Goal: Task Accomplishment & Management: Manage account settings

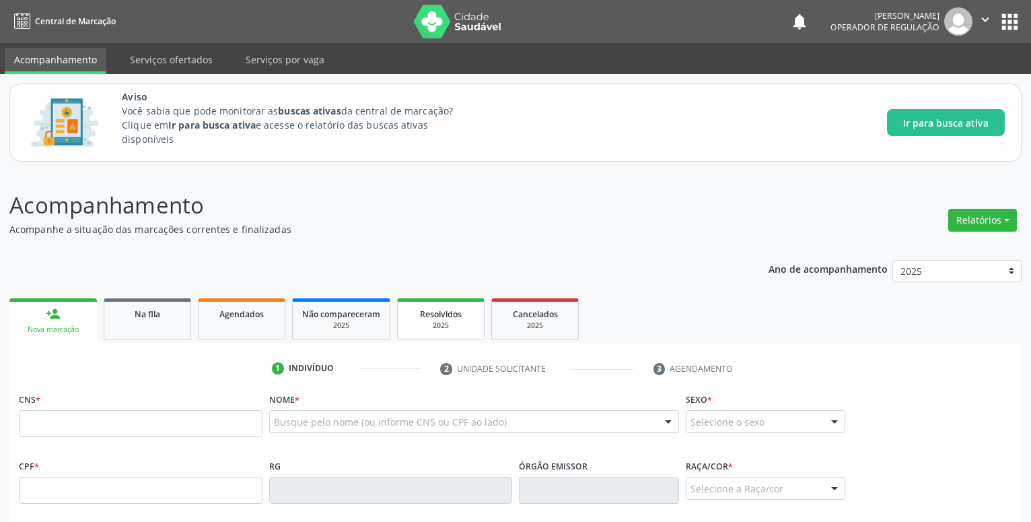
click at [454, 315] on span "Resolvidos" at bounding box center [441, 313] width 42 height 11
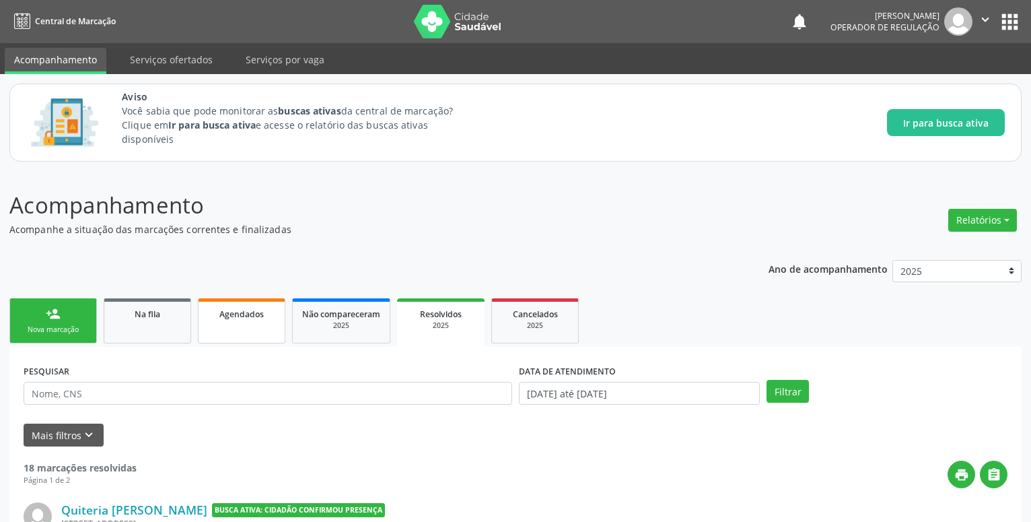
click at [248, 317] on span "Agendados" at bounding box center [241, 313] width 44 height 11
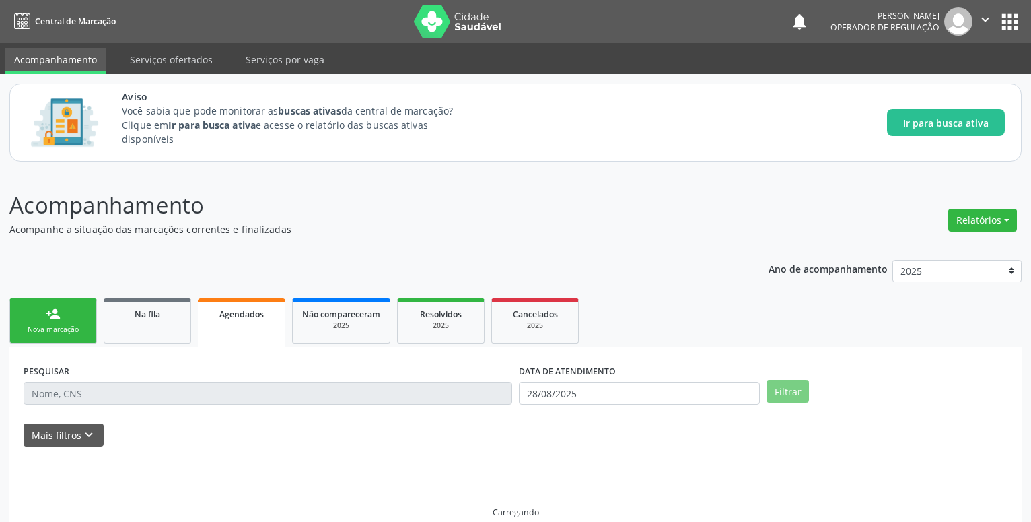
click at [248, 312] on span "Agendados" at bounding box center [241, 313] width 44 height 11
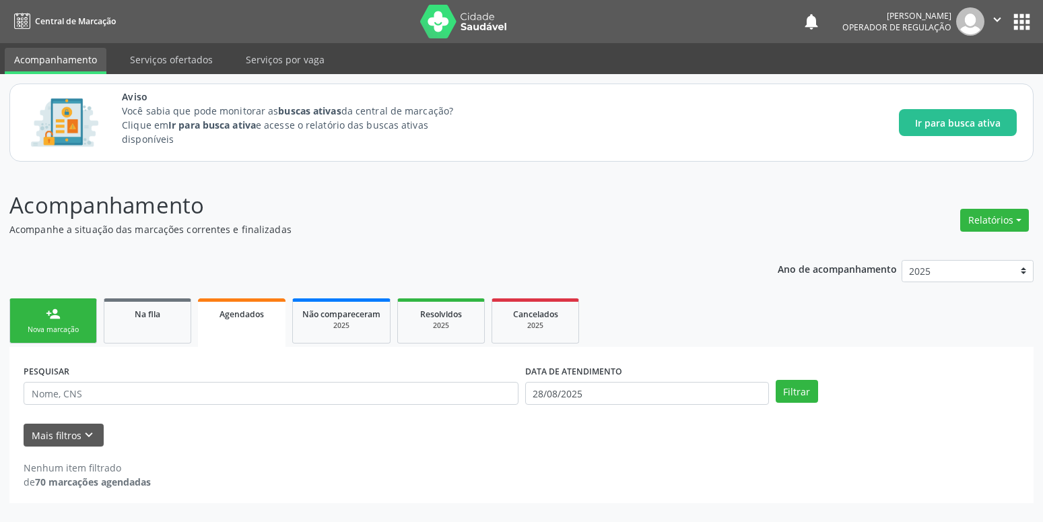
click at [234, 318] on span "Agendados" at bounding box center [241, 313] width 44 height 11
click at [234, 310] on span "Agendados" at bounding box center [241, 313] width 44 height 11
click at [789, 388] on button "Filtrar" at bounding box center [797, 391] width 42 height 23
click at [238, 299] on link "Agendados" at bounding box center [242, 322] width 88 height 48
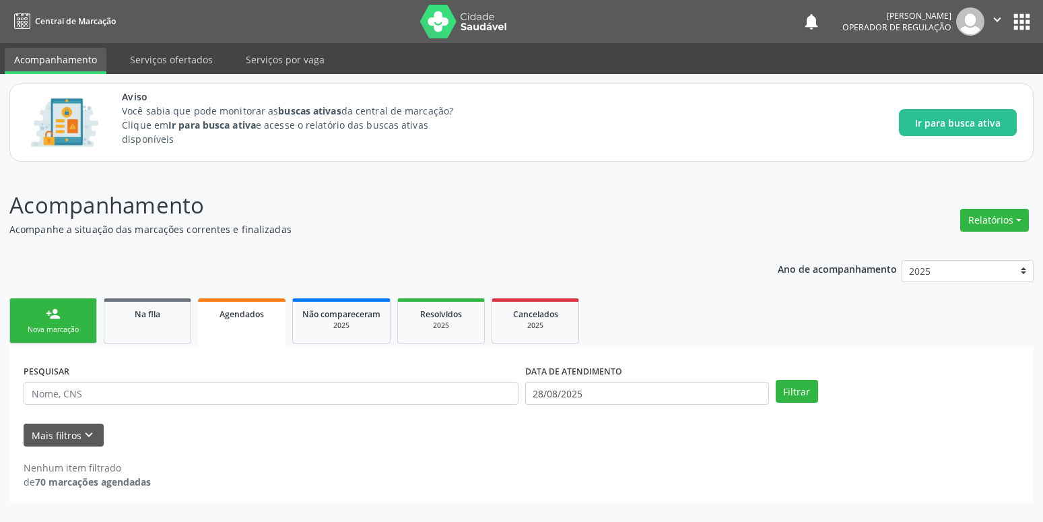
click at [238, 315] on span "Agendados" at bounding box center [241, 313] width 44 height 11
click at [238, 313] on span "Agendados" at bounding box center [241, 313] width 44 height 11
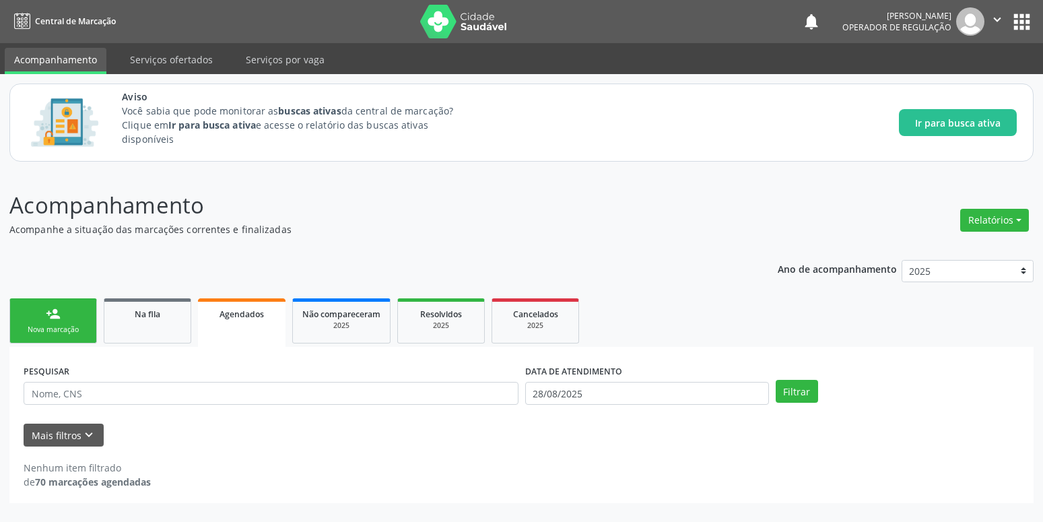
click at [238, 313] on span "Agendados" at bounding box center [241, 313] width 44 height 11
click at [684, 399] on input "28/08/2025" at bounding box center [647, 393] width 244 height 23
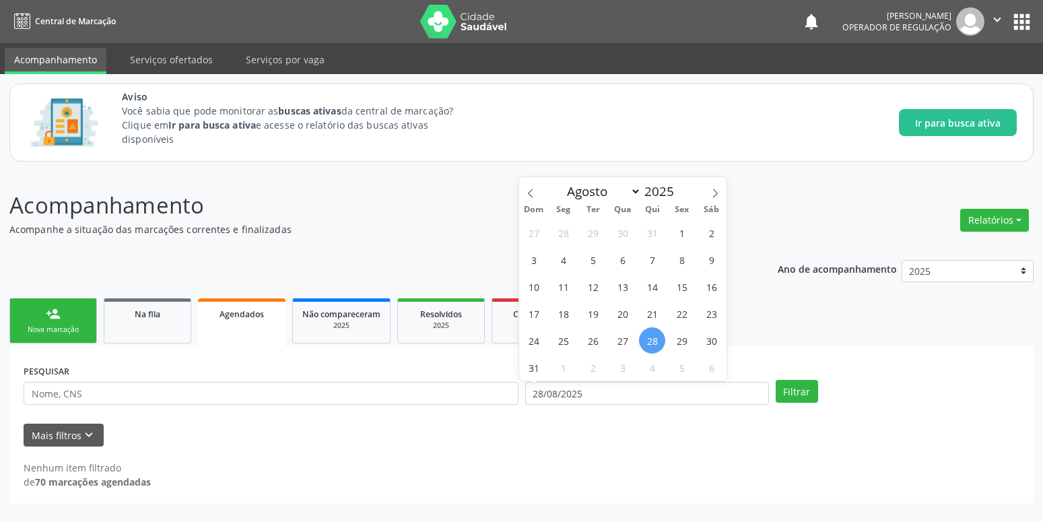
click at [650, 341] on span "28" at bounding box center [652, 340] width 26 height 26
type input "28/08/2025"
click at [650, 341] on span "28" at bounding box center [652, 340] width 26 height 26
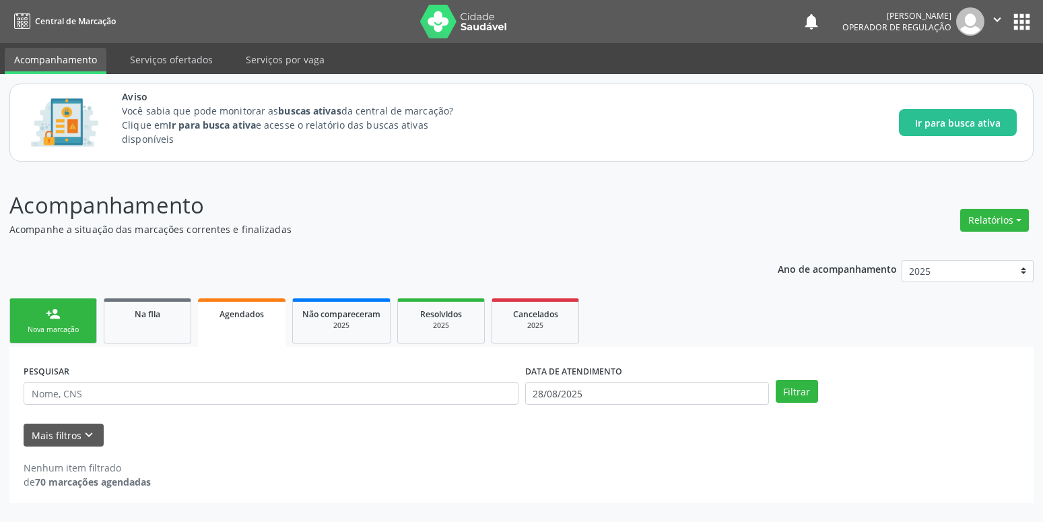
click at [650, 341] on ul "person_add Nova marcação Na fila Agendados Não compareceram 2025 Resolvidos 202…" at bounding box center [521, 321] width 1024 height 52
click at [794, 392] on button "Filtrar" at bounding box center [797, 391] width 42 height 23
click at [596, 393] on input "28/08/2025" at bounding box center [647, 393] width 244 height 23
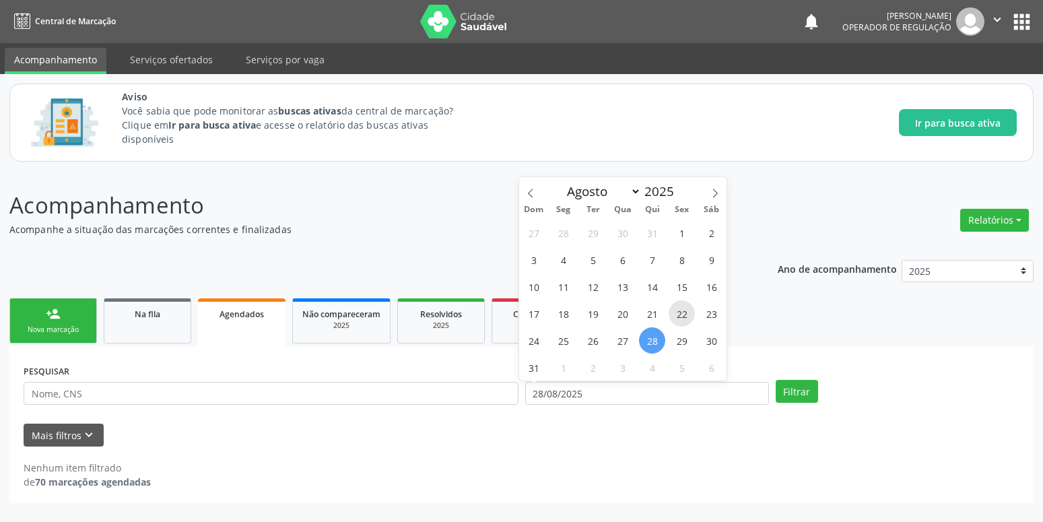
click at [675, 312] on span "22" at bounding box center [682, 313] width 26 height 26
type input "[DATE]"
click at [792, 396] on button "Filtrar" at bounding box center [797, 391] width 42 height 23
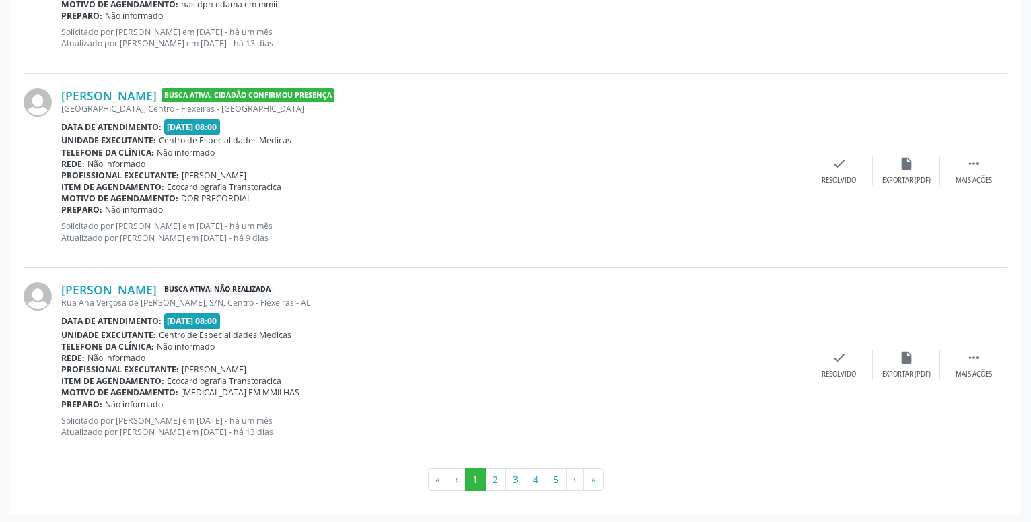
scroll to position [2939, 0]
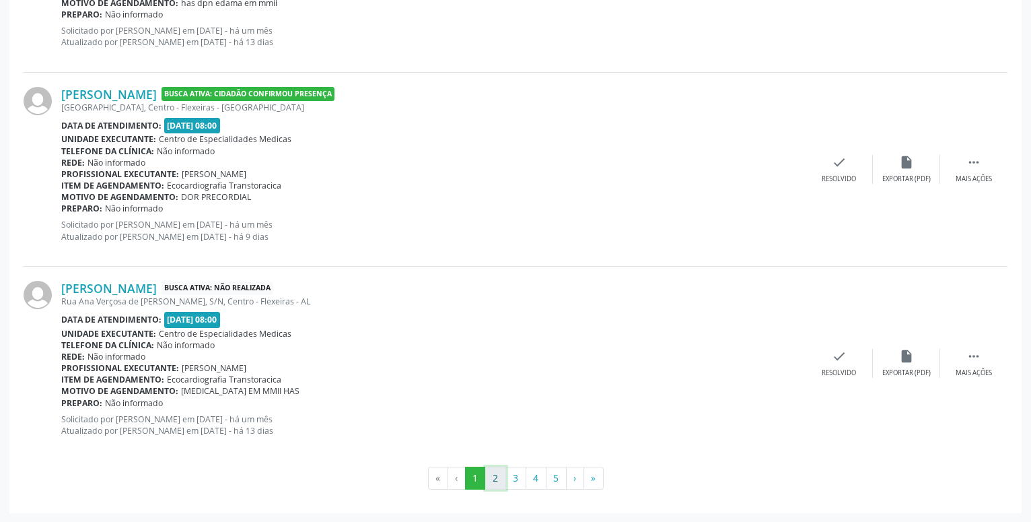
click at [496, 477] on button "2" at bounding box center [495, 478] width 21 height 23
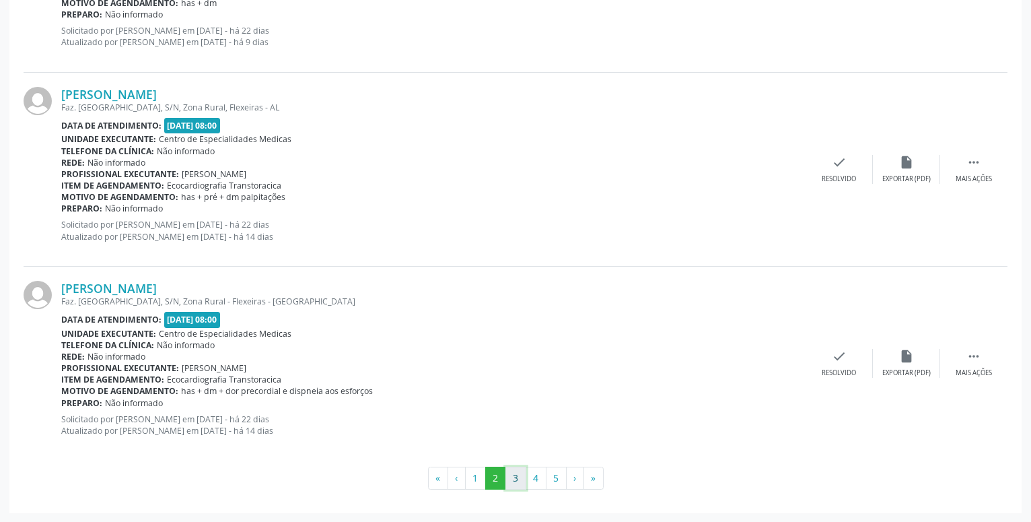
click at [517, 479] on button "3" at bounding box center [516, 478] width 21 height 23
click at [540, 478] on button "4" at bounding box center [536, 478] width 21 height 23
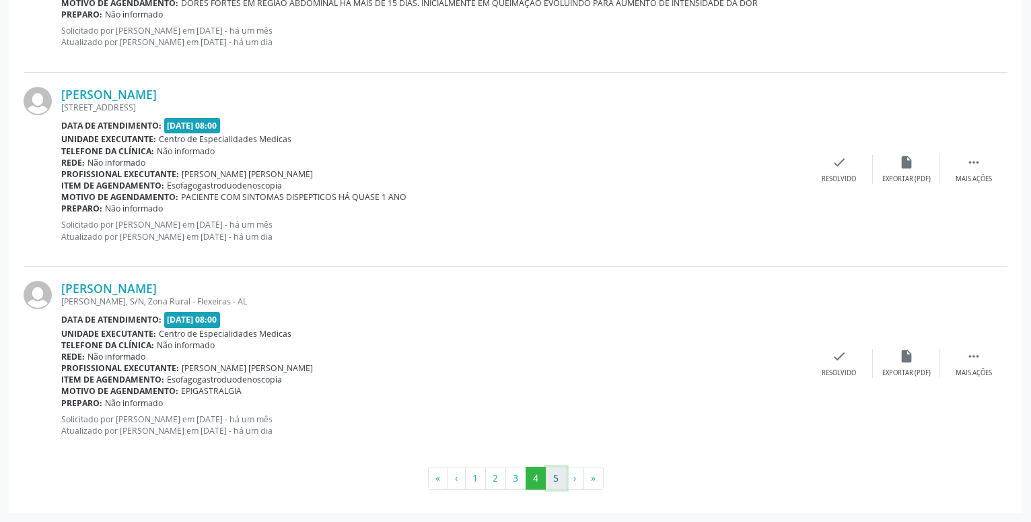
click at [557, 475] on button "5" at bounding box center [556, 478] width 21 height 23
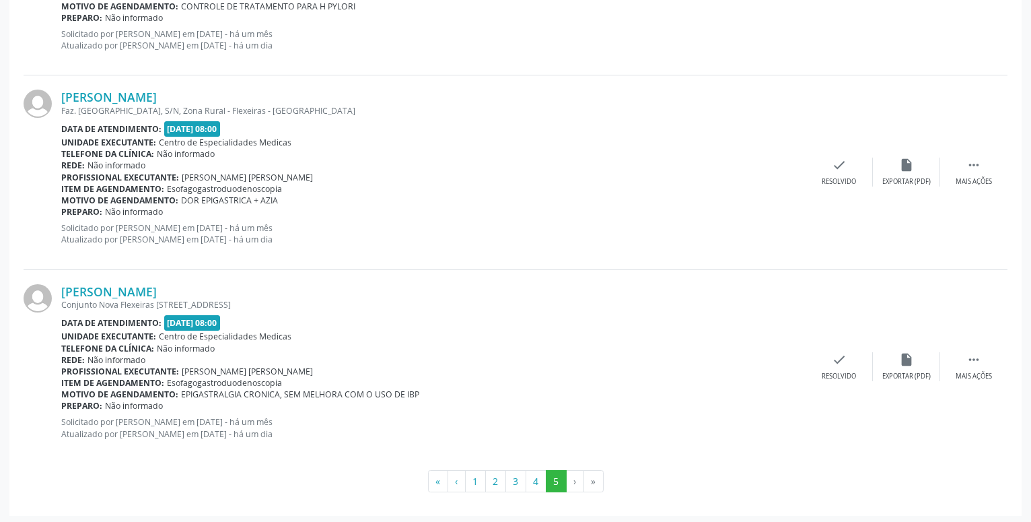
scroll to position [1969, 0]
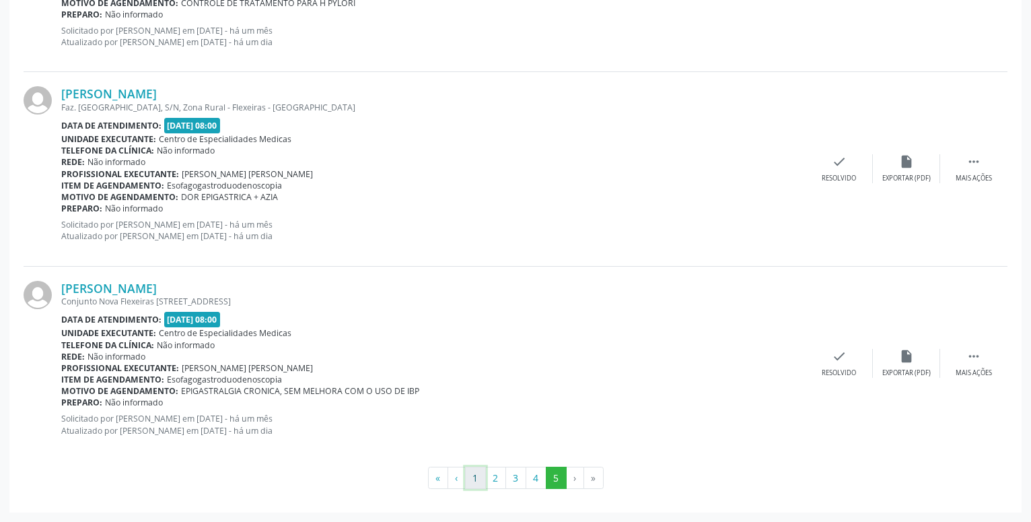
click at [476, 480] on button "1" at bounding box center [475, 478] width 21 height 23
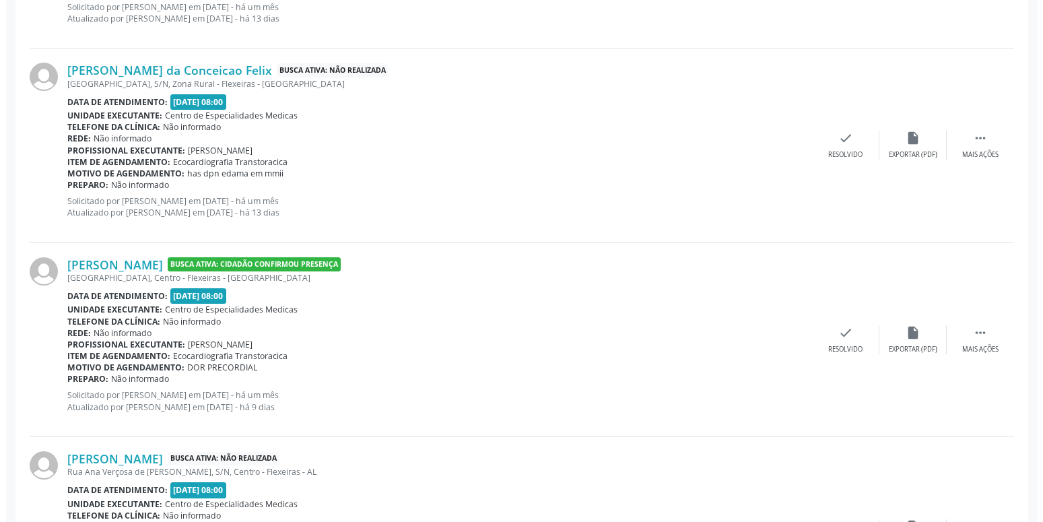
scroll to position [2781, 0]
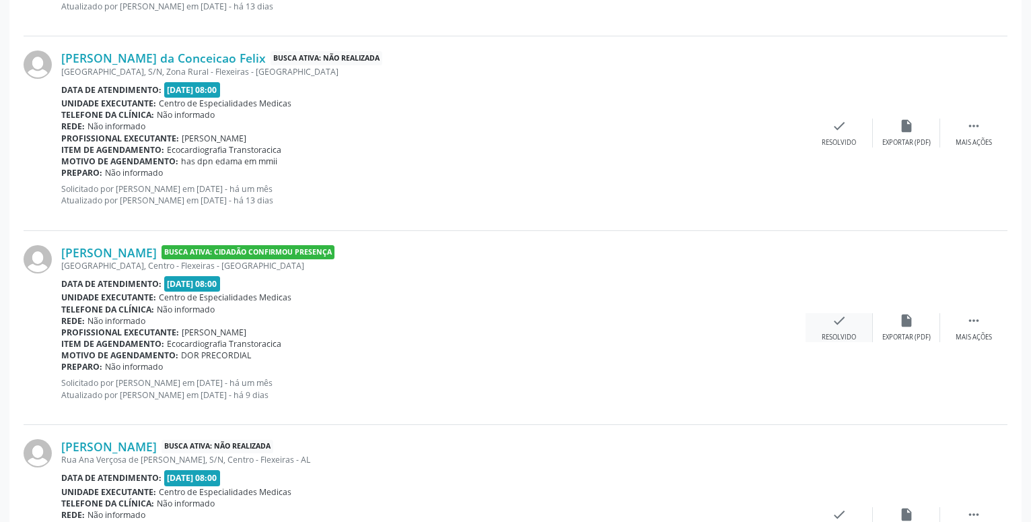
click at [833, 327] on icon "check" at bounding box center [839, 320] width 15 height 15
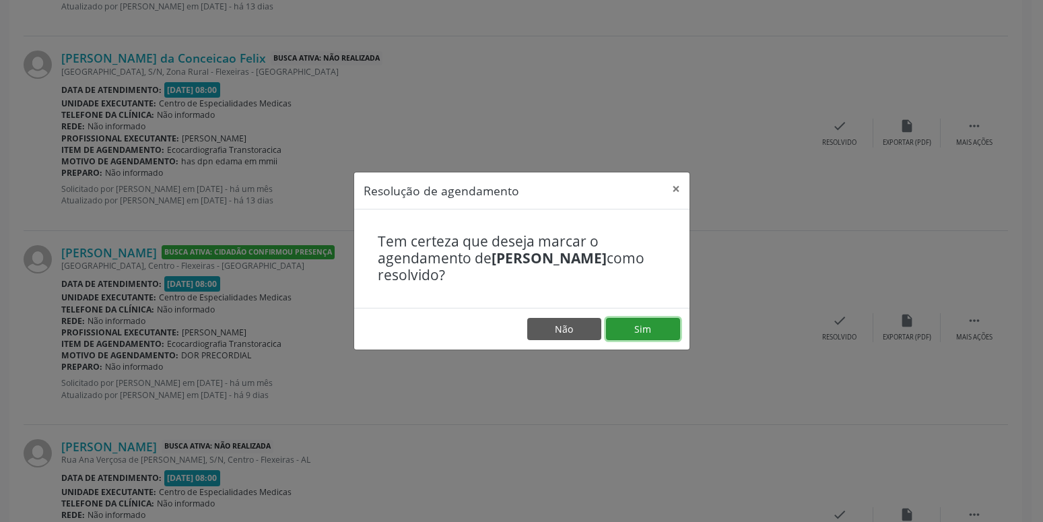
click at [652, 328] on button "Sim" at bounding box center [643, 329] width 74 height 23
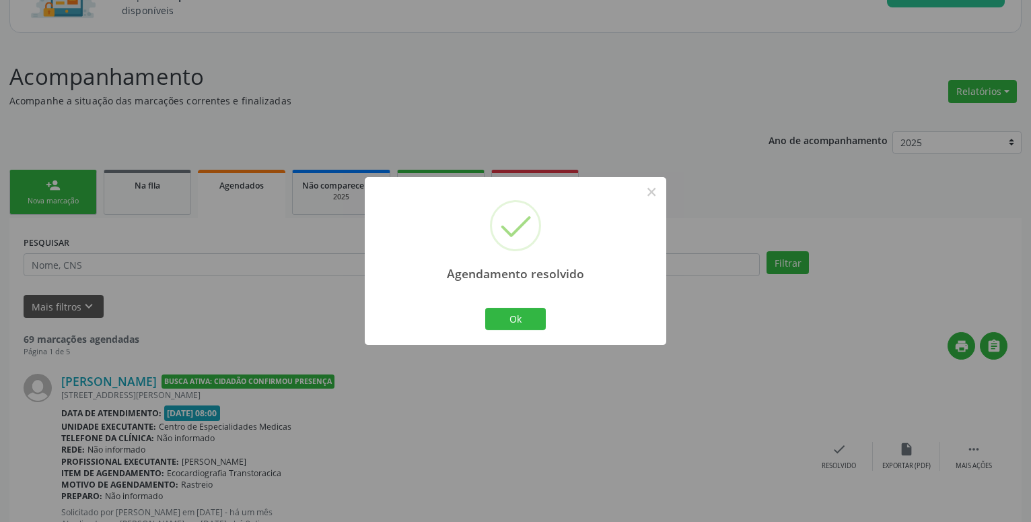
scroll to position [157, 0]
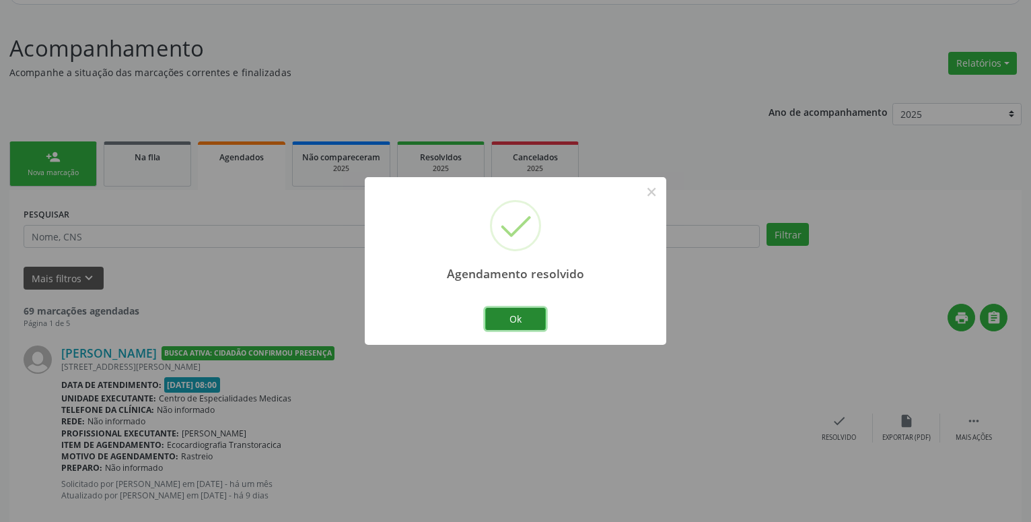
click at [520, 316] on button "Ok" at bounding box center [515, 319] width 61 height 23
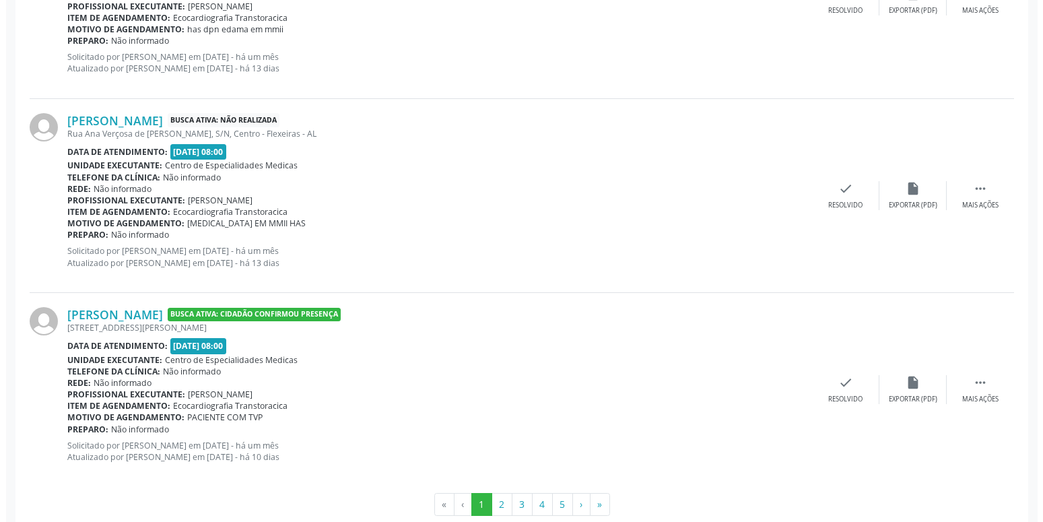
scroll to position [2939, 0]
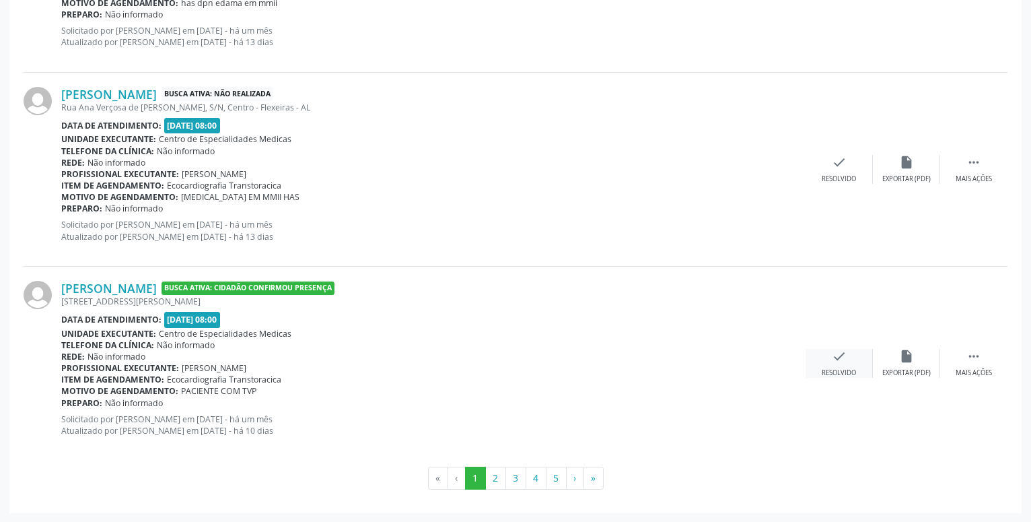
click at [843, 358] on icon "check" at bounding box center [839, 356] width 15 height 15
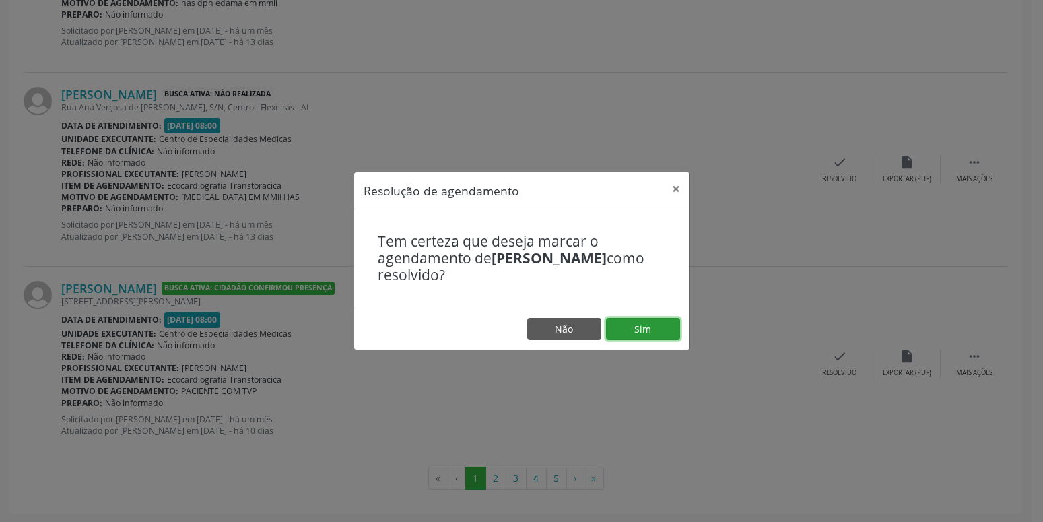
click at [644, 332] on button "Sim" at bounding box center [643, 329] width 74 height 23
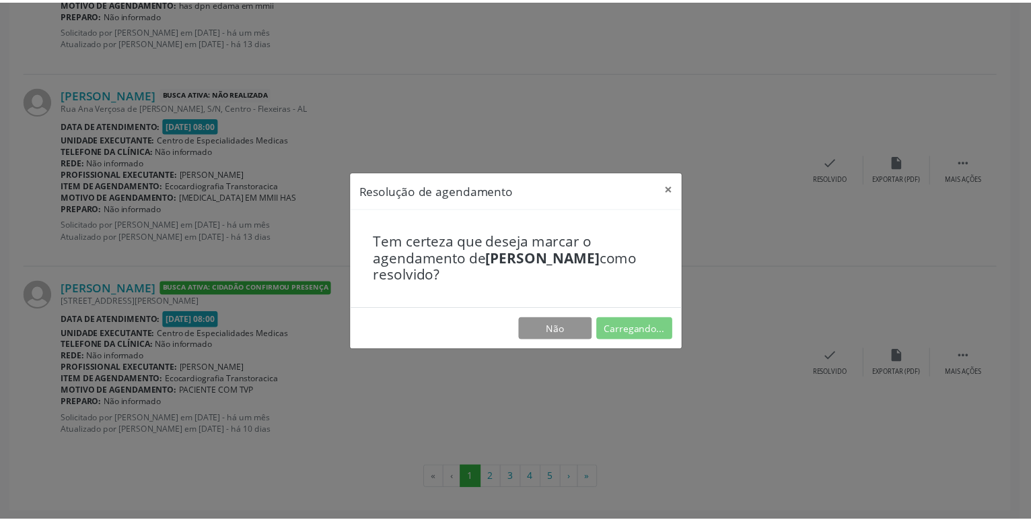
scroll to position [20, 0]
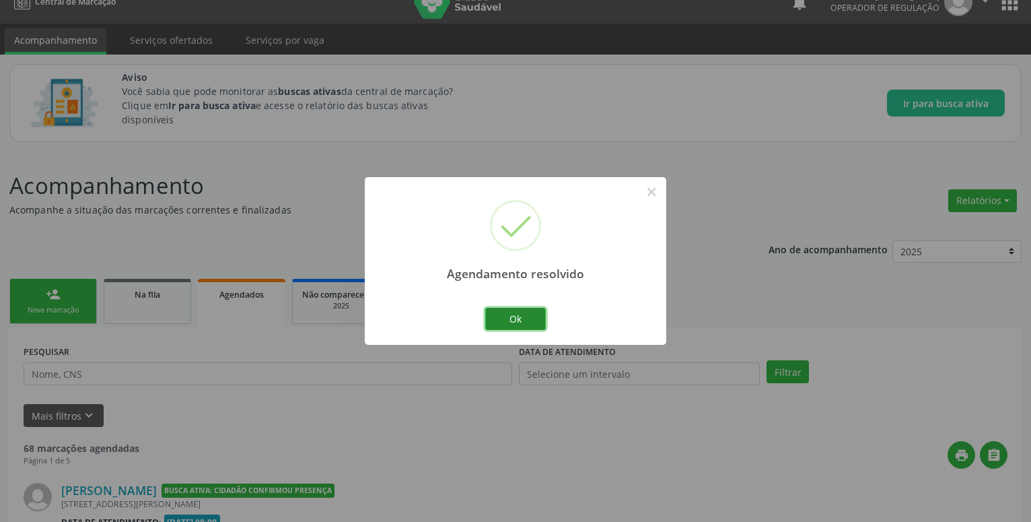
click at [520, 317] on button "Ok" at bounding box center [515, 319] width 61 height 23
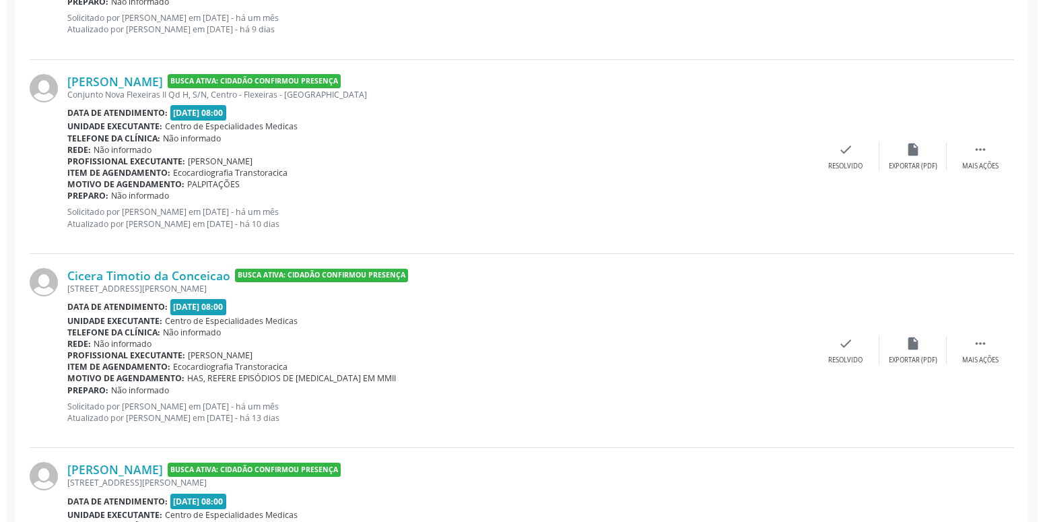
scroll to position [824, 0]
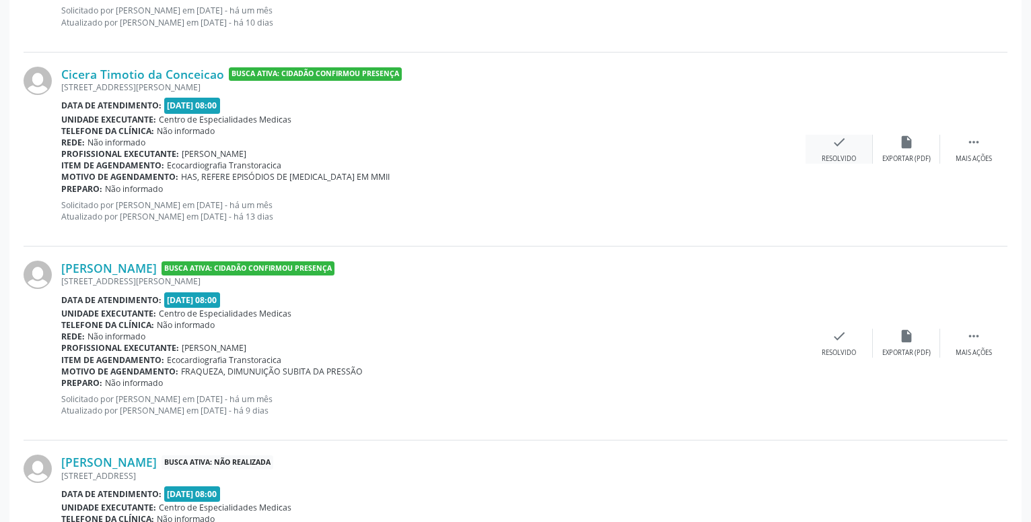
click at [840, 147] on icon "check" at bounding box center [839, 142] width 15 height 15
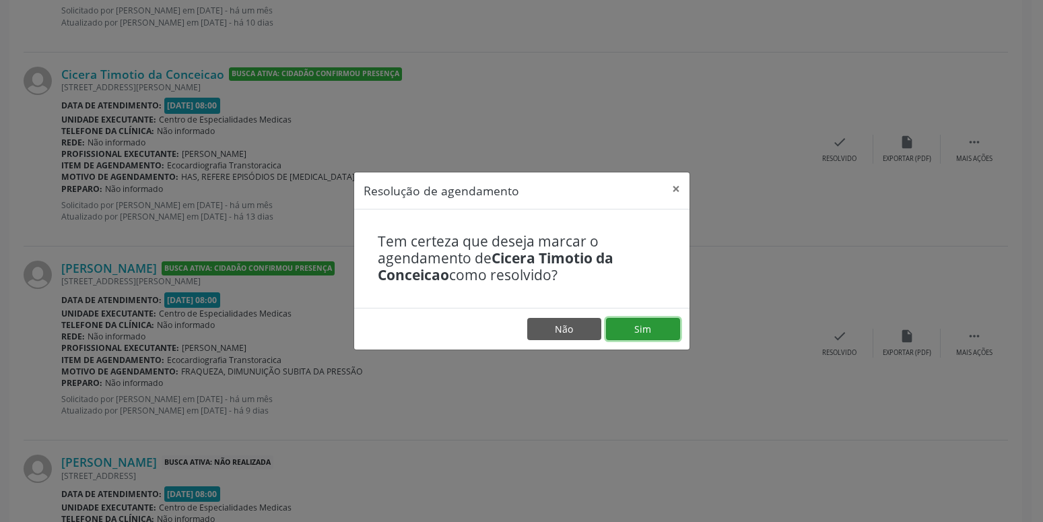
click at [624, 322] on button "Sim" at bounding box center [643, 329] width 74 height 23
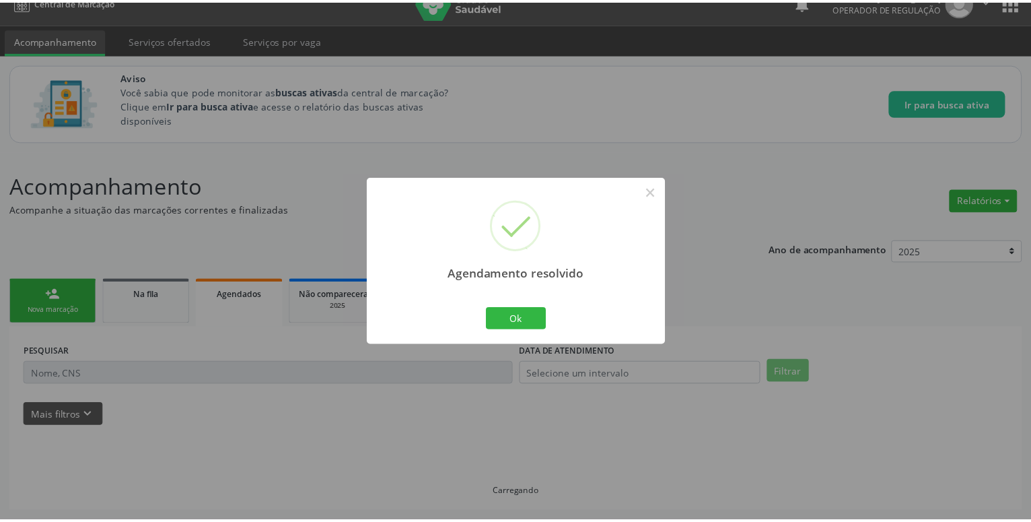
scroll to position [20, 0]
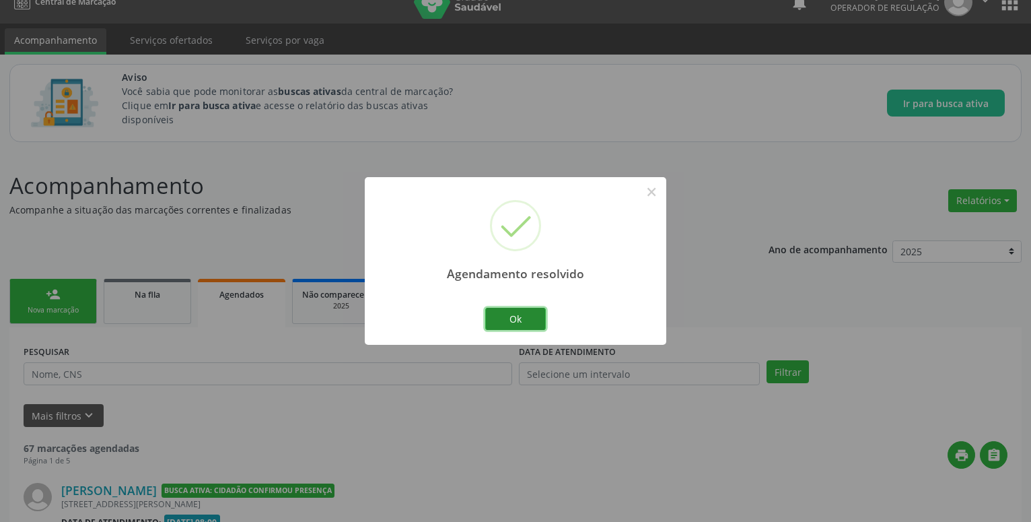
click at [491, 311] on button "Ok" at bounding box center [515, 319] width 61 height 23
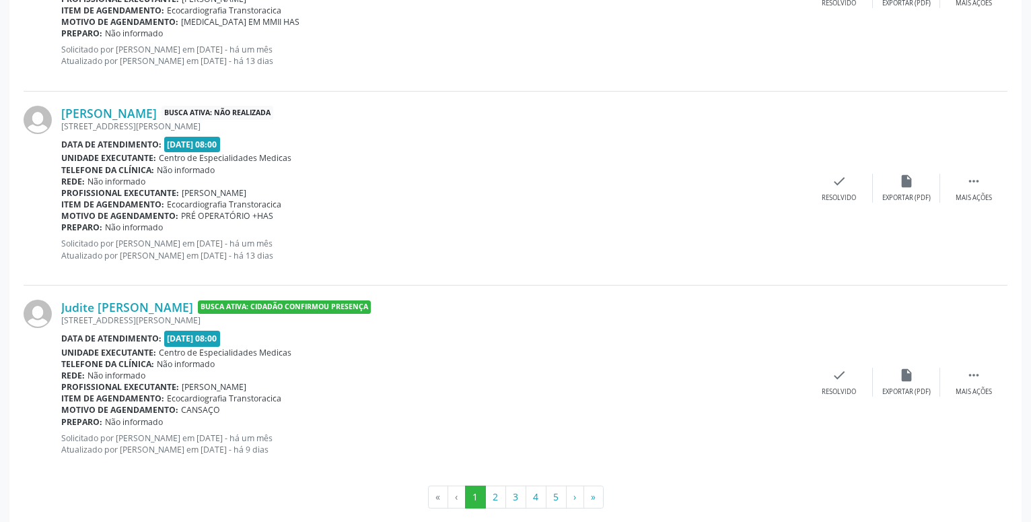
scroll to position [2939, 0]
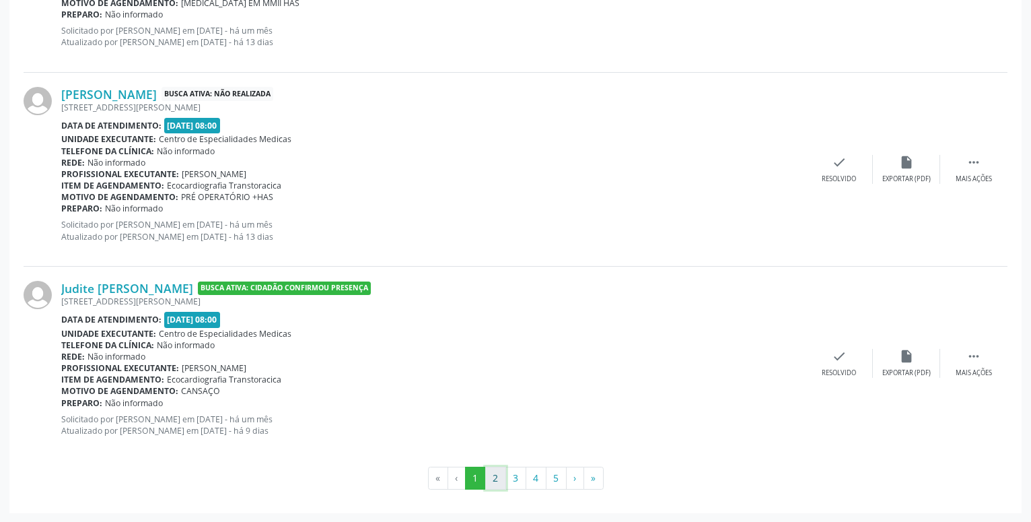
click at [500, 477] on button "2" at bounding box center [495, 478] width 21 height 23
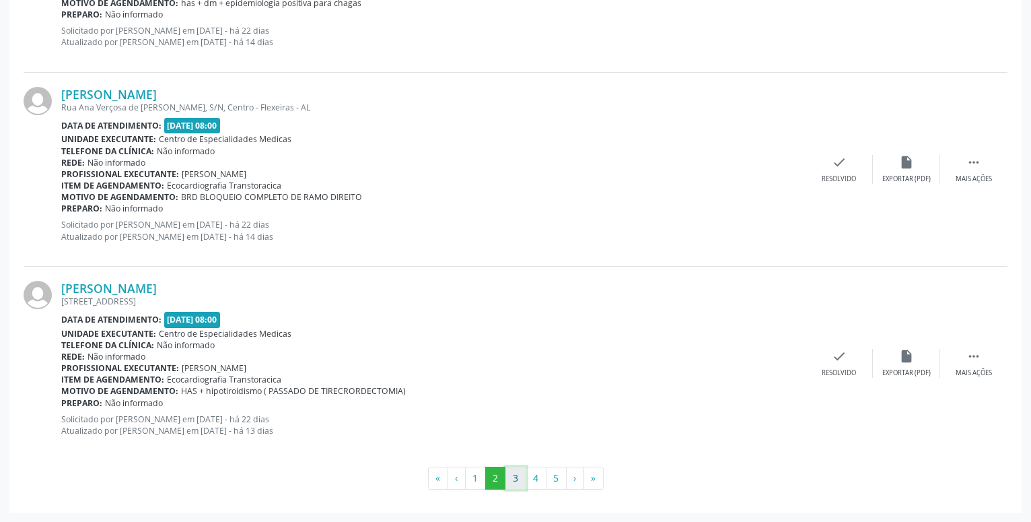
click at [520, 474] on button "3" at bounding box center [516, 478] width 21 height 23
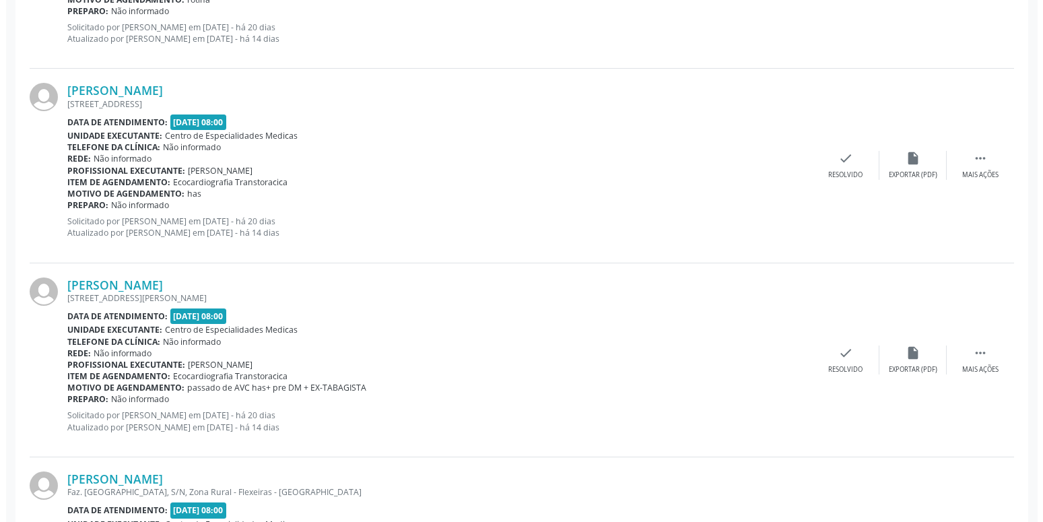
scroll to position [2781, 0]
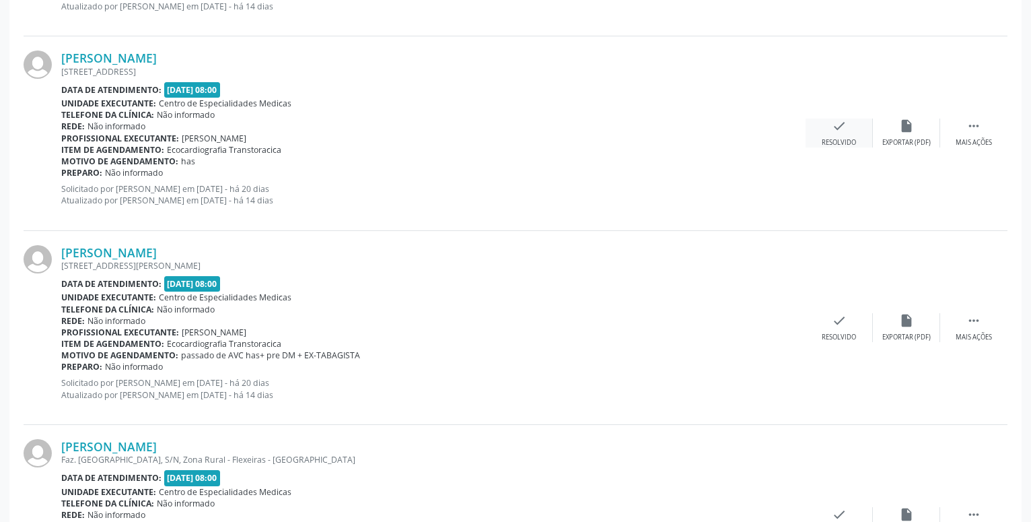
click at [842, 123] on icon "check" at bounding box center [839, 125] width 15 height 15
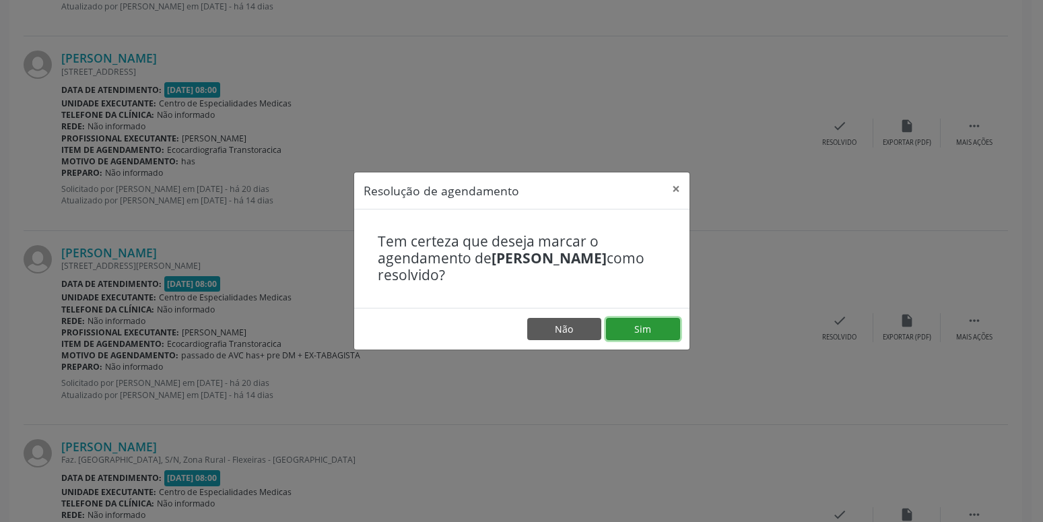
click at [626, 325] on button "Sim" at bounding box center [643, 329] width 74 height 23
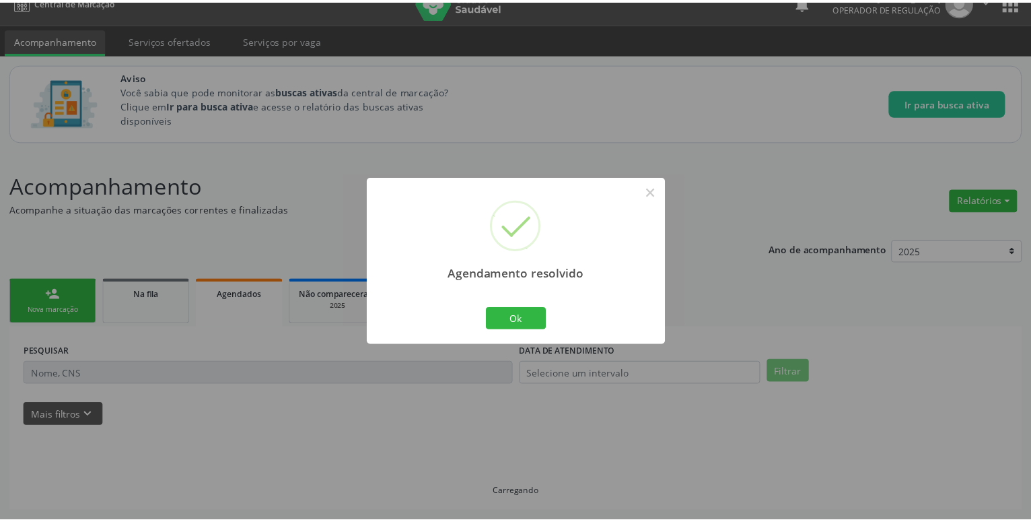
scroll to position [20, 0]
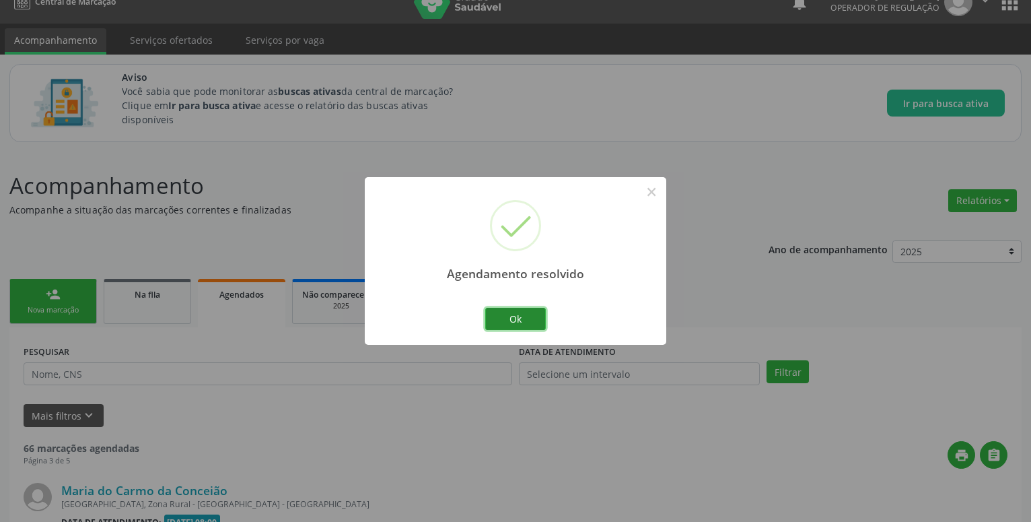
click at [528, 318] on button "Ok" at bounding box center [515, 319] width 61 height 23
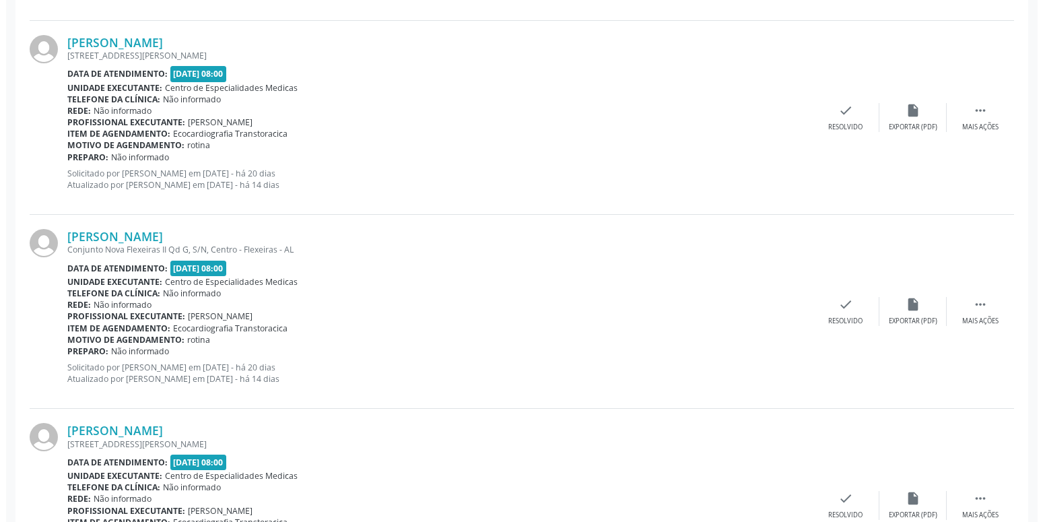
scroll to position [2423, 0]
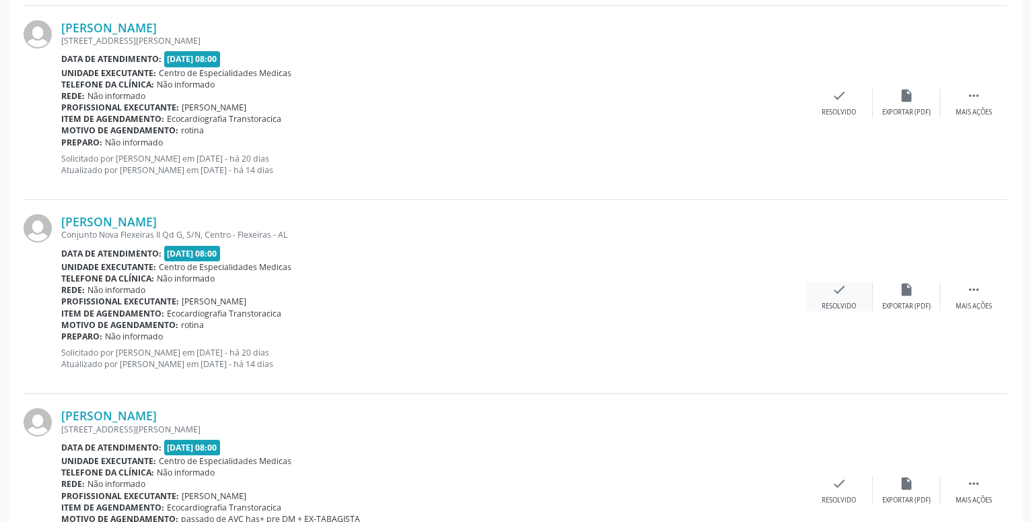
click at [846, 289] on icon "check" at bounding box center [839, 289] width 15 height 15
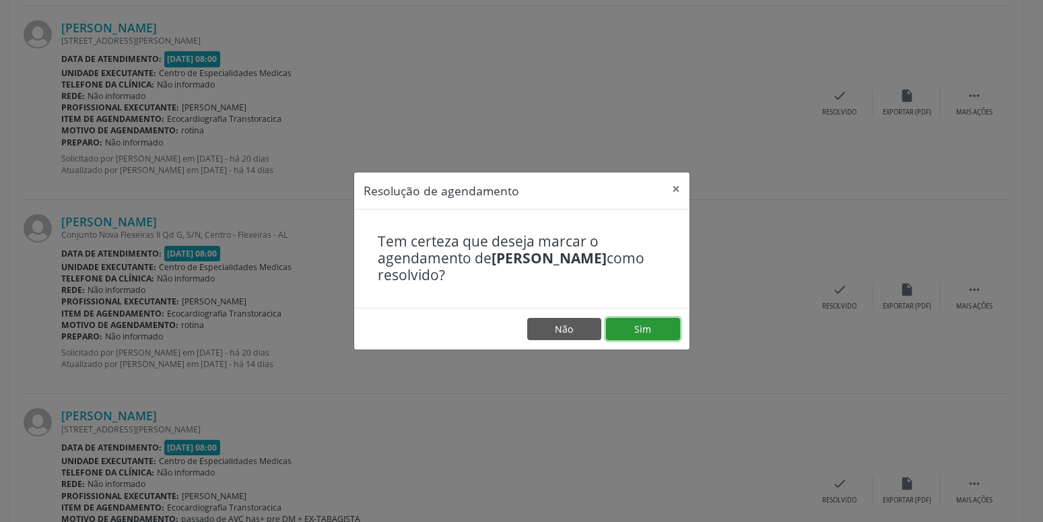
click at [664, 323] on button "Sim" at bounding box center [643, 329] width 74 height 23
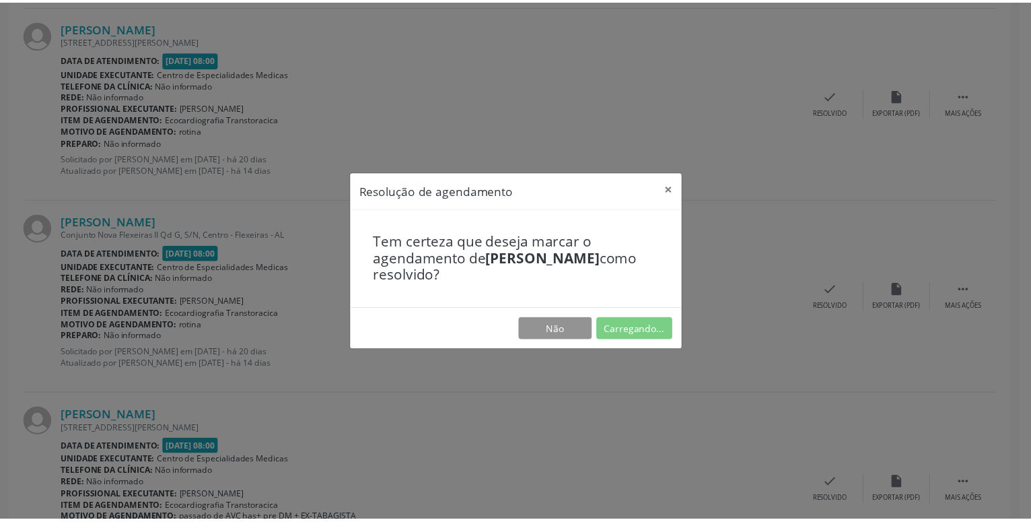
scroll to position [20, 0]
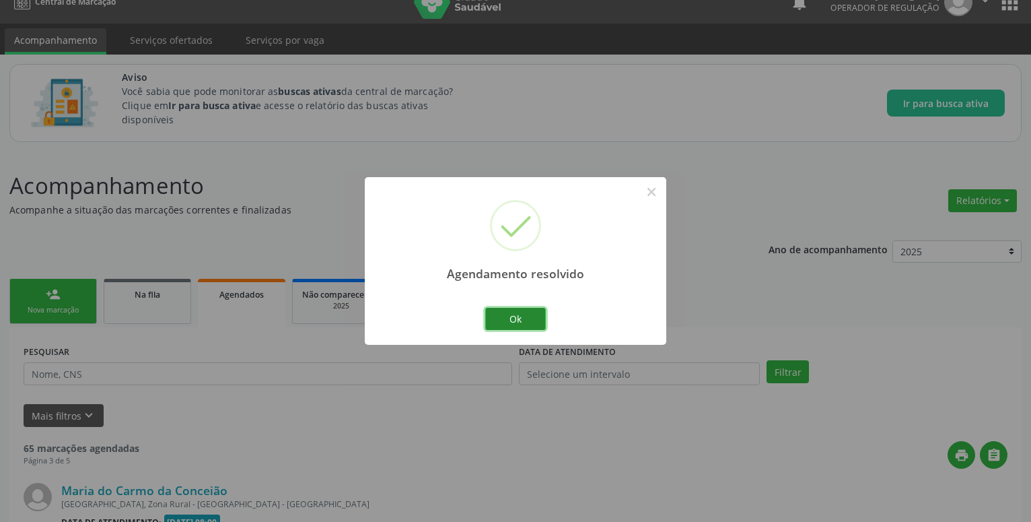
click at [524, 319] on button "Ok" at bounding box center [515, 319] width 61 height 23
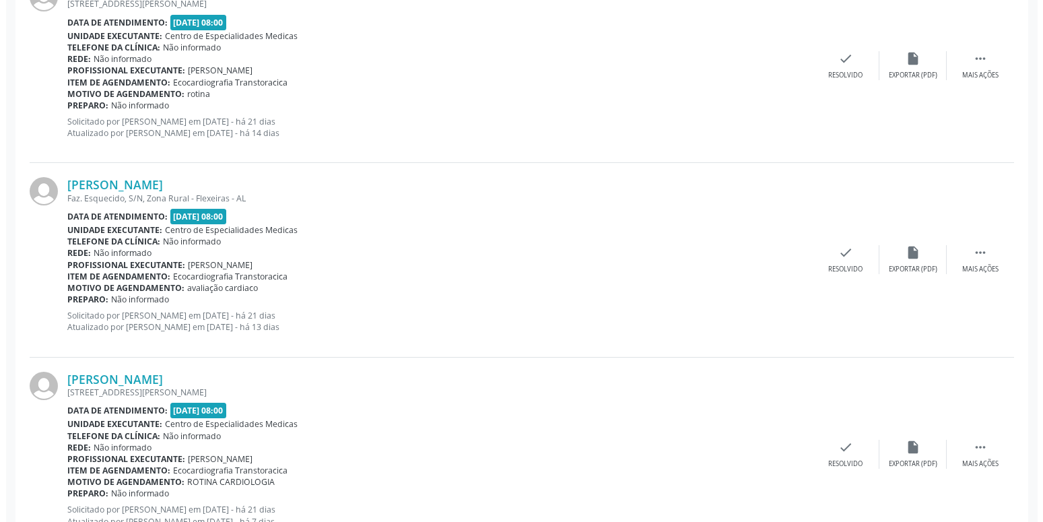
scroll to position [1118, 0]
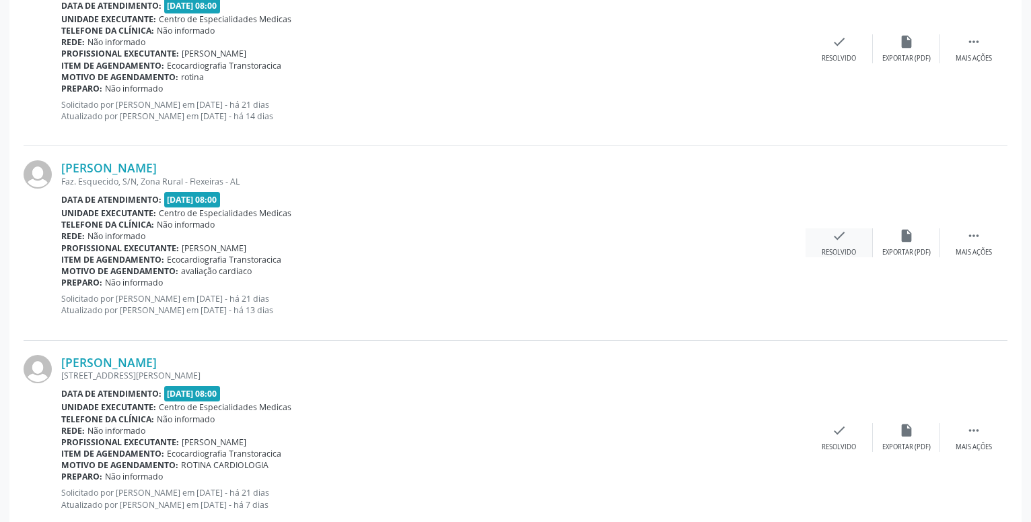
click at [843, 236] on icon "check" at bounding box center [839, 235] width 15 height 15
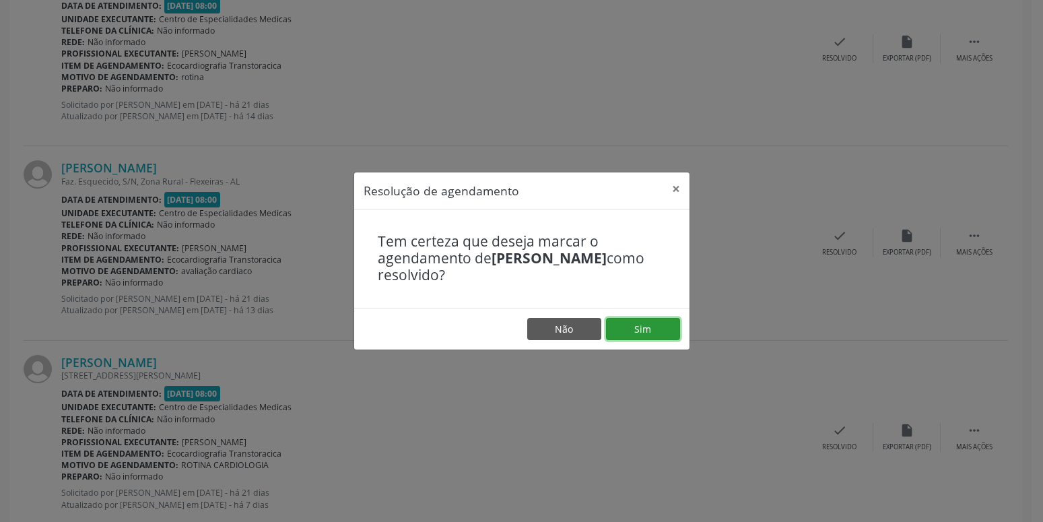
click at [648, 331] on button "Sim" at bounding box center [643, 329] width 74 height 23
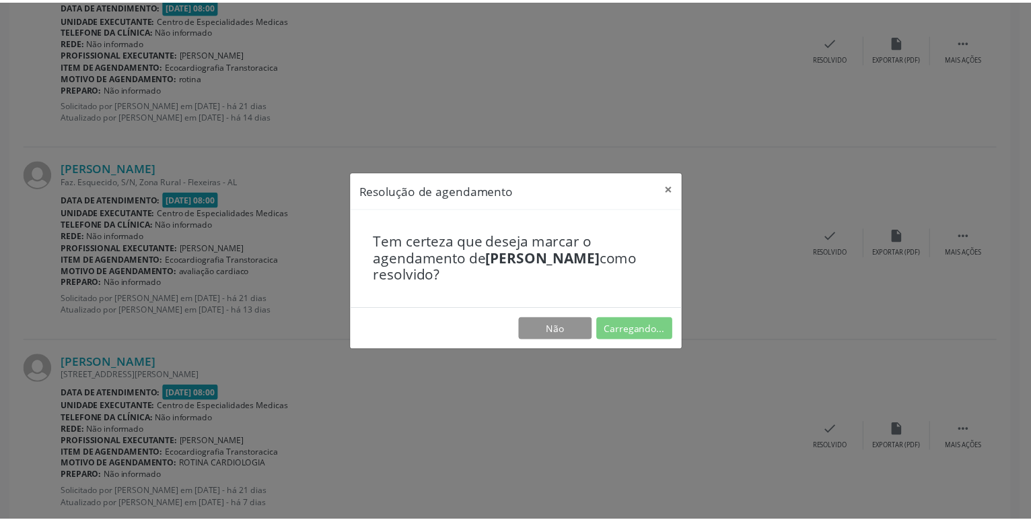
scroll to position [20, 0]
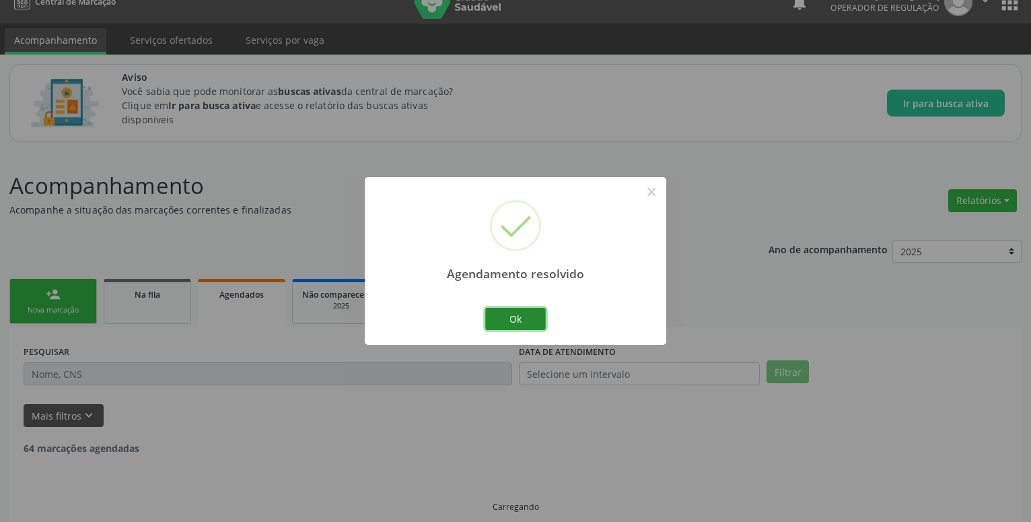
click at [540, 317] on button "Ok" at bounding box center [515, 319] width 61 height 23
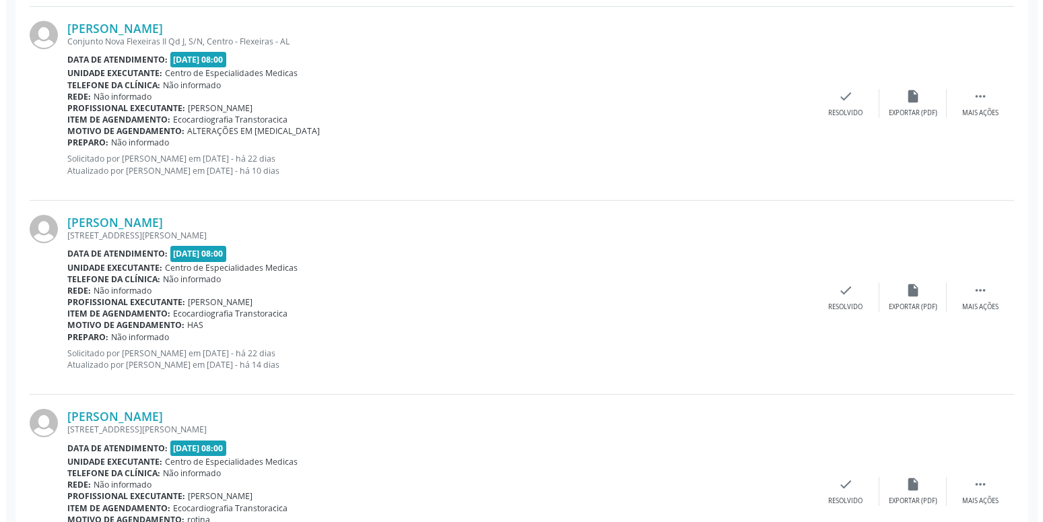
scroll to position [706, 0]
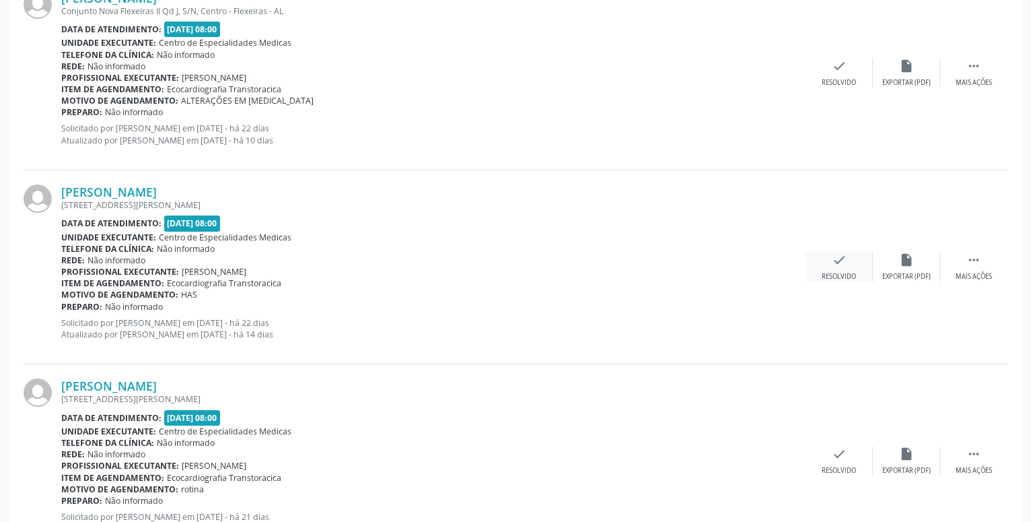
click at [841, 271] on div "check Resolvido" at bounding box center [839, 266] width 67 height 29
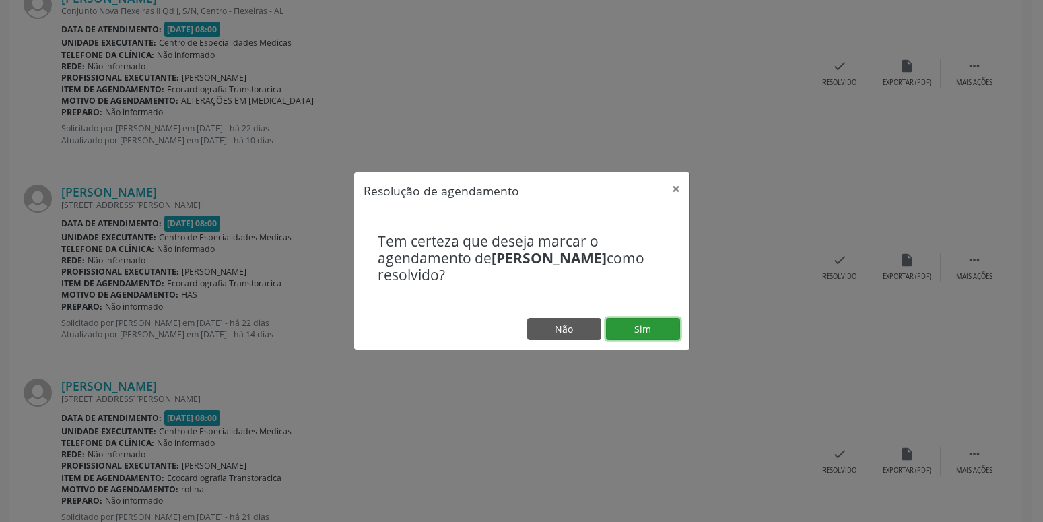
click at [664, 323] on button "Sim" at bounding box center [643, 329] width 74 height 23
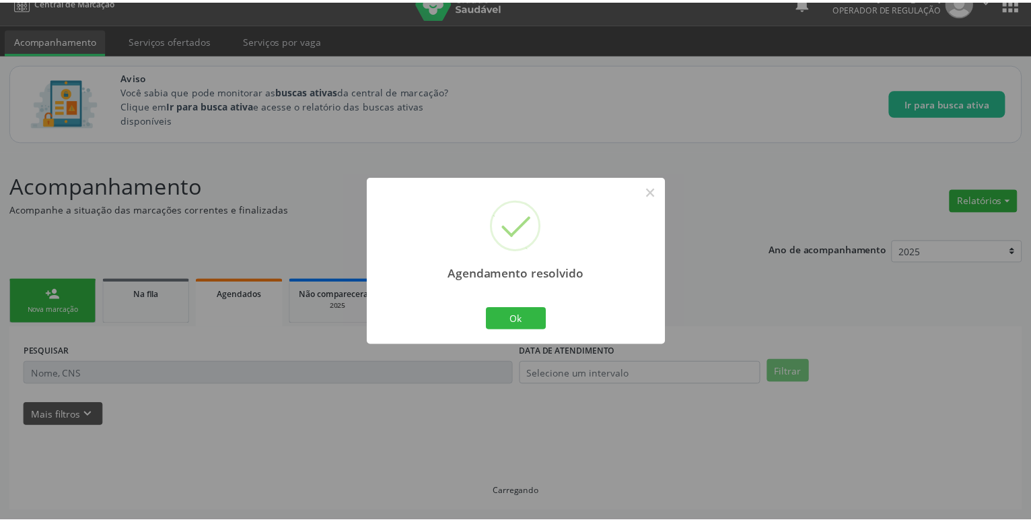
scroll to position [20, 0]
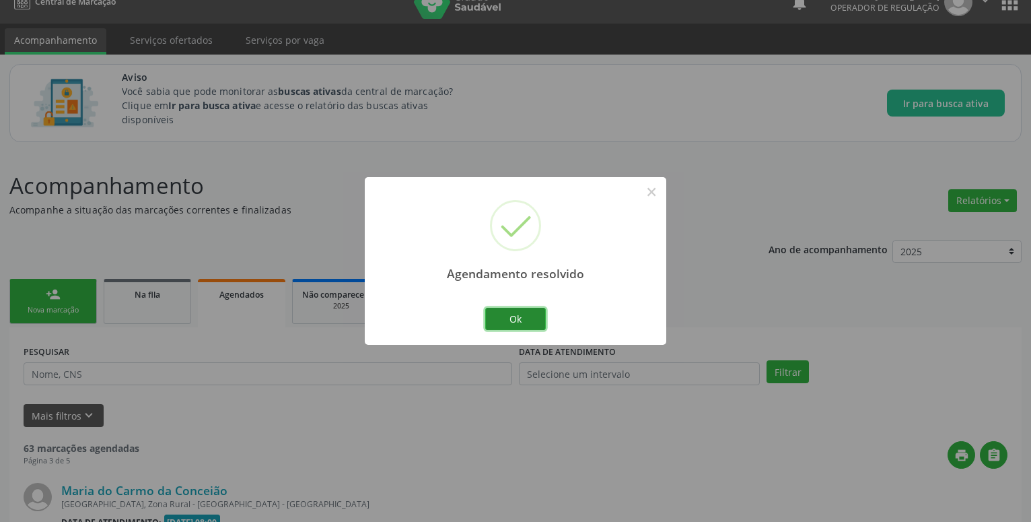
click at [512, 312] on button "Ok" at bounding box center [515, 319] width 61 height 23
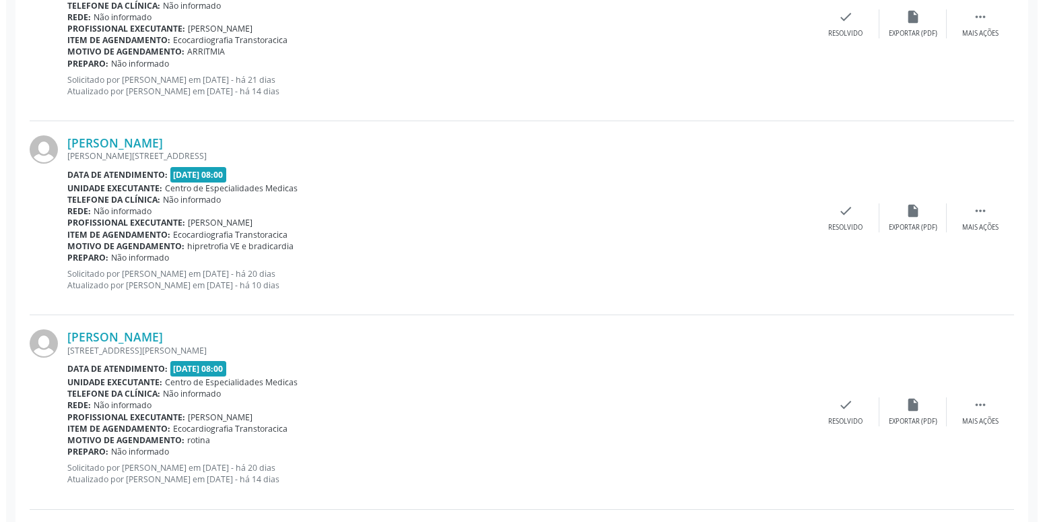
scroll to position [1736, 0]
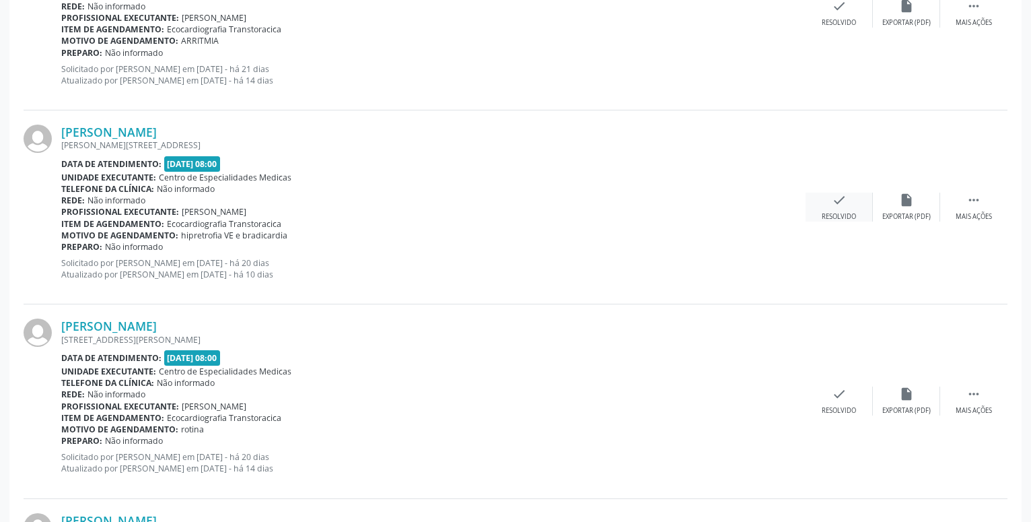
click at [834, 200] on icon "check" at bounding box center [839, 200] width 15 height 15
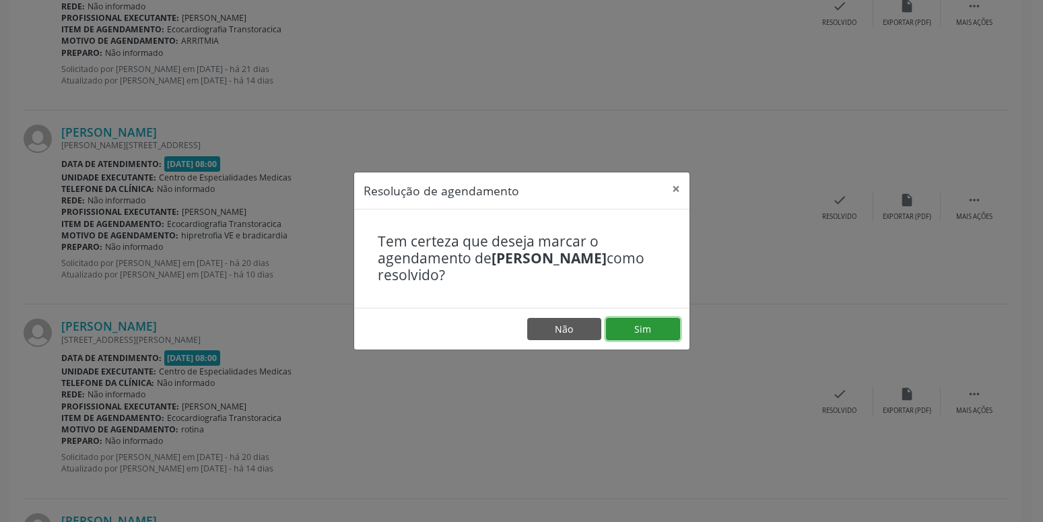
click at [651, 326] on button "Sim" at bounding box center [643, 329] width 74 height 23
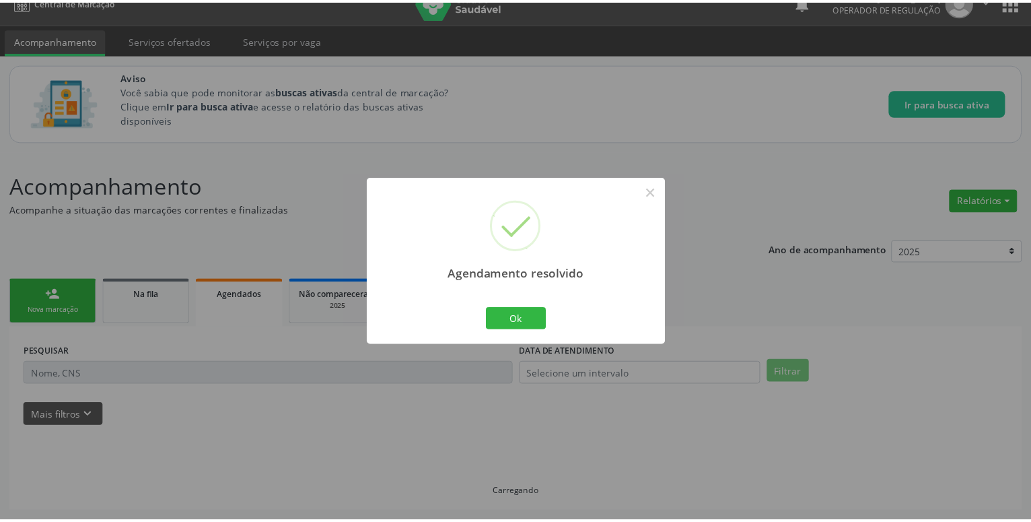
scroll to position [20, 0]
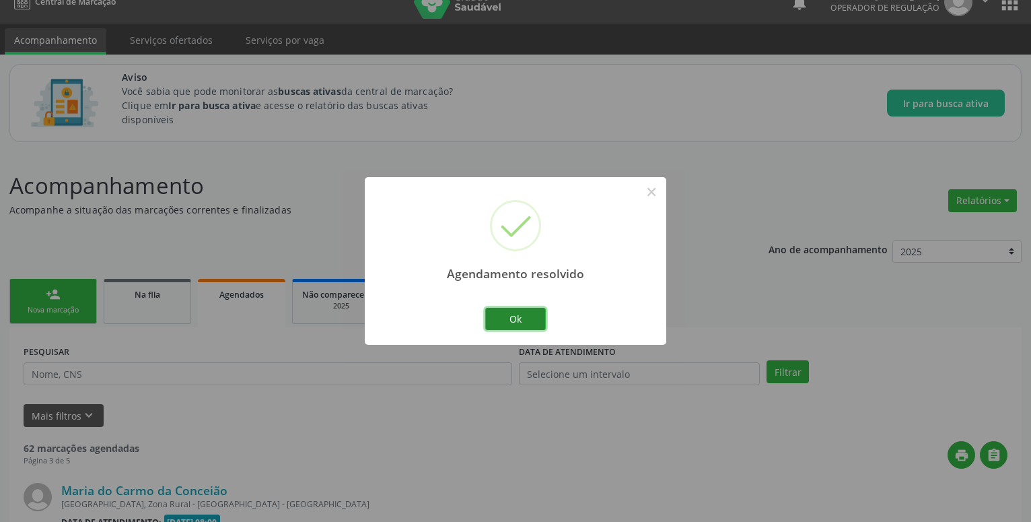
click at [526, 316] on button "Ok" at bounding box center [515, 319] width 61 height 23
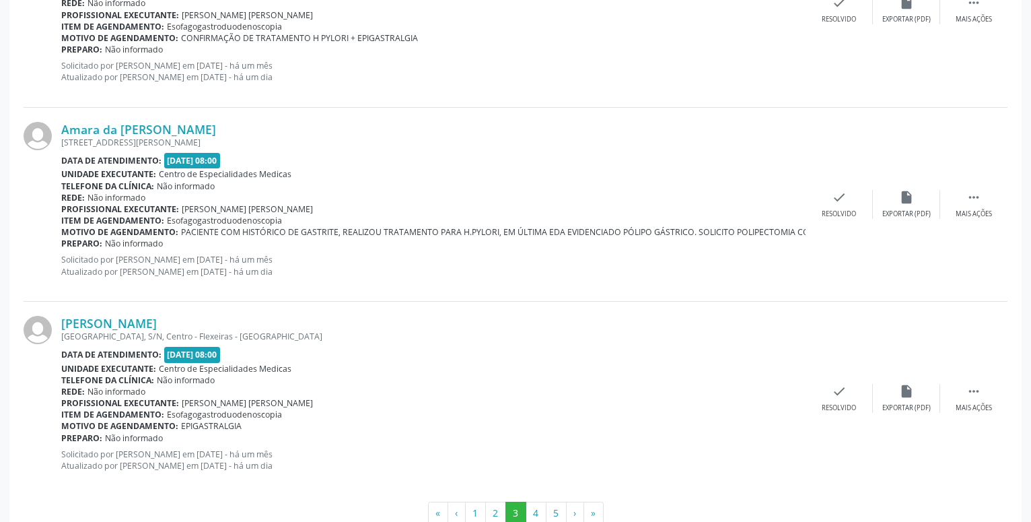
scroll to position [2939, 0]
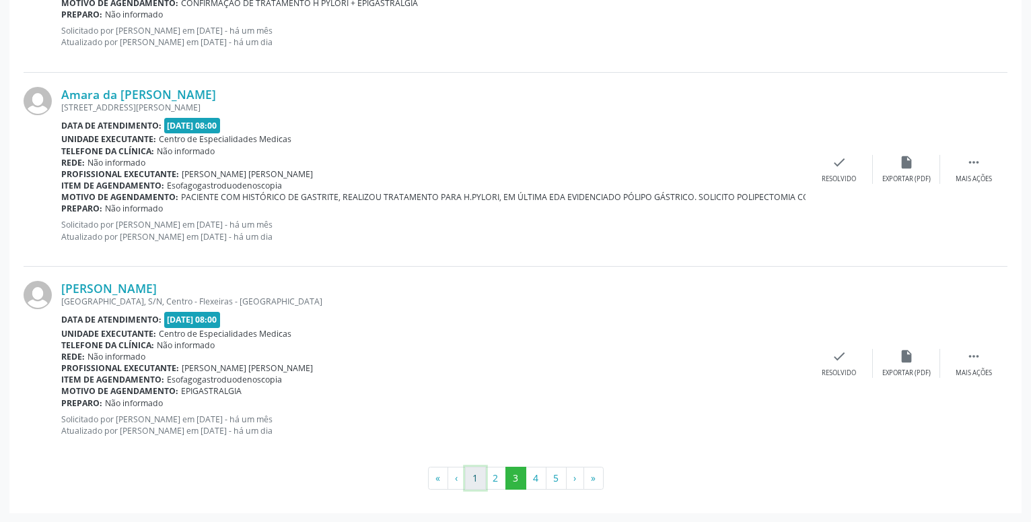
click at [471, 475] on button "1" at bounding box center [475, 478] width 21 height 23
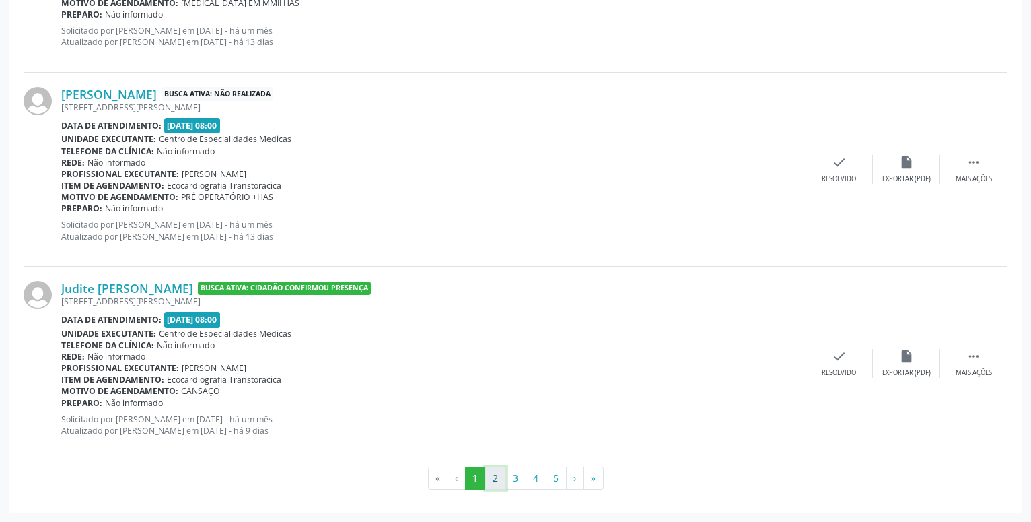
click at [501, 470] on button "2" at bounding box center [495, 478] width 21 height 23
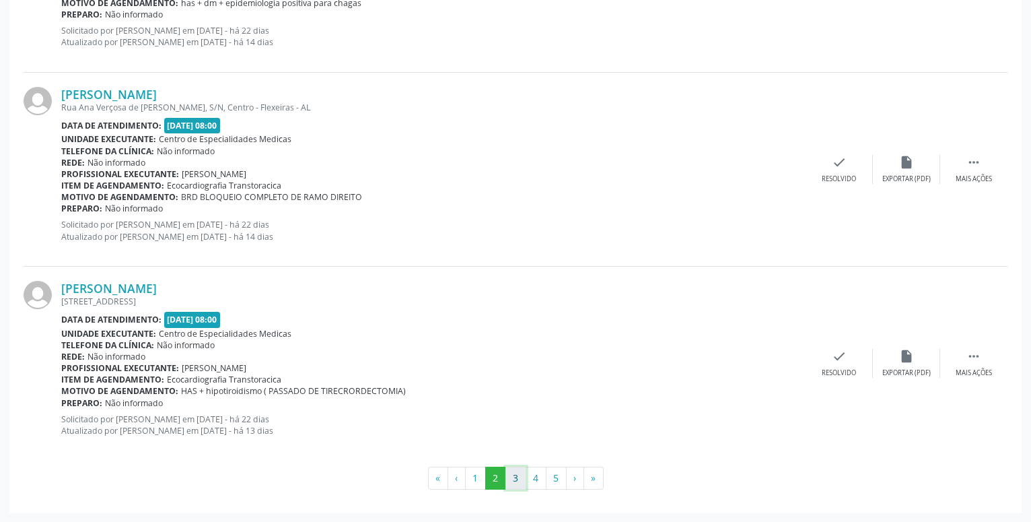
click at [522, 478] on button "3" at bounding box center [516, 478] width 21 height 23
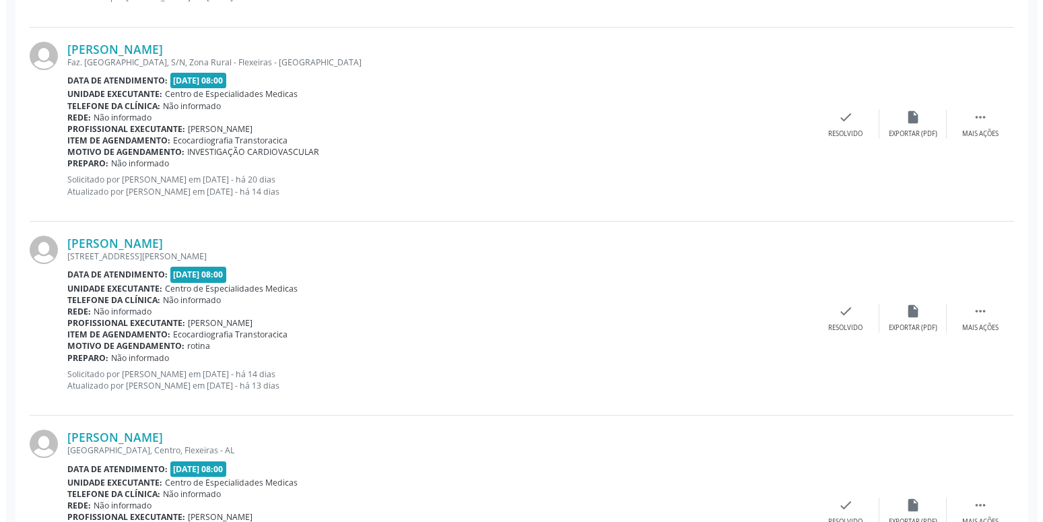
scroll to position [2231, 0]
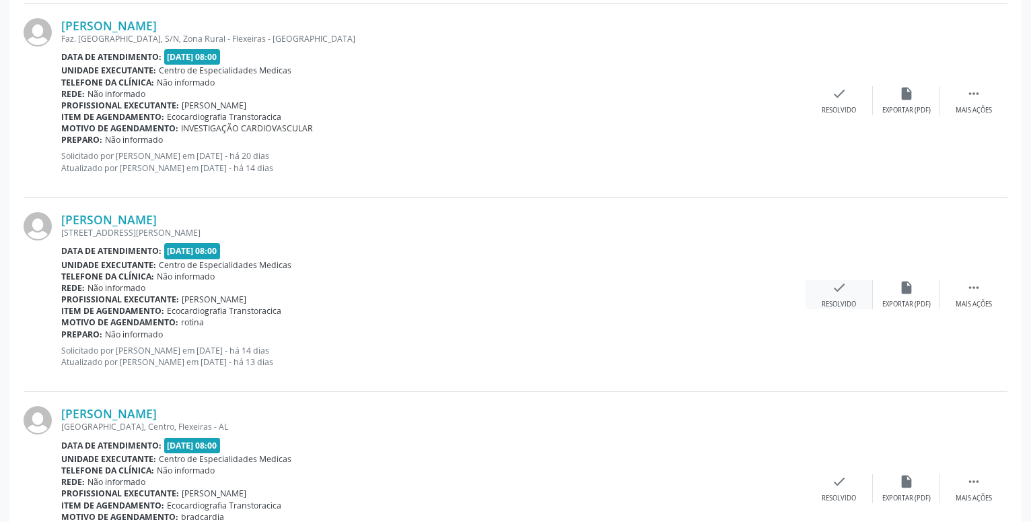
click at [834, 288] on icon "check" at bounding box center [839, 287] width 15 height 15
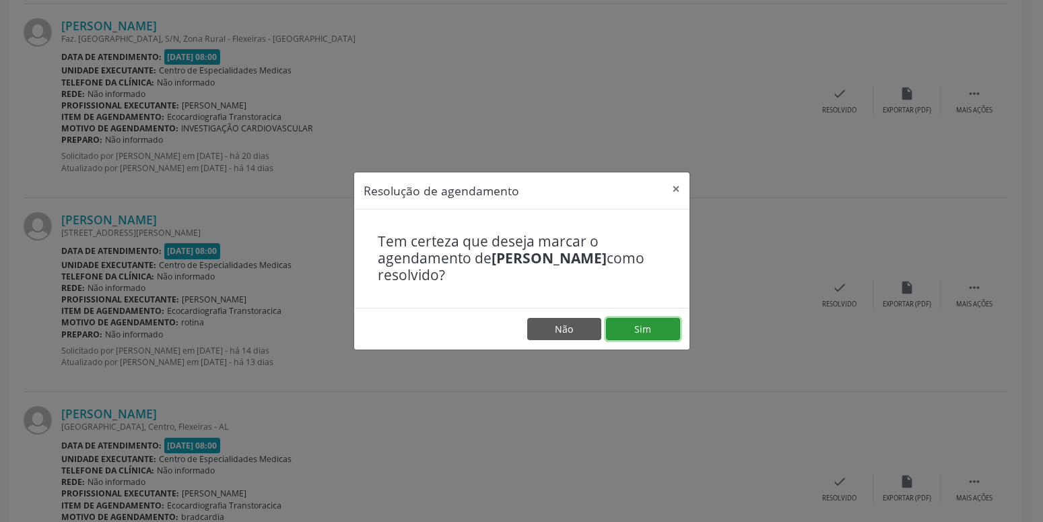
click at [644, 325] on button "Sim" at bounding box center [643, 329] width 74 height 23
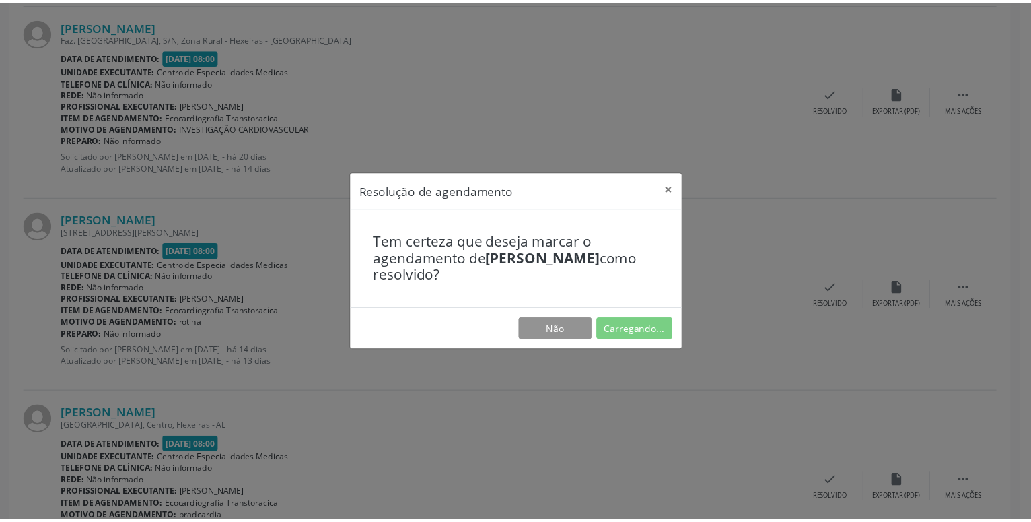
scroll to position [20, 0]
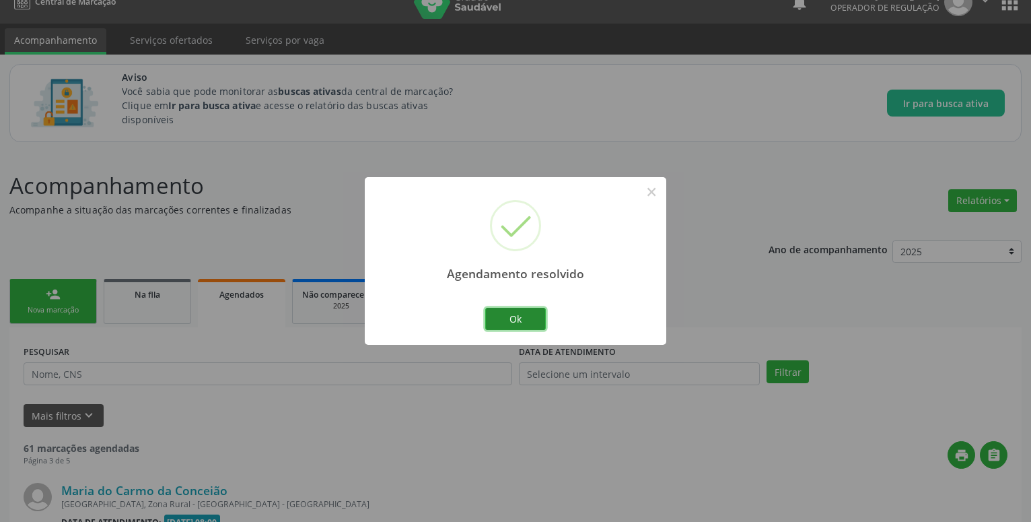
click at [535, 315] on button "Ok" at bounding box center [515, 319] width 61 height 23
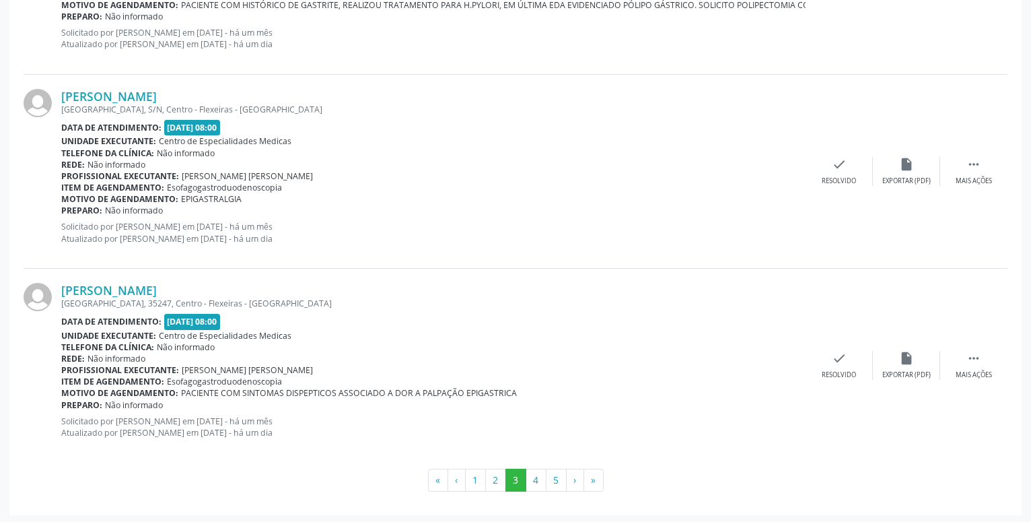
scroll to position [2939, 0]
click at [493, 474] on button "2" at bounding box center [495, 478] width 21 height 23
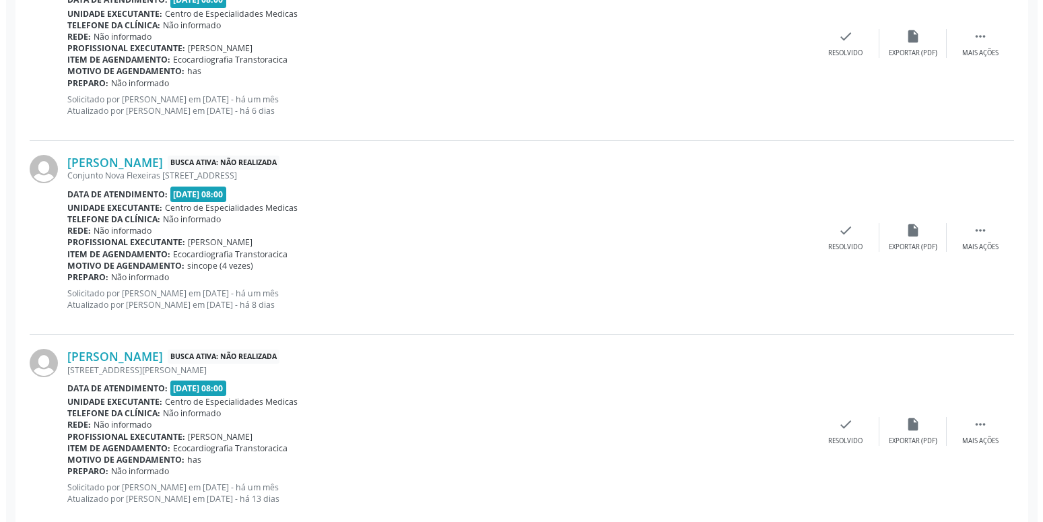
scroll to position [926, 0]
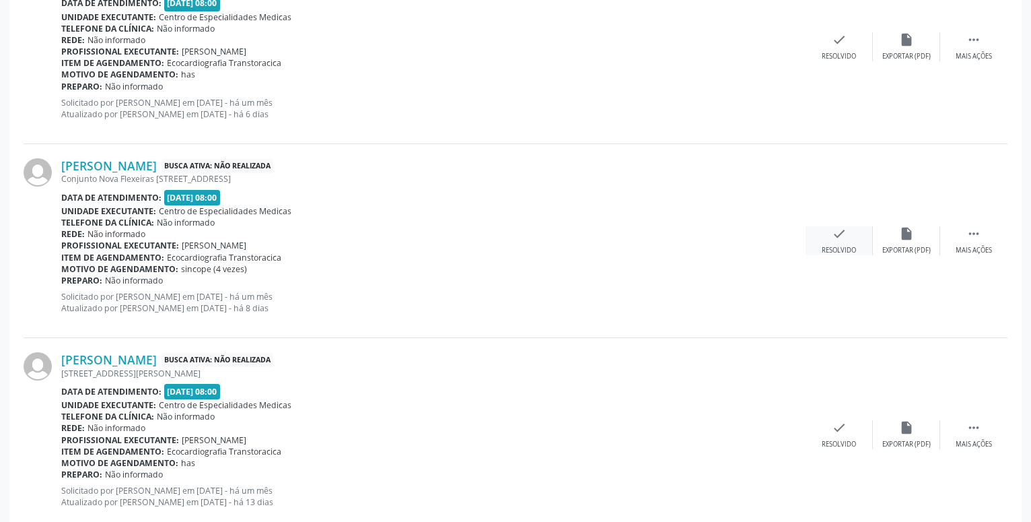
click at [847, 236] on div "check Resolvido" at bounding box center [839, 240] width 67 height 29
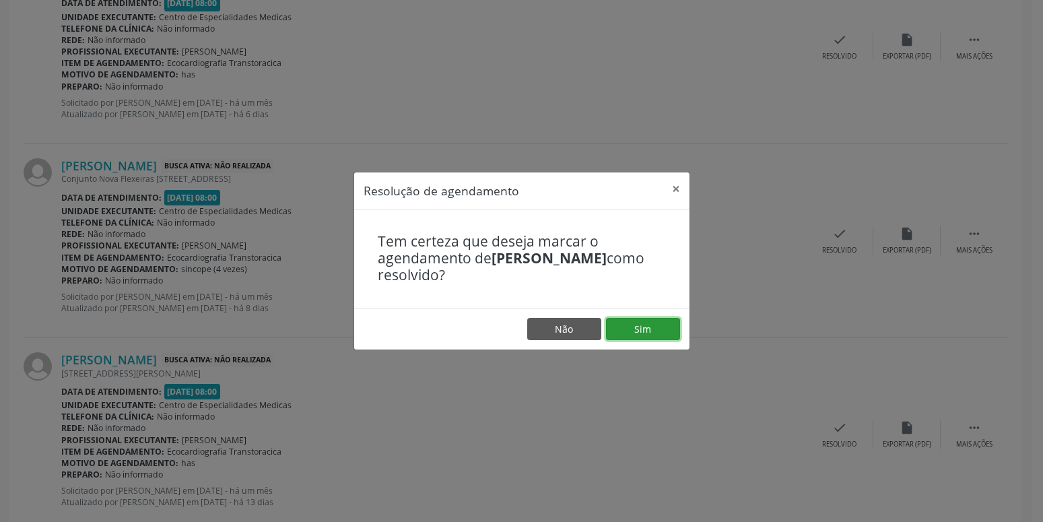
click at [647, 327] on button "Sim" at bounding box center [643, 329] width 74 height 23
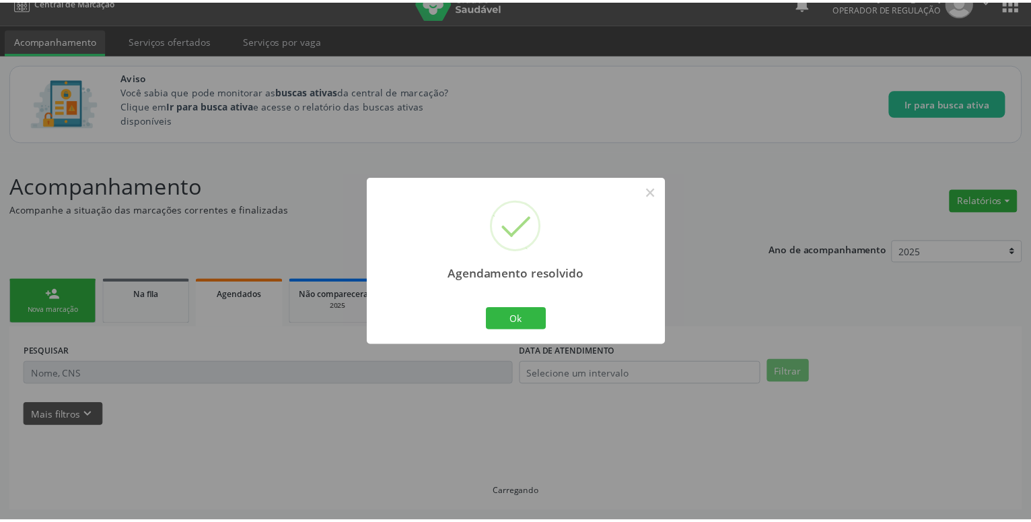
scroll to position [20, 0]
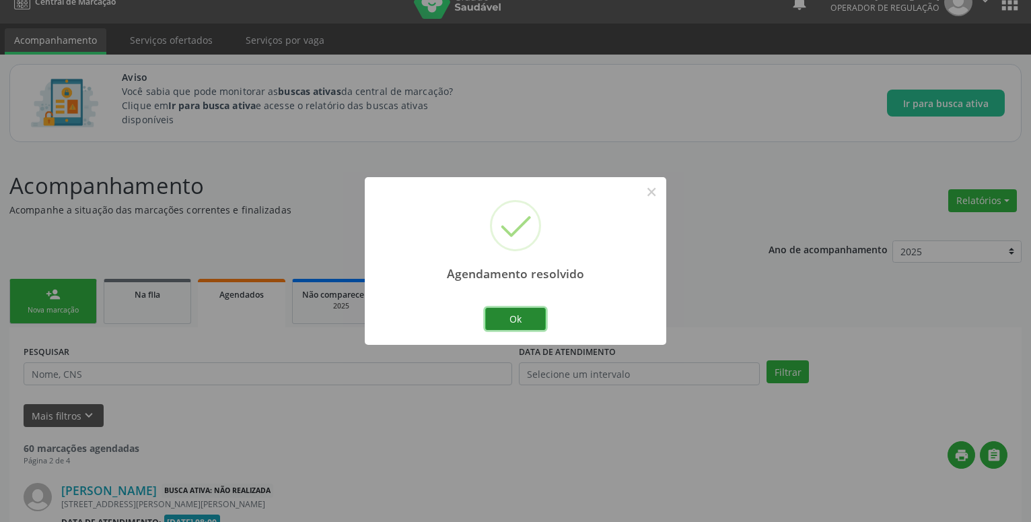
click at [520, 318] on button "Ok" at bounding box center [515, 319] width 61 height 23
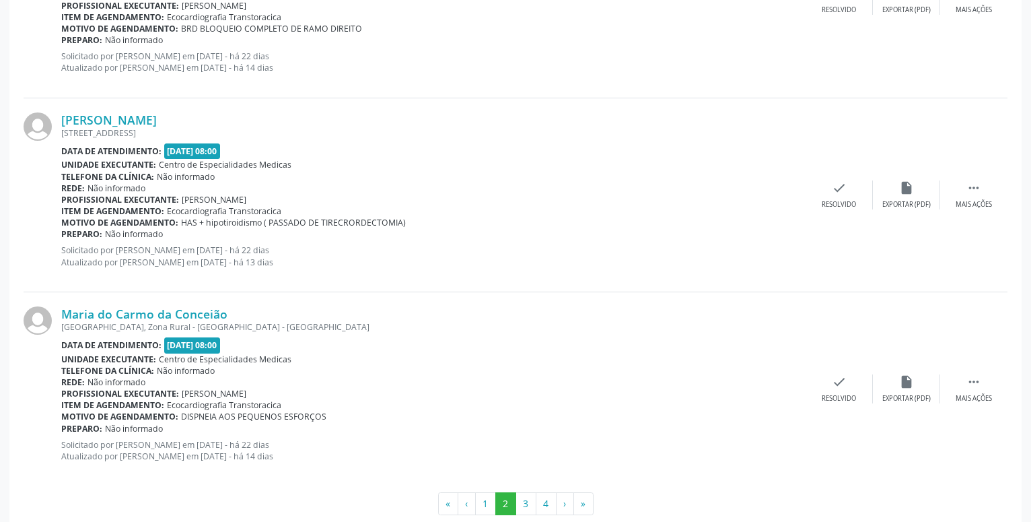
scroll to position [2939, 0]
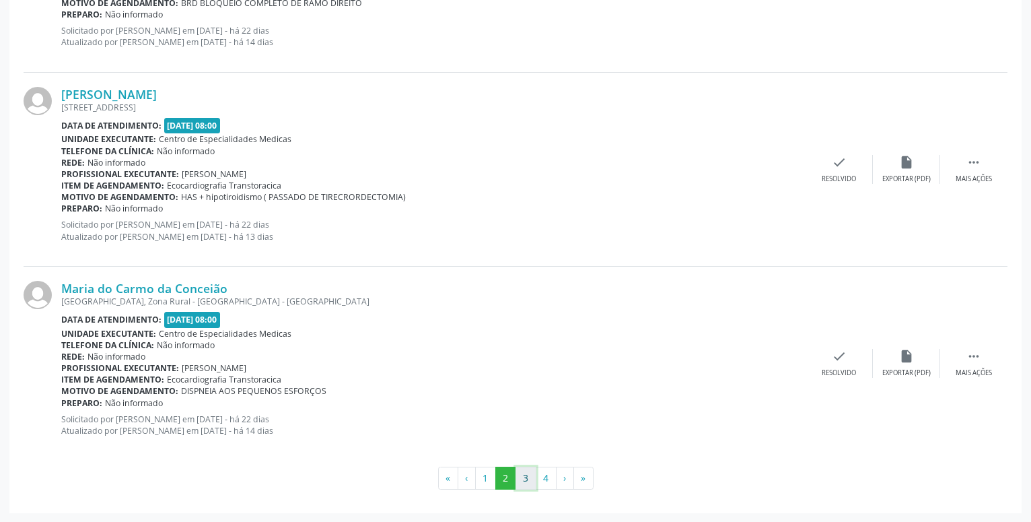
click at [529, 478] on button "3" at bounding box center [526, 478] width 21 height 23
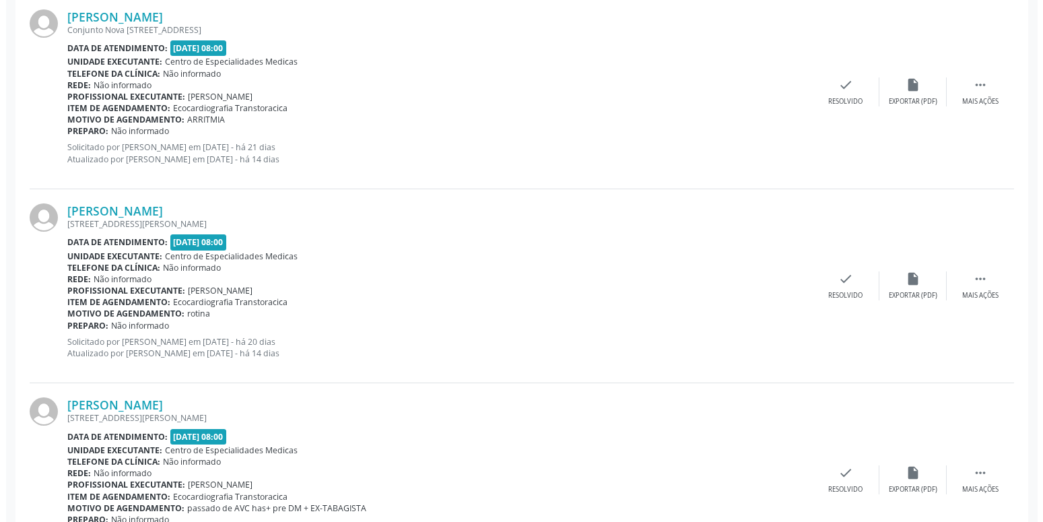
scroll to position [1476, 0]
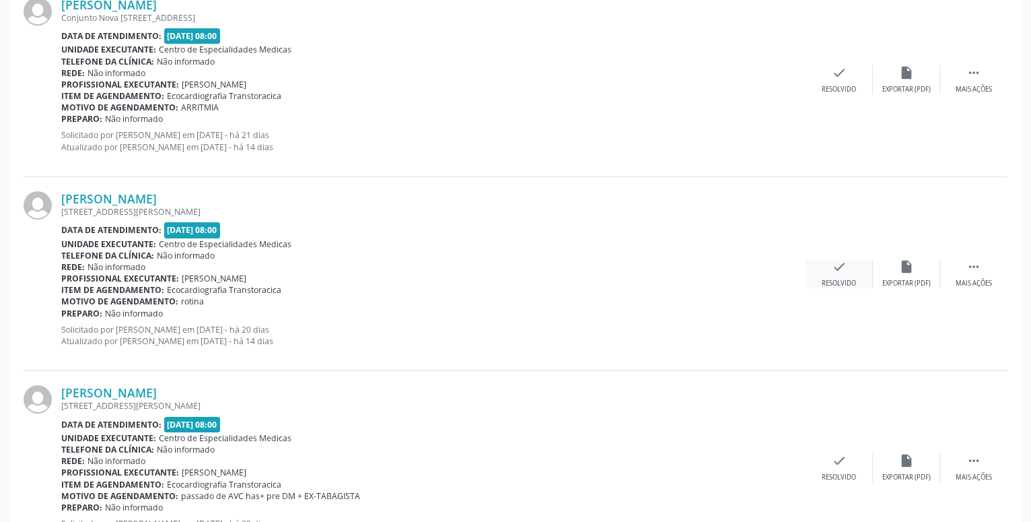
click at [842, 264] on icon "check" at bounding box center [839, 266] width 15 height 15
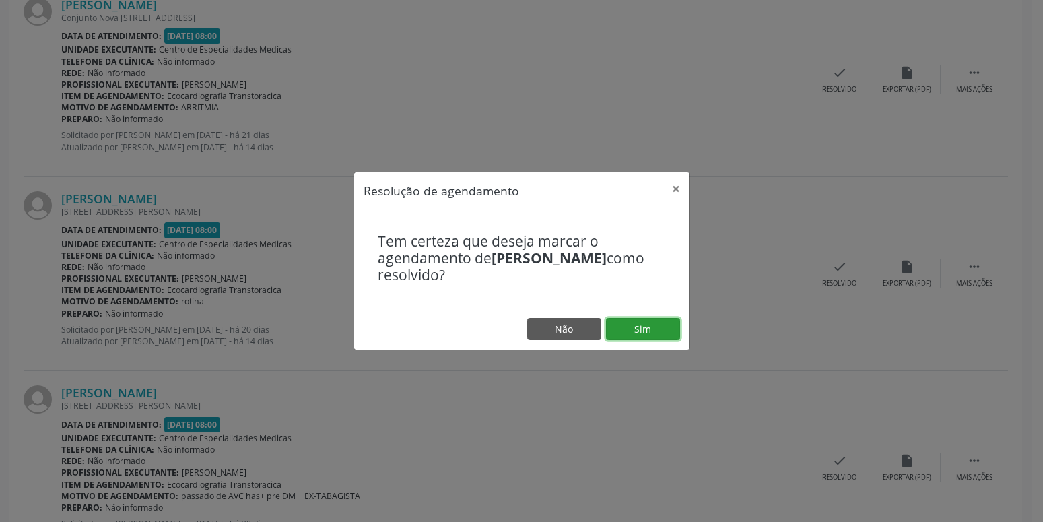
click at [649, 331] on button "Sim" at bounding box center [643, 329] width 74 height 23
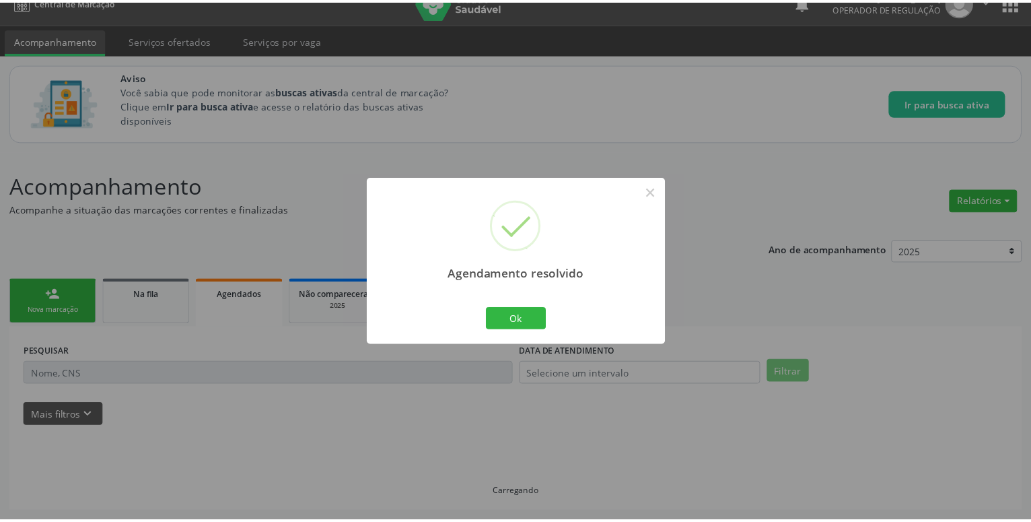
scroll to position [20, 0]
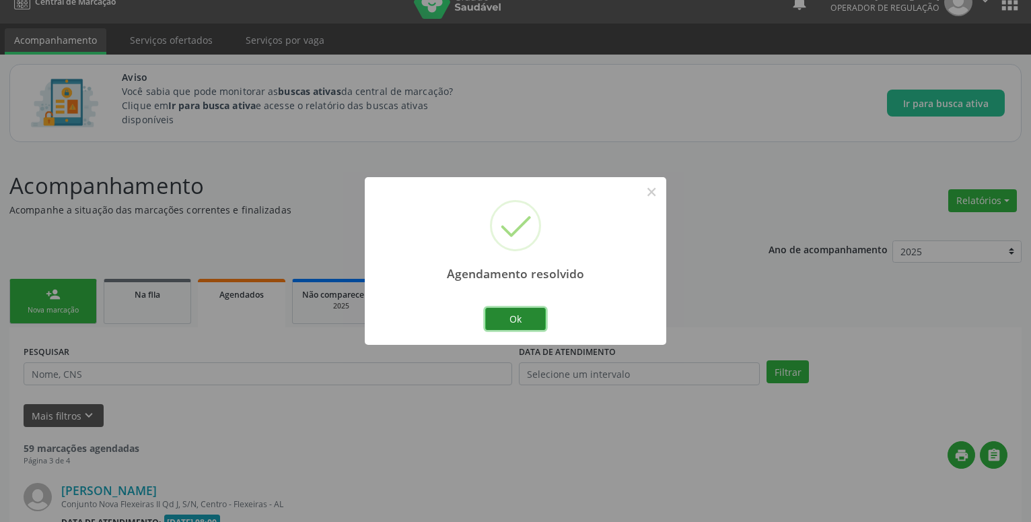
click at [516, 324] on button "Ok" at bounding box center [515, 319] width 61 height 23
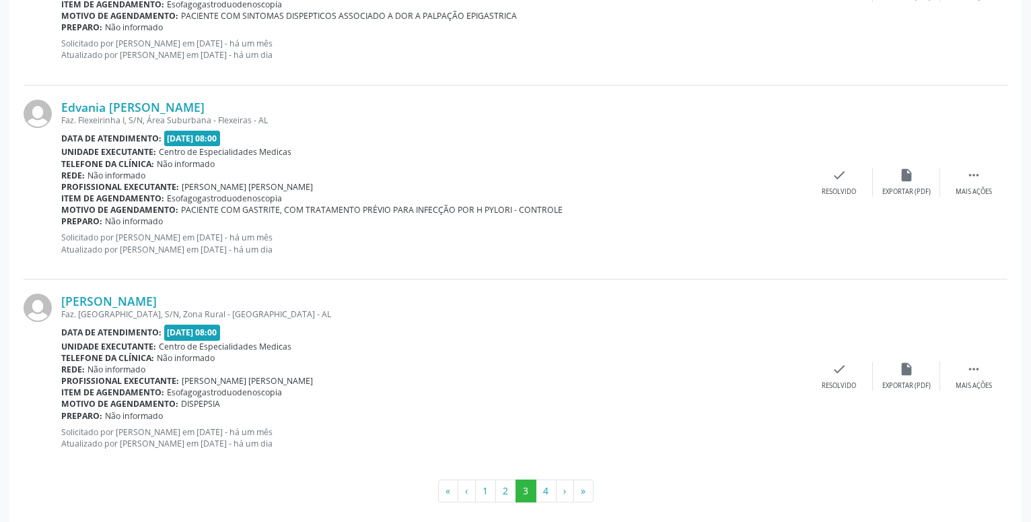
scroll to position [2939, 0]
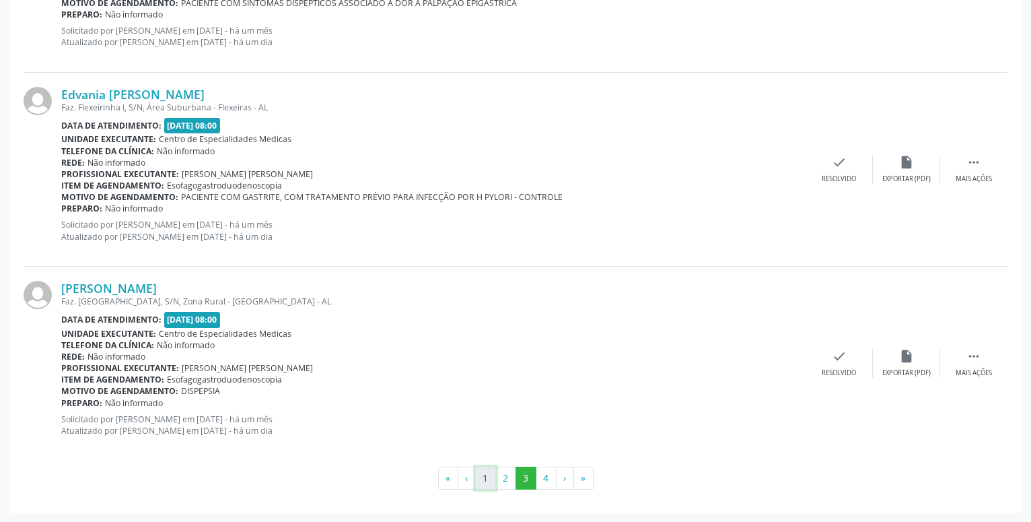
click at [488, 476] on button "1" at bounding box center [485, 478] width 21 height 23
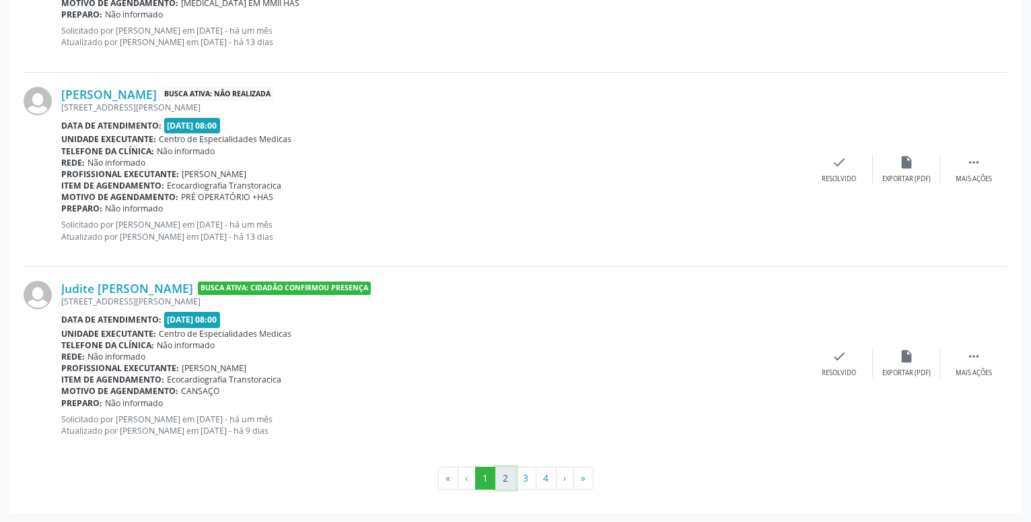
click at [502, 474] on button "2" at bounding box center [506, 478] width 21 height 23
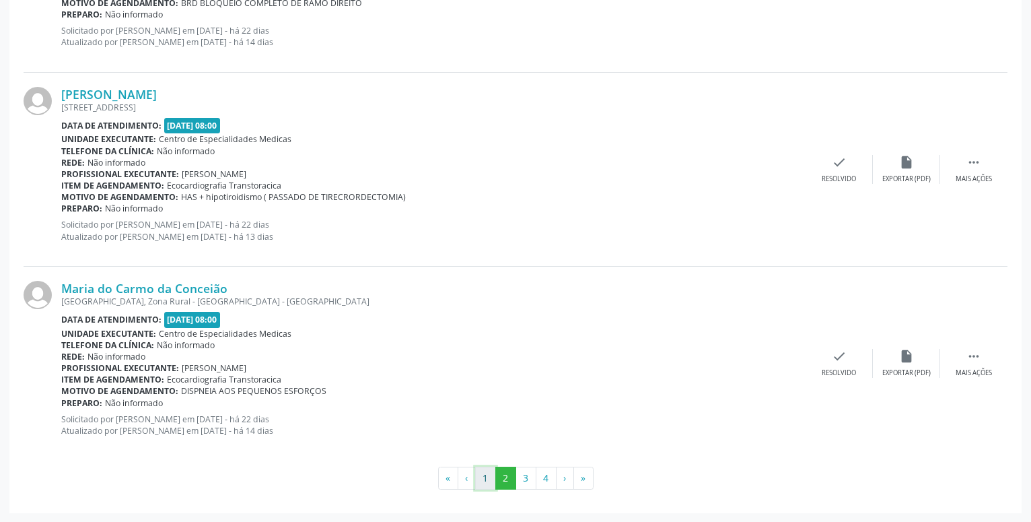
click at [479, 473] on button "1" at bounding box center [485, 478] width 21 height 23
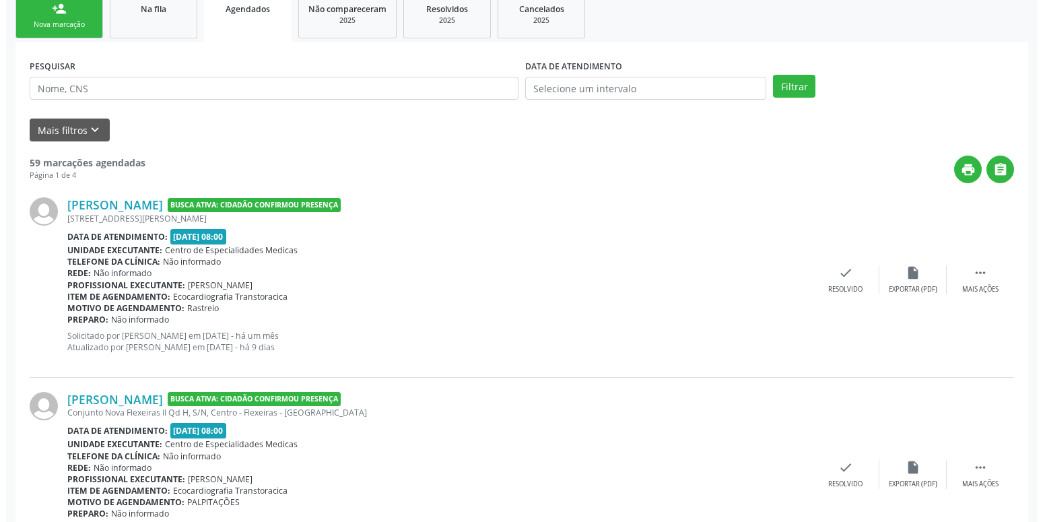
scroll to position [308, 0]
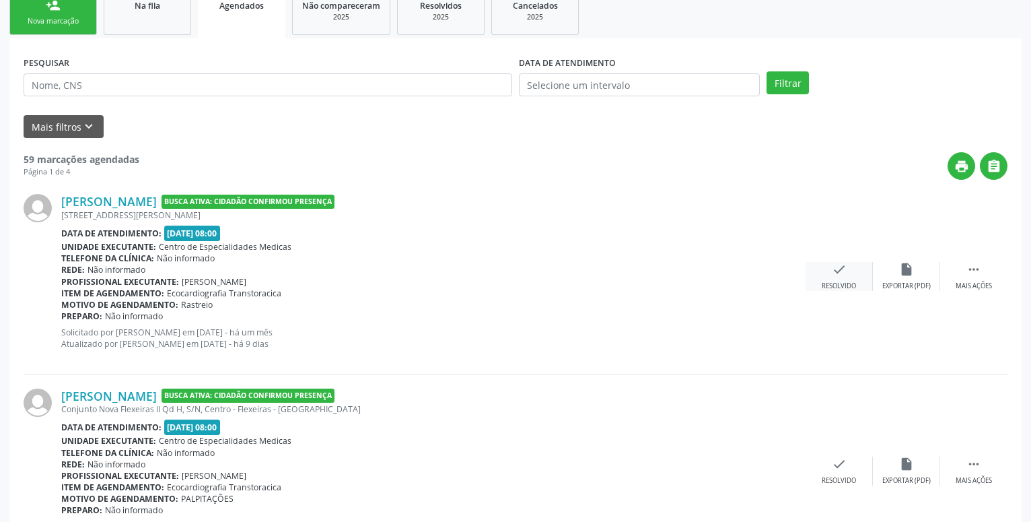
click at [840, 264] on icon "check" at bounding box center [839, 269] width 15 height 15
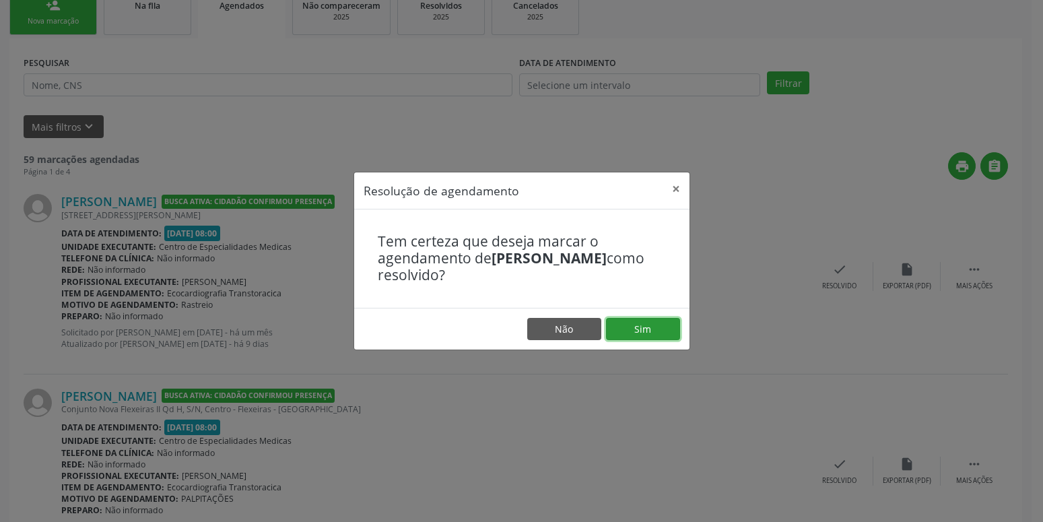
click at [637, 331] on button "Sim" at bounding box center [643, 329] width 74 height 23
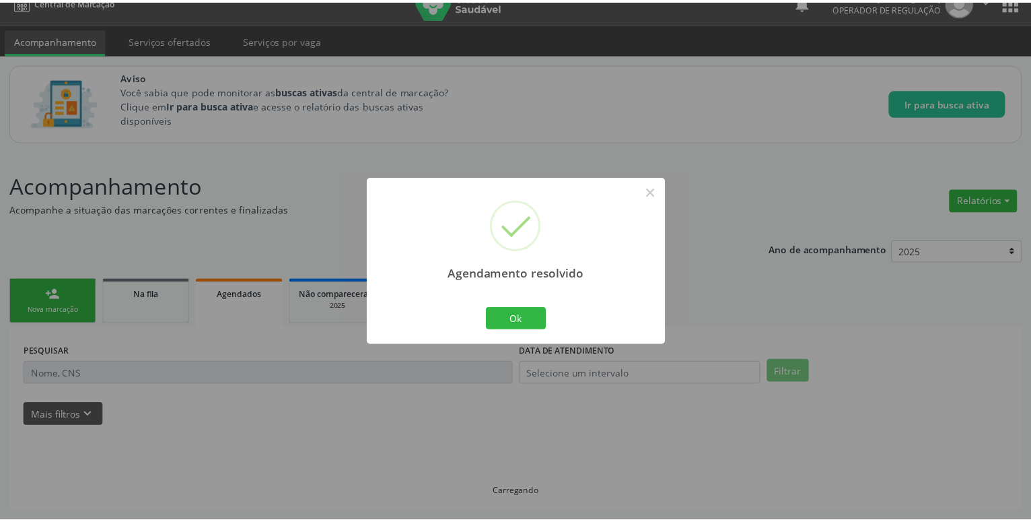
scroll to position [20, 0]
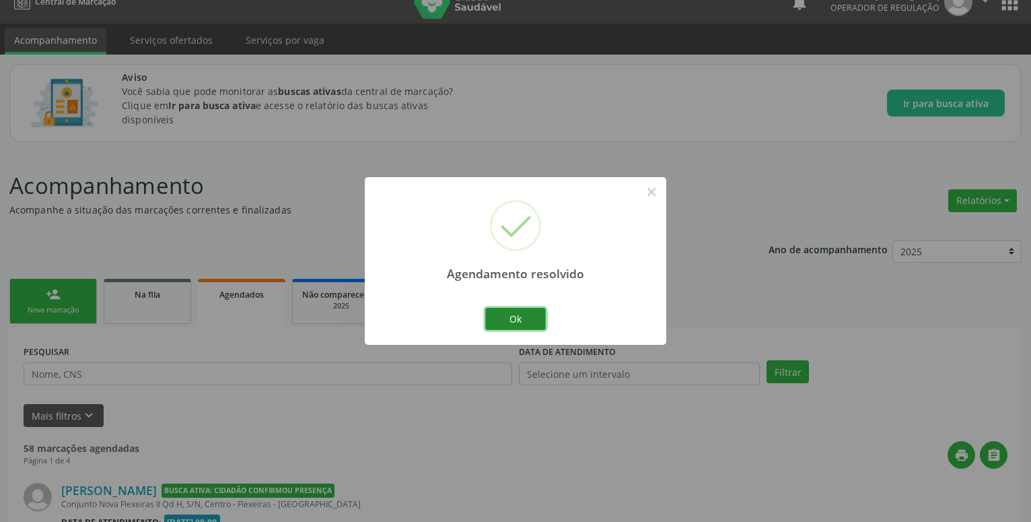
click at [519, 314] on button "Ok" at bounding box center [515, 319] width 61 height 23
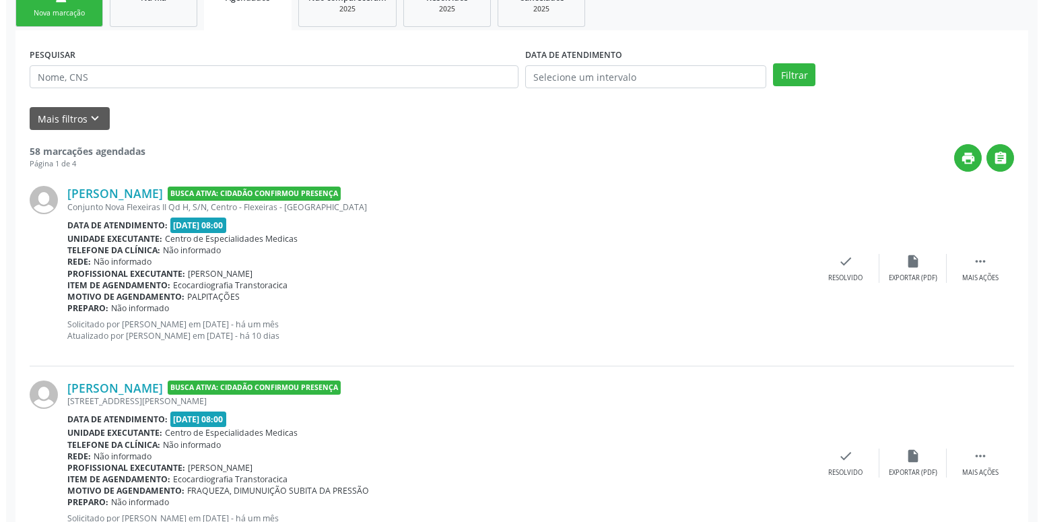
scroll to position [363, 0]
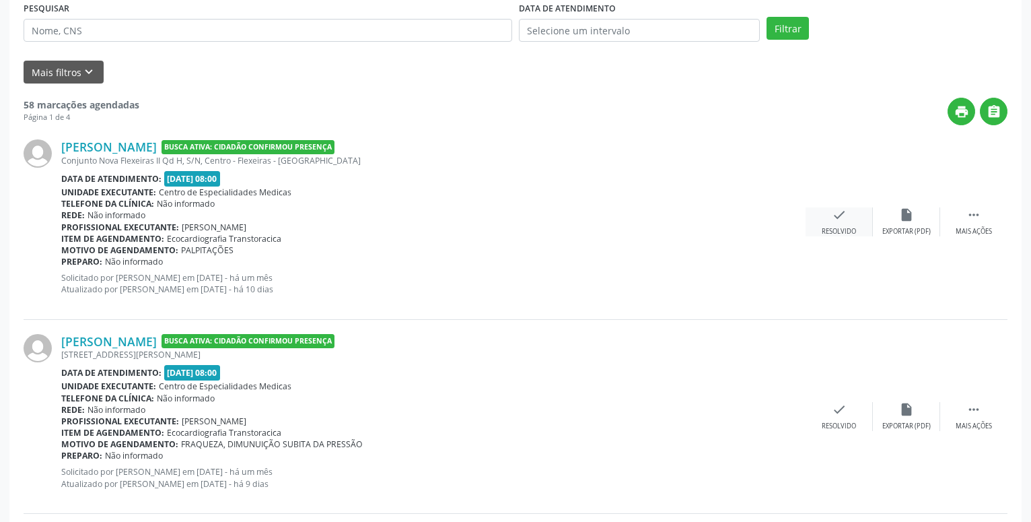
click at [848, 214] on div "check Resolvido" at bounding box center [839, 221] width 67 height 29
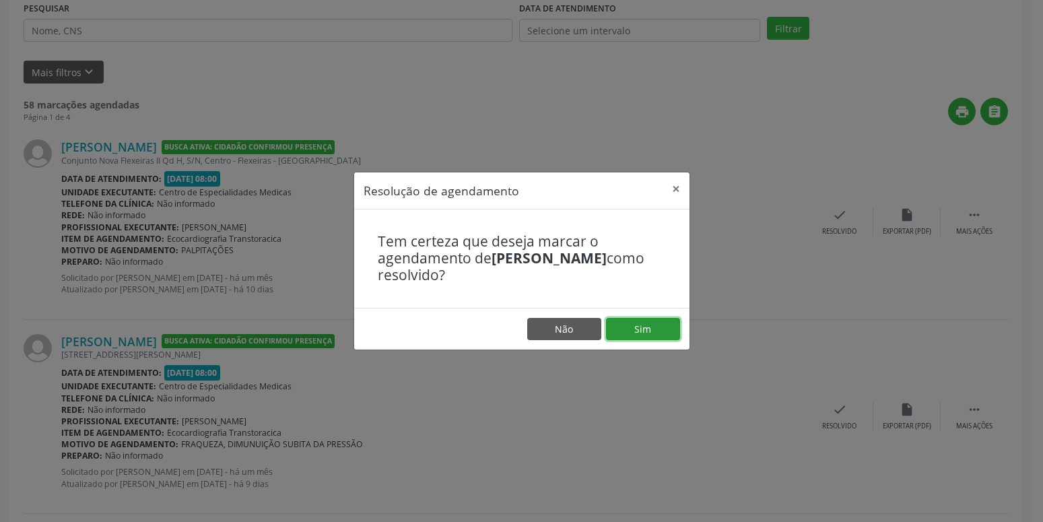
click at [663, 335] on button "Sim" at bounding box center [643, 329] width 74 height 23
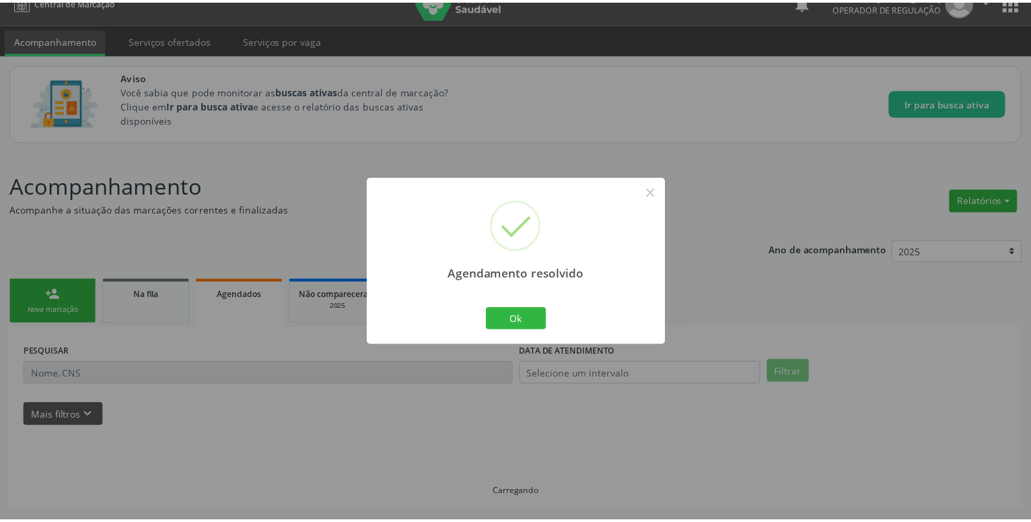
scroll to position [20, 0]
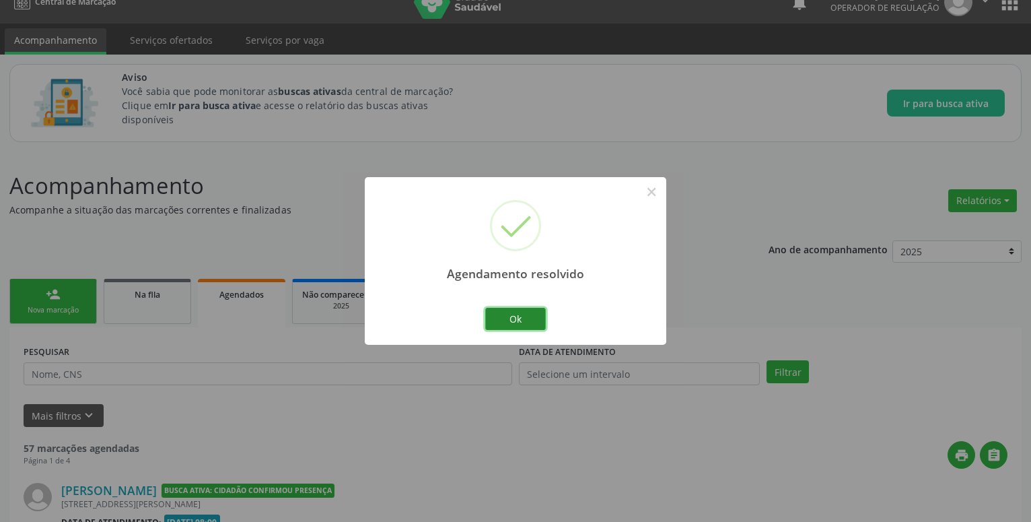
click at [487, 312] on button "Ok" at bounding box center [515, 319] width 61 height 23
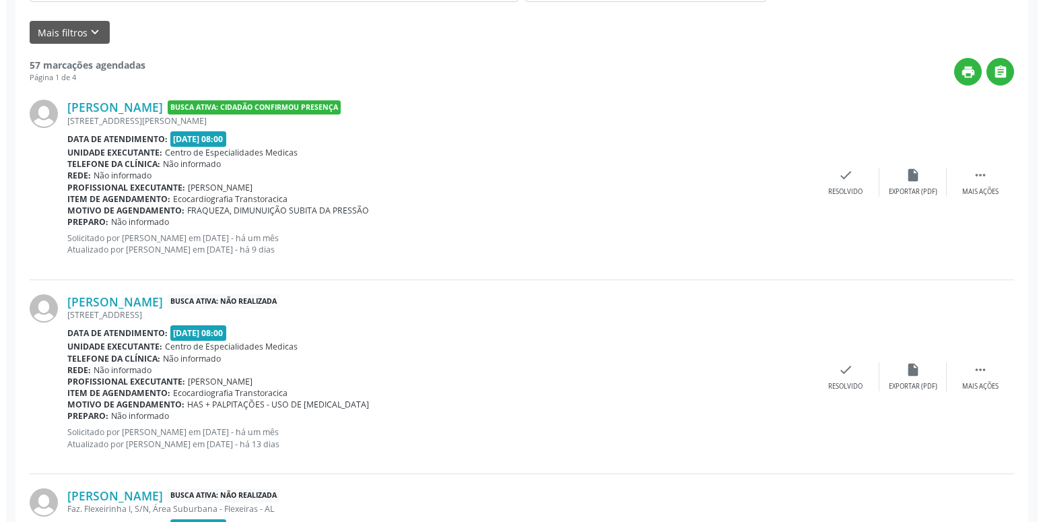
scroll to position [432, 0]
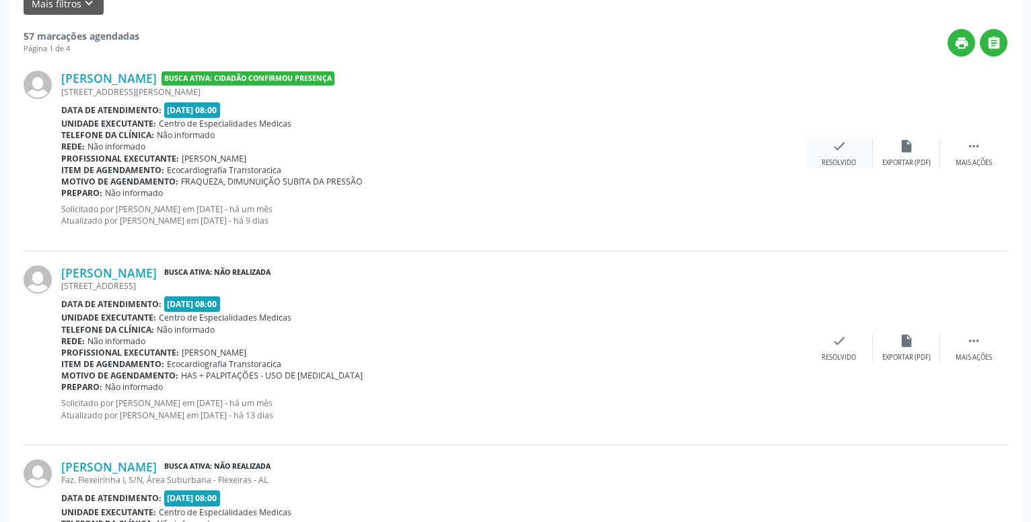
click at [836, 151] on icon "check" at bounding box center [839, 146] width 15 height 15
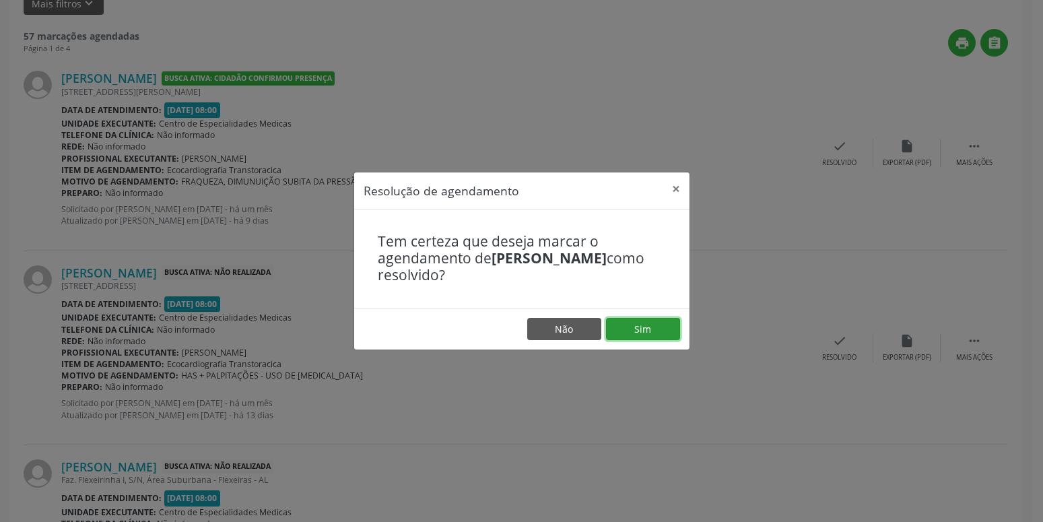
click at [675, 332] on button "Sim" at bounding box center [643, 329] width 74 height 23
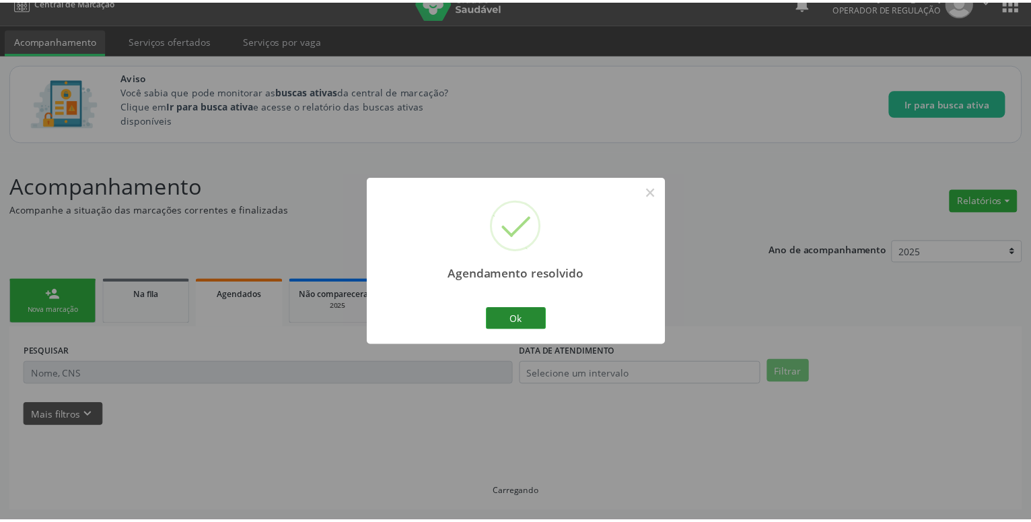
scroll to position [20, 0]
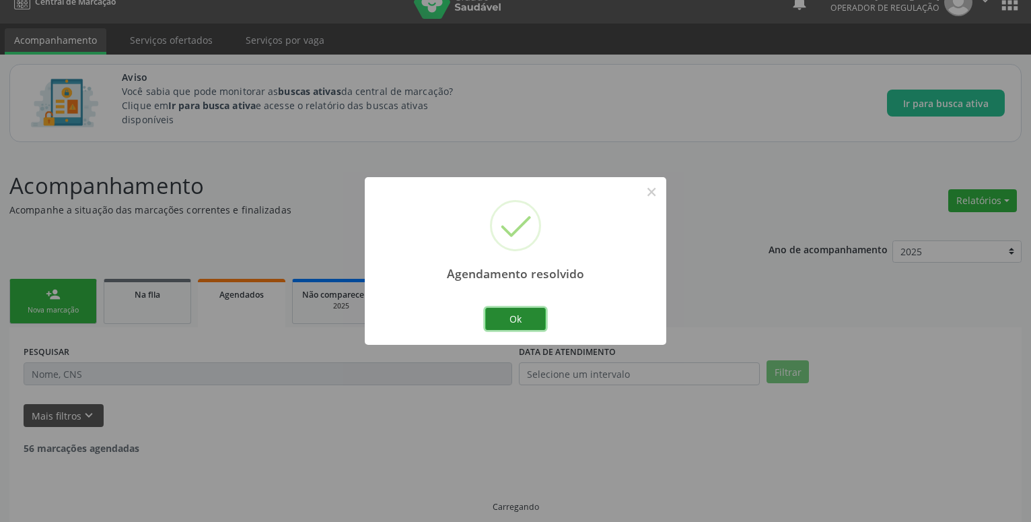
click at [513, 319] on button "Ok" at bounding box center [515, 319] width 61 height 23
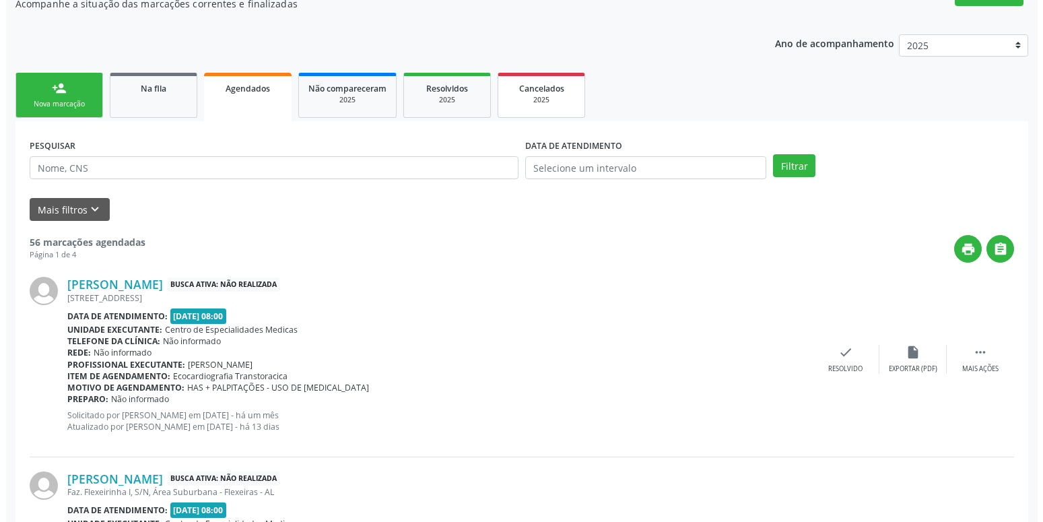
scroll to position [294, 0]
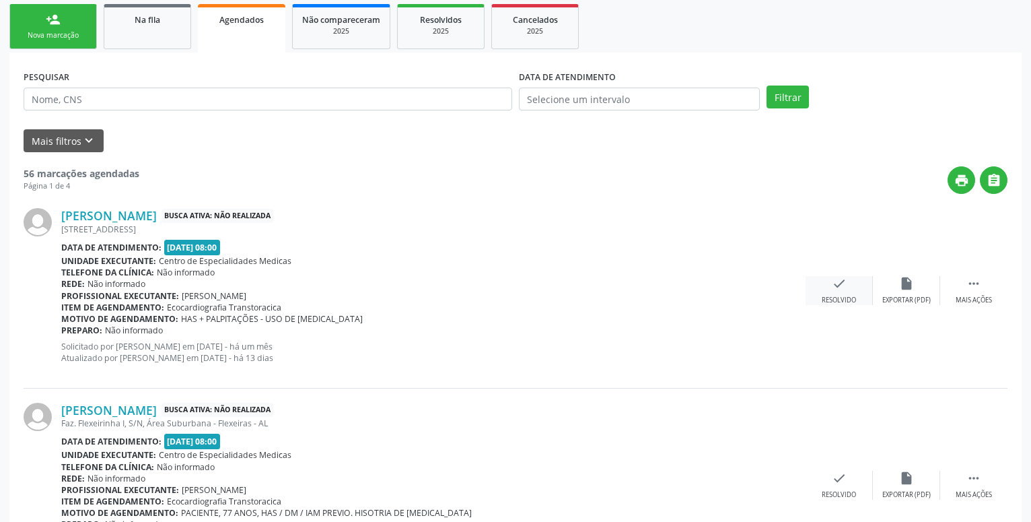
click at [847, 280] on div "check Resolvido" at bounding box center [839, 290] width 67 height 29
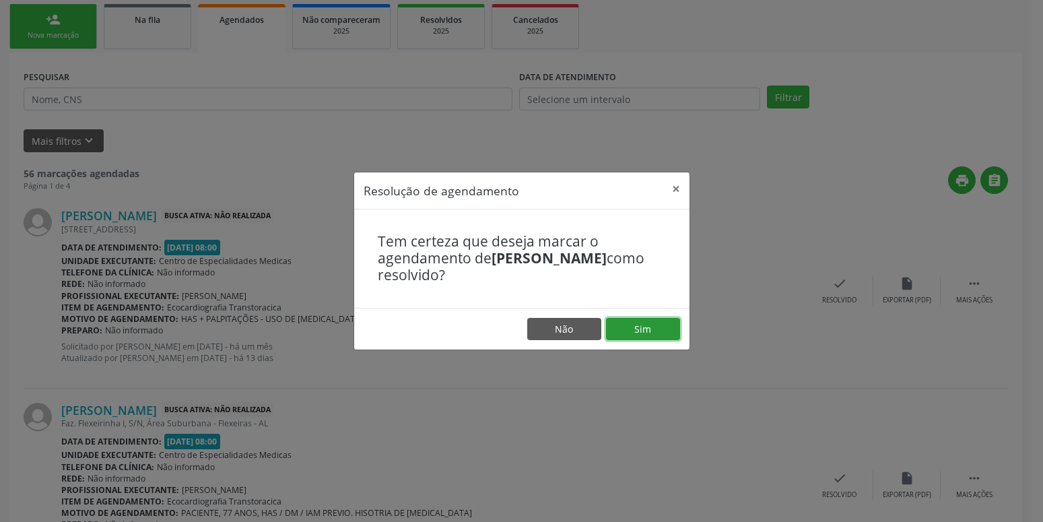
click at [675, 325] on button "Sim" at bounding box center [643, 329] width 74 height 23
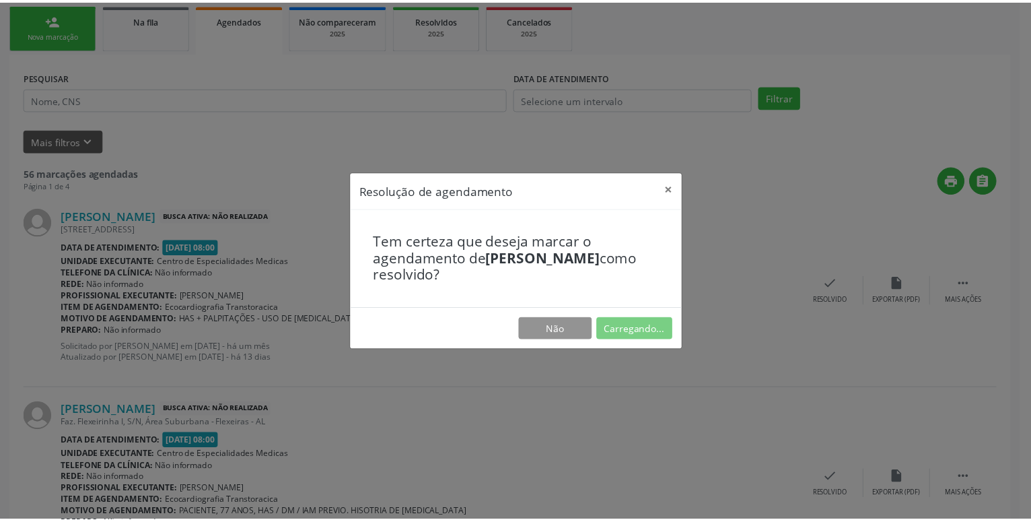
scroll to position [20, 0]
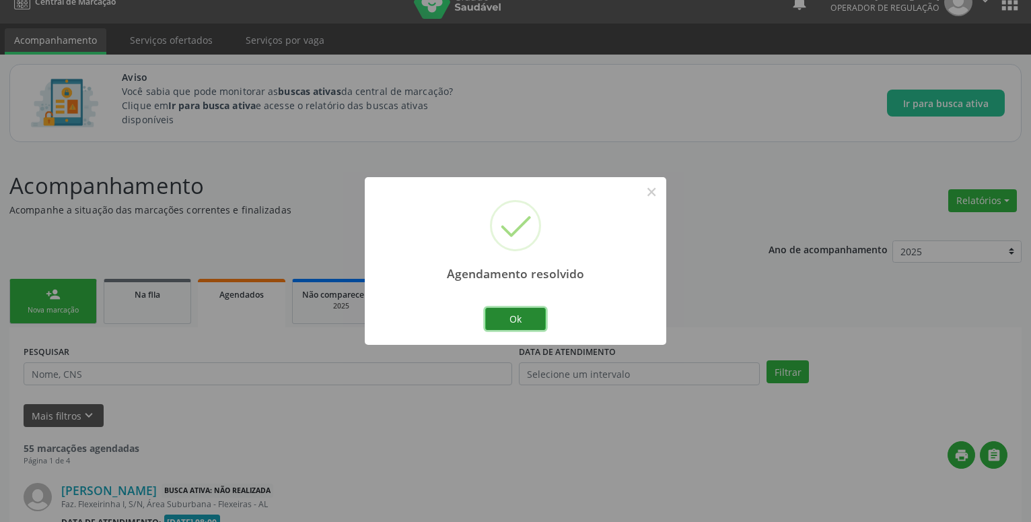
click at [504, 311] on button "Ok" at bounding box center [515, 319] width 61 height 23
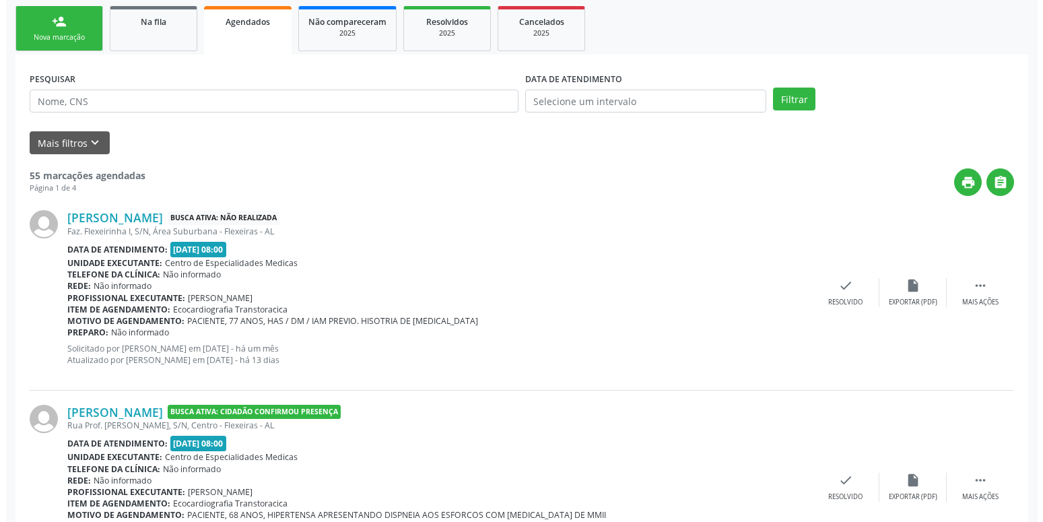
scroll to position [294, 0]
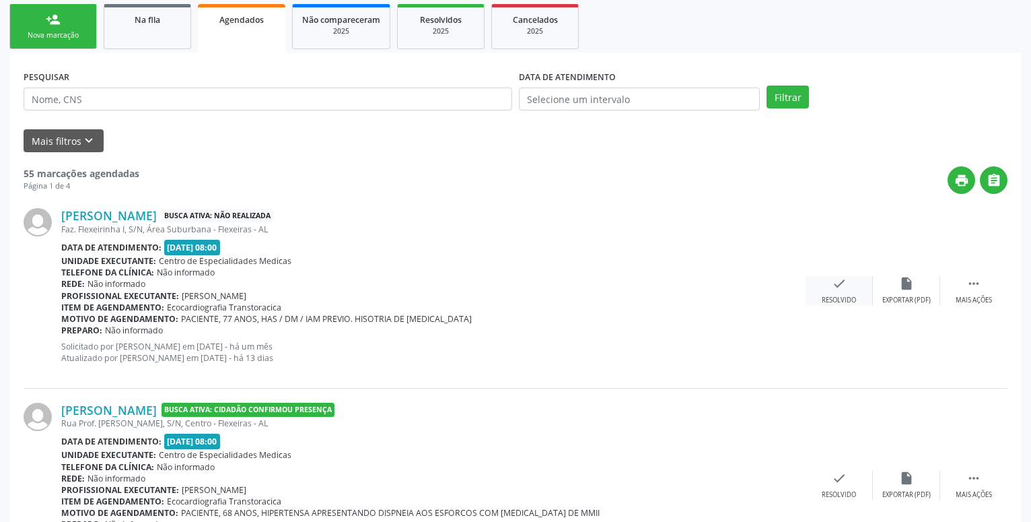
click at [844, 287] on icon "check" at bounding box center [839, 283] width 15 height 15
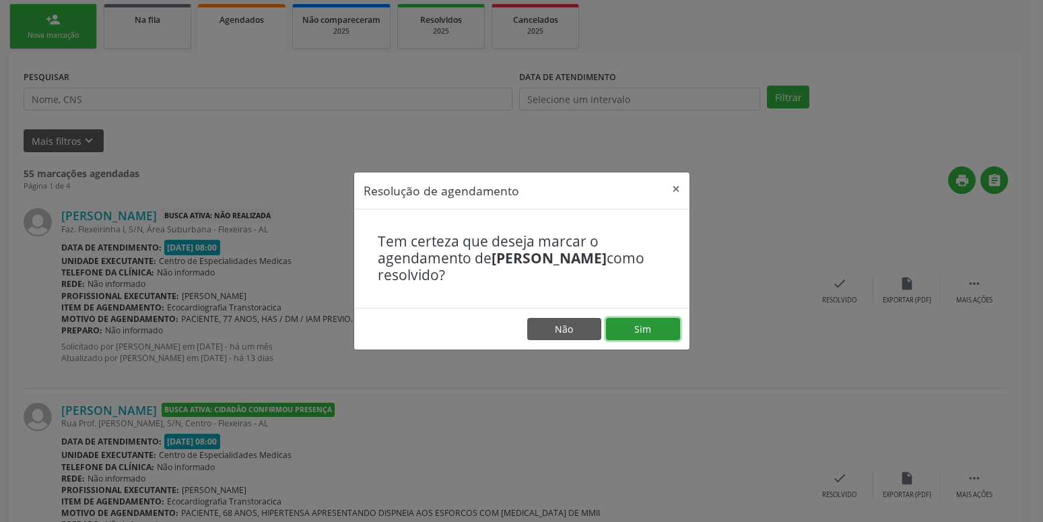
click at [664, 336] on button "Sim" at bounding box center [643, 329] width 74 height 23
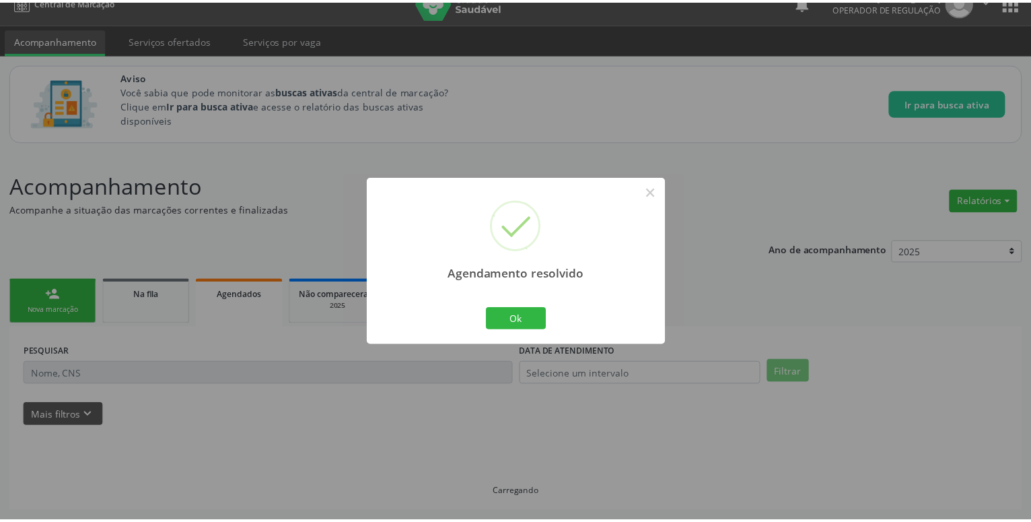
scroll to position [20, 0]
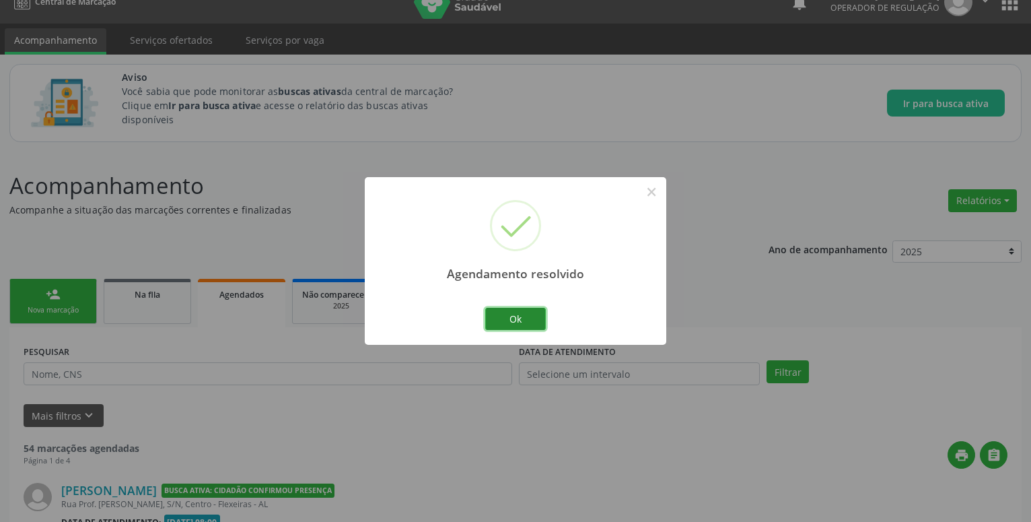
click at [498, 324] on button "Ok" at bounding box center [515, 319] width 61 height 23
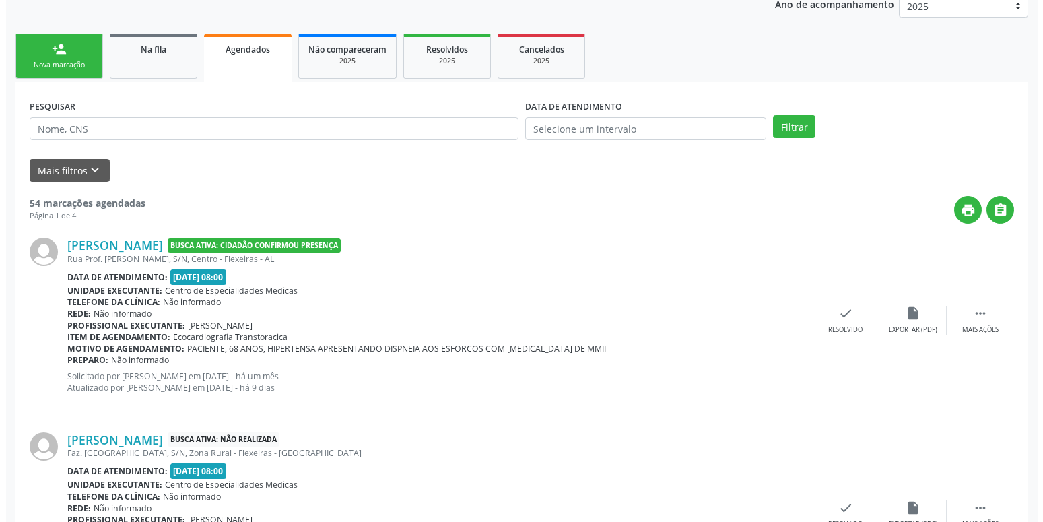
scroll to position [294, 0]
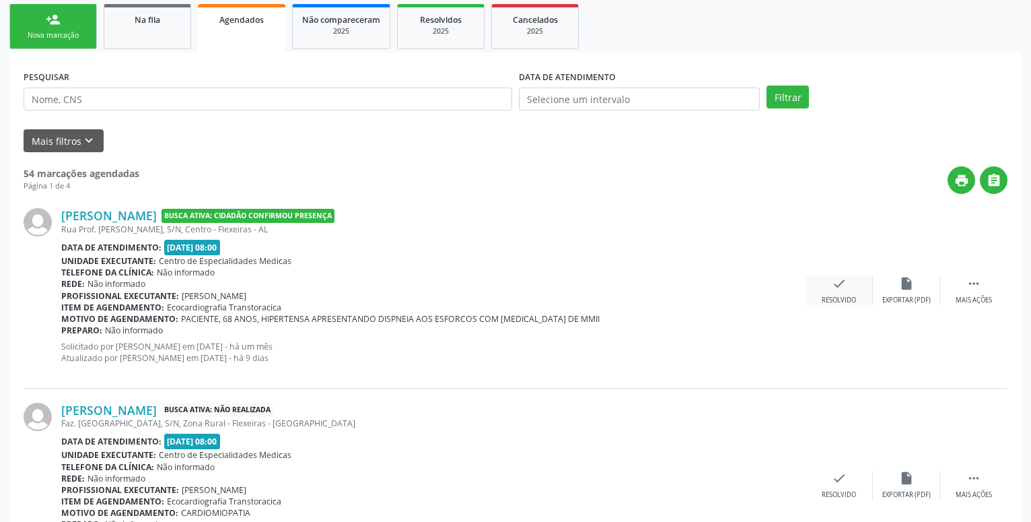
click at [852, 289] on div "check Resolvido" at bounding box center [839, 290] width 67 height 29
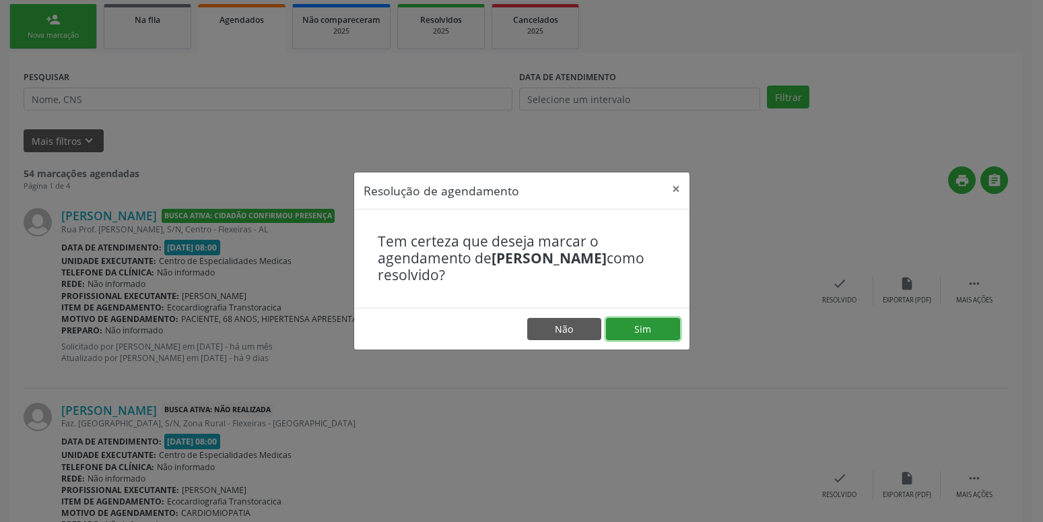
click at [665, 324] on button "Sim" at bounding box center [643, 329] width 74 height 23
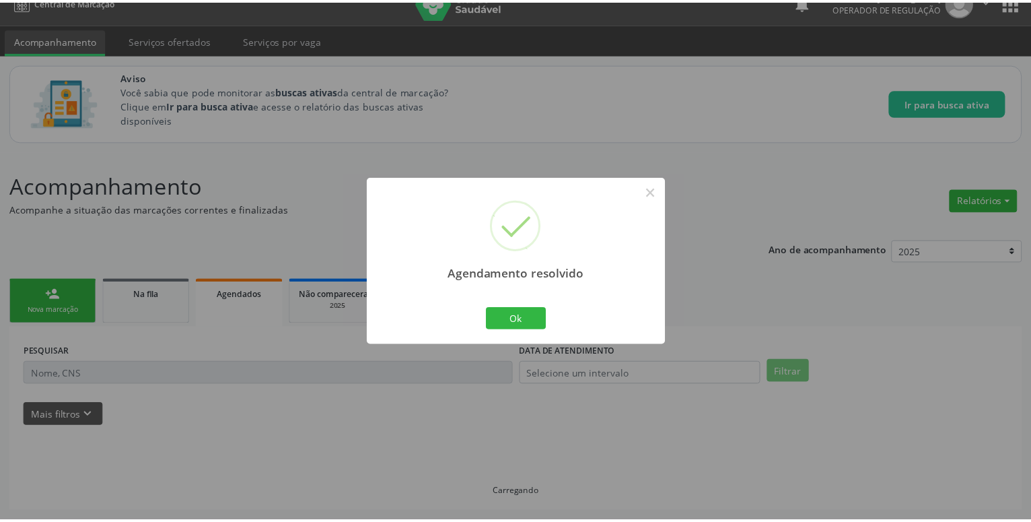
scroll to position [20, 0]
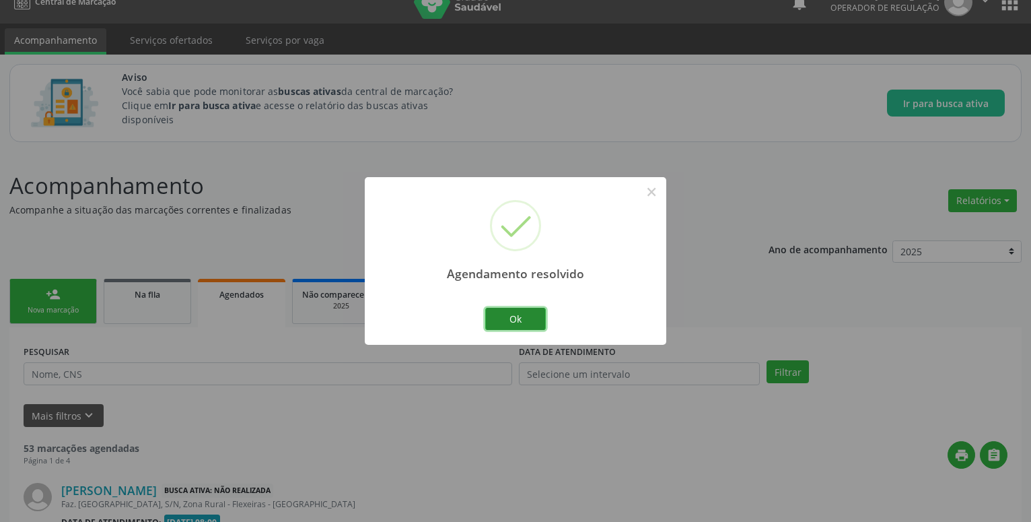
click at [497, 317] on button "Ok" at bounding box center [515, 319] width 61 height 23
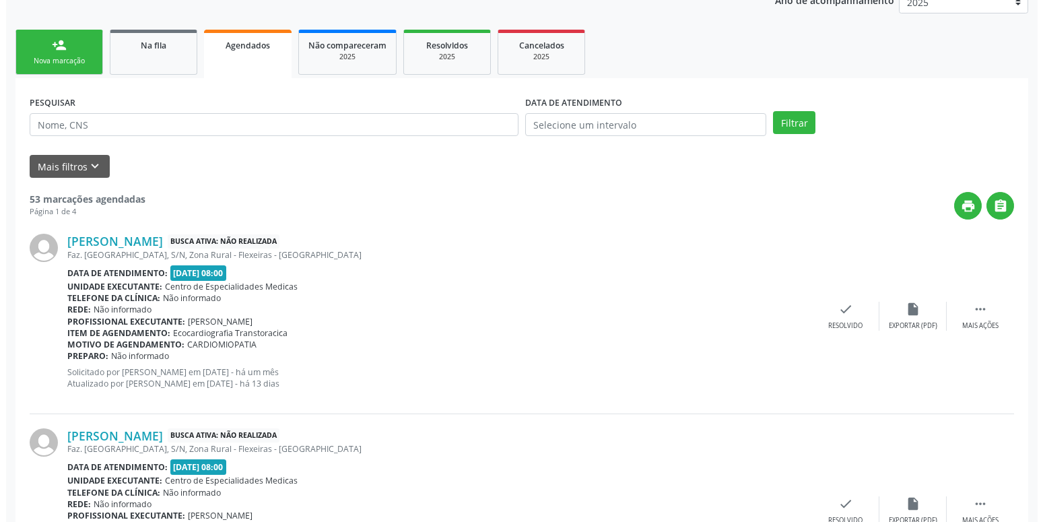
scroll to position [294, 0]
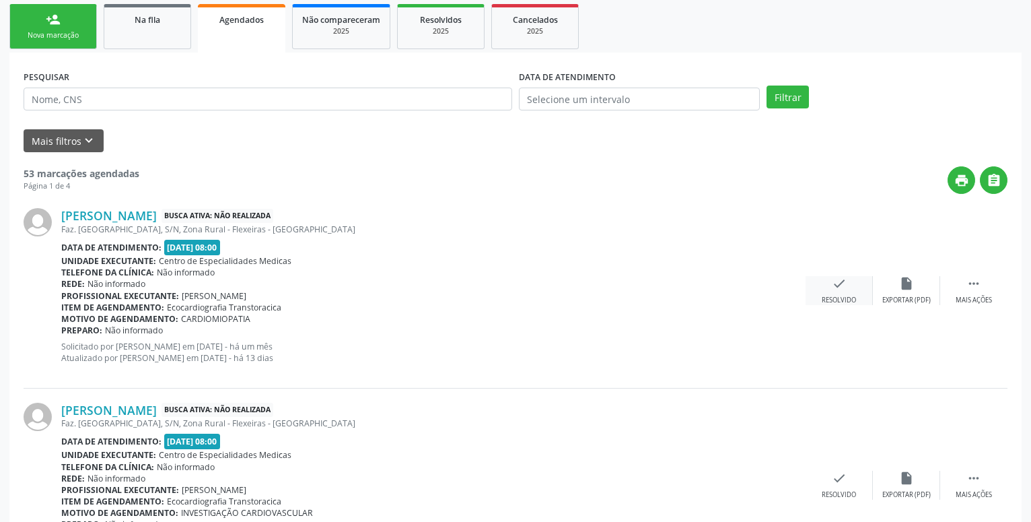
click at [848, 292] on div "check Resolvido" at bounding box center [839, 290] width 67 height 29
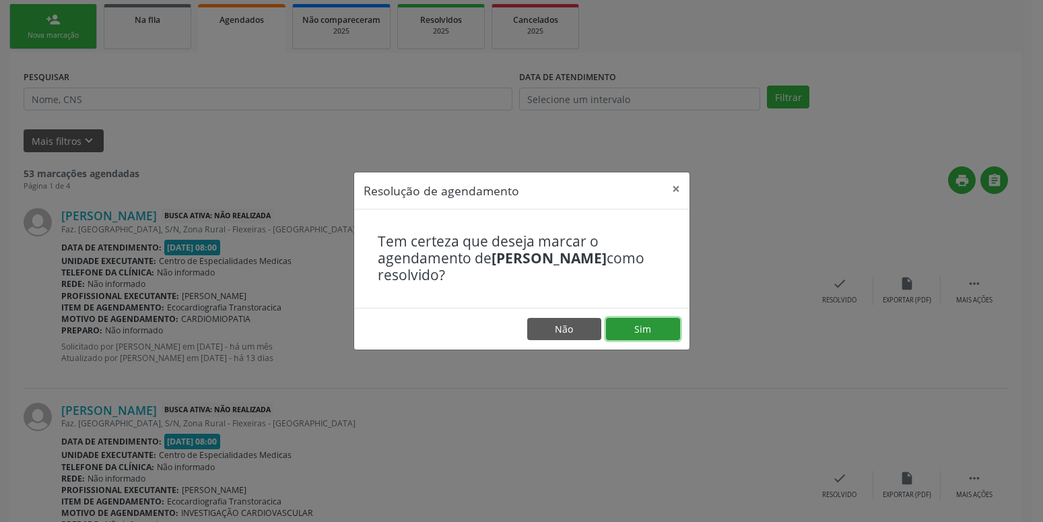
click at [659, 325] on button "Sim" at bounding box center [643, 329] width 74 height 23
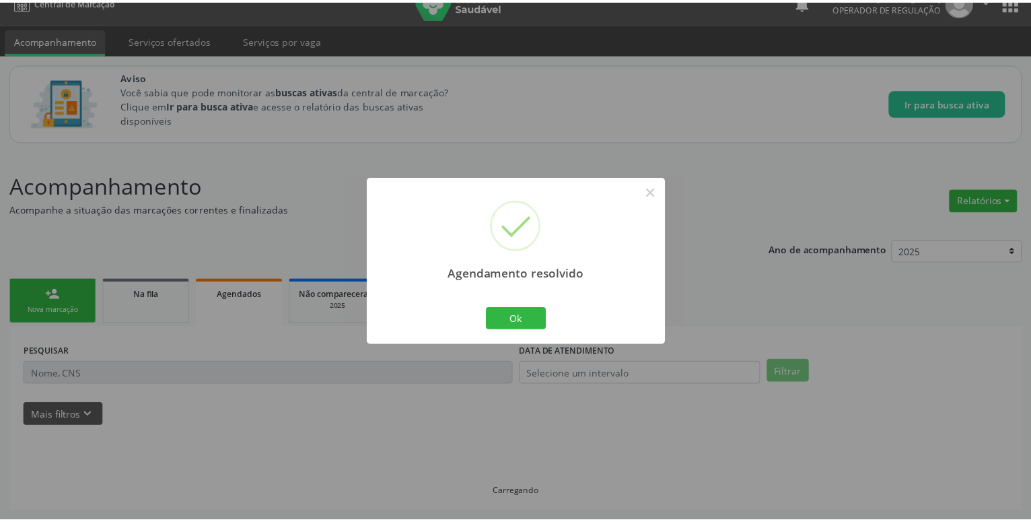
scroll to position [20, 0]
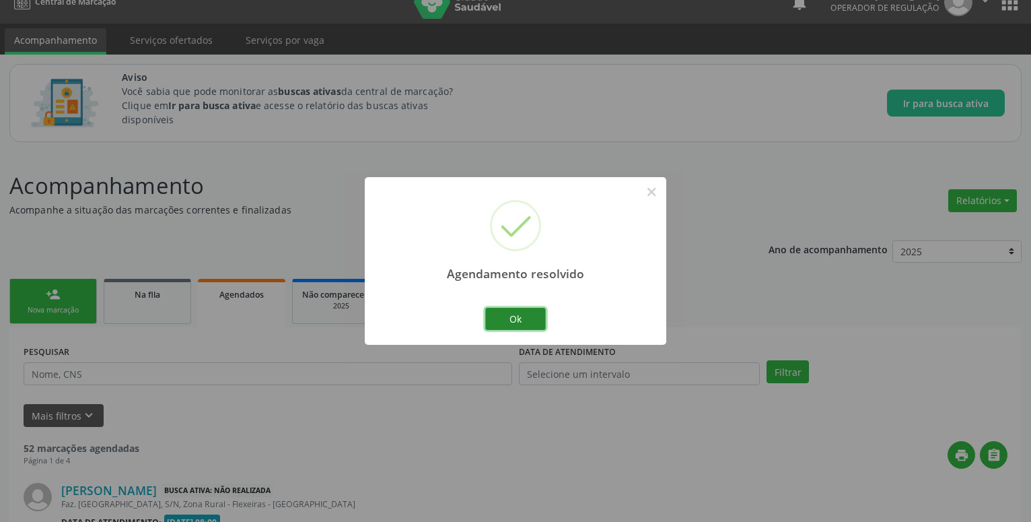
click at [535, 316] on button "Ok" at bounding box center [515, 319] width 61 height 23
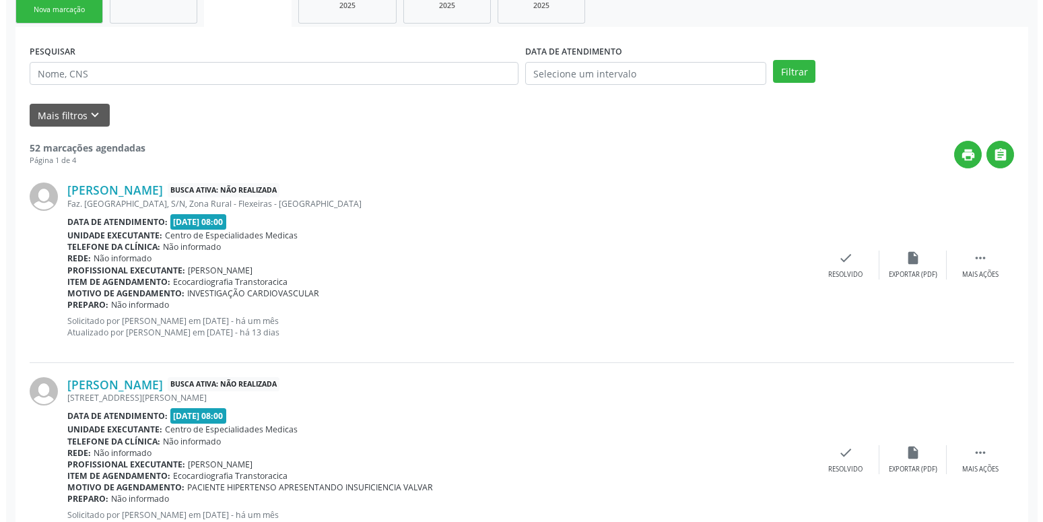
scroll to position [363, 0]
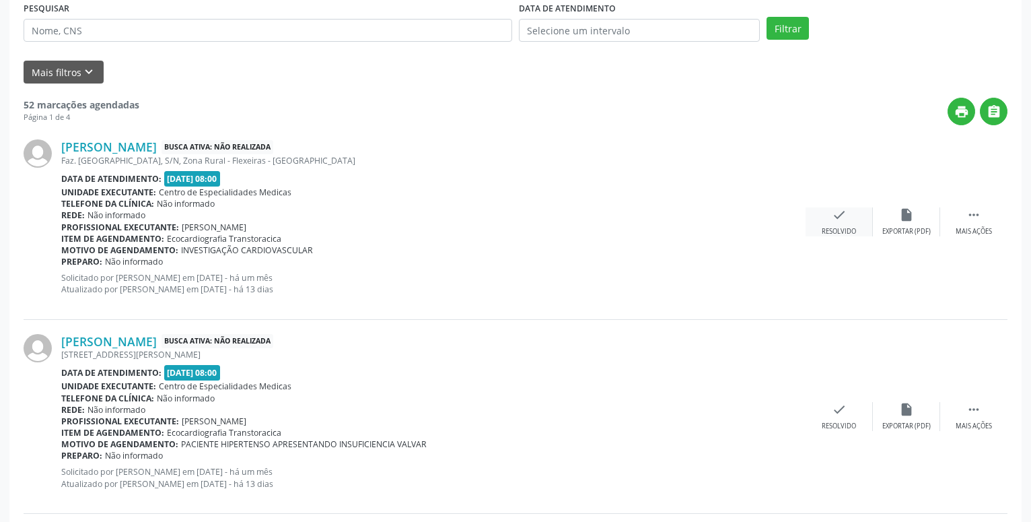
click at [835, 216] on icon "check" at bounding box center [839, 214] width 15 height 15
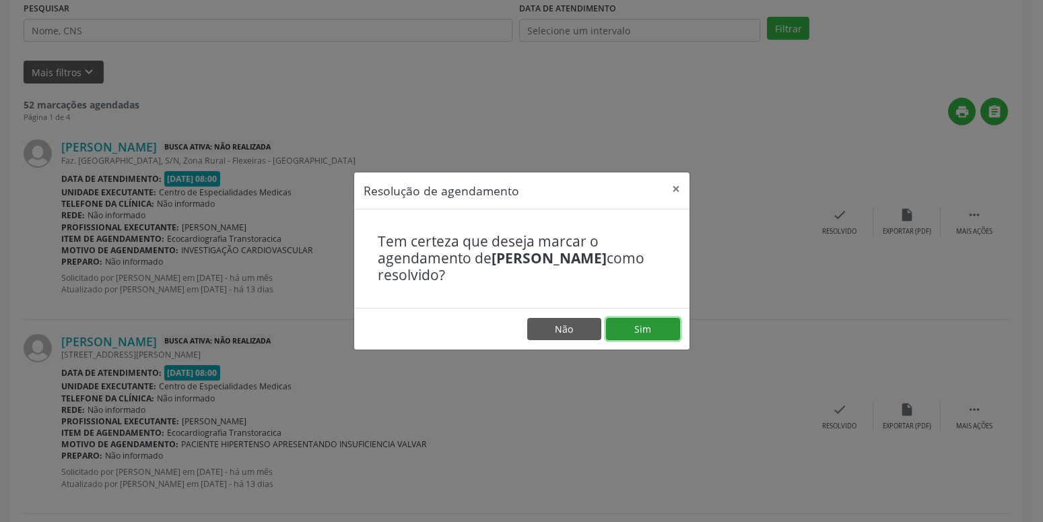
click at [666, 326] on button "Sim" at bounding box center [643, 329] width 74 height 23
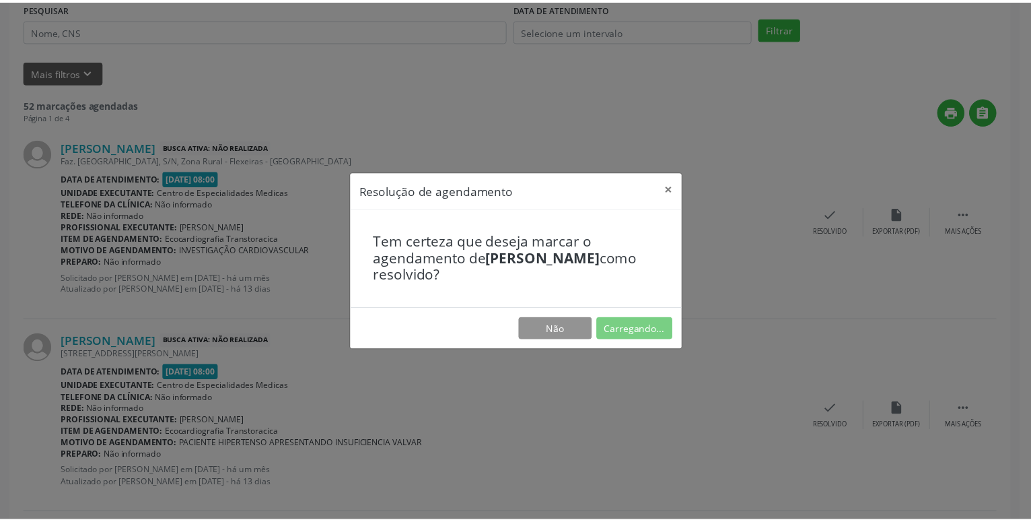
scroll to position [20, 0]
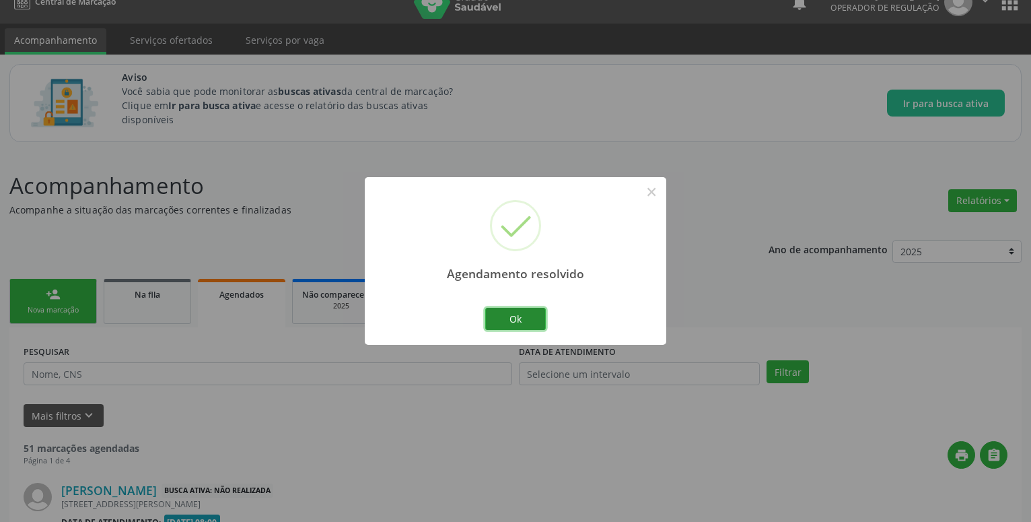
click at [512, 323] on button "Ok" at bounding box center [515, 319] width 61 height 23
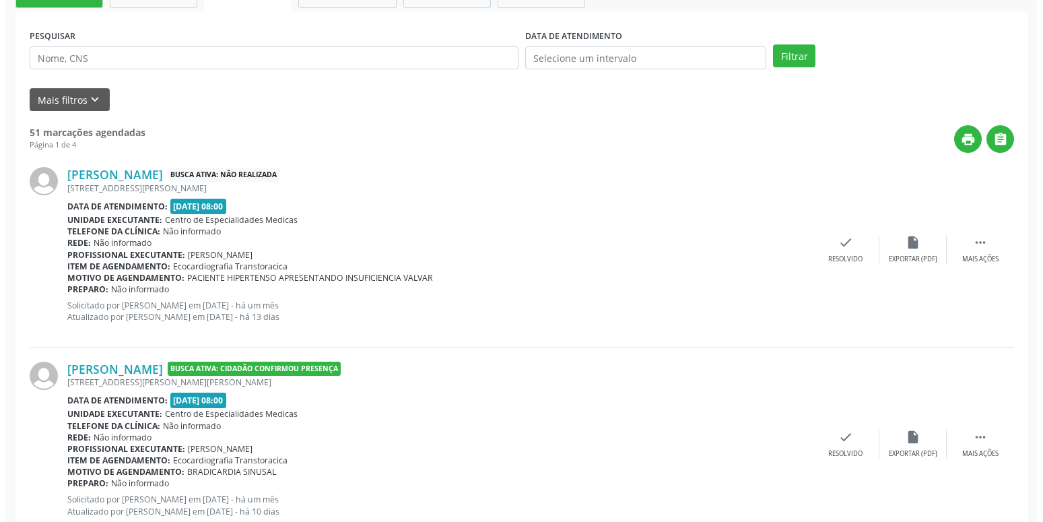
scroll to position [363, 0]
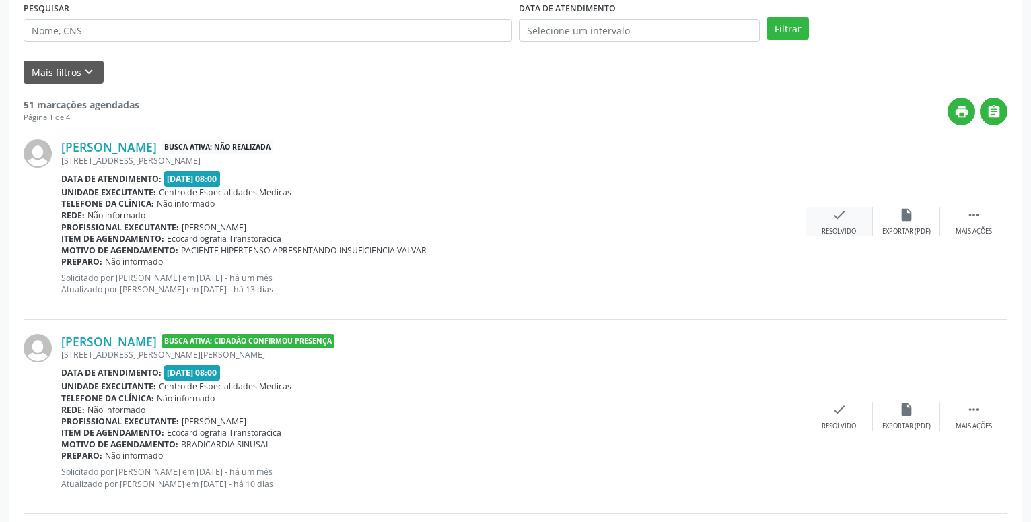
click at [845, 209] on icon "check" at bounding box center [839, 214] width 15 height 15
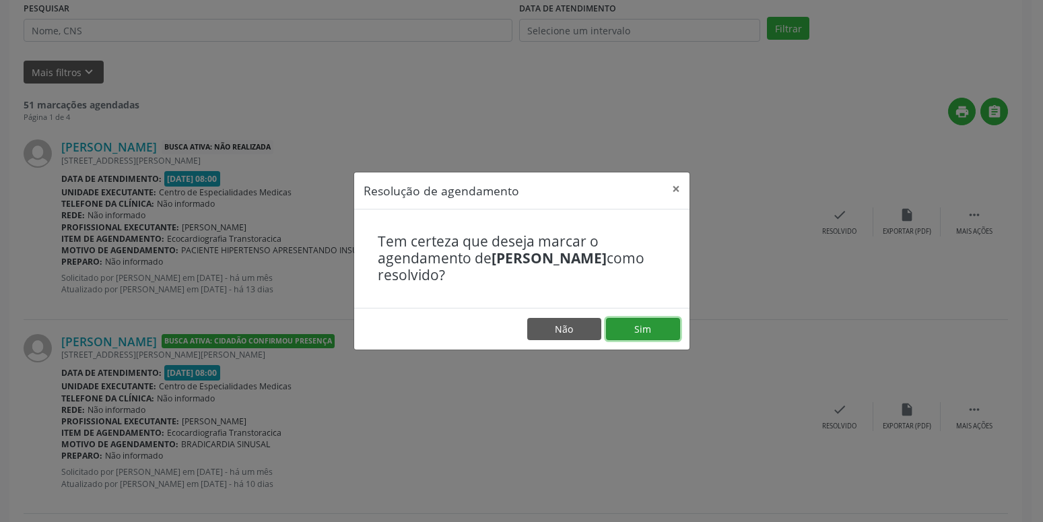
click at [656, 329] on button "Sim" at bounding box center [643, 329] width 74 height 23
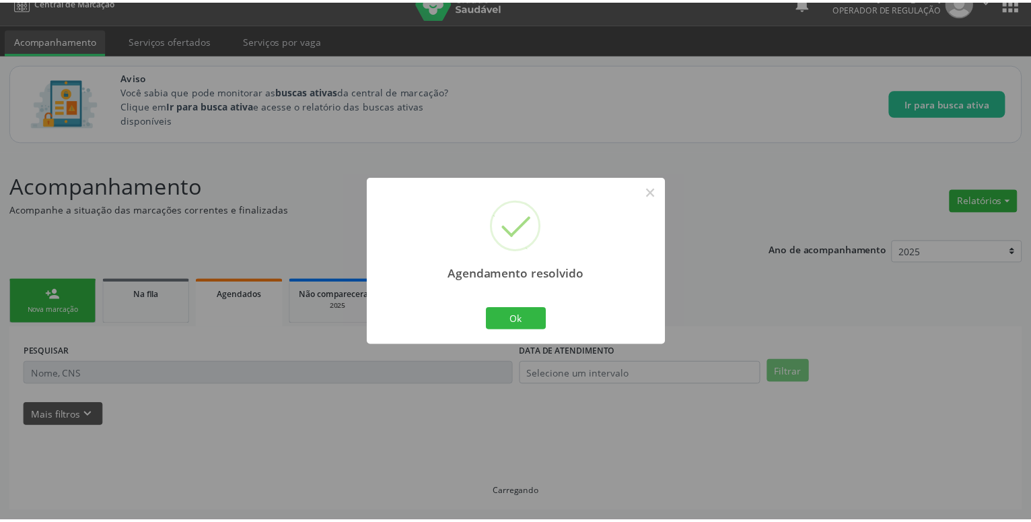
scroll to position [20, 0]
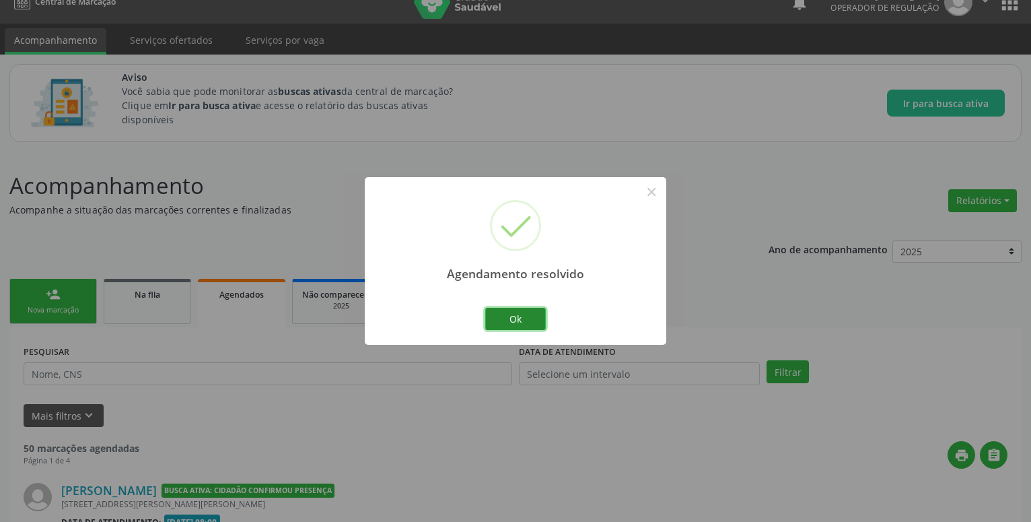
click at [524, 320] on button "Ok" at bounding box center [515, 319] width 61 height 23
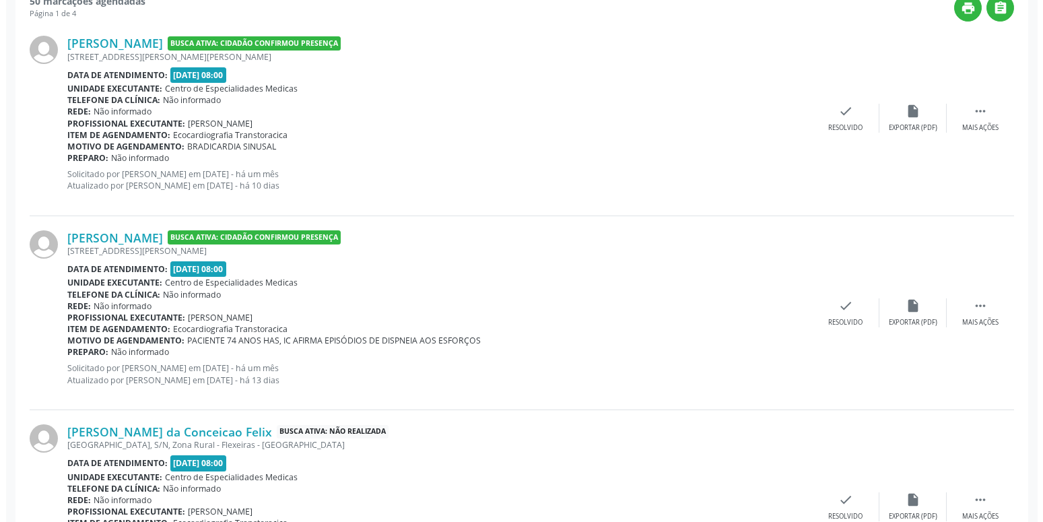
scroll to position [500, 0]
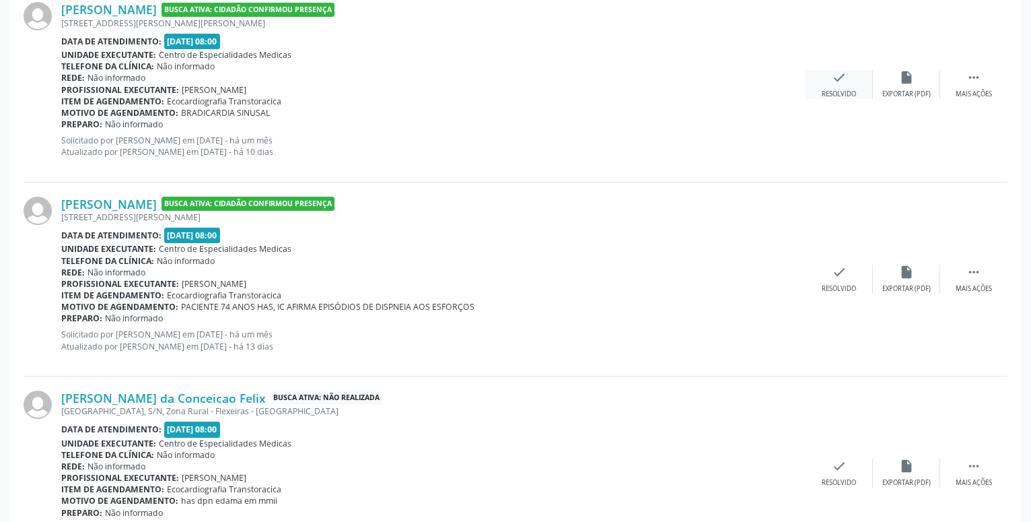
click at [846, 73] on icon "check" at bounding box center [839, 77] width 15 height 15
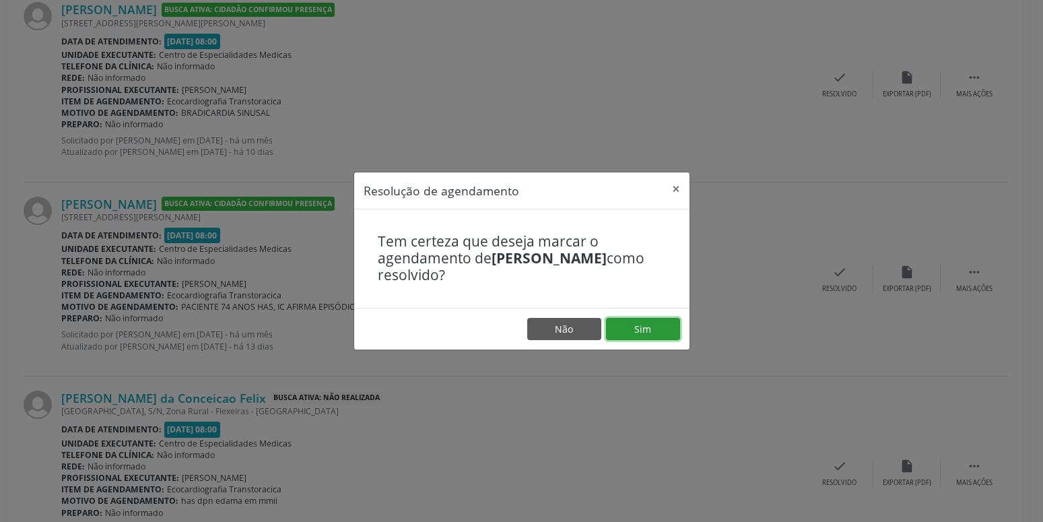
click at [643, 325] on button "Sim" at bounding box center [643, 329] width 74 height 23
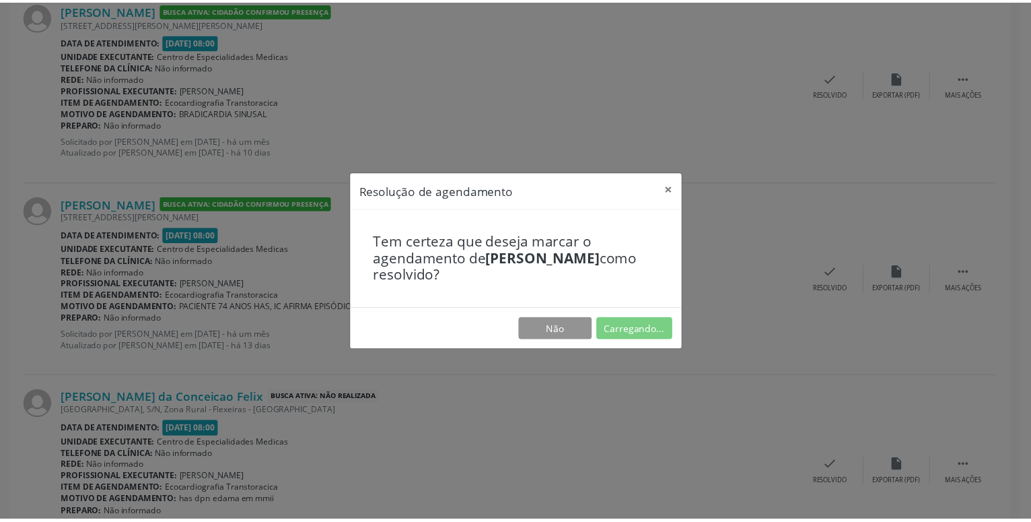
scroll to position [20, 0]
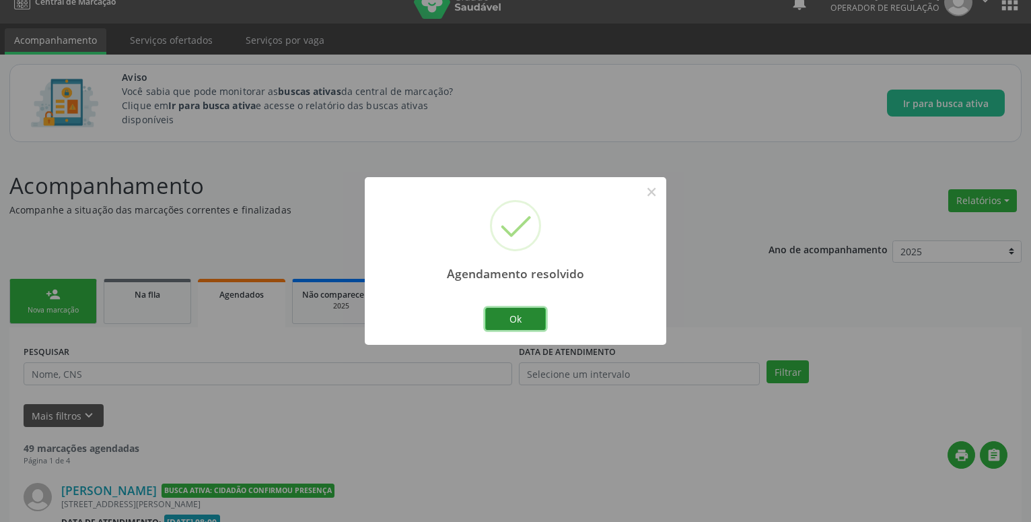
click at [531, 320] on button "Ok" at bounding box center [515, 319] width 61 height 23
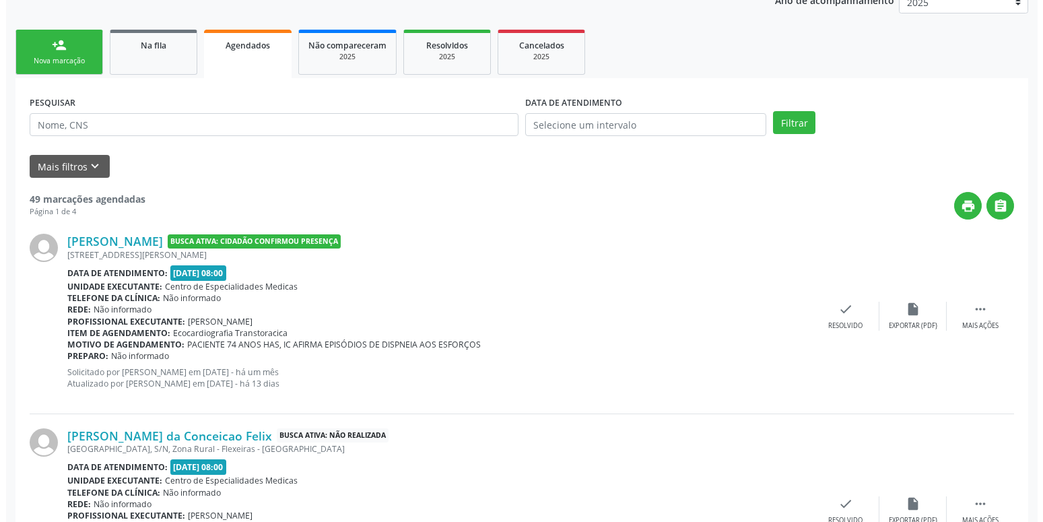
scroll to position [244, 0]
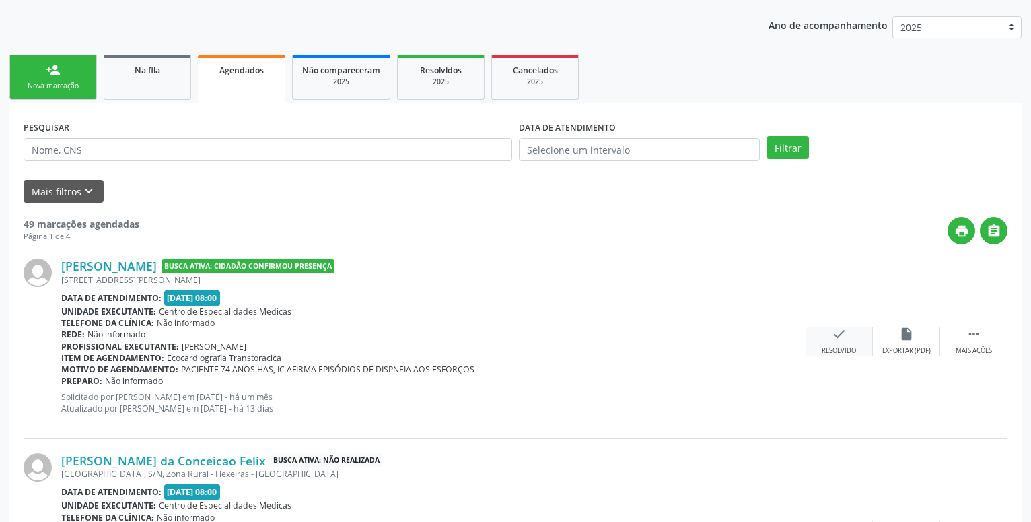
click at [839, 335] on icon "check" at bounding box center [839, 334] width 15 height 15
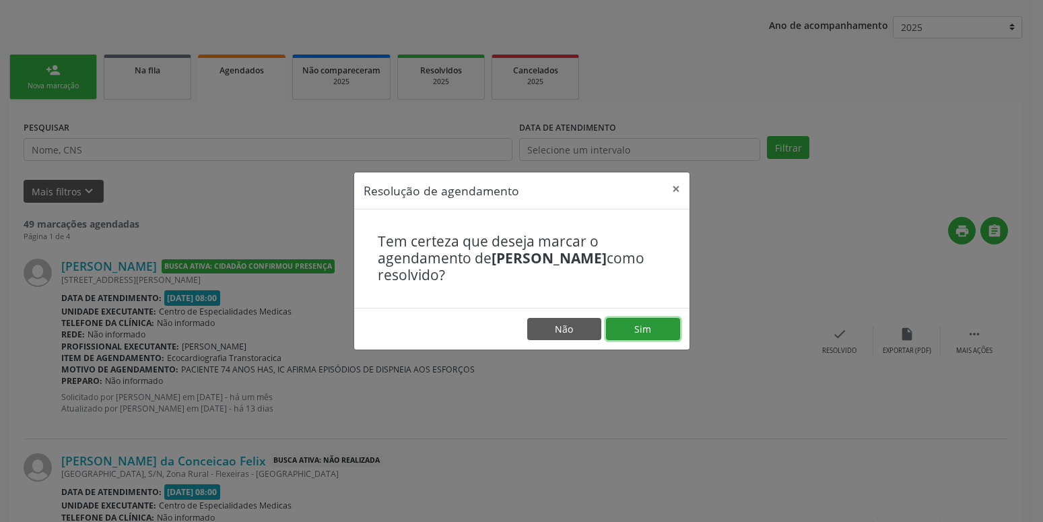
click at [629, 327] on button "Sim" at bounding box center [643, 329] width 74 height 23
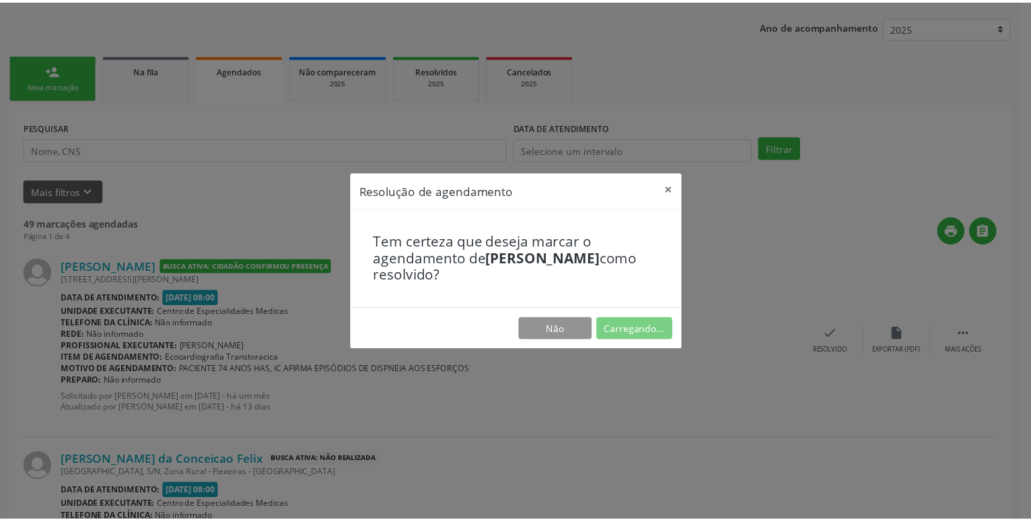
scroll to position [20, 0]
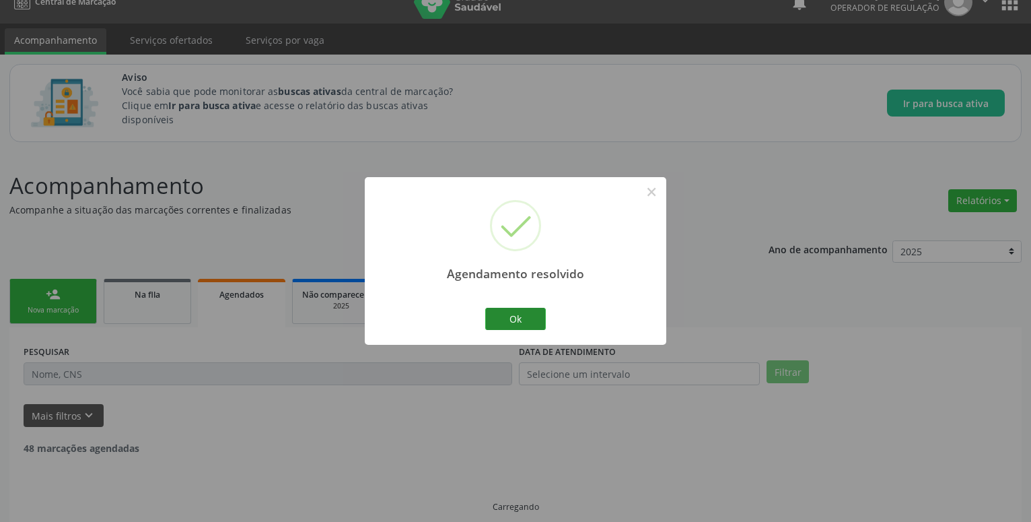
click at [512, 314] on button "Ok" at bounding box center [515, 319] width 61 height 23
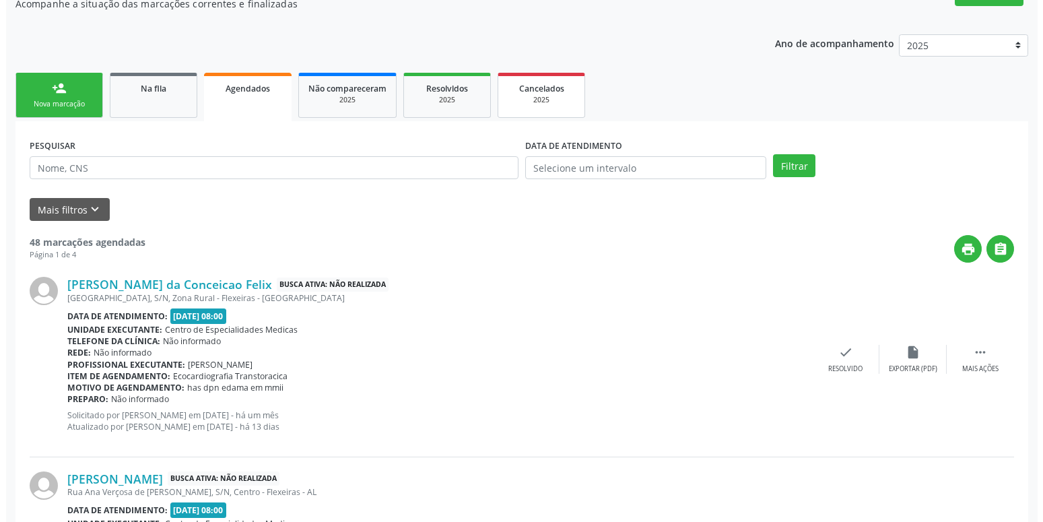
scroll to position [294, 0]
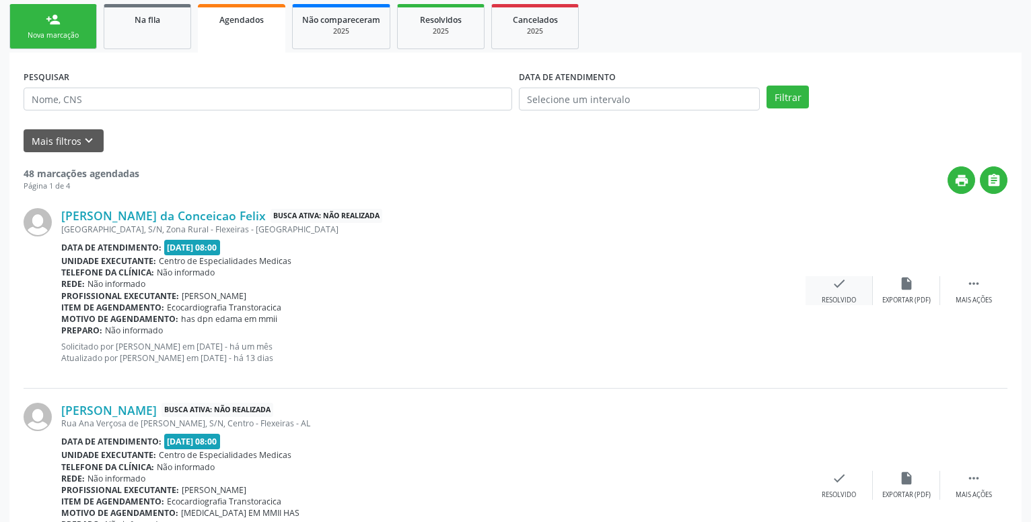
click at [840, 289] on icon "check" at bounding box center [839, 283] width 15 height 15
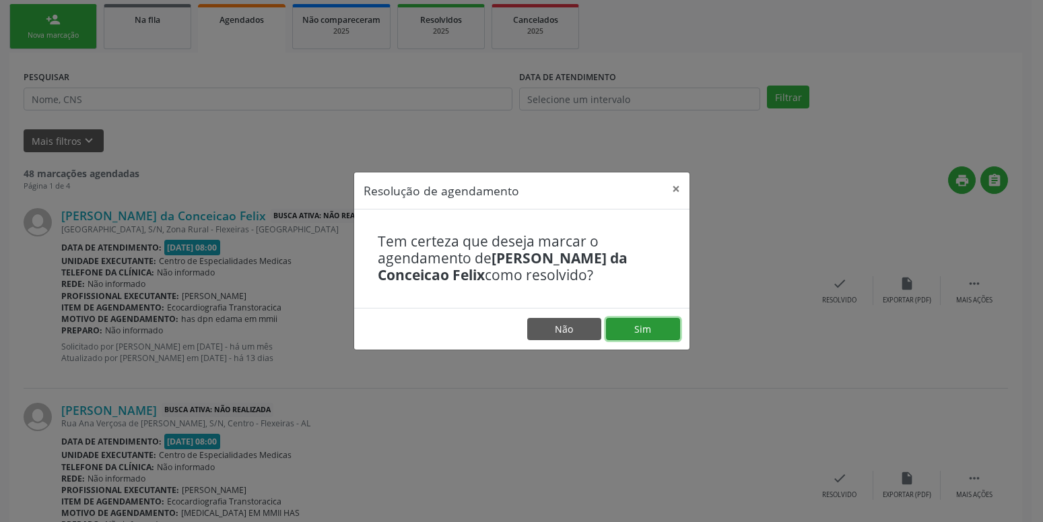
click at [659, 329] on button "Sim" at bounding box center [643, 329] width 74 height 23
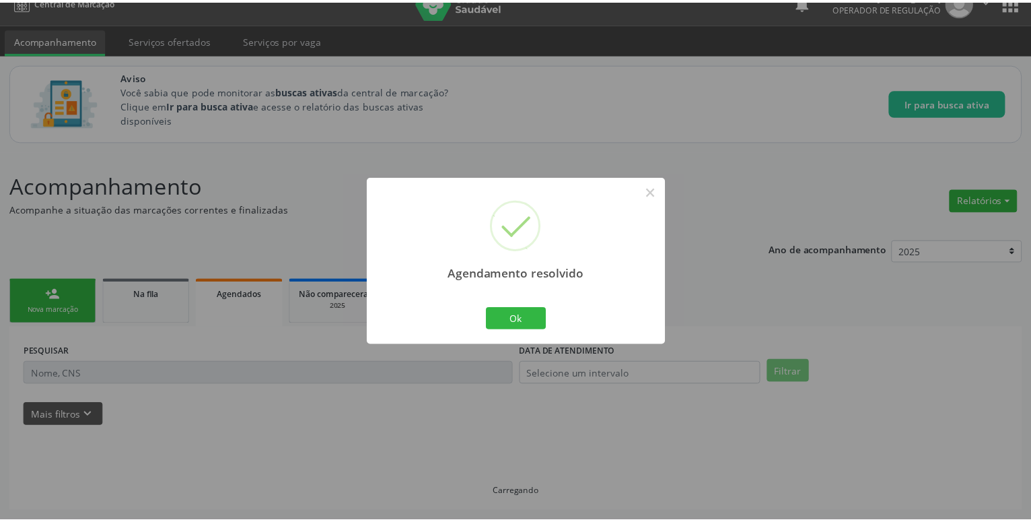
scroll to position [20, 0]
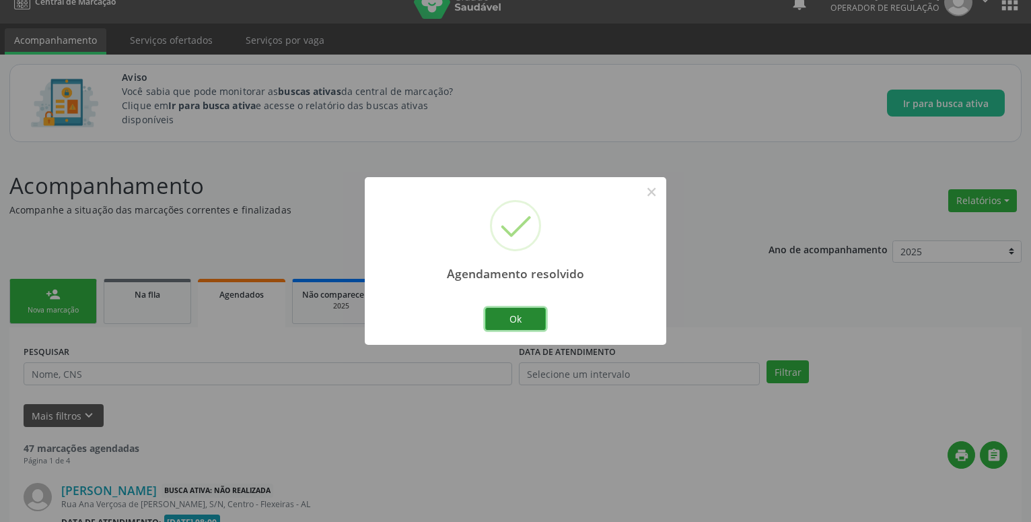
click at [519, 320] on button "Ok" at bounding box center [515, 319] width 61 height 23
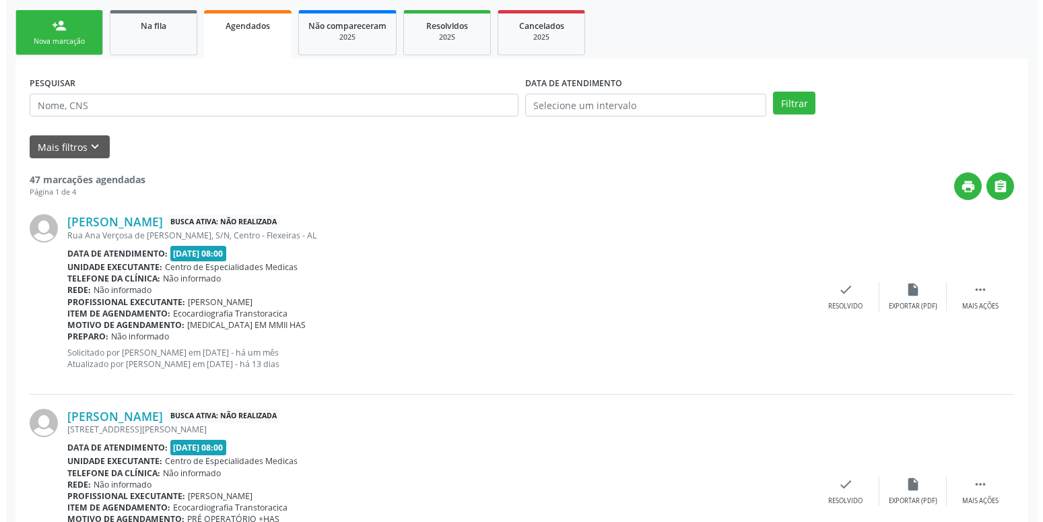
scroll to position [294, 0]
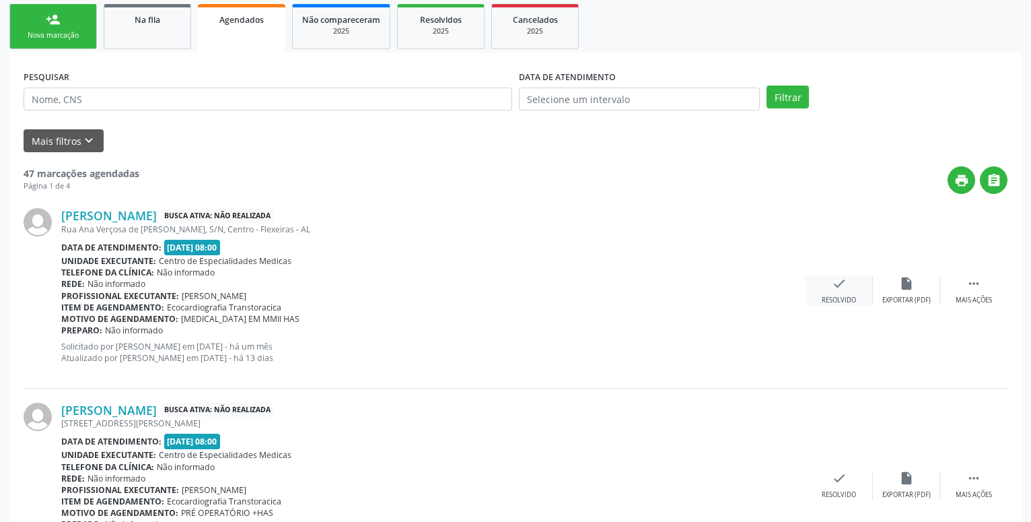
click at [844, 279] on icon "check" at bounding box center [839, 283] width 15 height 15
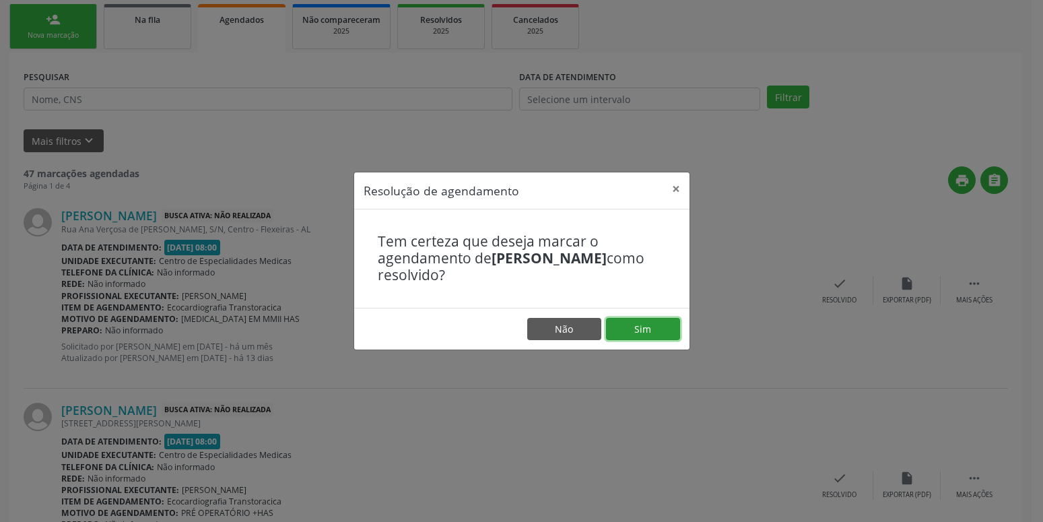
click at [664, 325] on button "Sim" at bounding box center [643, 329] width 74 height 23
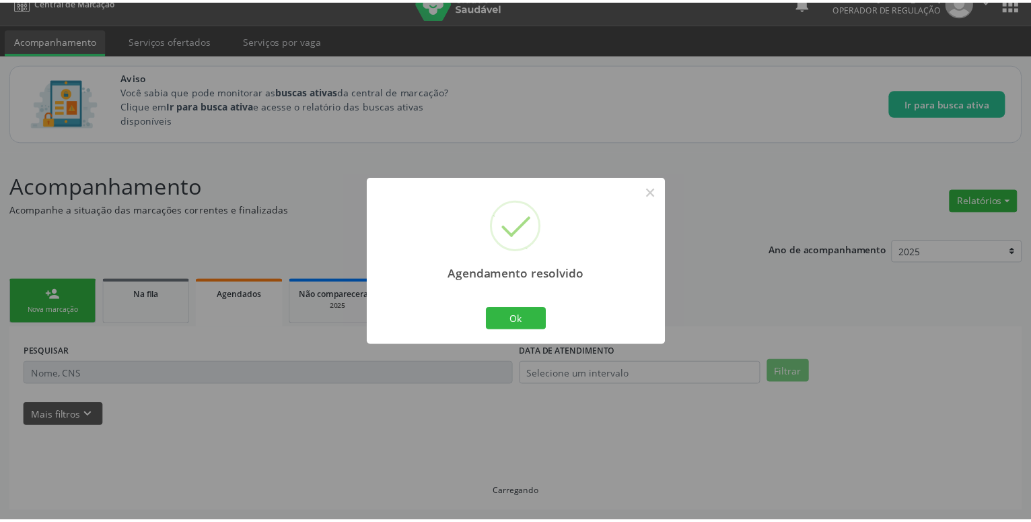
scroll to position [20, 0]
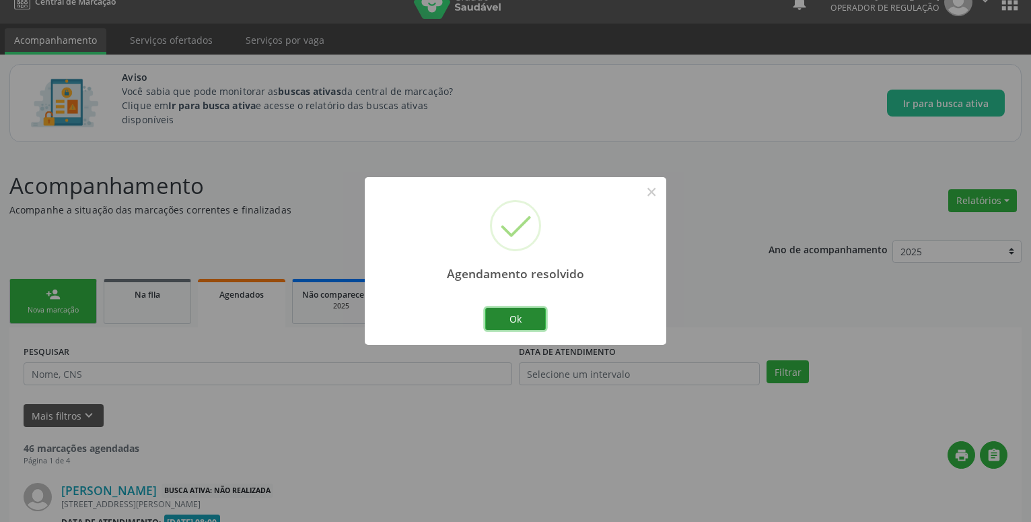
click at [539, 317] on button "Ok" at bounding box center [515, 319] width 61 height 23
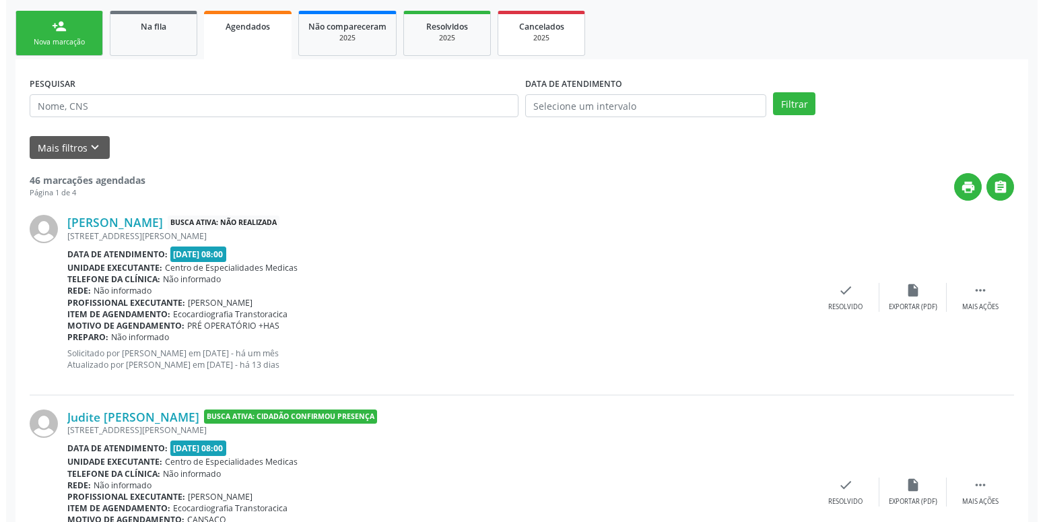
scroll to position [294, 0]
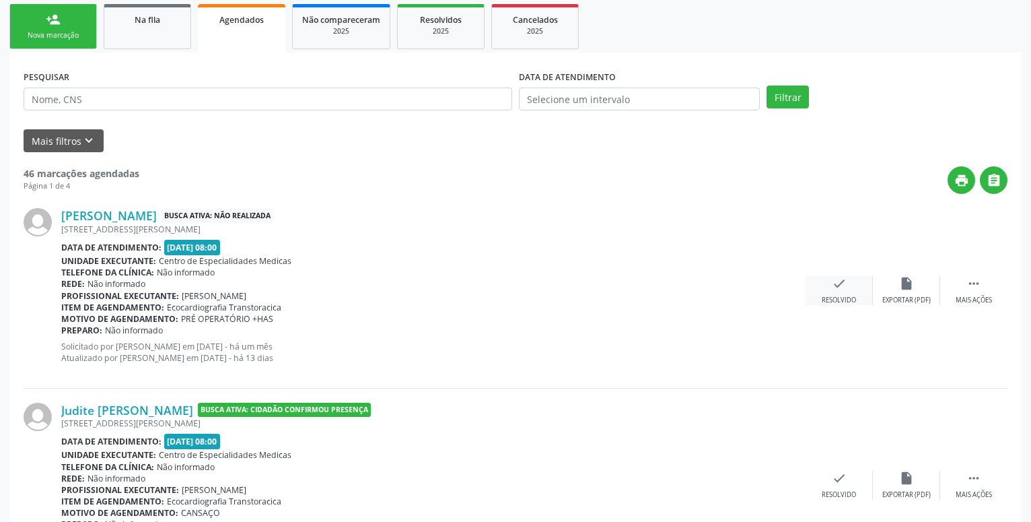
click at [840, 283] on icon "check" at bounding box center [839, 283] width 15 height 15
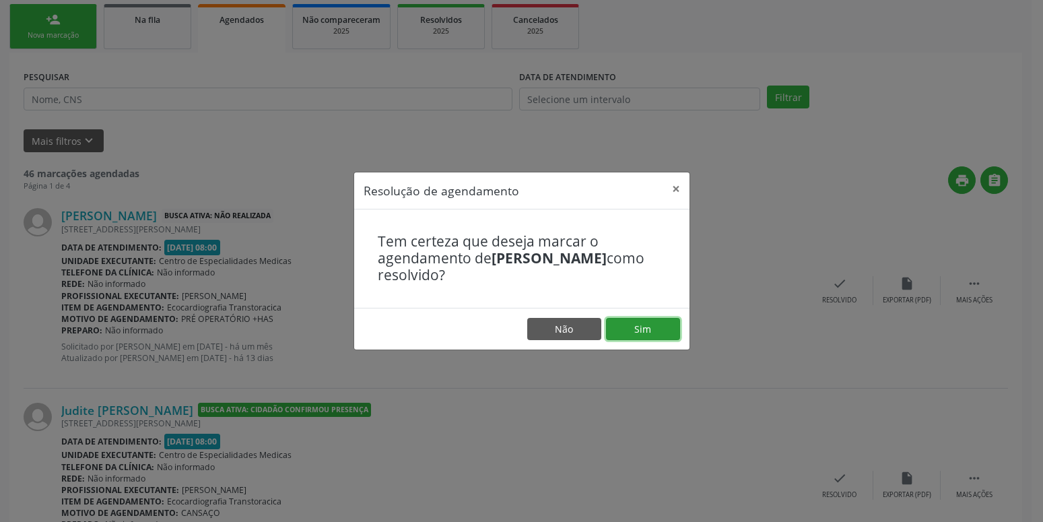
click at [647, 328] on button "Sim" at bounding box center [643, 329] width 74 height 23
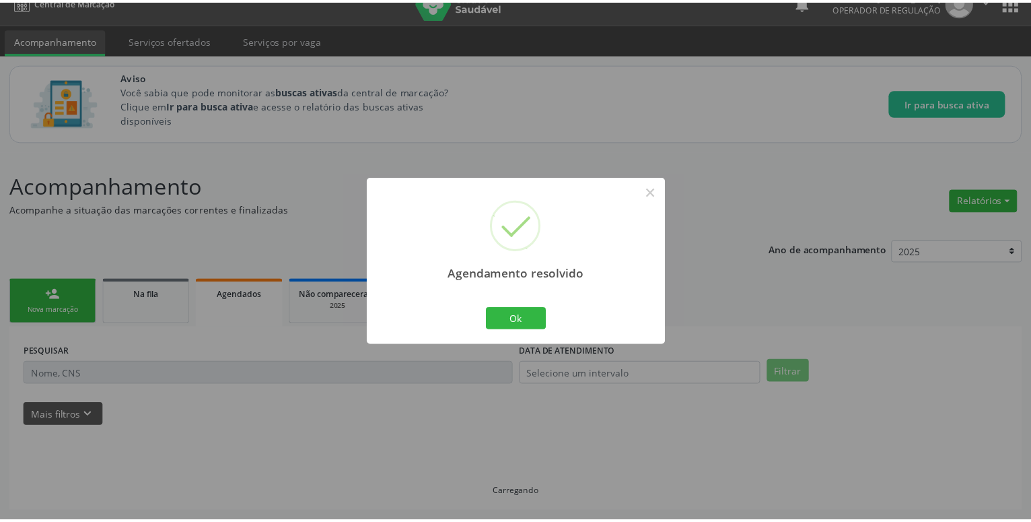
scroll to position [20, 0]
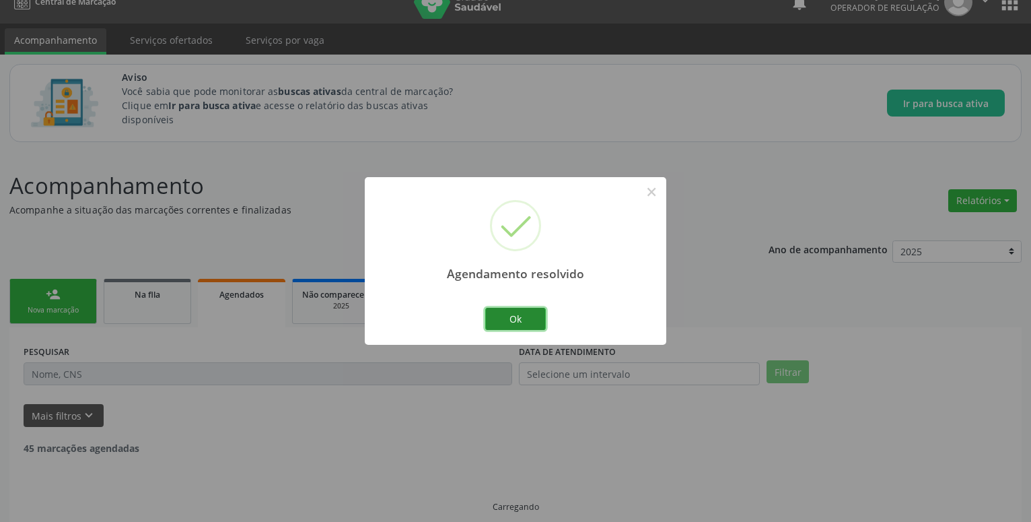
click at [520, 317] on button "Ok" at bounding box center [515, 319] width 61 height 23
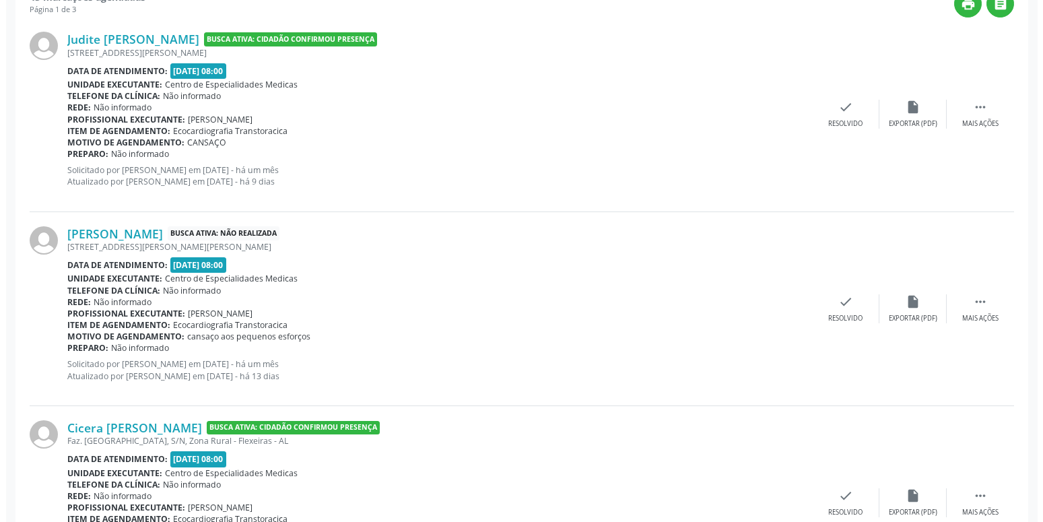
scroll to position [500, 0]
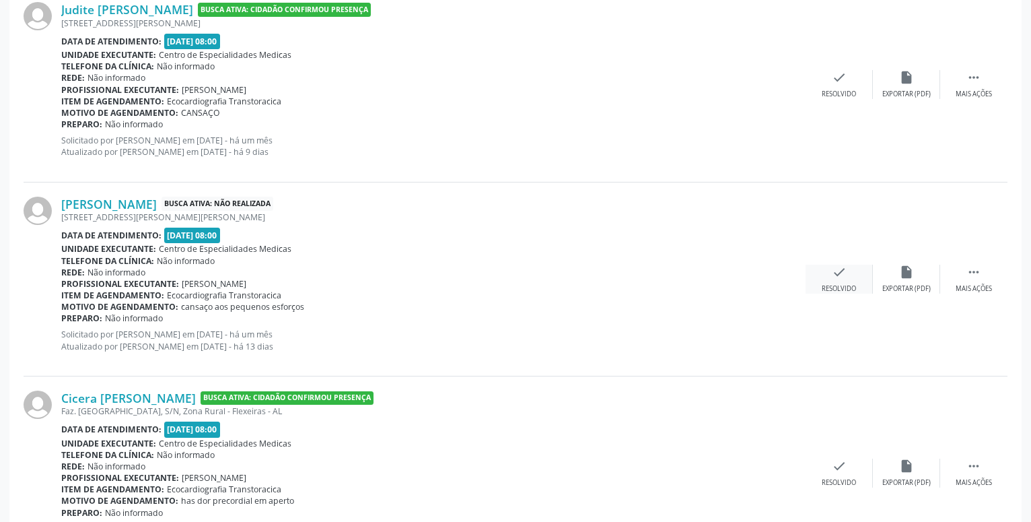
click at [842, 272] on icon "check" at bounding box center [839, 272] width 15 height 15
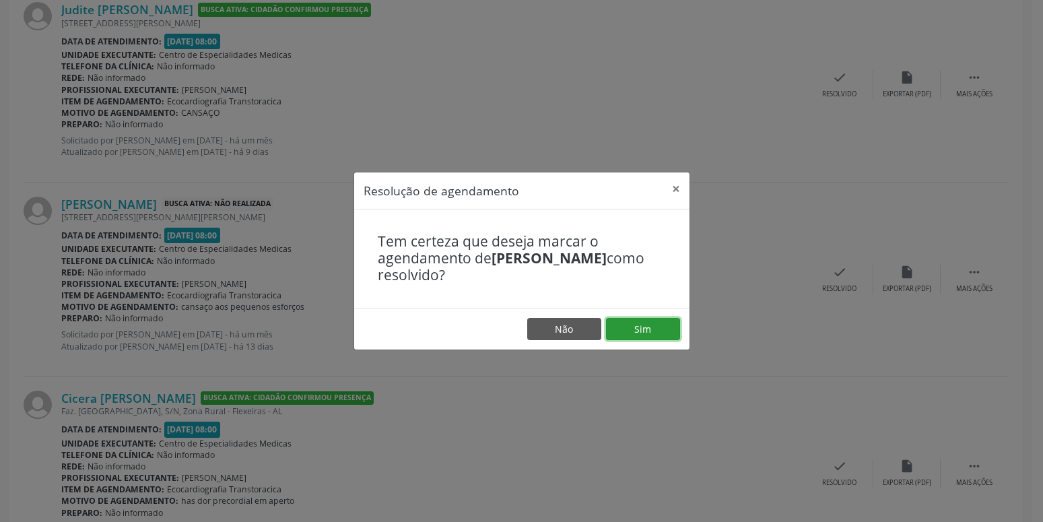
click at [670, 325] on button "Sim" at bounding box center [643, 329] width 74 height 23
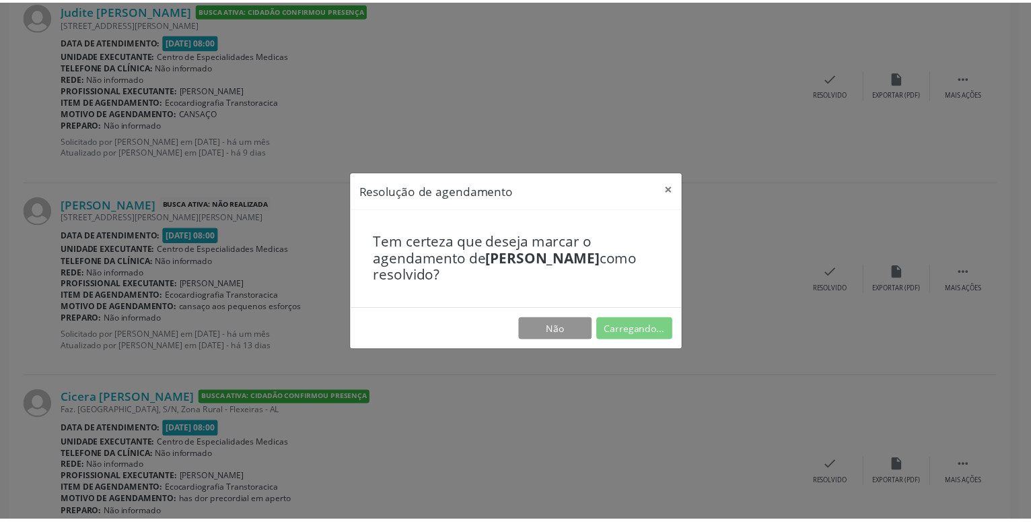
scroll to position [20, 0]
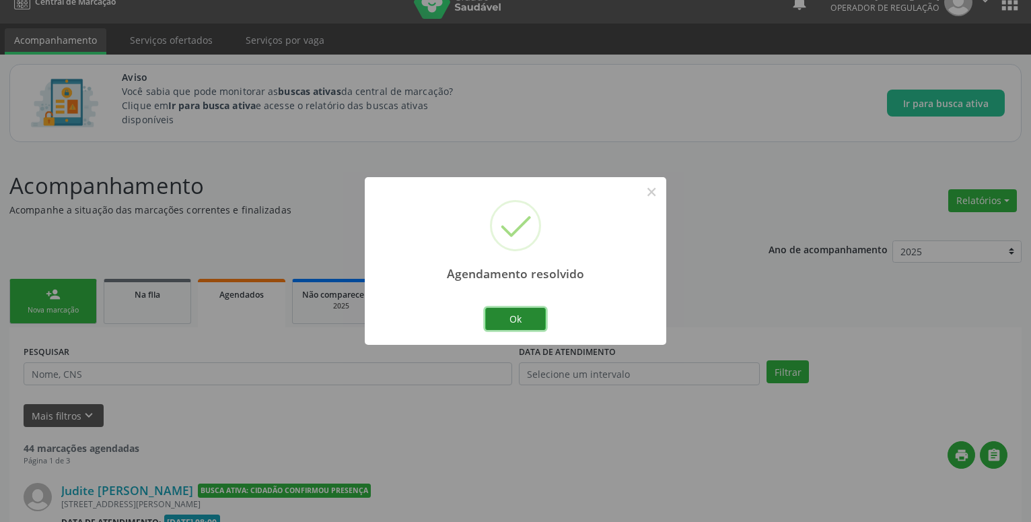
click at [514, 325] on button "Ok" at bounding box center [515, 319] width 61 height 23
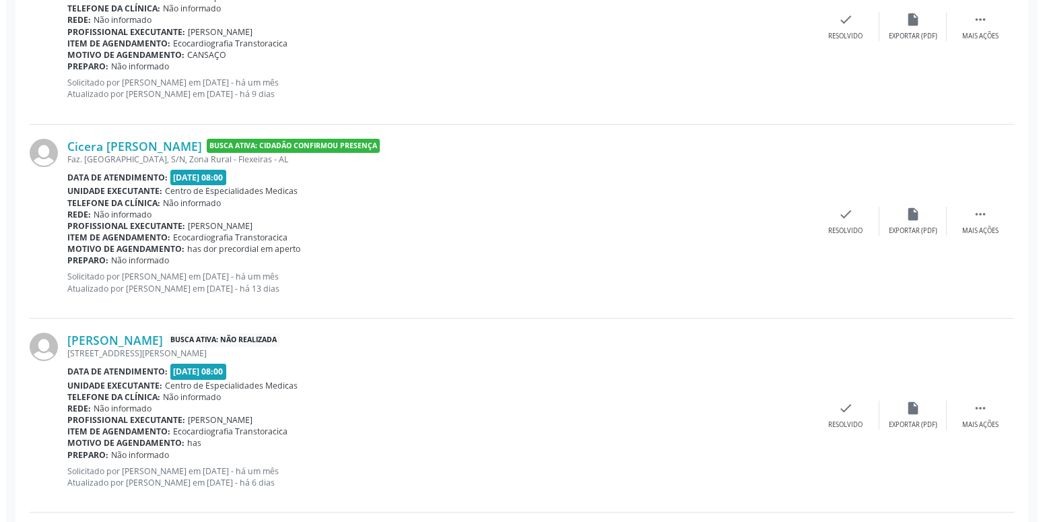
scroll to position [569, 0]
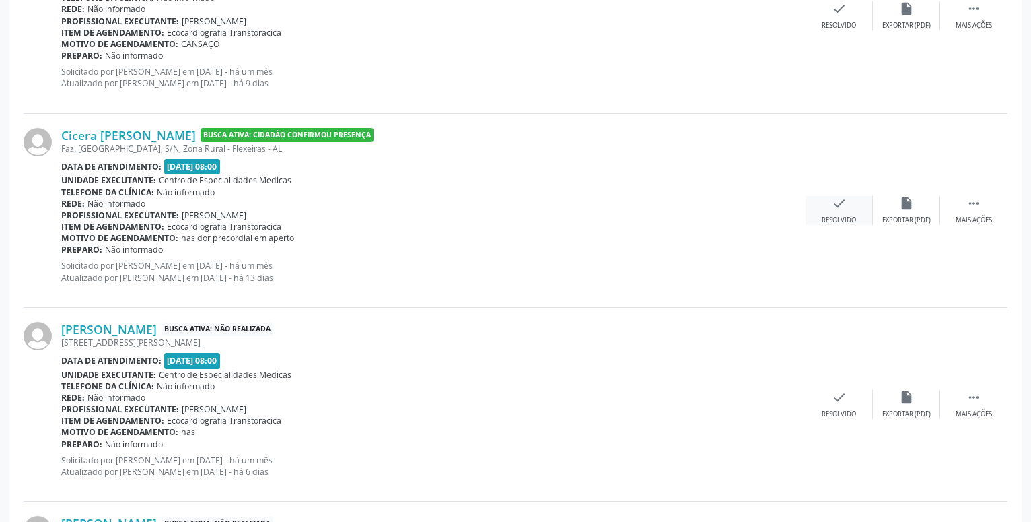
click at [847, 203] on div "check Resolvido" at bounding box center [839, 210] width 67 height 29
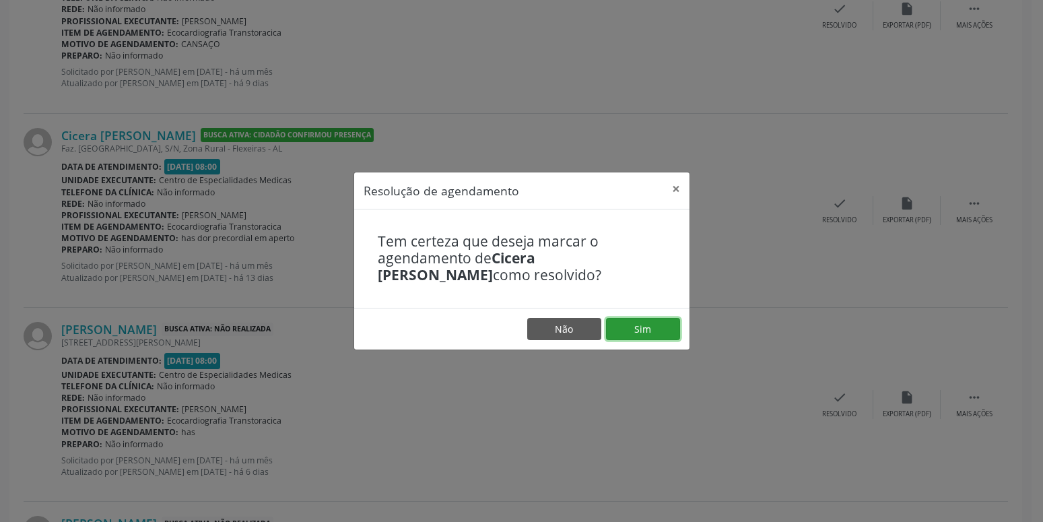
click at [637, 332] on button "Sim" at bounding box center [643, 329] width 74 height 23
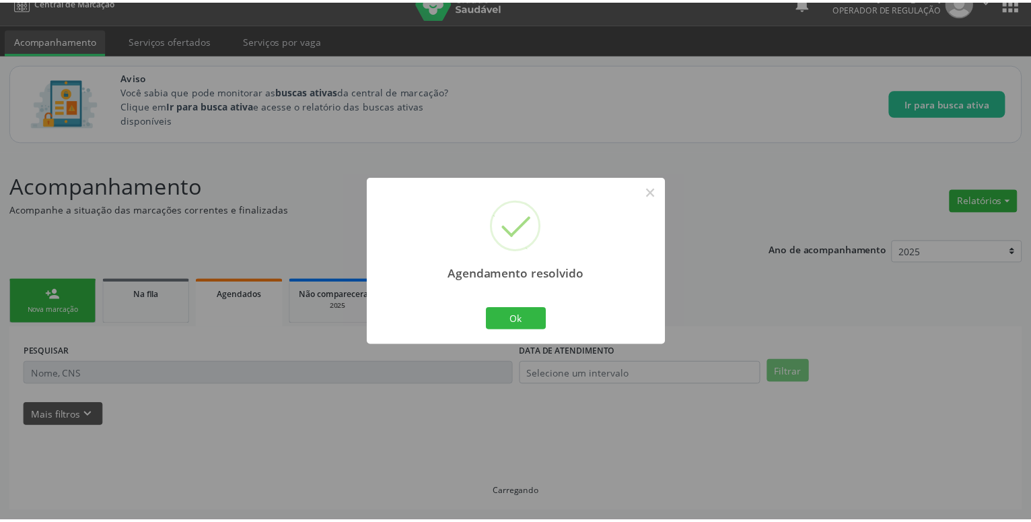
scroll to position [20, 0]
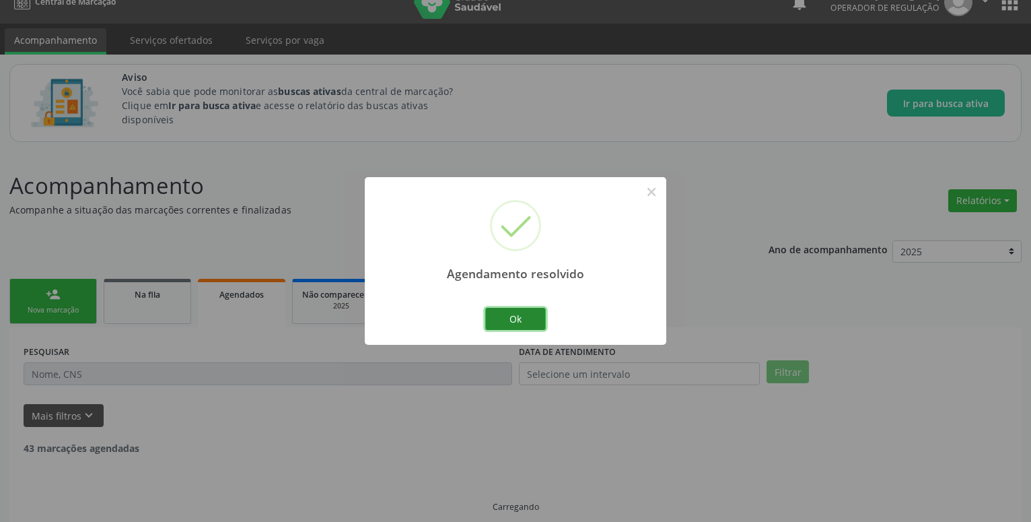
click at [529, 320] on button "Ok" at bounding box center [515, 319] width 61 height 23
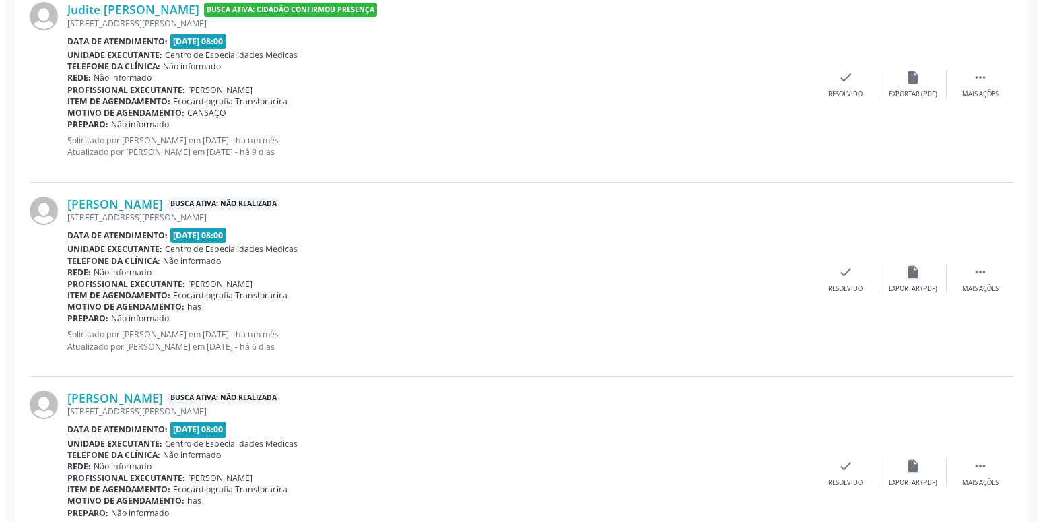
scroll to position [569, 0]
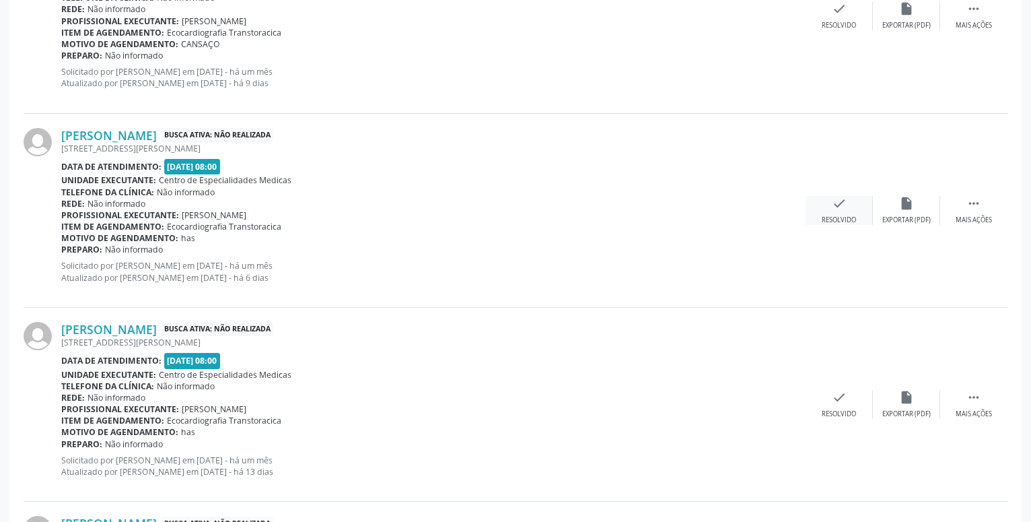
click at [861, 215] on div "check Resolvido" at bounding box center [839, 210] width 67 height 29
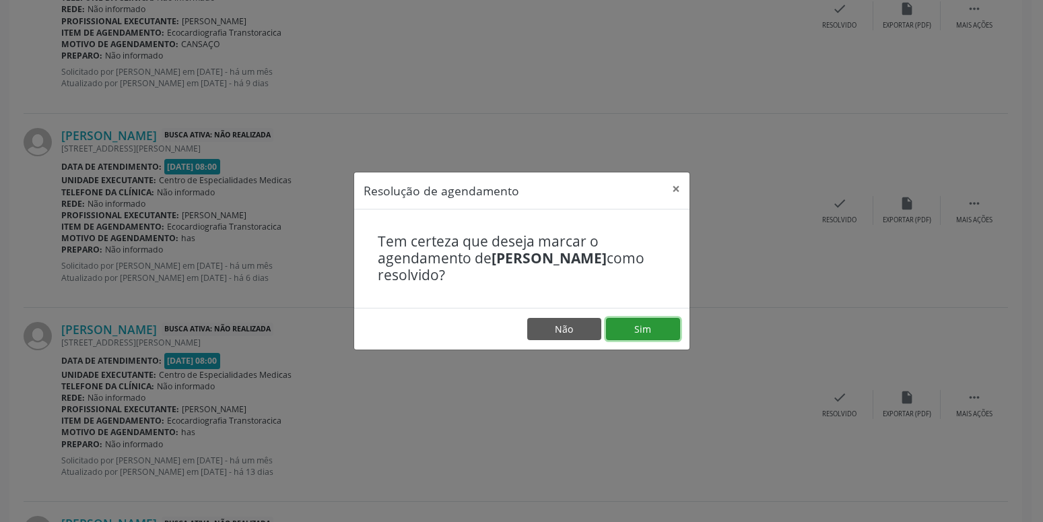
click at [669, 325] on button "Sim" at bounding box center [643, 329] width 74 height 23
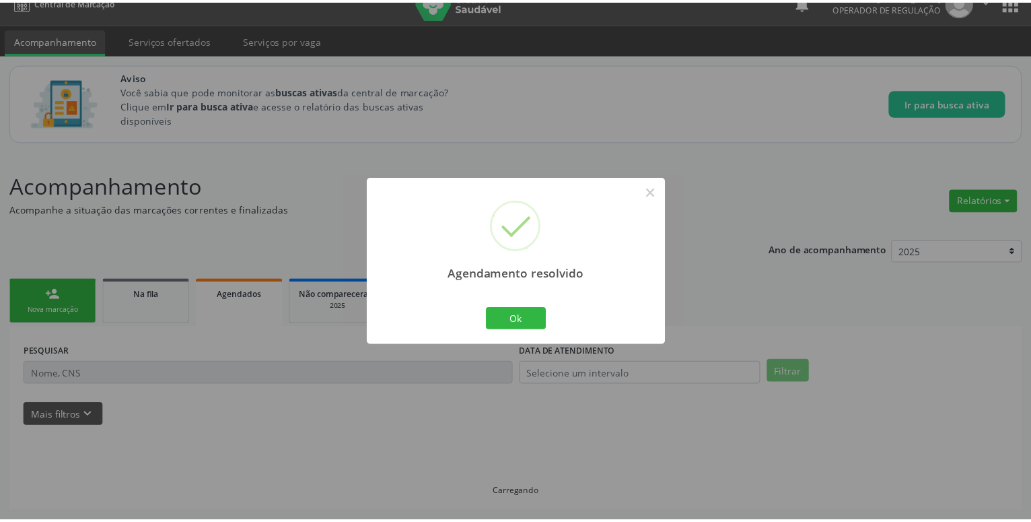
scroll to position [20, 0]
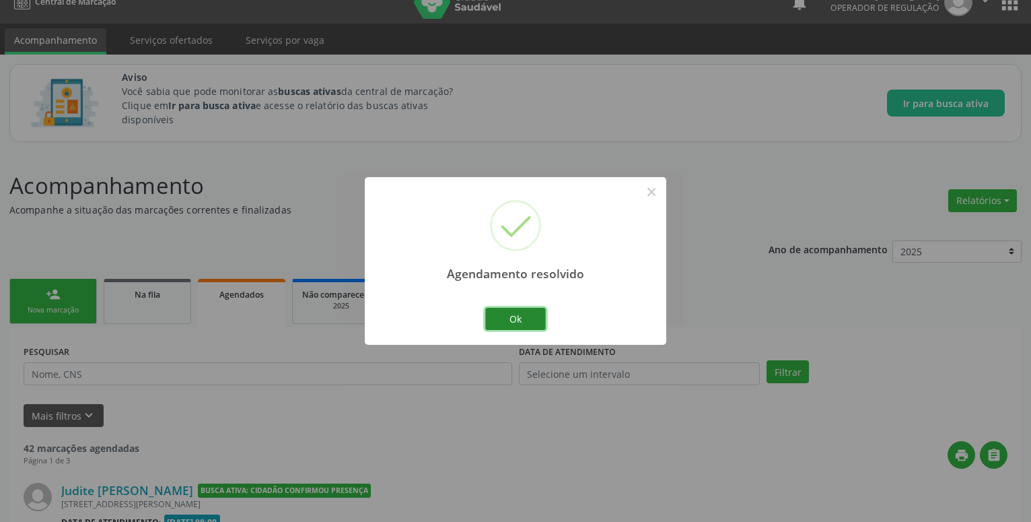
click at [518, 313] on button "Ok" at bounding box center [515, 319] width 61 height 23
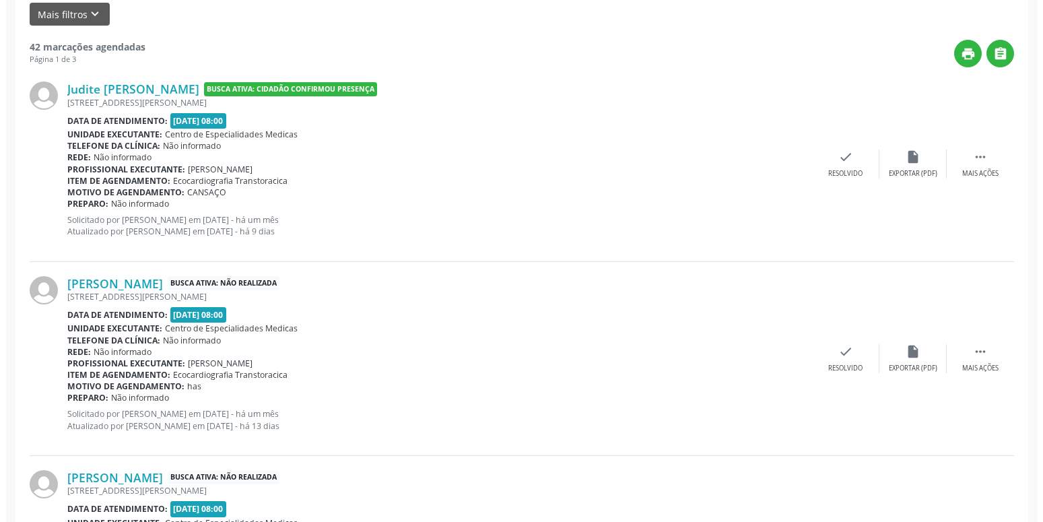
scroll to position [500, 0]
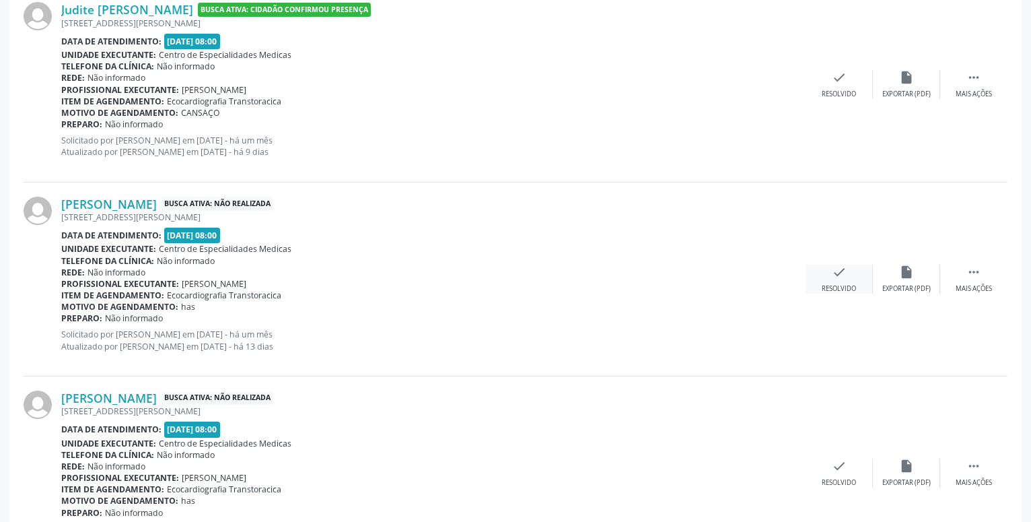
click at [853, 279] on div "check Resolvido" at bounding box center [839, 279] width 67 height 29
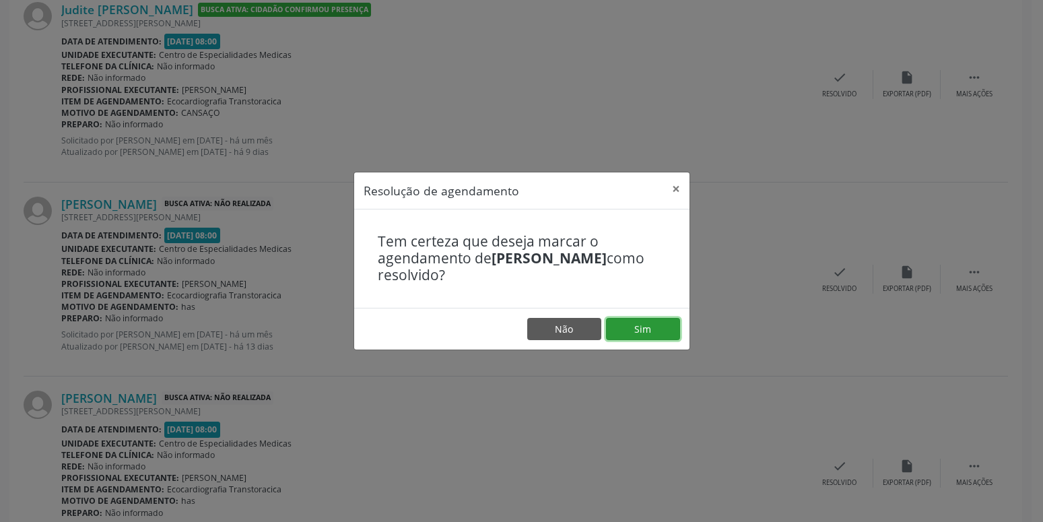
click at [648, 325] on button "Sim" at bounding box center [643, 329] width 74 height 23
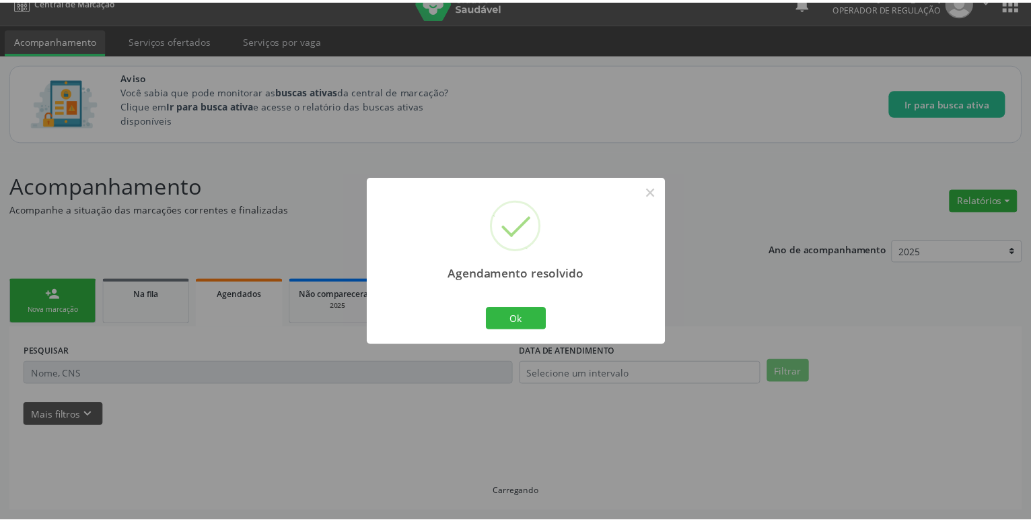
scroll to position [20, 0]
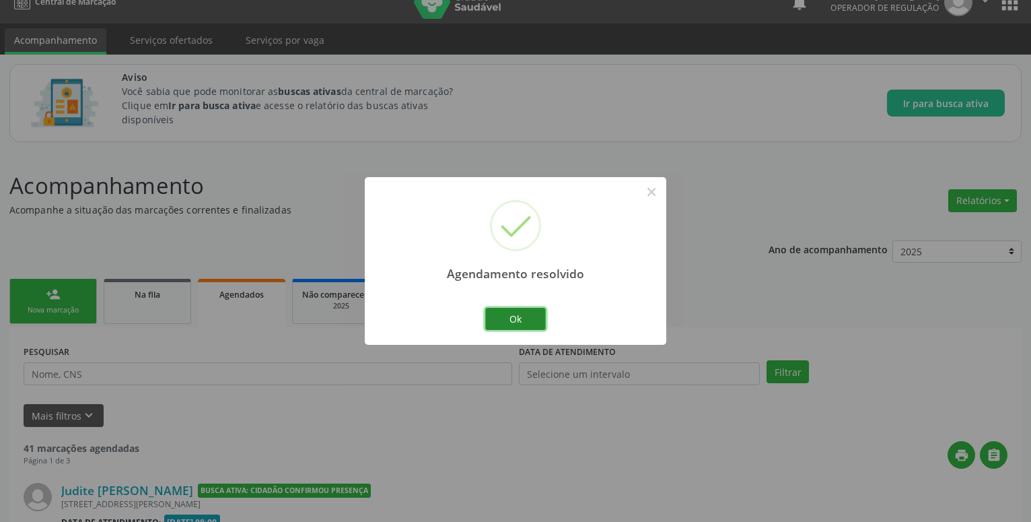
click at [493, 316] on button "Ok" at bounding box center [515, 319] width 61 height 23
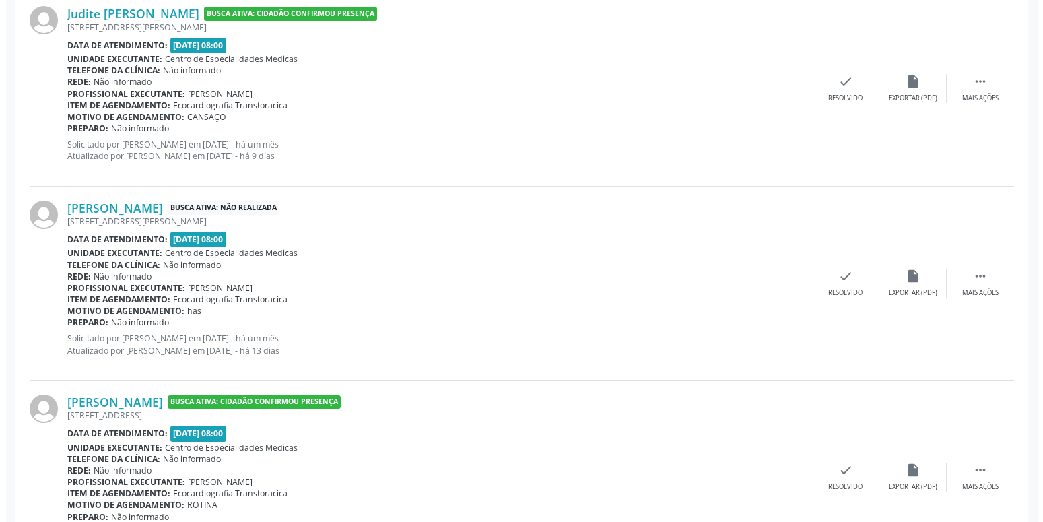
scroll to position [500, 0]
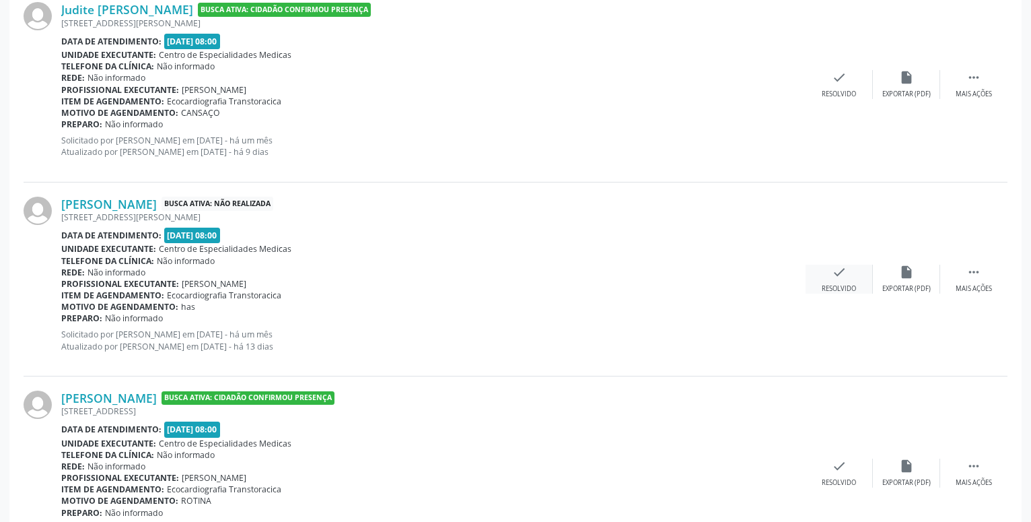
click at [836, 273] on icon "check" at bounding box center [839, 272] width 15 height 15
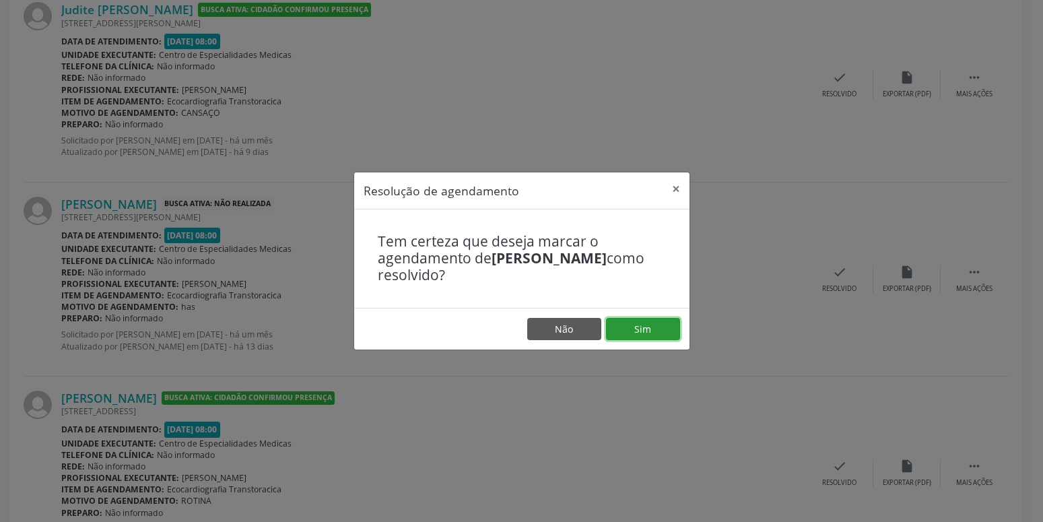
click at [647, 326] on button "Sim" at bounding box center [643, 329] width 74 height 23
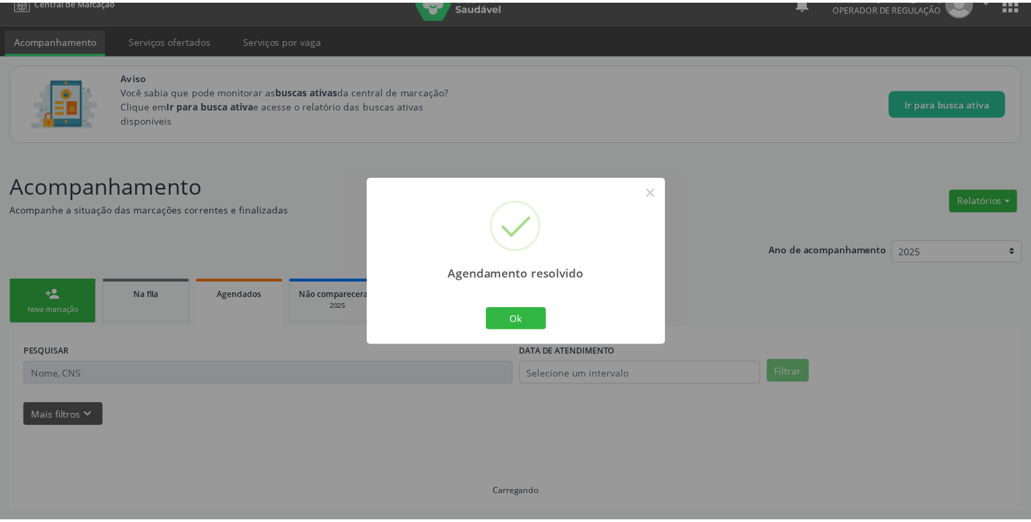
scroll to position [20, 0]
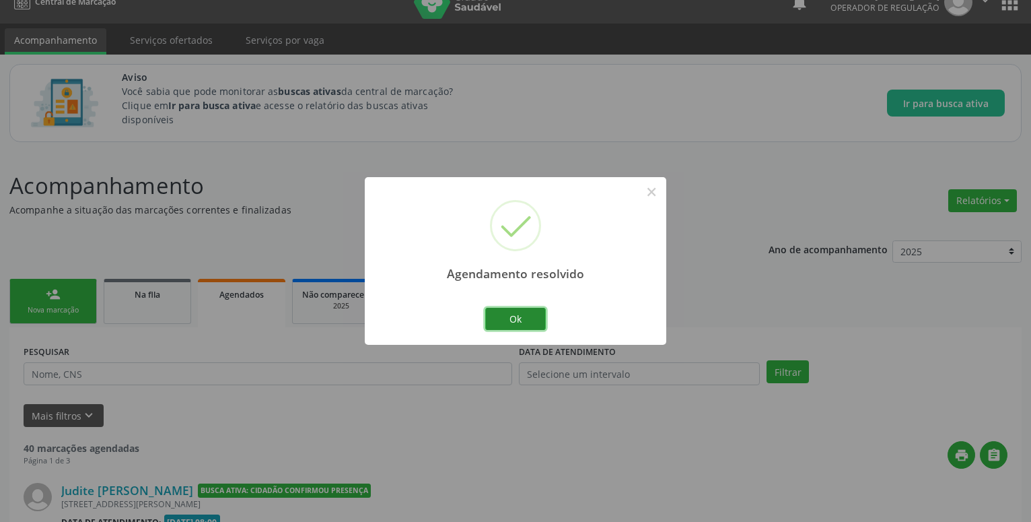
click at [497, 313] on button "Ok" at bounding box center [515, 319] width 61 height 23
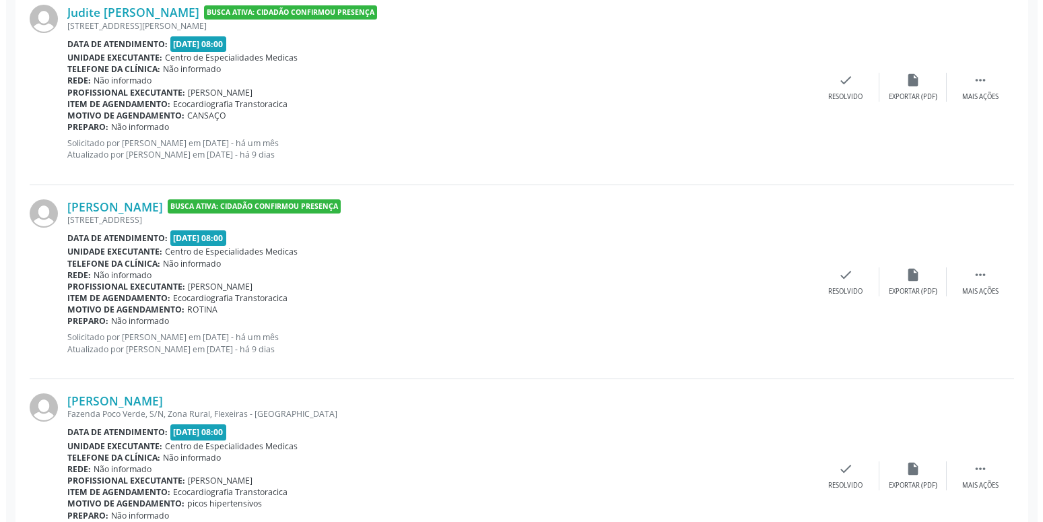
scroll to position [500, 0]
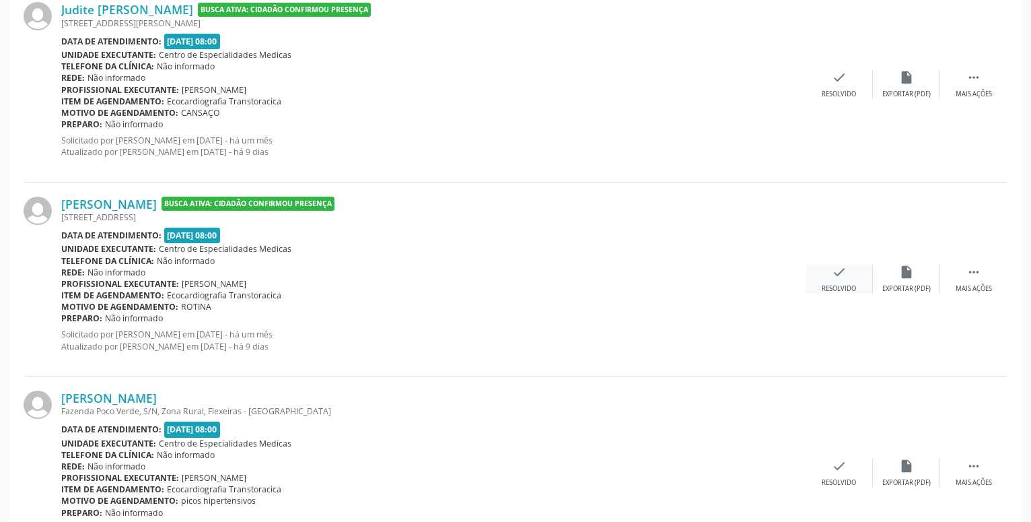
click at [840, 271] on icon "check" at bounding box center [839, 272] width 15 height 15
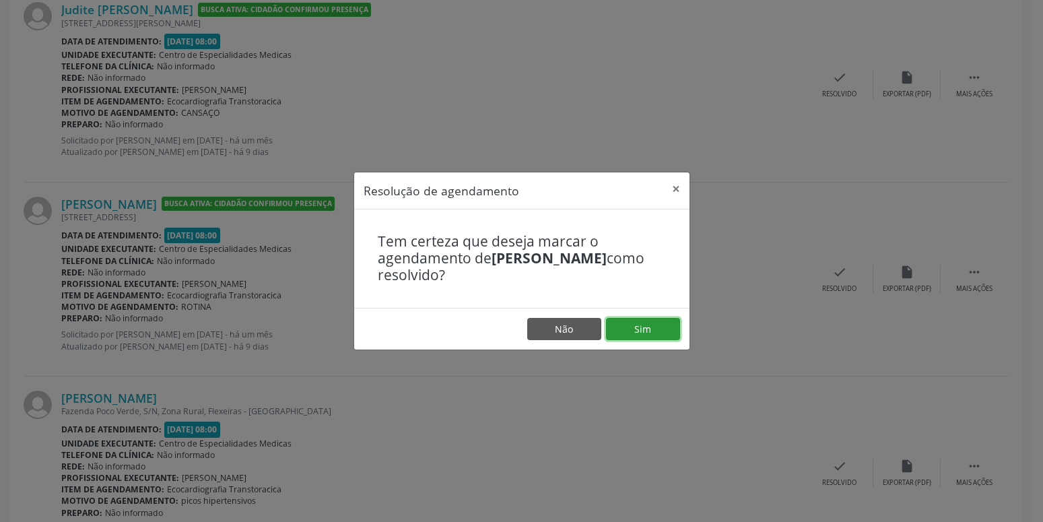
click at [670, 329] on button "Sim" at bounding box center [643, 329] width 74 height 23
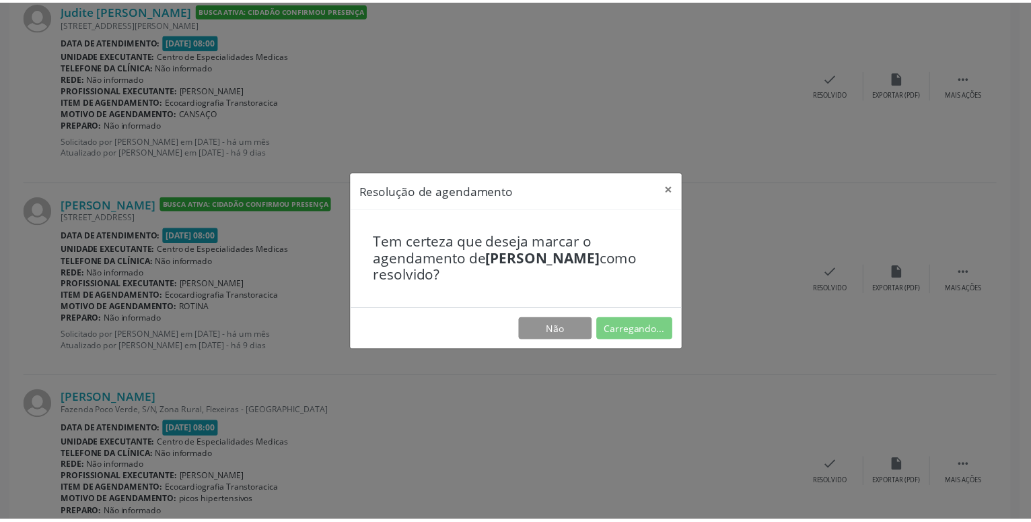
scroll to position [20, 0]
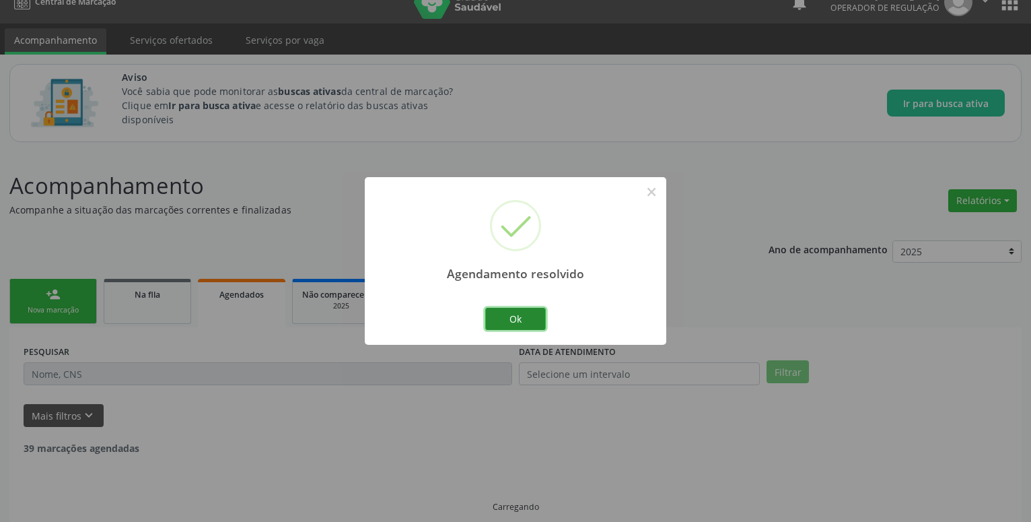
click at [510, 315] on button "Ok" at bounding box center [515, 319] width 61 height 23
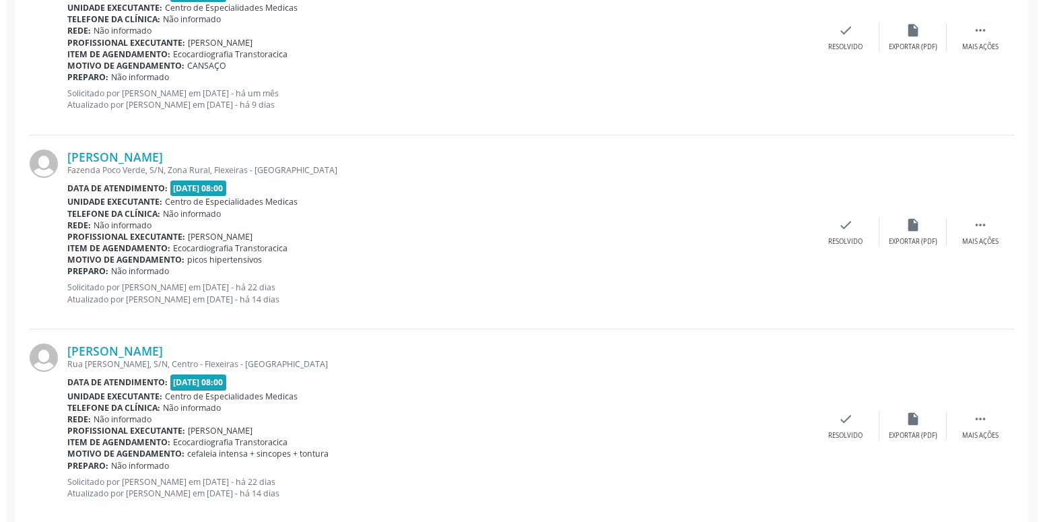
scroll to position [569, 0]
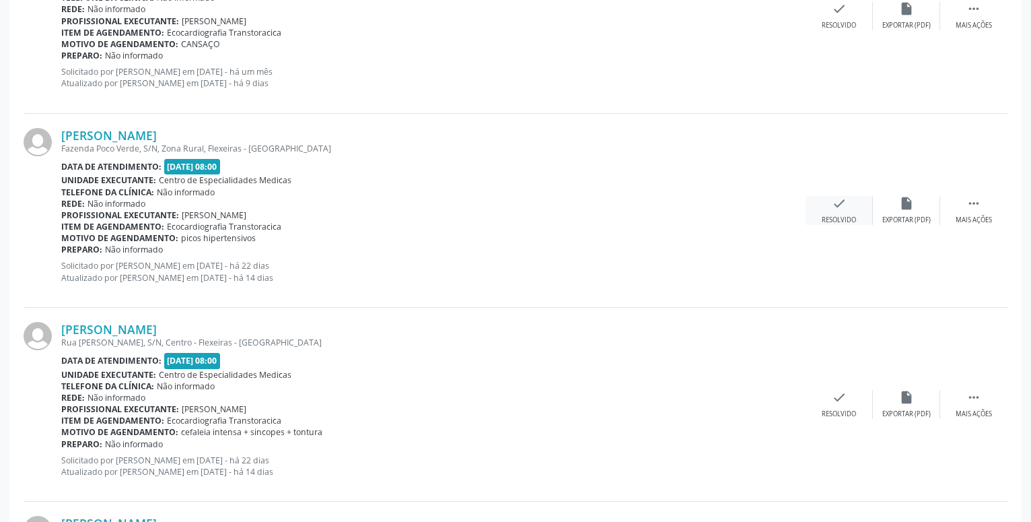
click at [838, 210] on icon "check" at bounding box center [839, 203] width 15 height 15
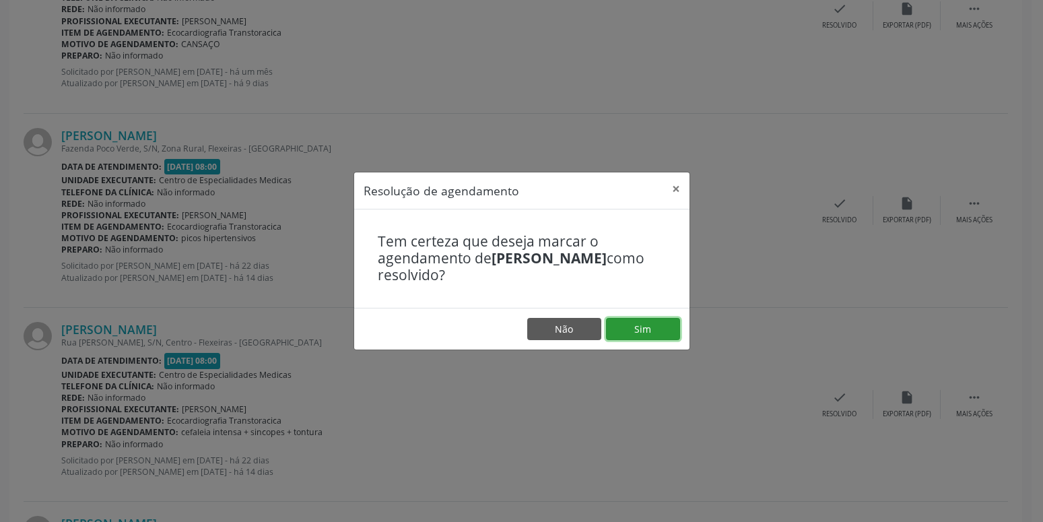
click at [662, 329] on button "Sim" at bounding box center [643, 329] width 74 height 23
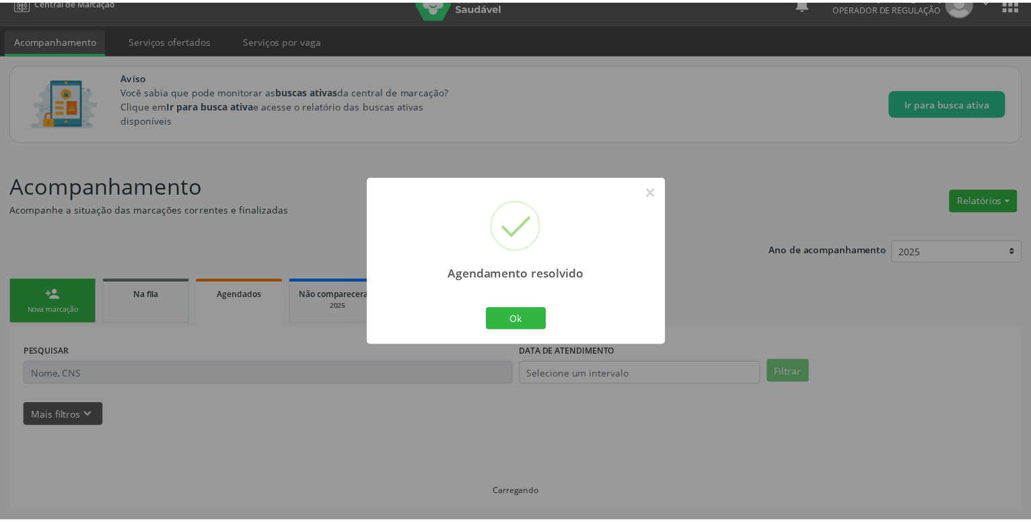
scroll to position [20, 0]
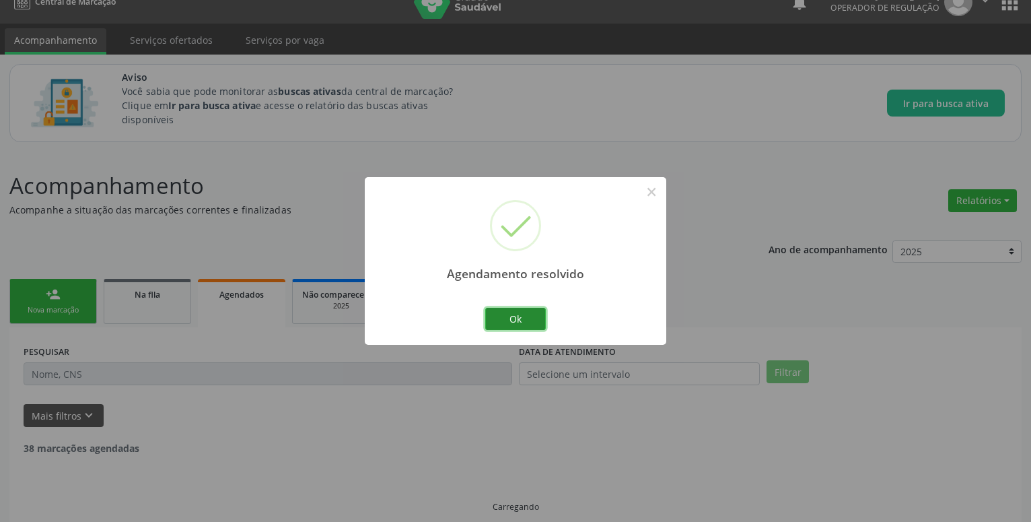
click at [498, 324] on button "Ok" at bounding box center [515, 319] width 61 height 23
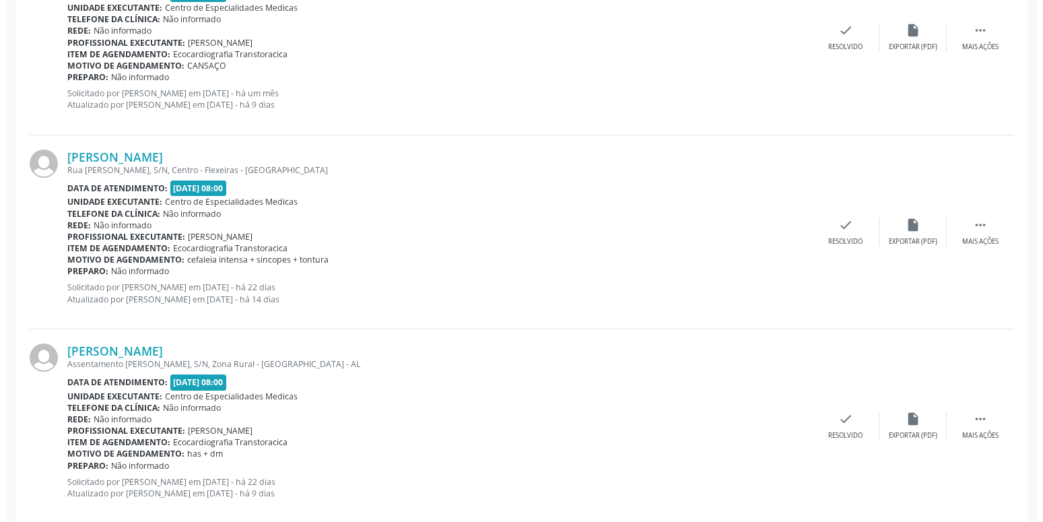
scroll to position [569, 0]
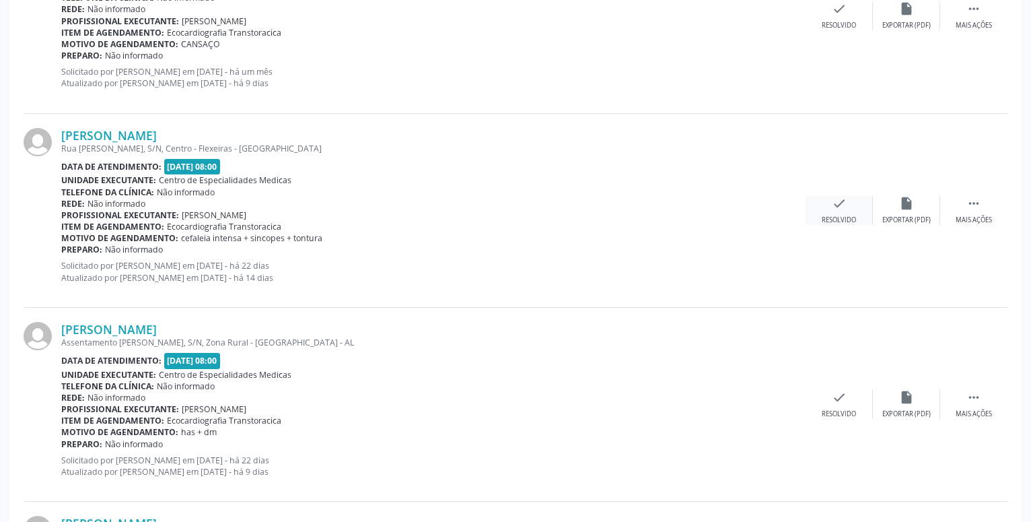
click at [843, 211] on icon "check" at bounding box center [839, 203] width 15 height 15
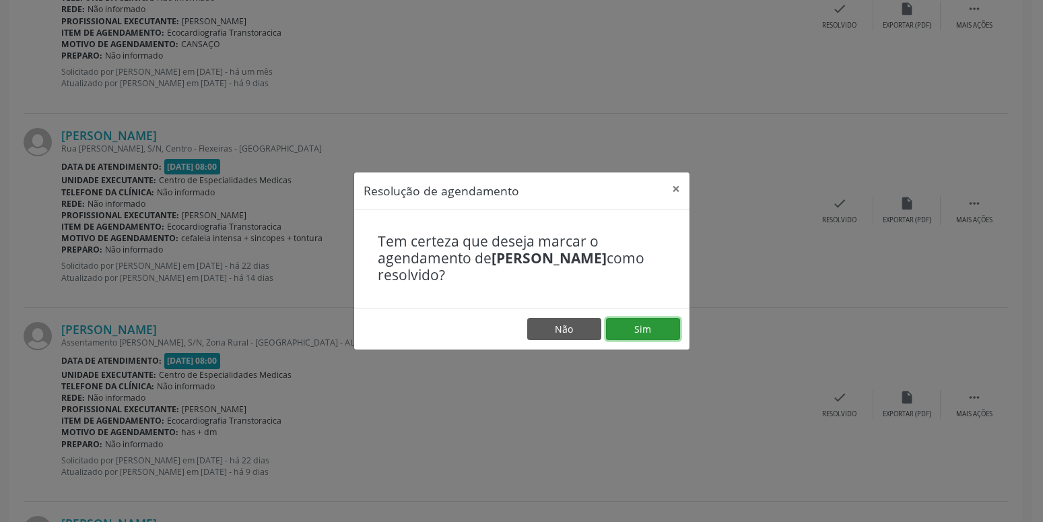
click at [662, 332] on button "Sim" at bounding box center [643, 329] width 74 height 23
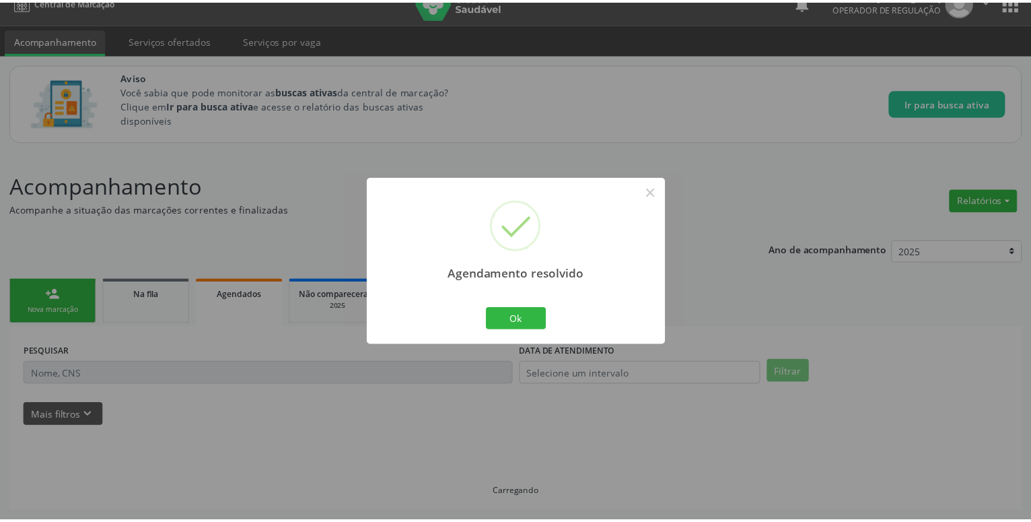
scroll to position [20, 0]
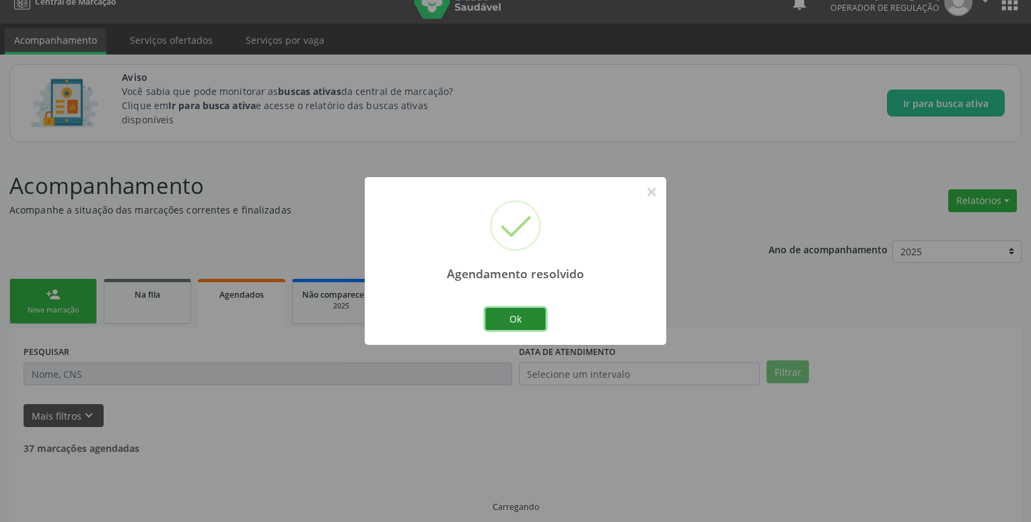
click at [522, 314] on button "Ok" at bounding box center [515, 319] width 61 height 23
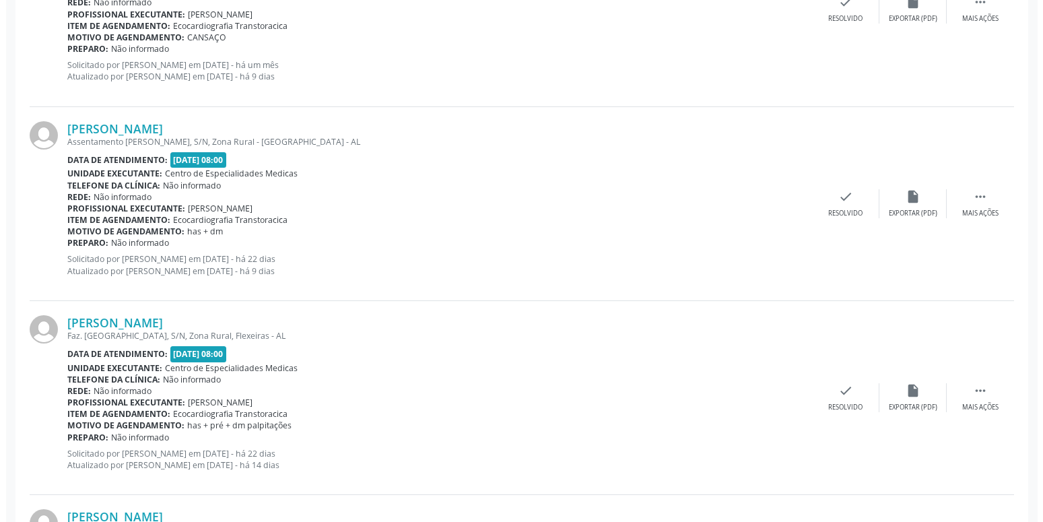
scroll to position [569, 0]
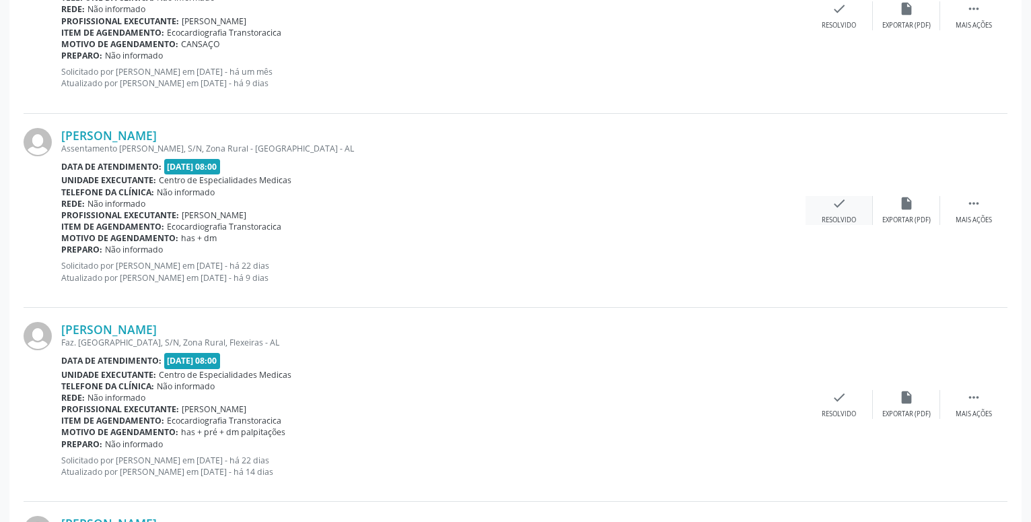
click at [838, 203] on icon "check" at bounding box center [839, 203] width 15 height 15
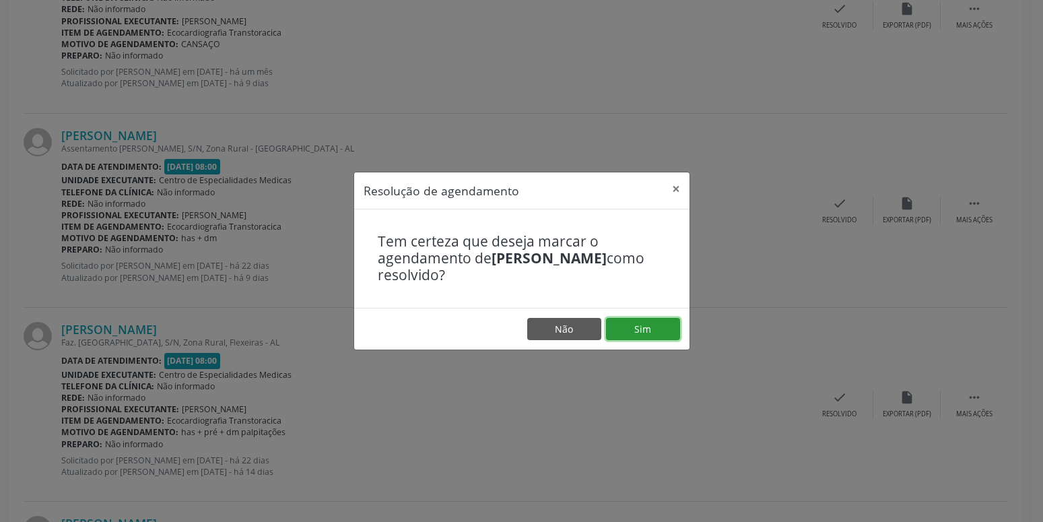
click at [615, 324] on button "Sim" at bounding box center [643, 329] width 74 height 23
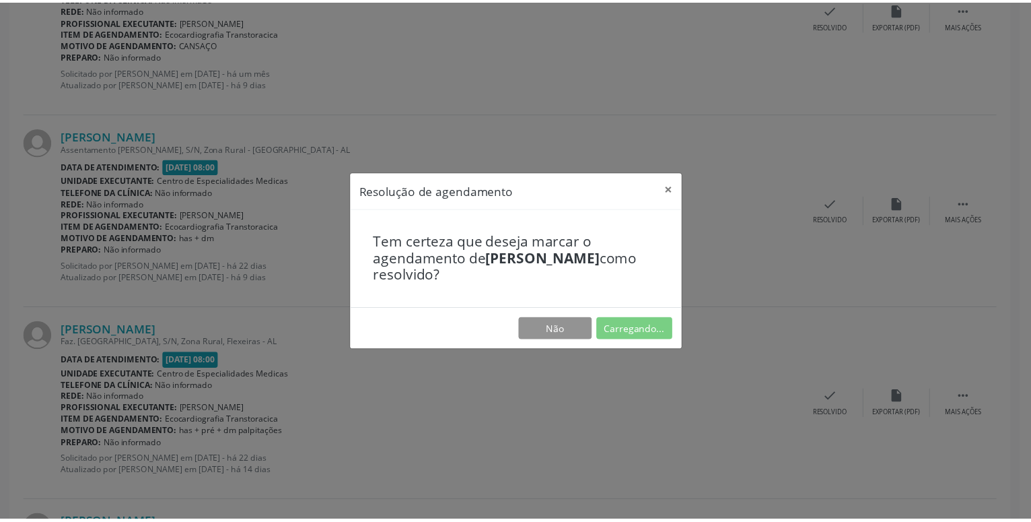
scroll to position [20, 0]
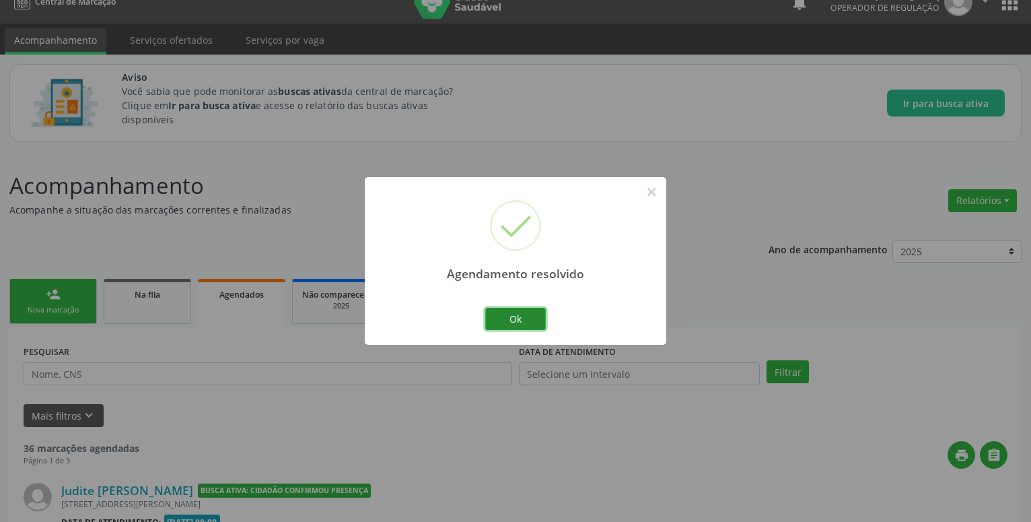
click at [502, 314] on button "Ok" at bounding box center [515, 319] width 61 height 23
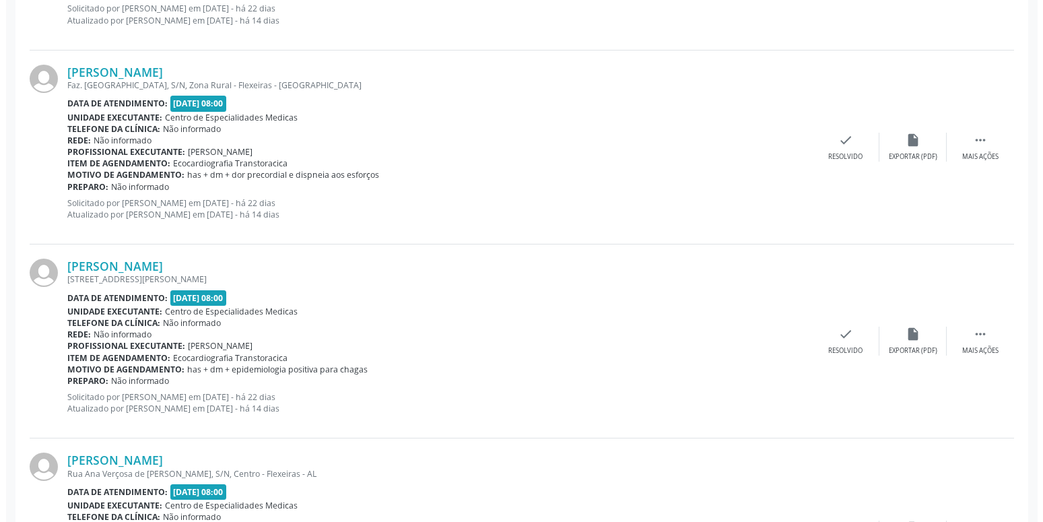
scroll to position [862, 0]
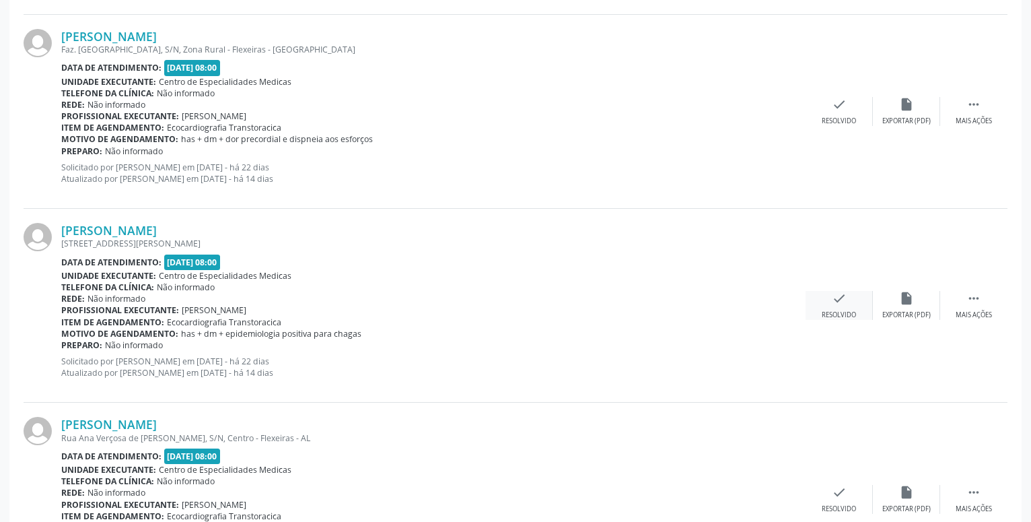
click at [847, 308] on div "check Resolvido" at bounding box center [839, 305] width 67 height 29
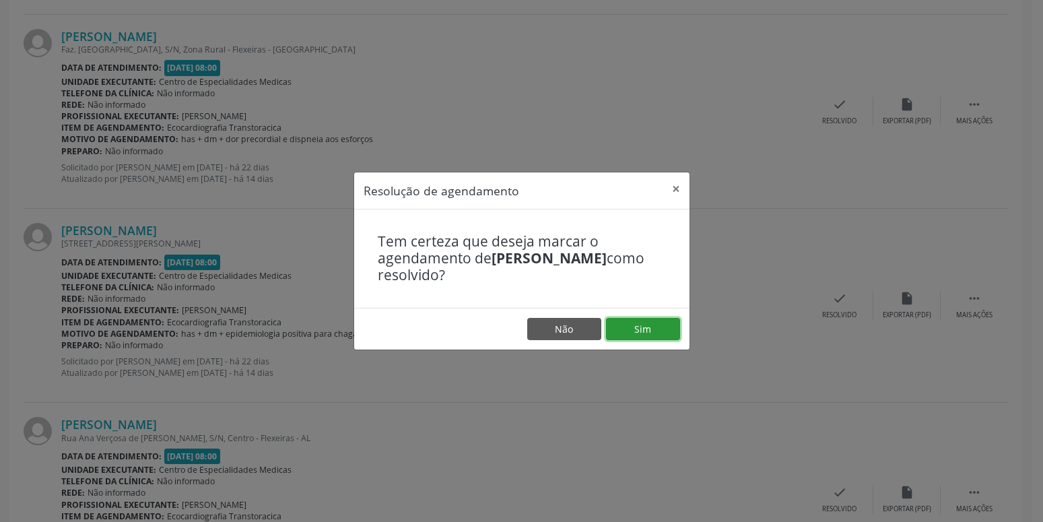
click at [646, 328] on button "Sim" at bounding box center [643, 329] width 74 height 23
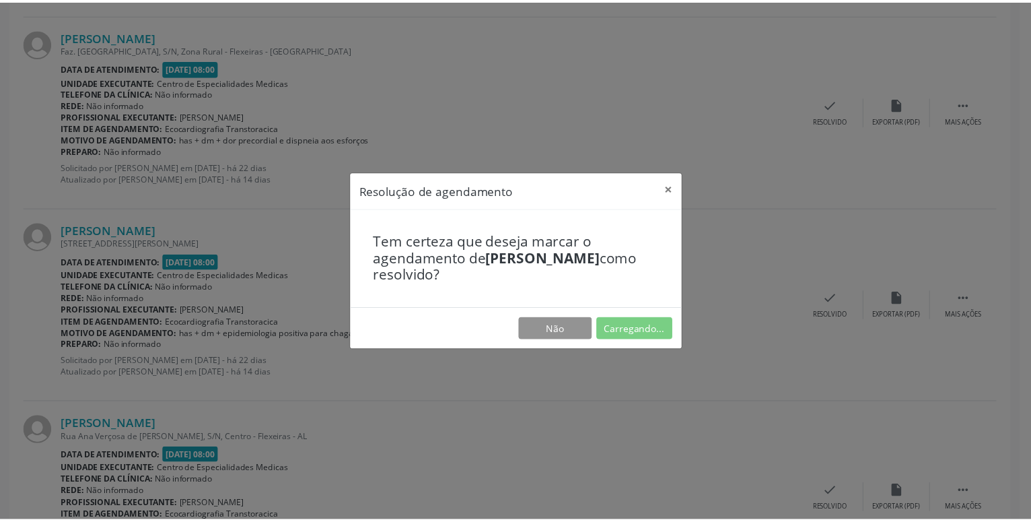
scroll to position [20, 0]
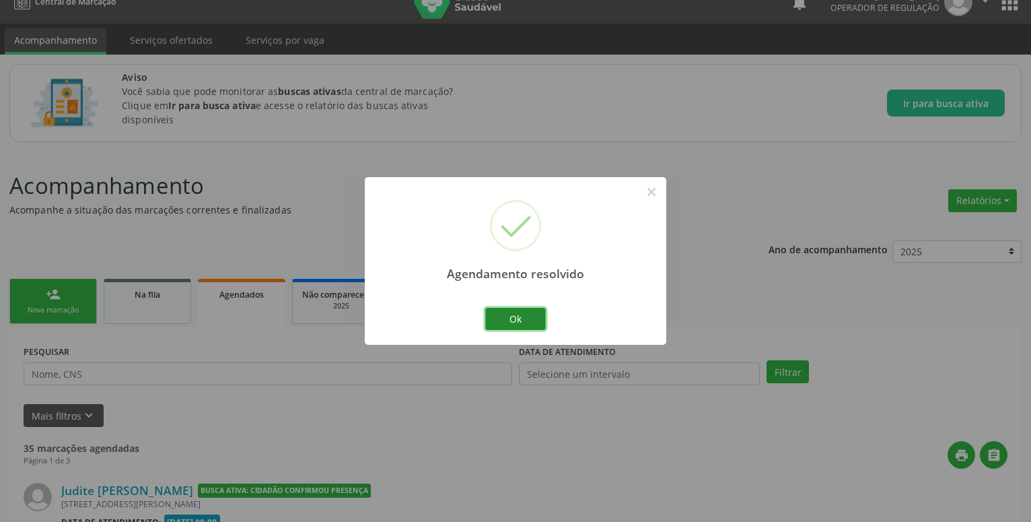
click at [504, 323] on button "Ok" at bounding box center [515, 319] width 61 height 23
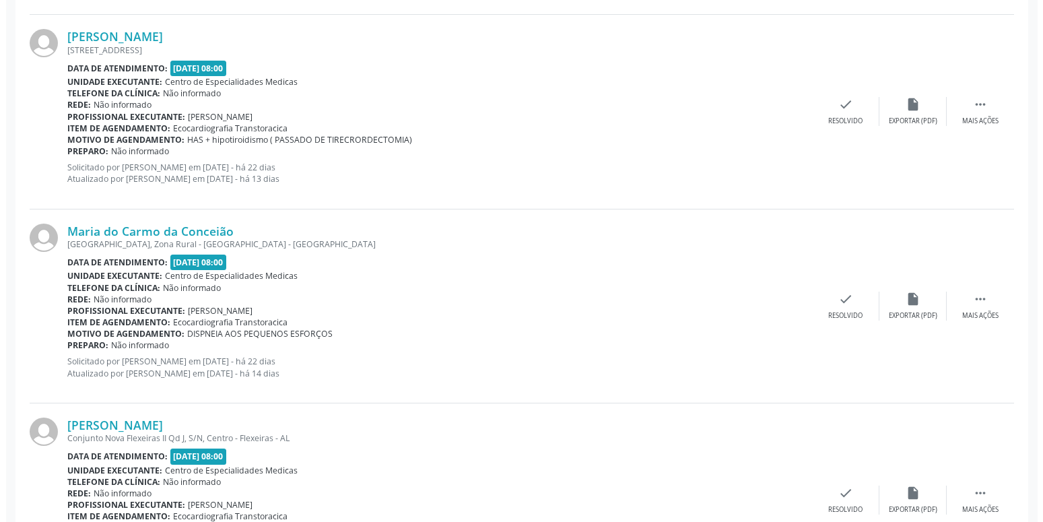
scroll to position [1256, 0]
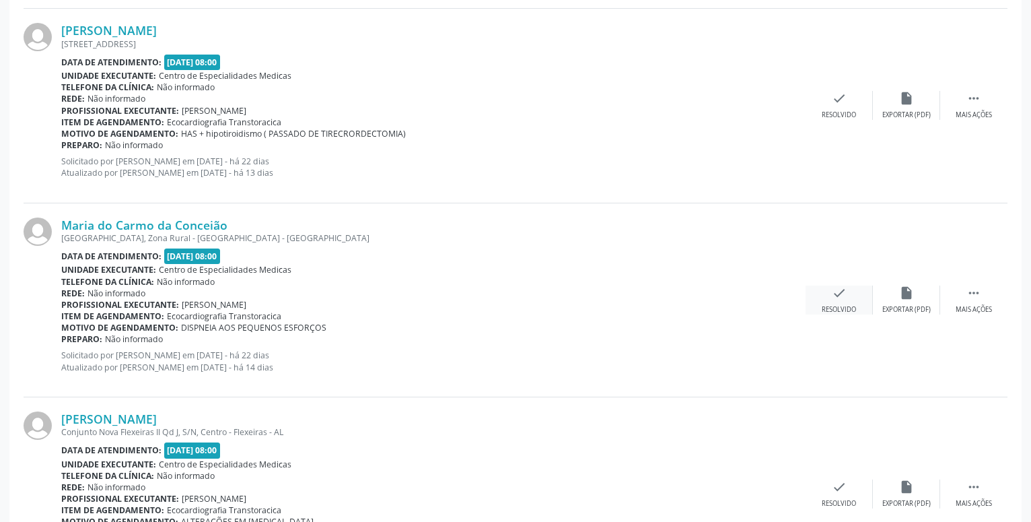
click at [842, 293] on icon "check" at bounding box center [839, 292] width 15 height 15
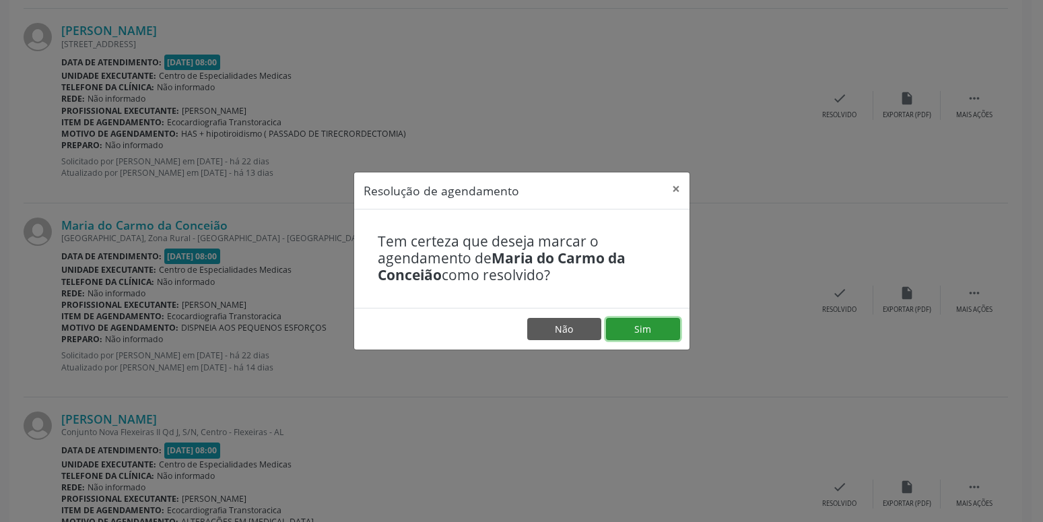
click at [661, 329] on button "Sim" at bounding box center [643, 329] width 74 height 23
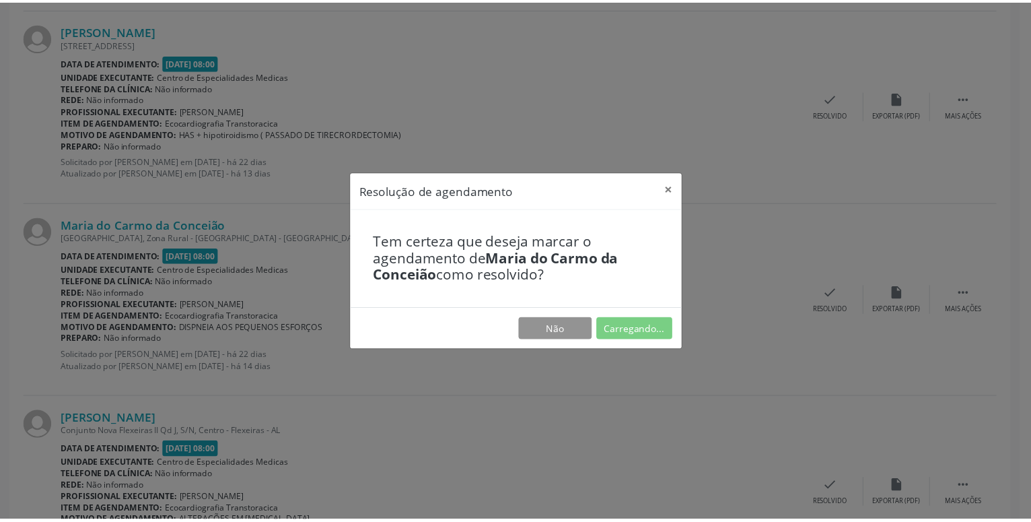
scroll to position [20, 0]
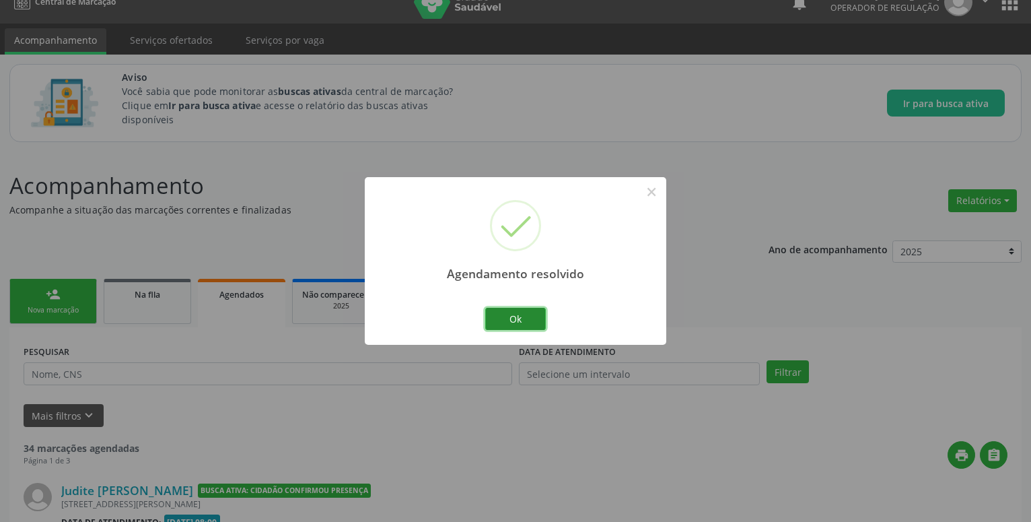
click at [502, 317] on button "Ok" at bounding box center [515, 319] width 61 height 23
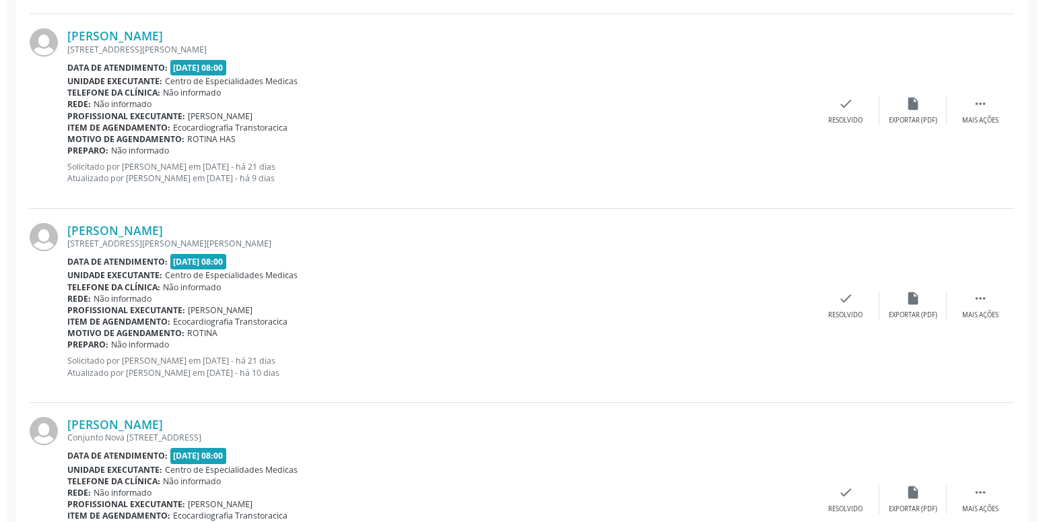
scroll to position [2011, 0]
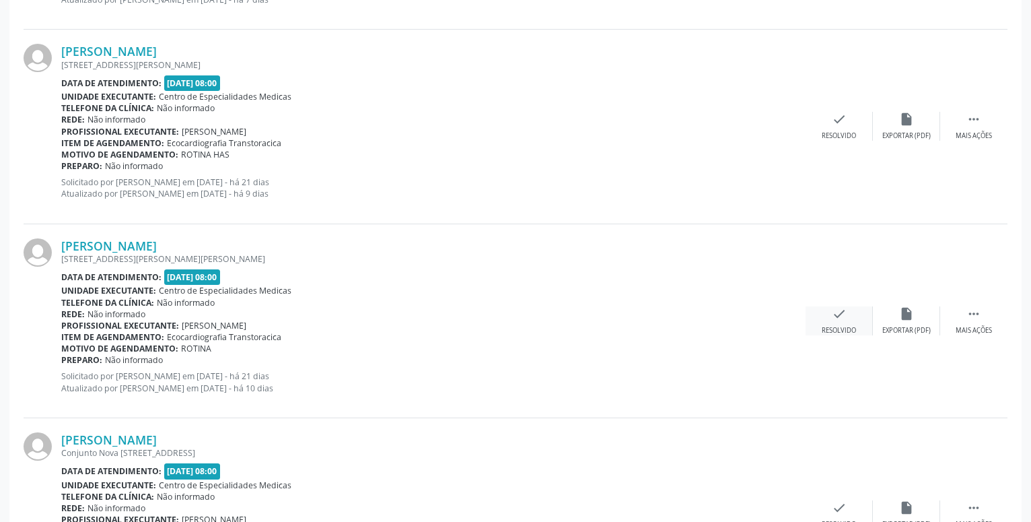
click at [847, 325] on div "check Resolvido" at bounding box center [839, 320] width 67 height 29
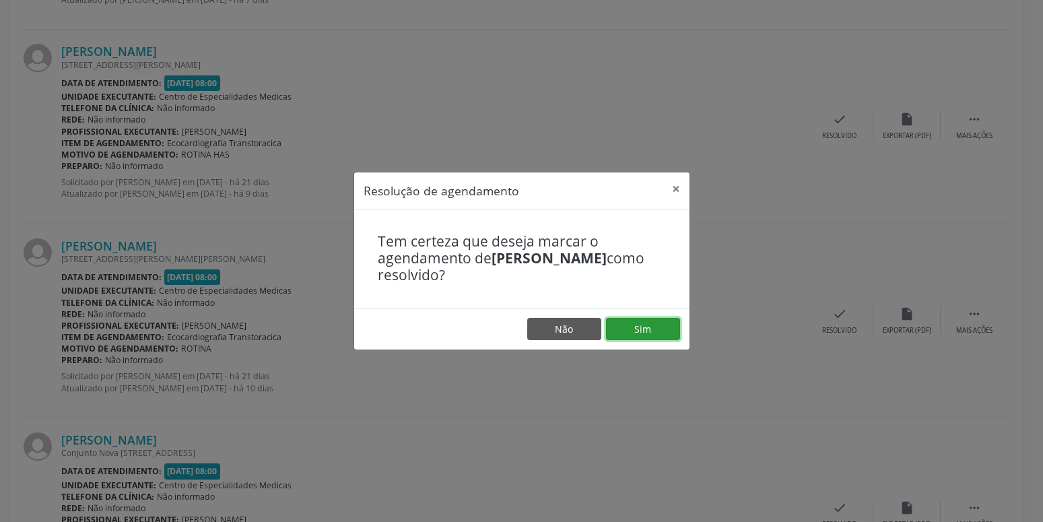
click at [629, 325] on button "Sim" at bounding box center [643, 329] width 74 height 23
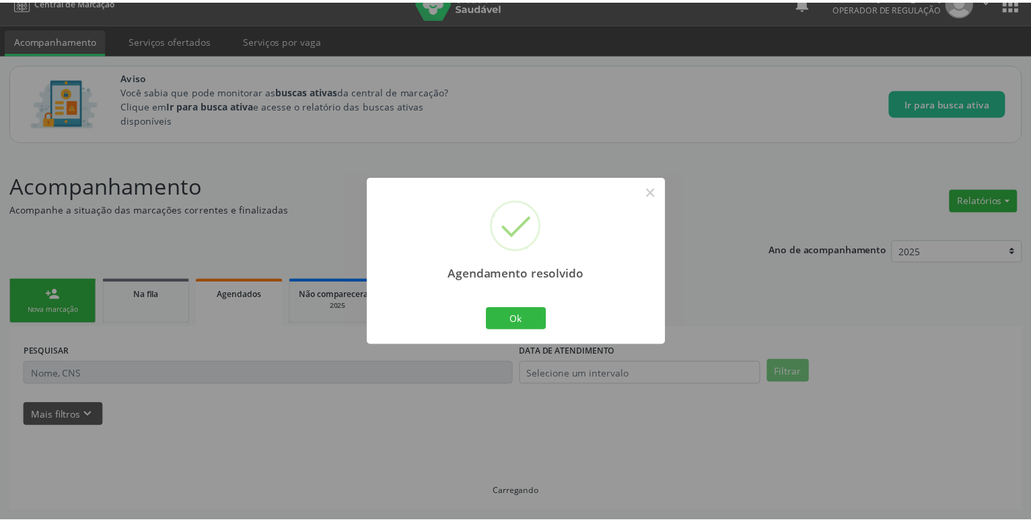
scroll to position [20, 0]
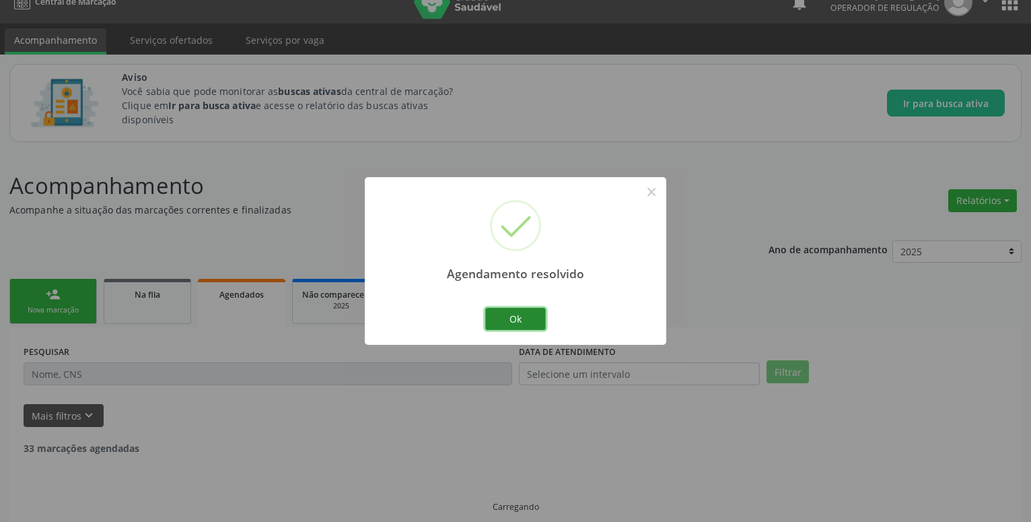
click at [516, 312] on button "Ok" at bounding box center [515, 319] width 61 height 23
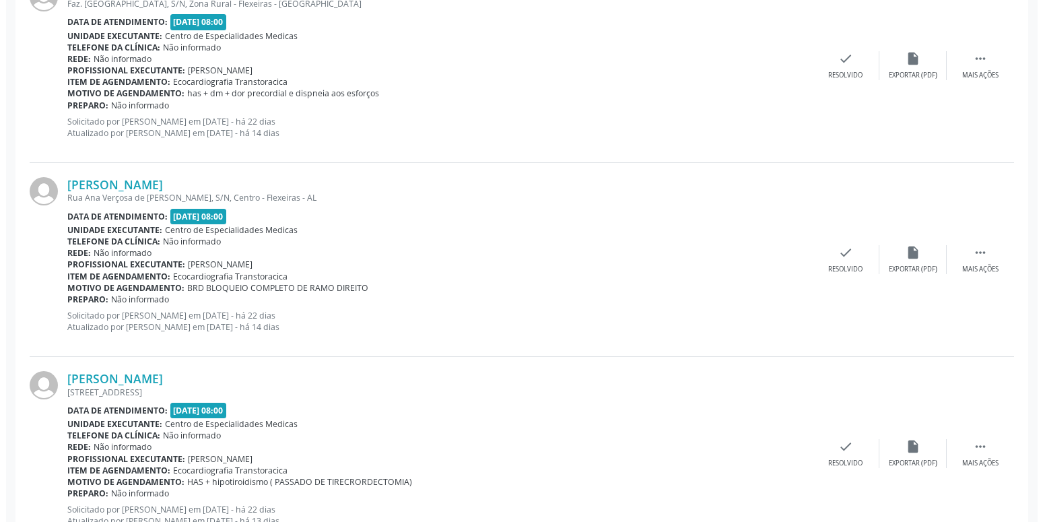
scroll to position [912, 0]
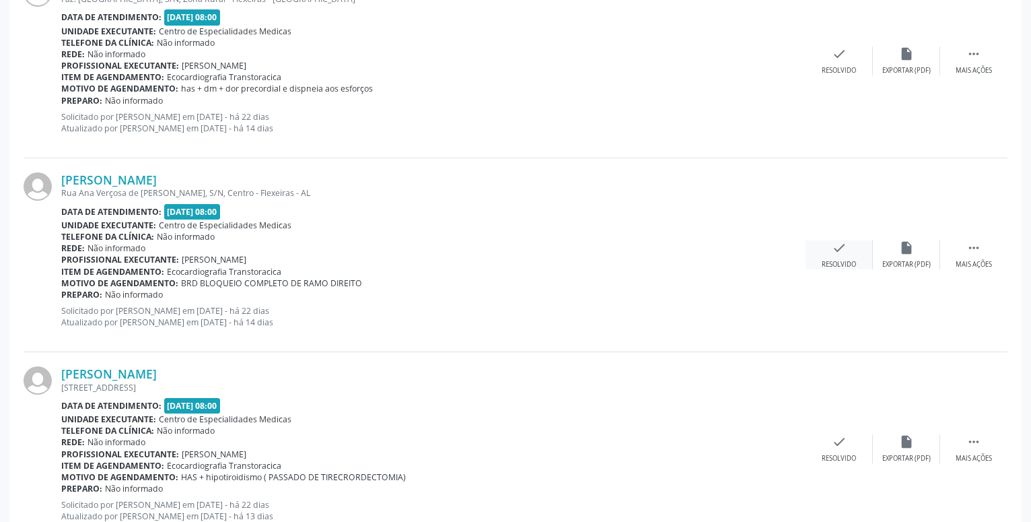
click at [834, 252] on icon "check" at bounding box center [839, 247] width 15 height 15
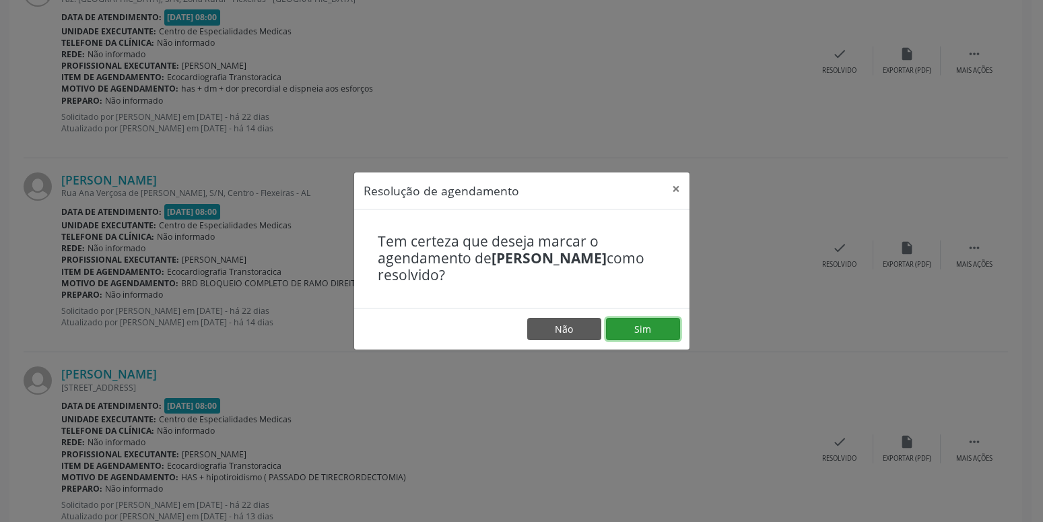
click at [655, 328] on button "Sim" at bounding box center [643, 329] width 74 height 23
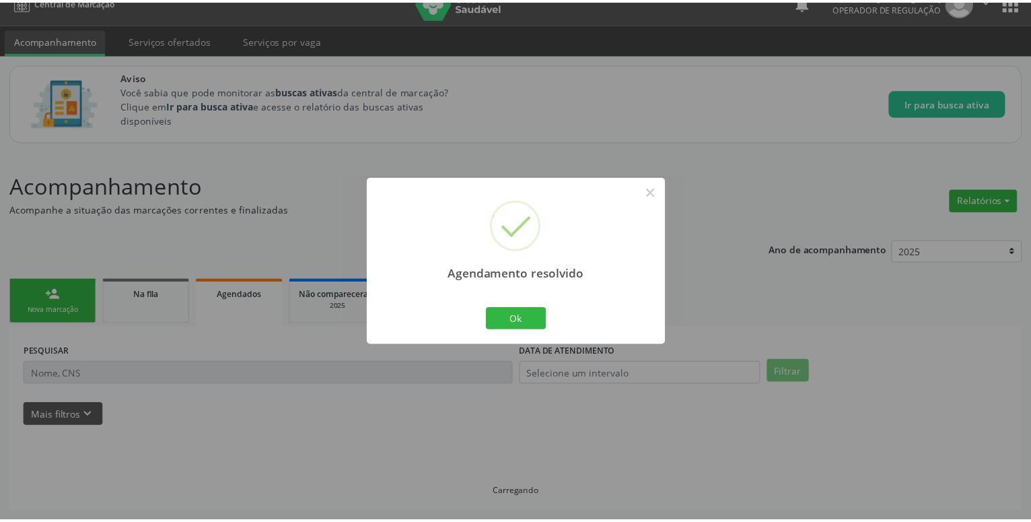
scroll to position [20, 0]
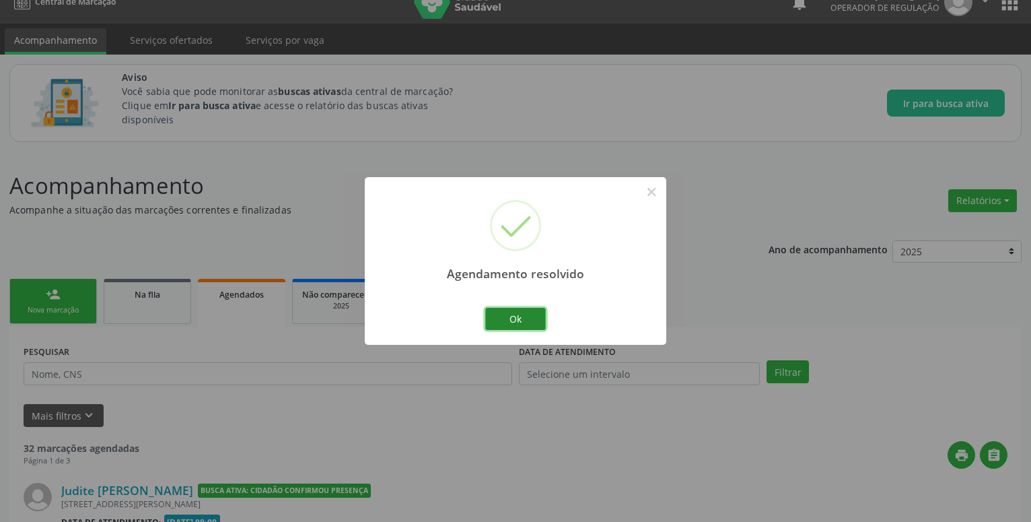
click at [534, 315] on button "Ok" at bounding box center [515, 319] width 61 height 23
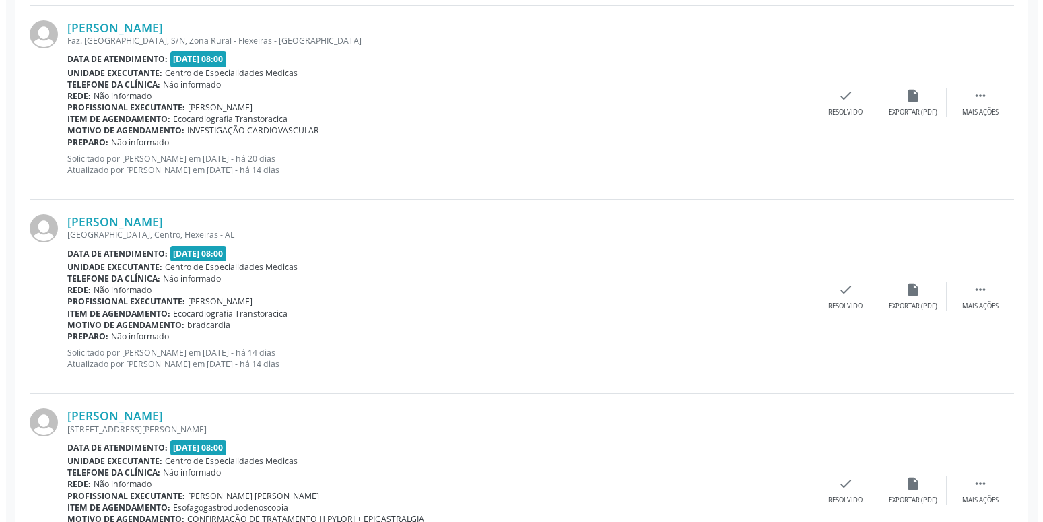
scroll to position [2560, 0]
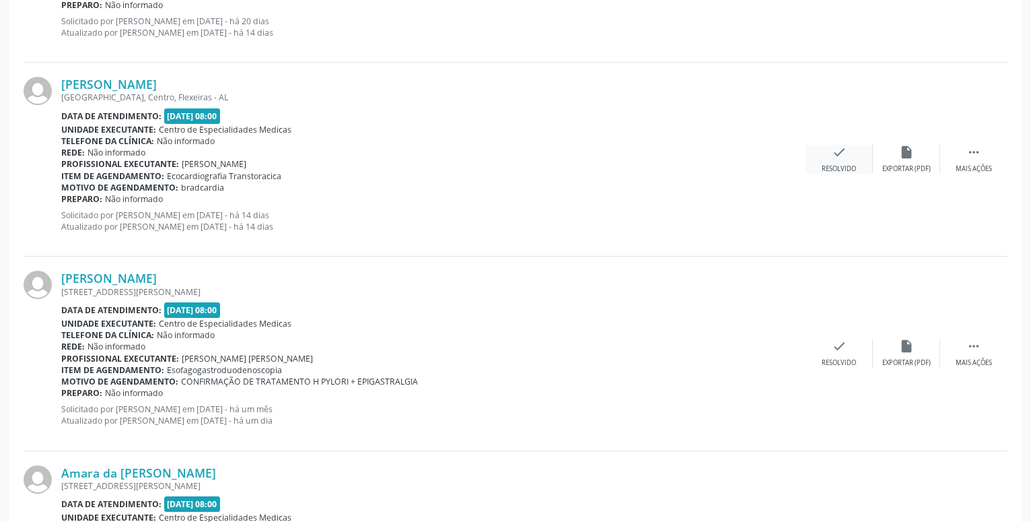
click at [841, 154] on icon "check" at bounding box center [839, 152] width 15 height 15
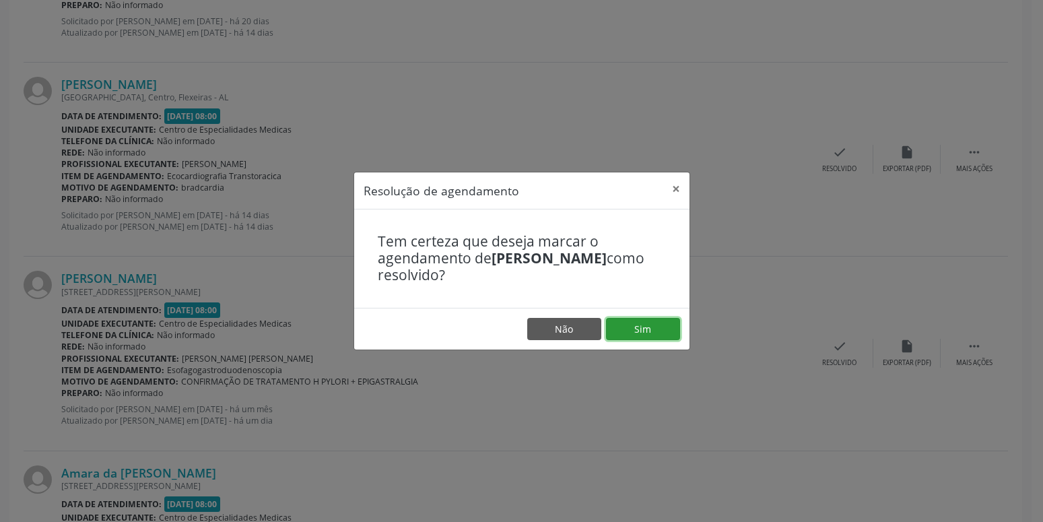
click at [642, 332] on button "Sim" at bounding box center [643, 329] width 74 height 23
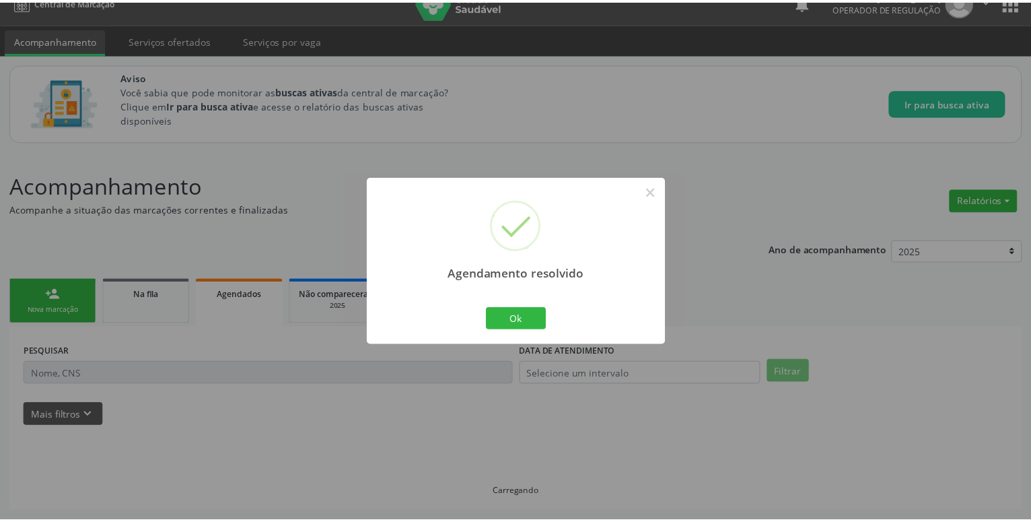
scroll to position [20, 0]
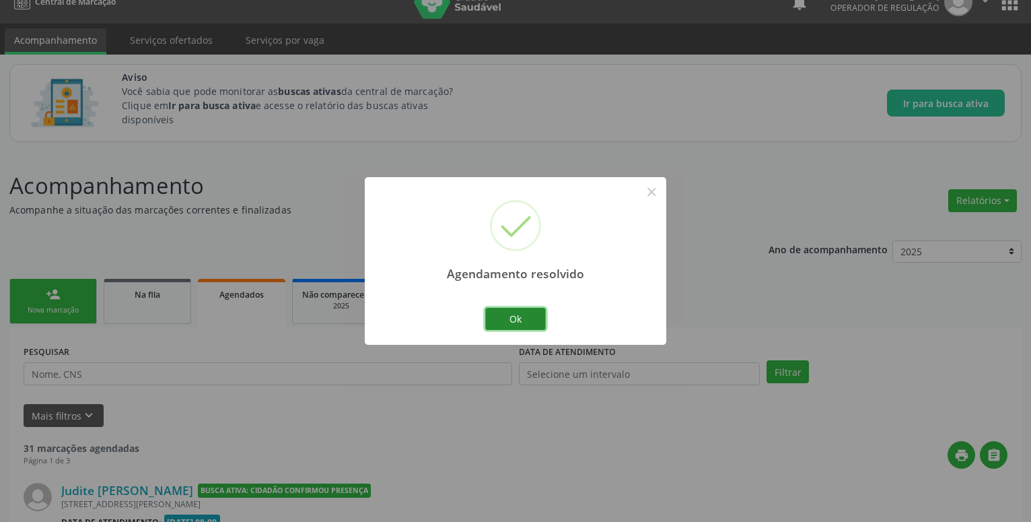
click at [516, 318] on button "Ok" at bounding box center [515, 319] width 61 height 23
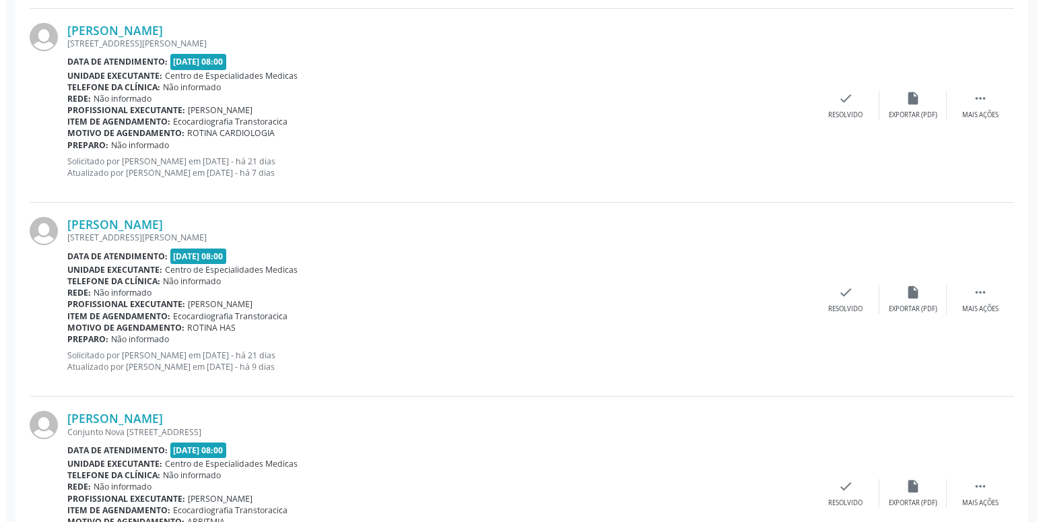
scroll to position [1668, 0]
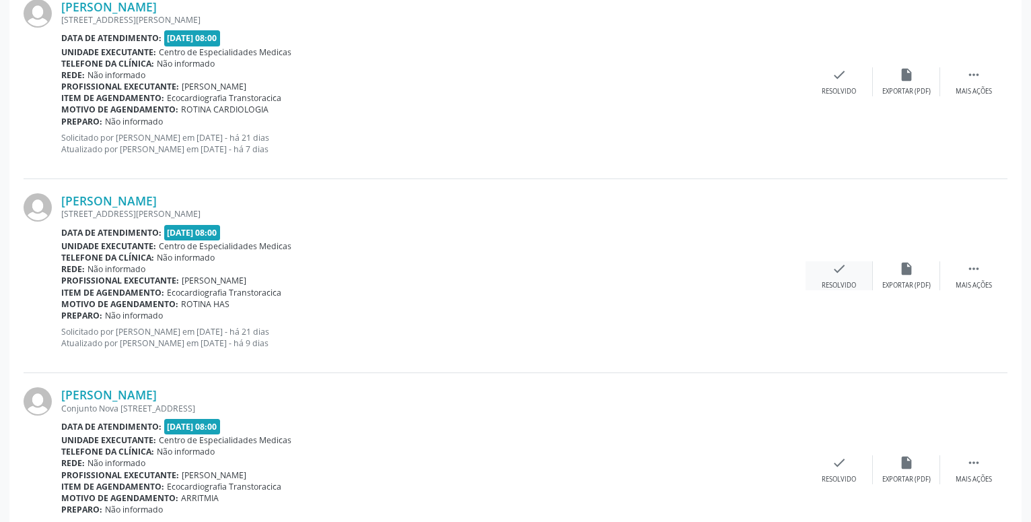
click at [848, 267] on div "check Resolvido" at bounding box center [839, 275] width 67 height 29
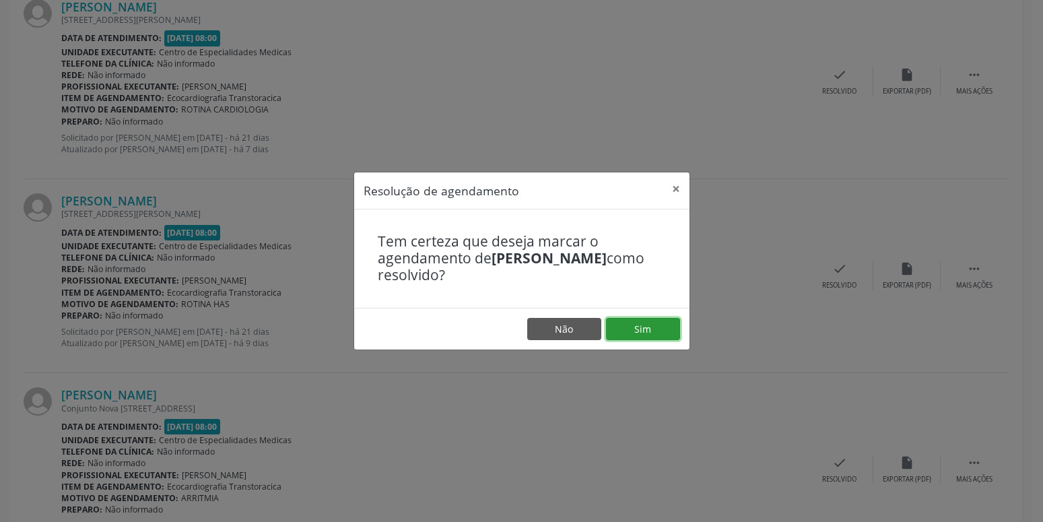
click at [630, 330] on button "Sim" at bounding box center [643, 329] width 74 height 23
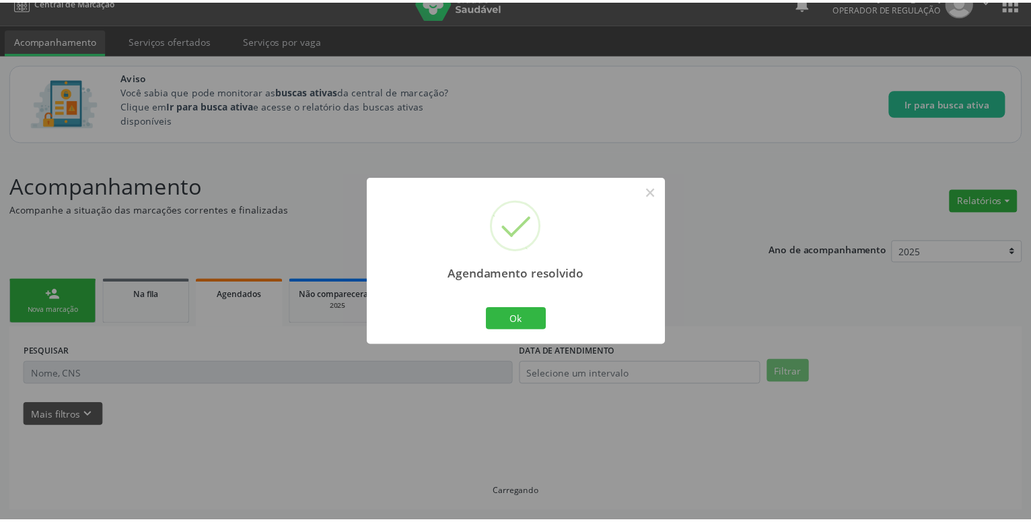
scroll to position [20, 0]
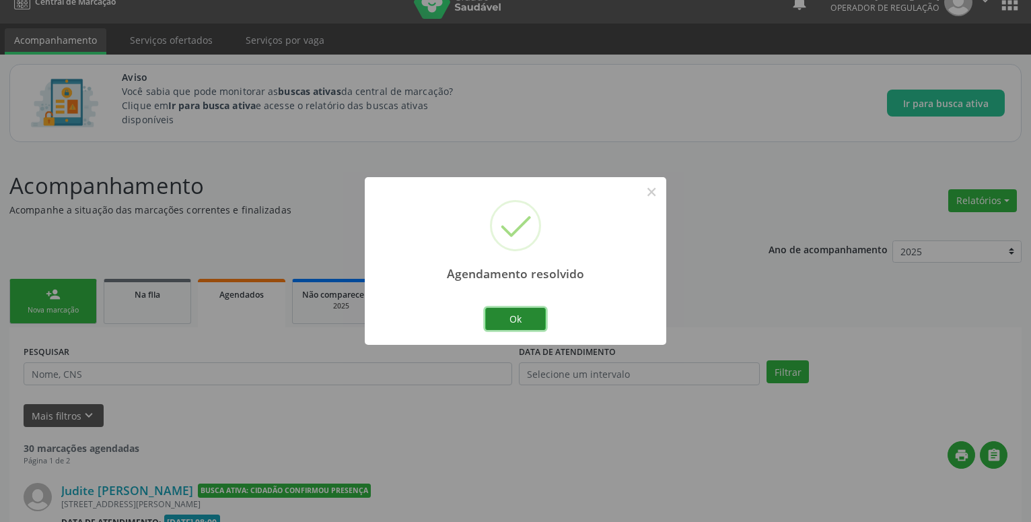
click at [512, 326] on button "Ok" at bounding box center [515, 319] width 61 height 23
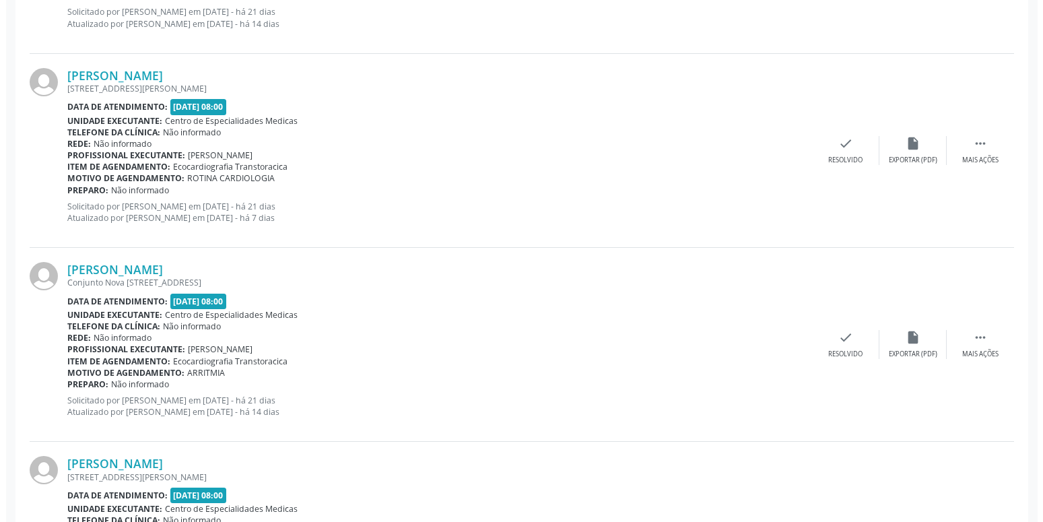
scroll to position [1393, 0]
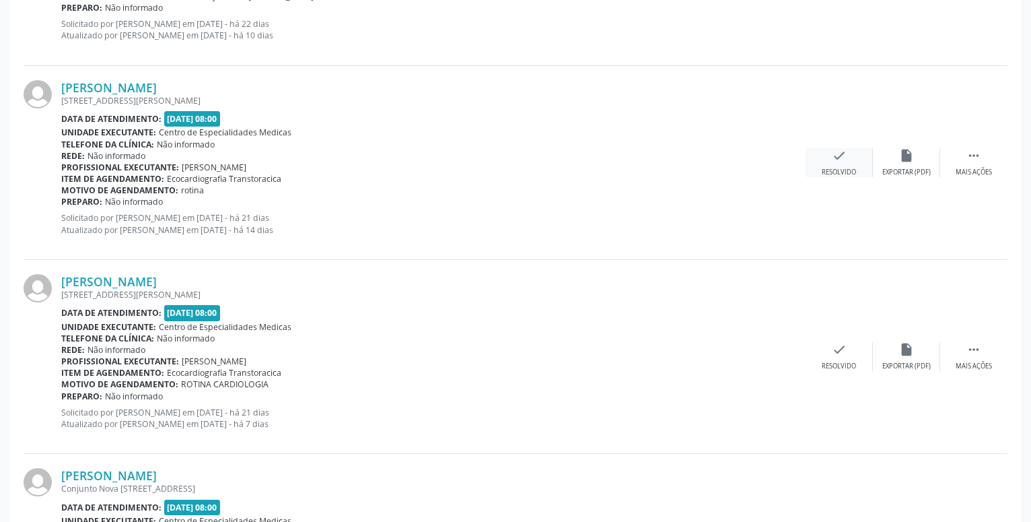
click at [844, 163] on icon "check" at bounding box center [839, 155] width 15 height 15
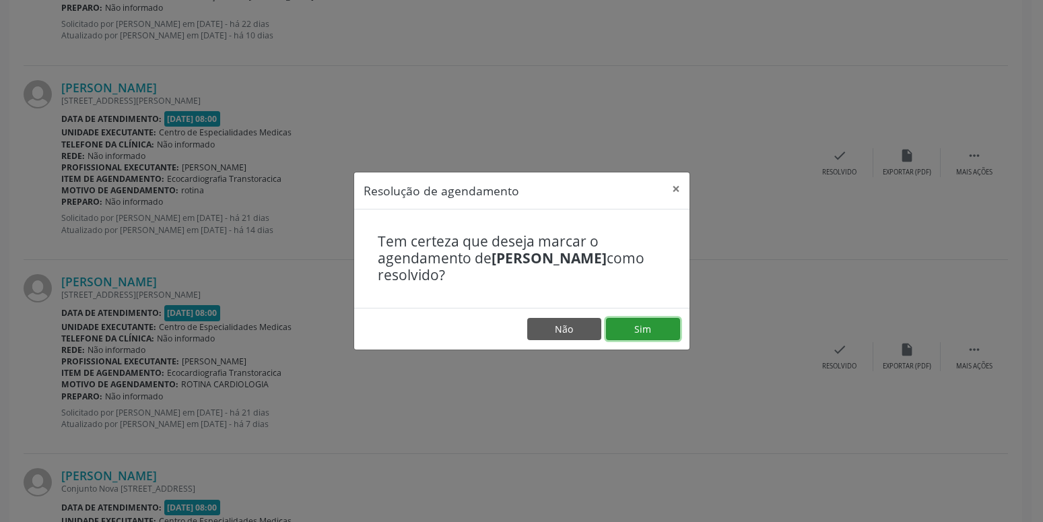
click at [646, 326] on button "Sim" at bounding box center [643, 329] width 74 height 23
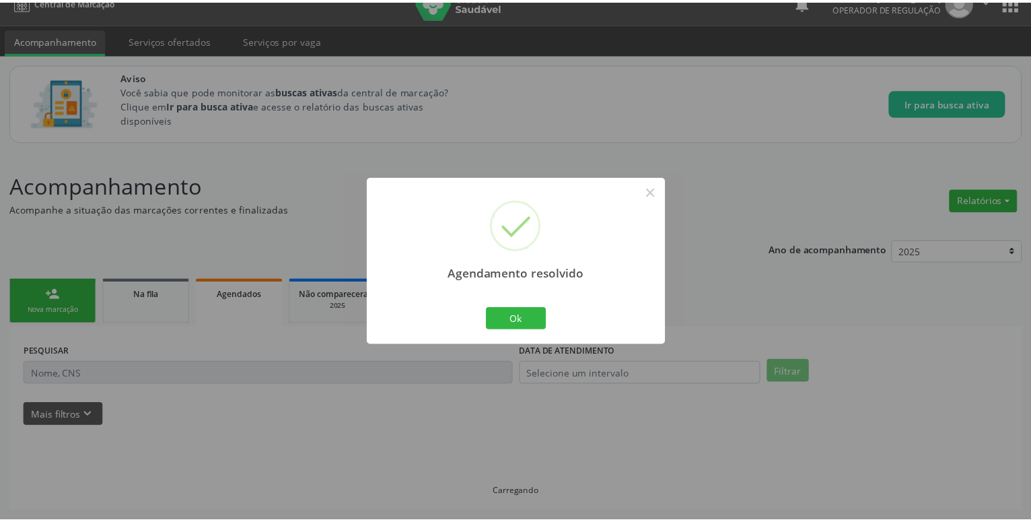
scroll to position [20, 0]
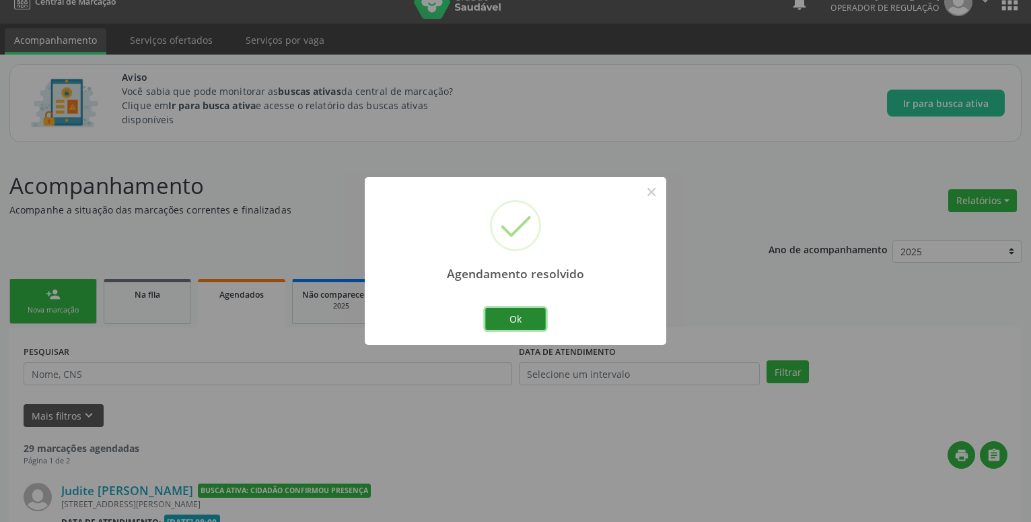
click at [536, 318] on button "Ok" at bounding box center [515, 319] width 61 height 23
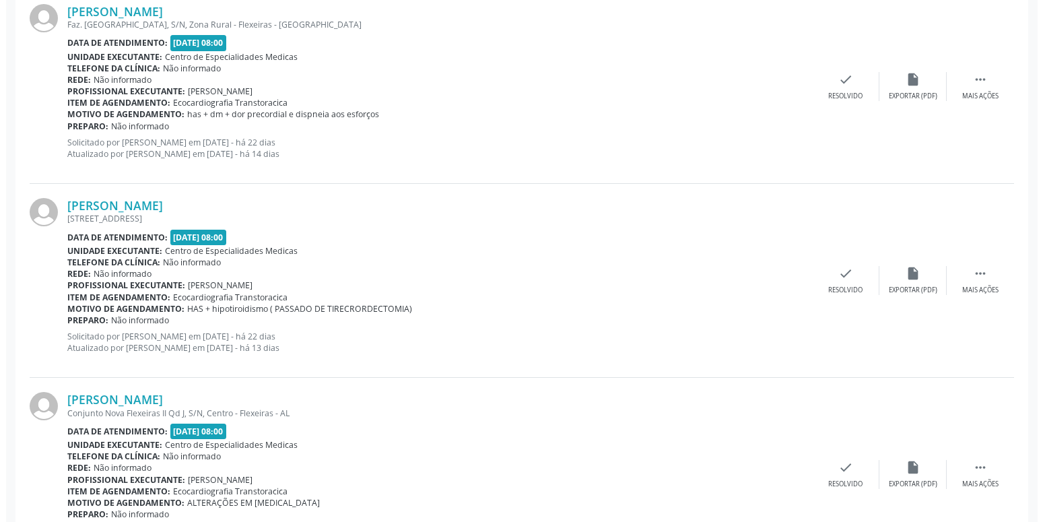
scroll to position [912, 0]
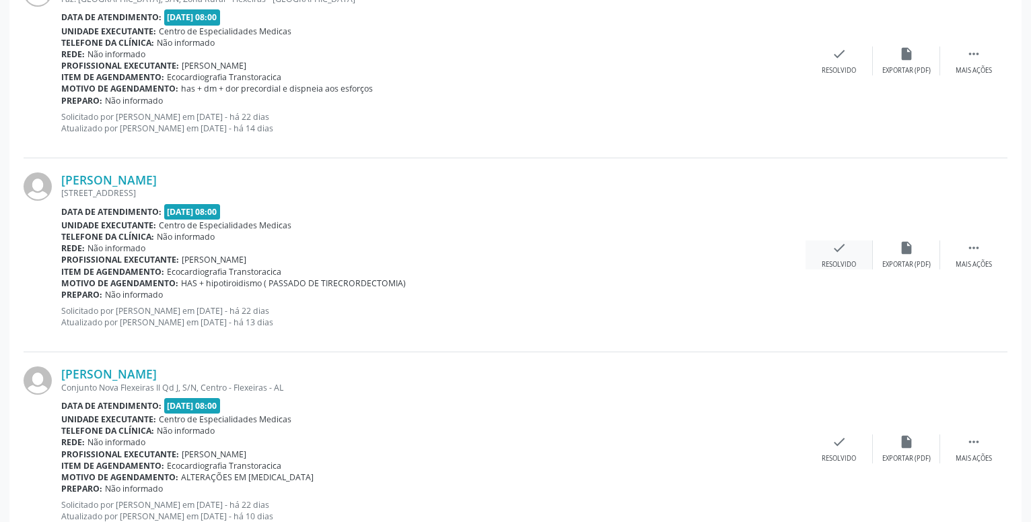
click at [833, 247] on icon "check" at bounding box center [839, 247] width 15 height 15
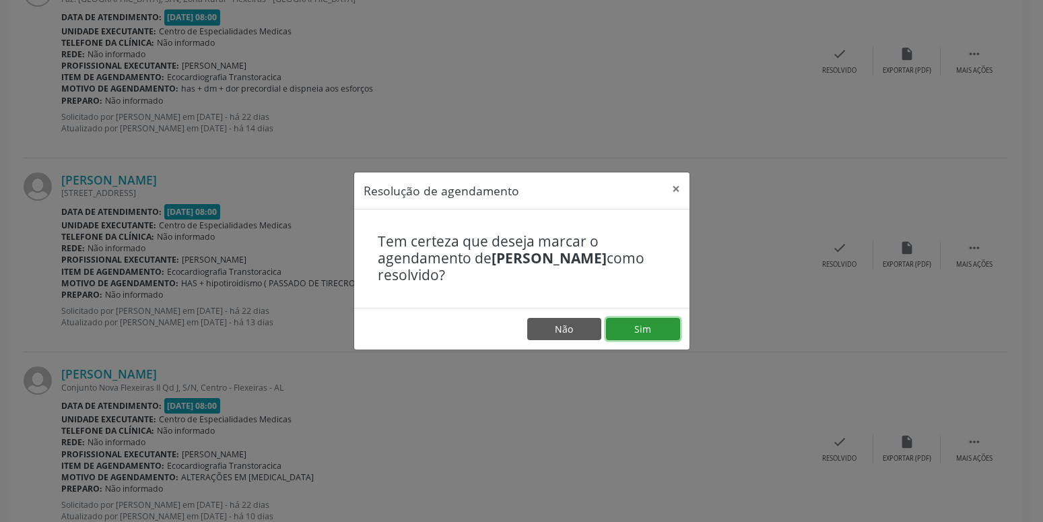
click at [663, 327] on button "Sim" at bounding box center [643, 329] width 74 height 23
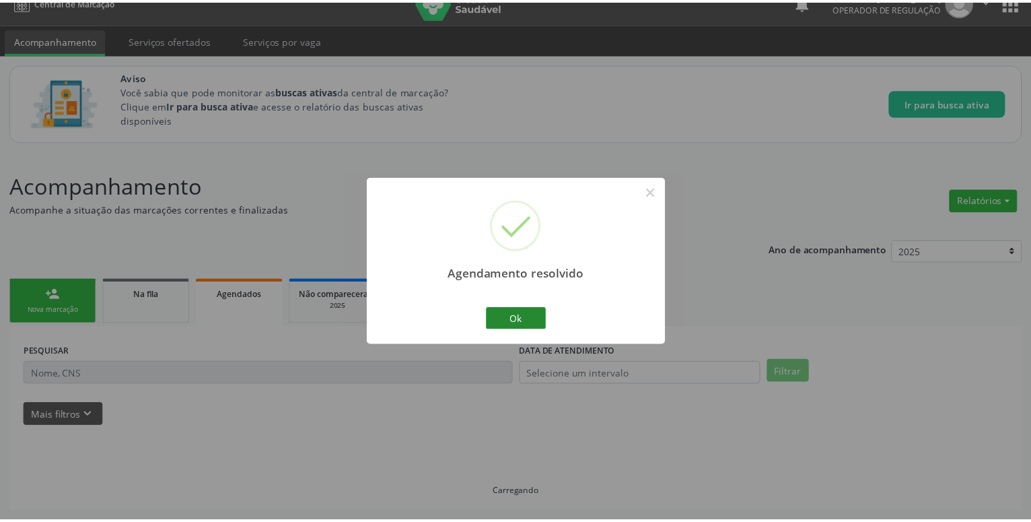
scroll to position [20, 0]
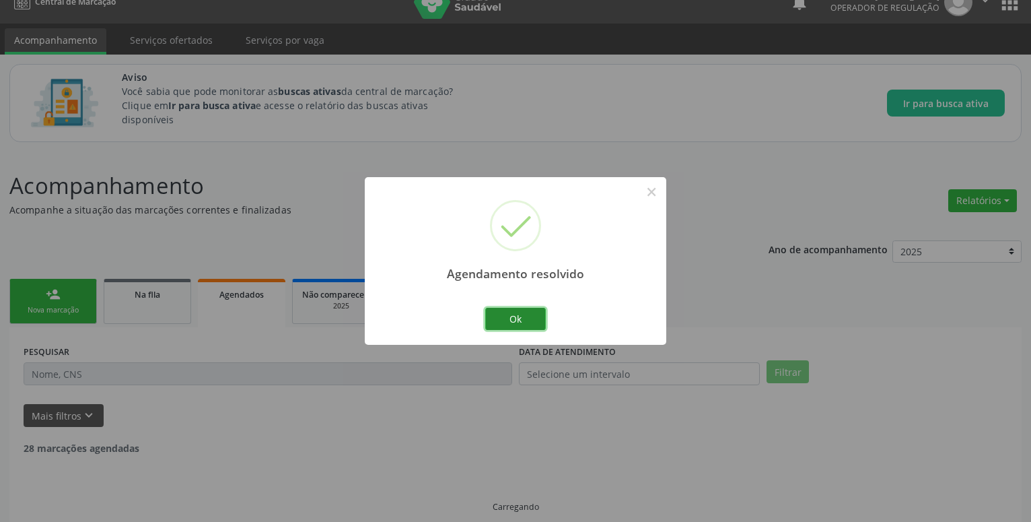
click at [542, 326] on button "Ok" at bounding box center [515, 319] width 61 height 23
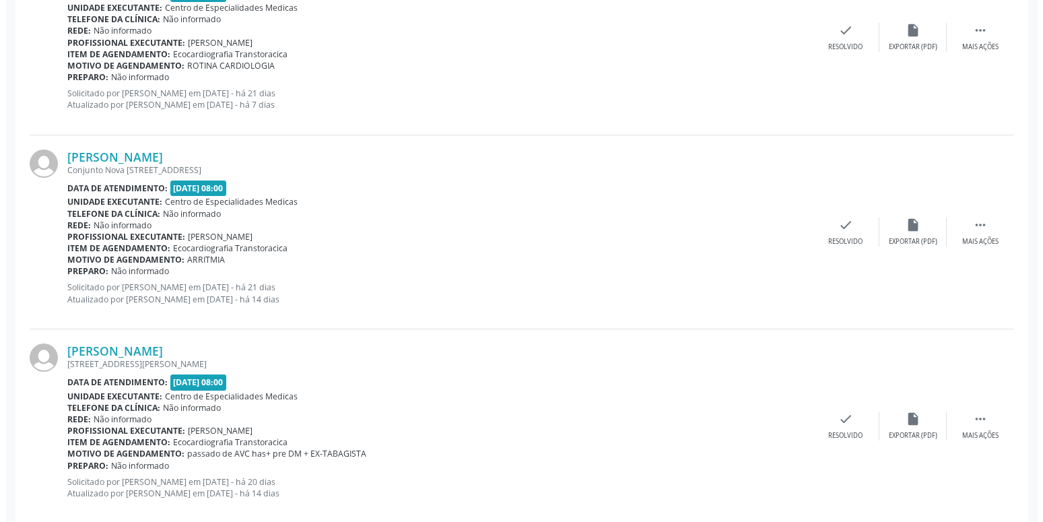
scroll to position [1393, 0]
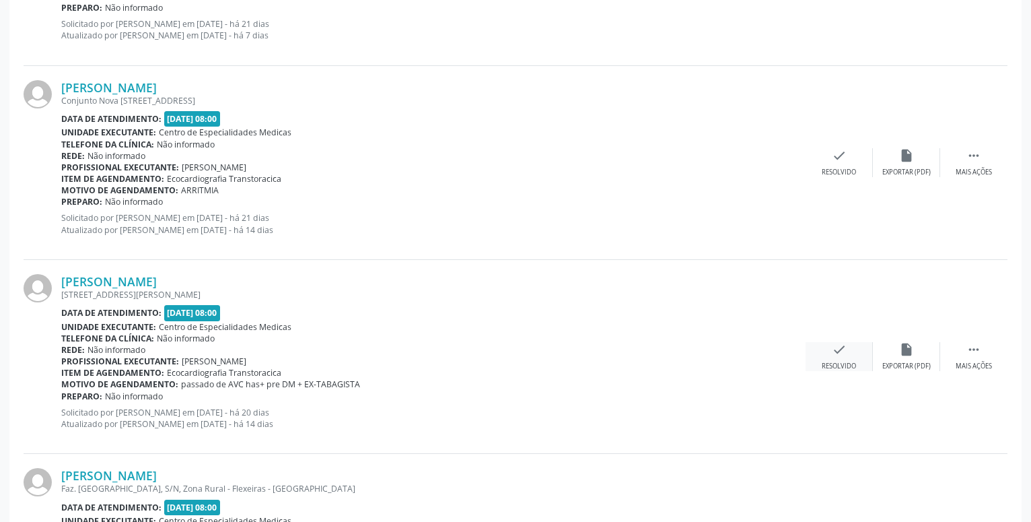
click at [846, 349] on icon "check" at bounding box center [839, 349] width 15 height 15
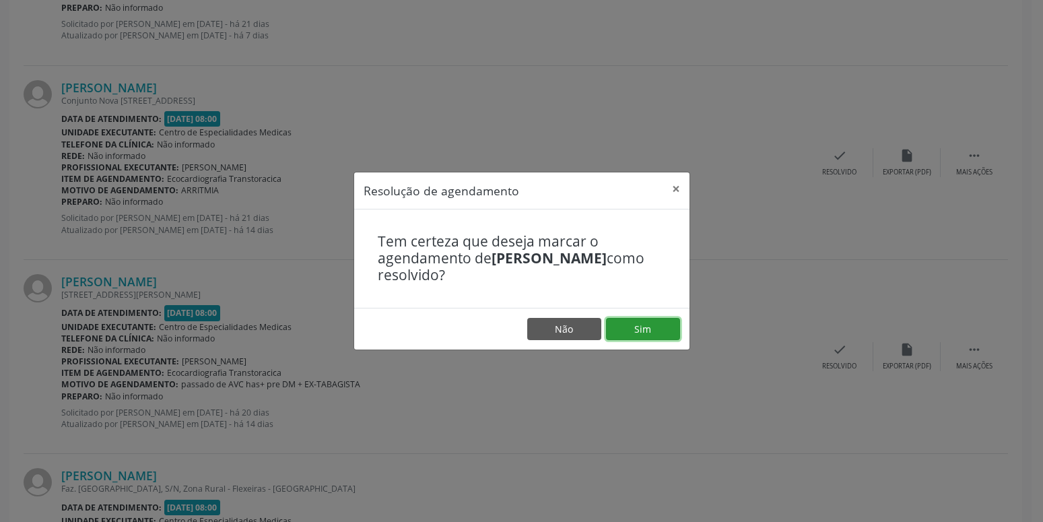
click at [623, 324] on button "Sim" at bounding box center [643, 329] width 74 height 23
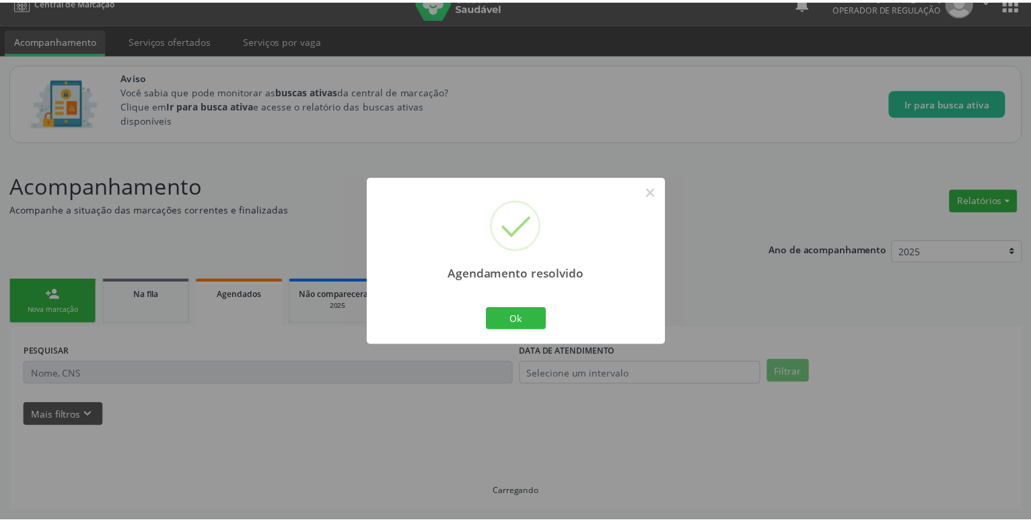
scroll to position [20, 0]
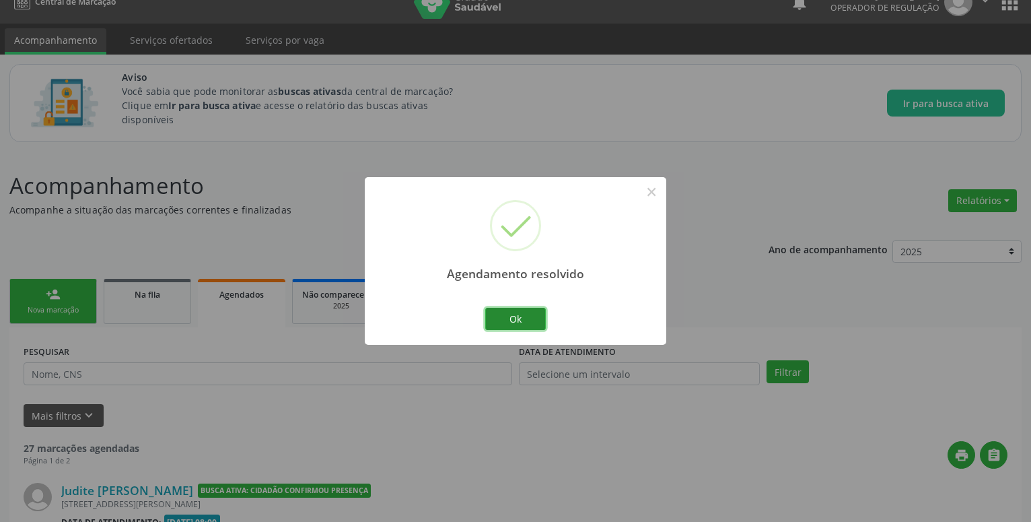
click at [519, 314] on button "Ok" at bounding box center [515, 319] width 61 height 23
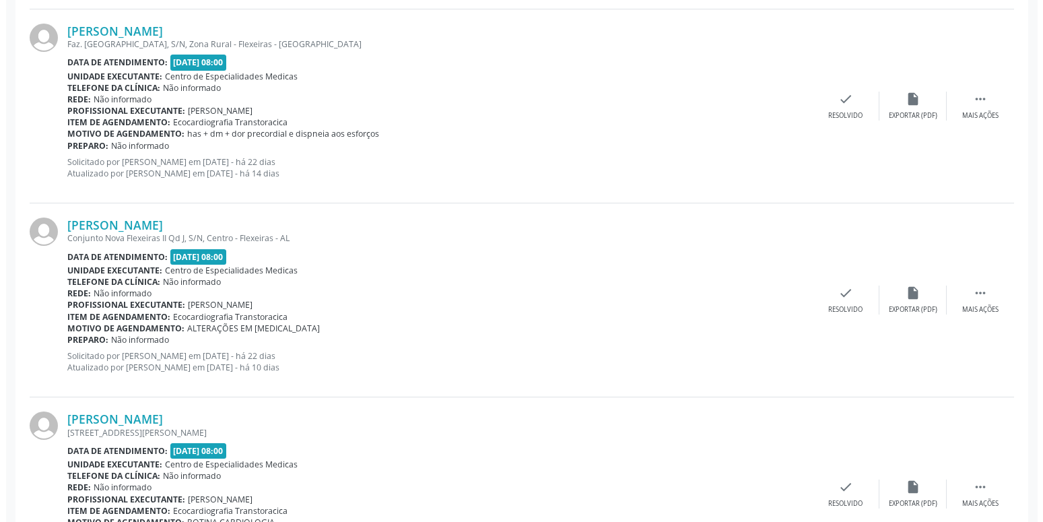
scroll to position [912, 0]
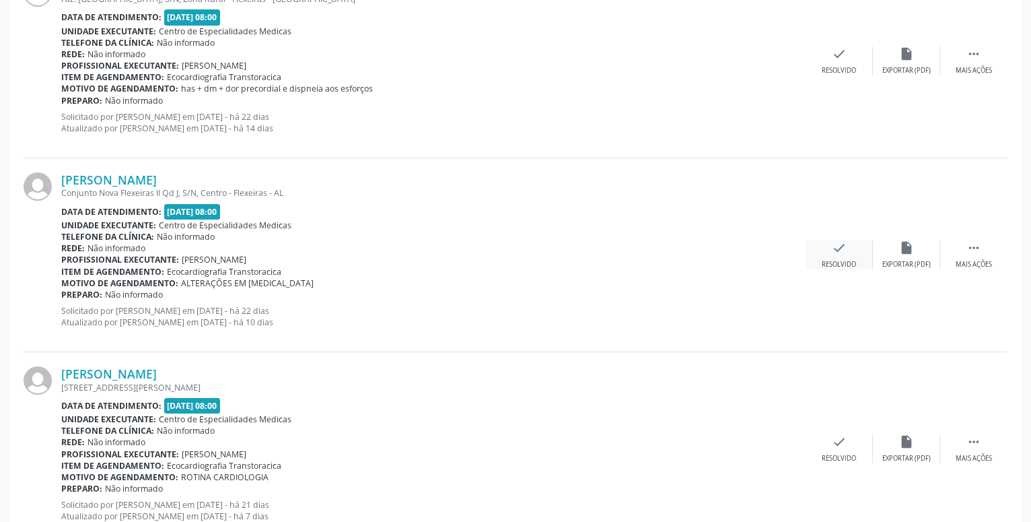
click at [839, 248] on icon "check" at bounding box center [839, 247] width 15 height 15
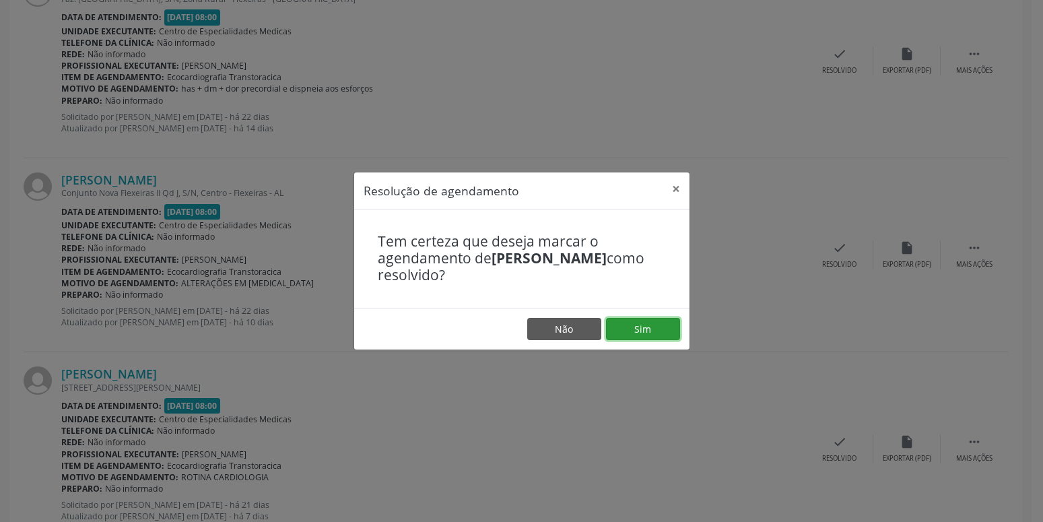
click at [656, 325] on button "Sim" at bounding box center [643, 329] width 74 height 23
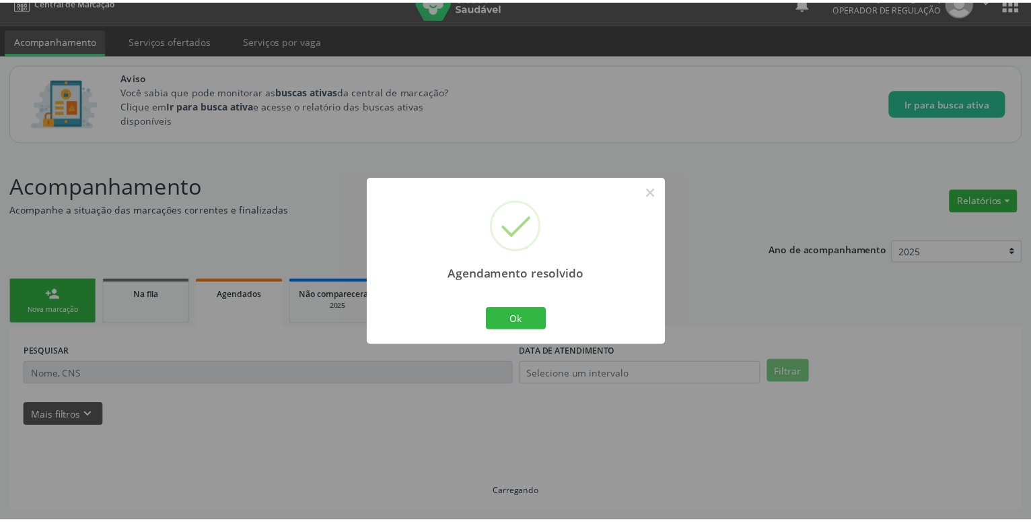
scroll to position [20, 0]
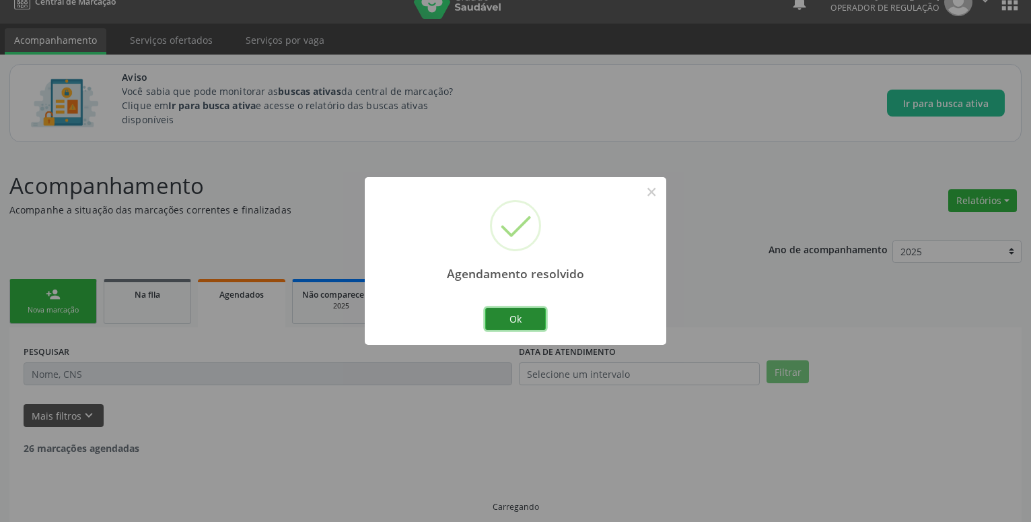
click at [535, 321] on button "Ok" at bounding box center [515, 319] width 61 height 23
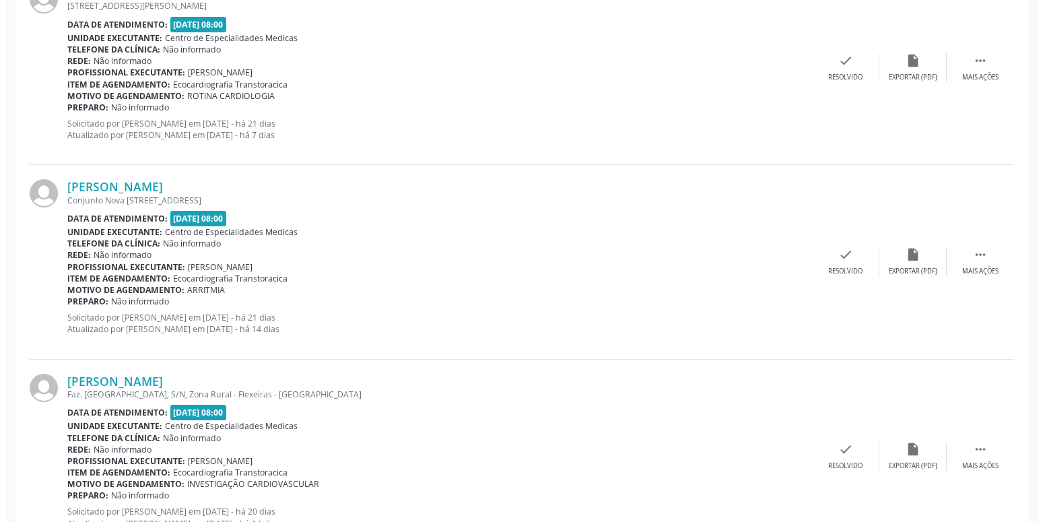
scroll to position [1187, 0]
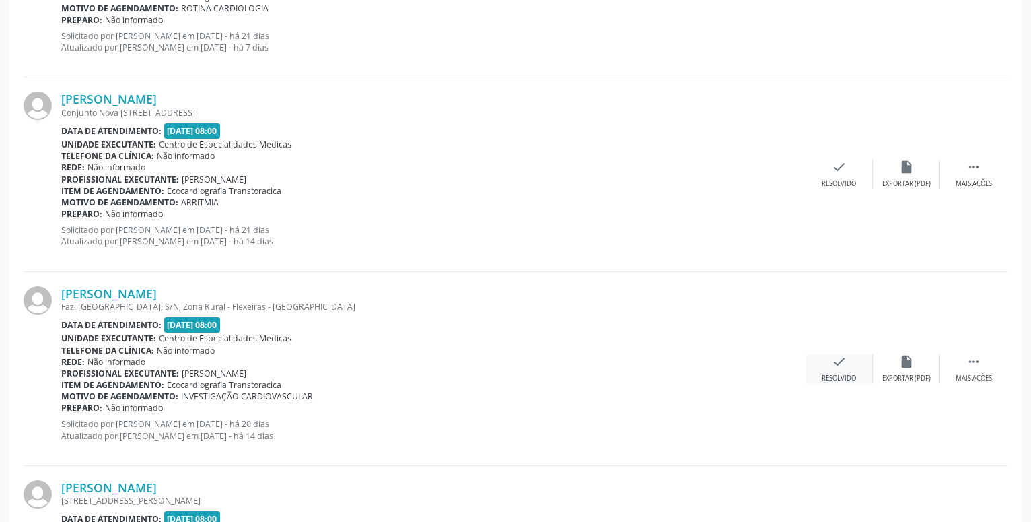
click at [842, 364] on icon "check" at bounding box center [839, 361] width 15 height 15
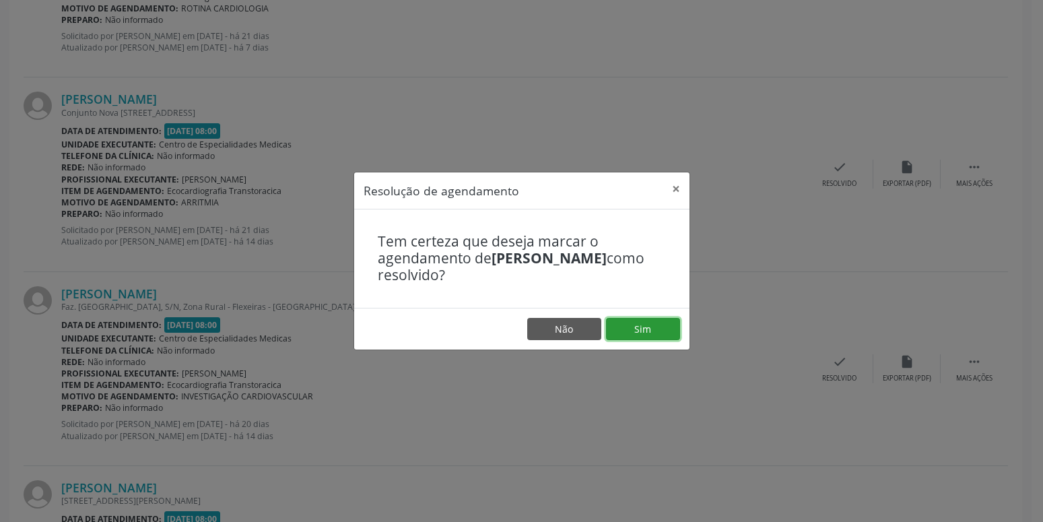
click at [655, 325] on button "Sim" at bounding box center [643, 329] width 74 height 23
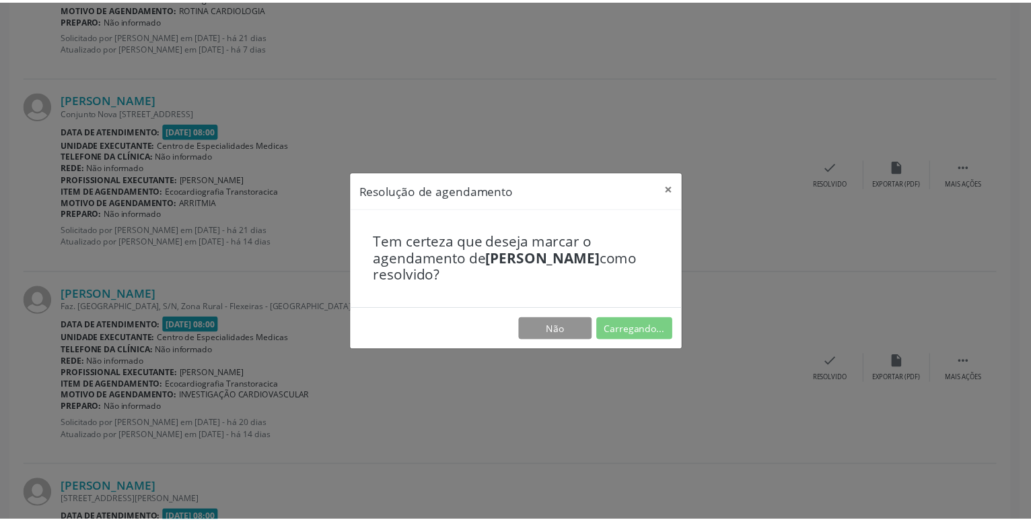
scroll to position [20, 0]
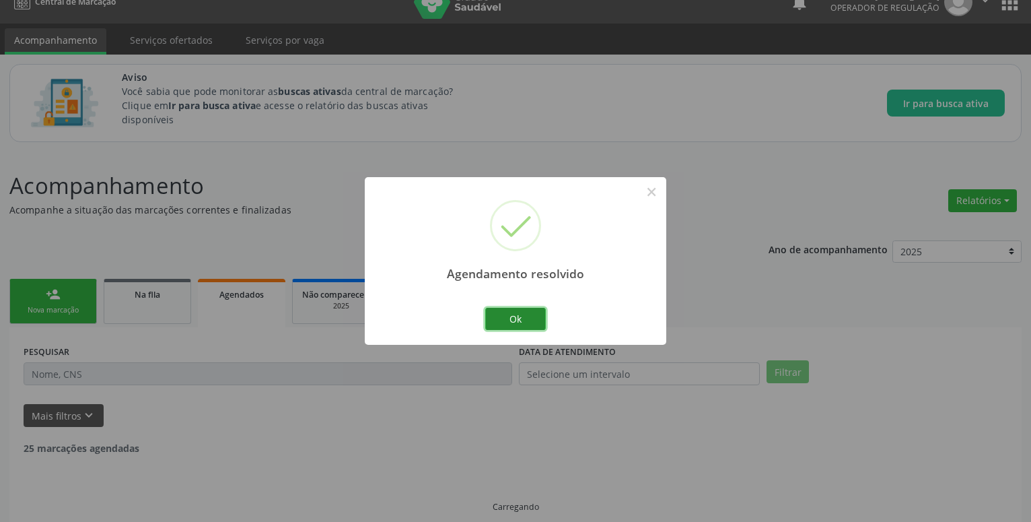
click at [517, 320] on button "Ok" at bounding box center [515, 319] width 61 height 23
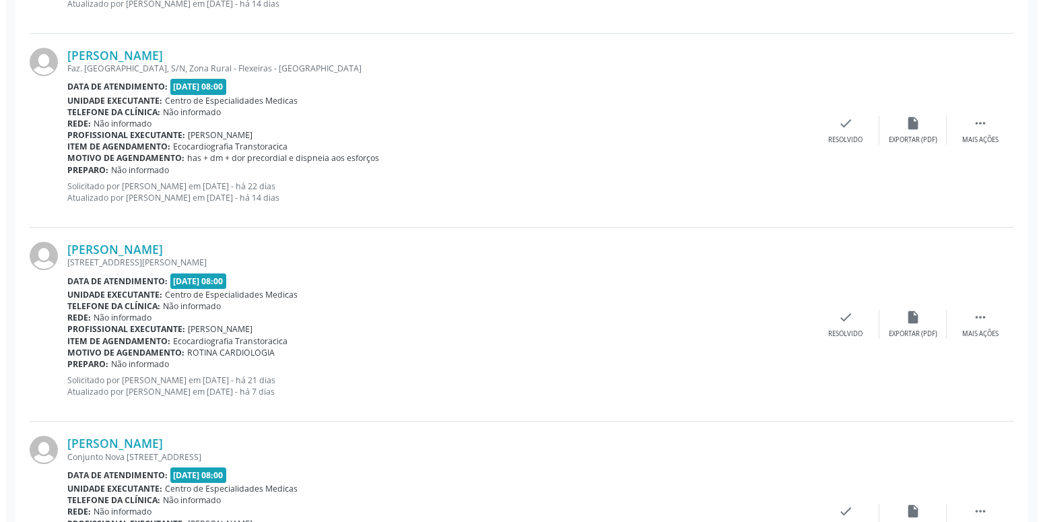
scroll to position [844, 0]
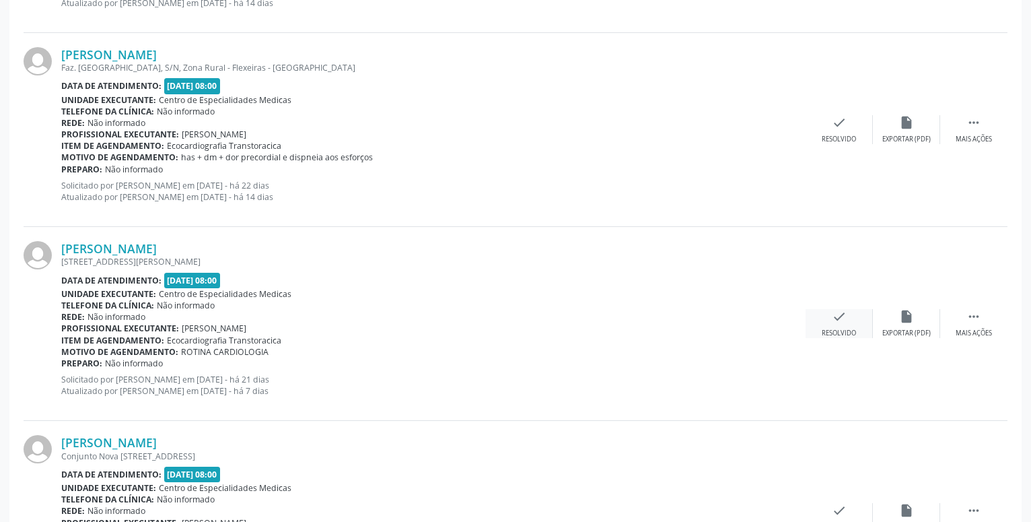
click at [842, 318] on icon "check" at bounding box center [839, 316] width 15 height 15
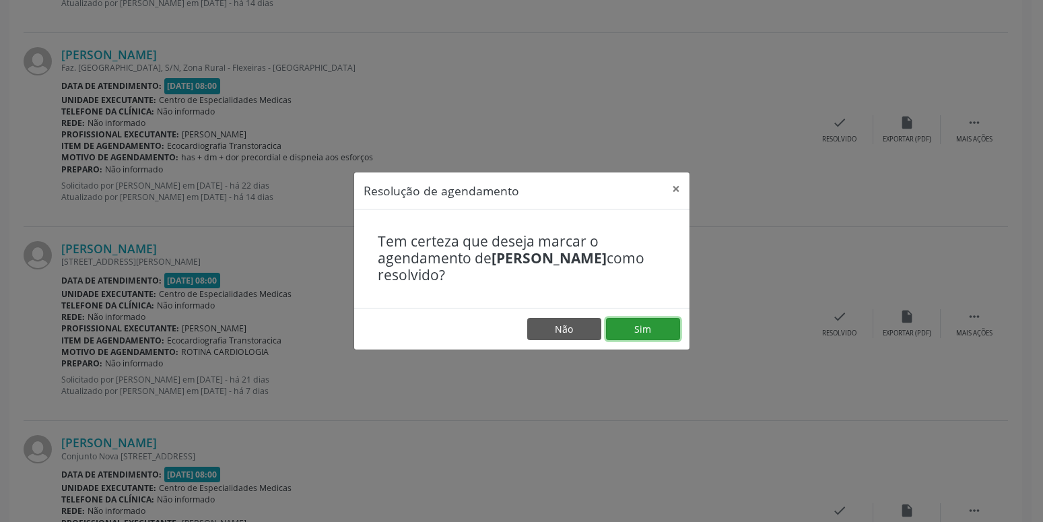
click at [654, 325] on button "Sim" at bounding box center [643, 329] width 74 height 23
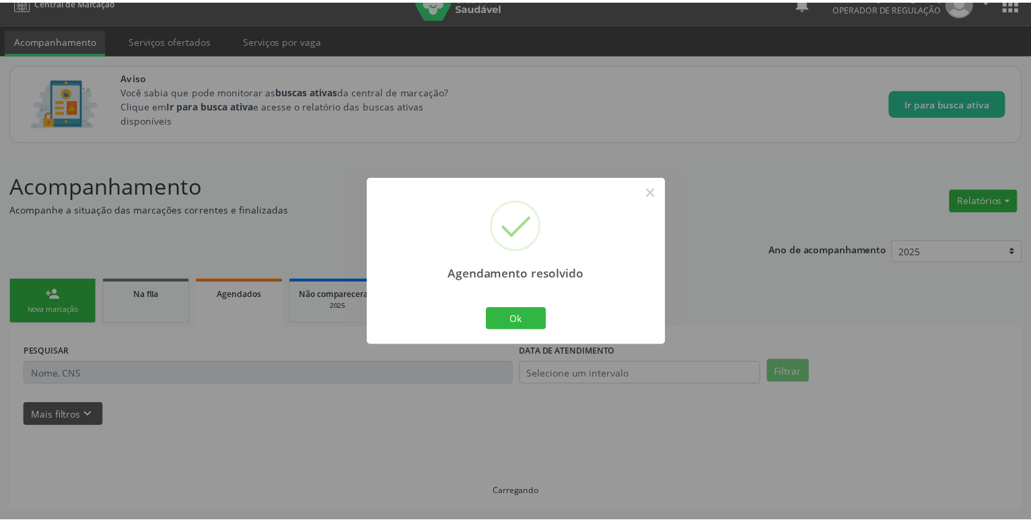
scroll to position [20, 0]
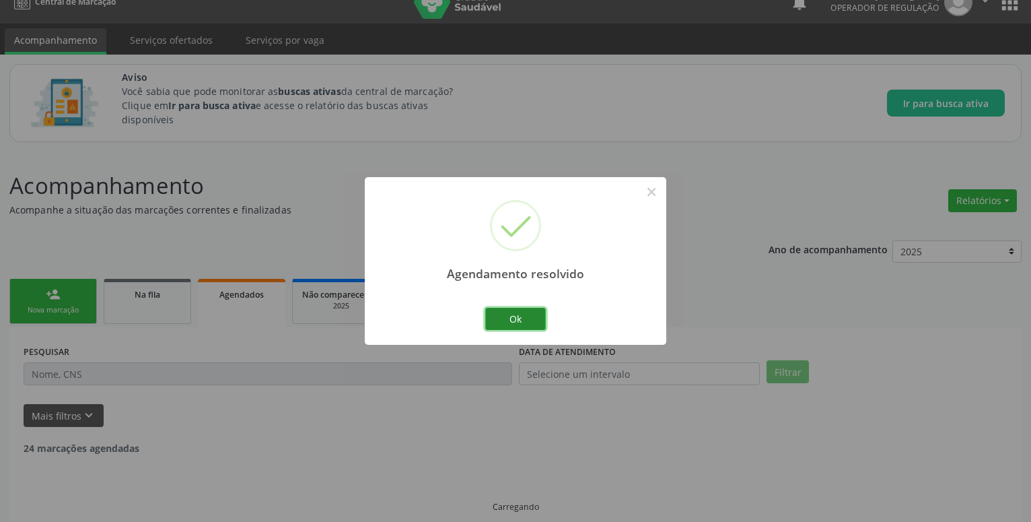
click at [518, 320] on button "Ok" at bounding box center [515, 319] width 61 height 23
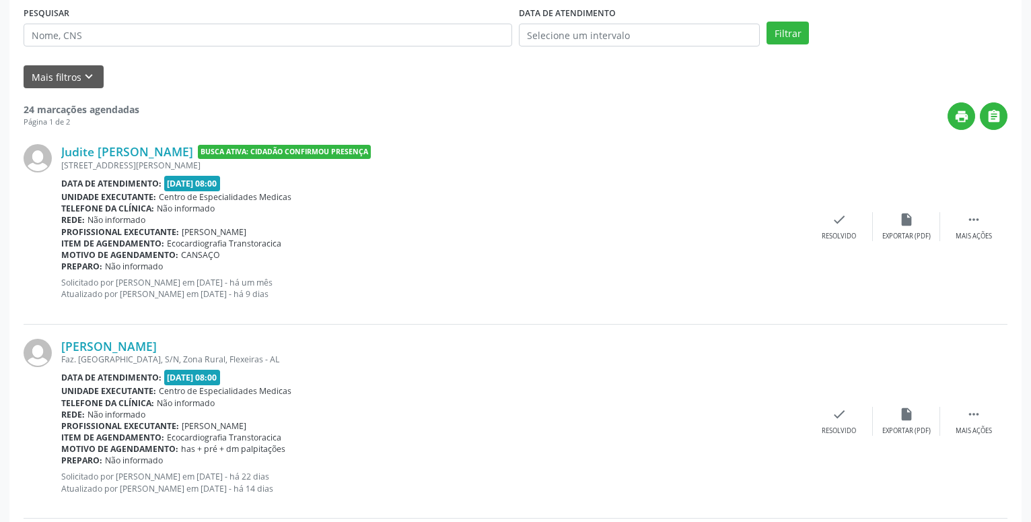
scroll to position [363, 0]
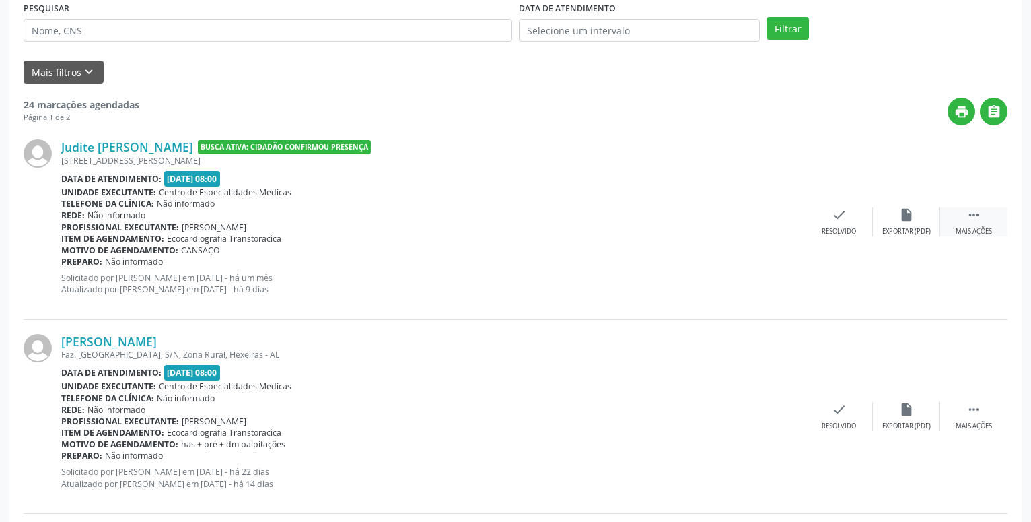
click at [975, 212] on icon "" at bounding box center [974, 214] width 15 height 15
click at [850, 207] on div "Judite [PERSON_NAME] Busca Ativa: Cidadão Confirmou Presença [STREET_ADDRESS][P…" at bounding box center [516, 222] width 984 height 194
click at [847, 215] on div "alarm_off Não compareceu" at bounding box center [839, 221] width 67 height 29
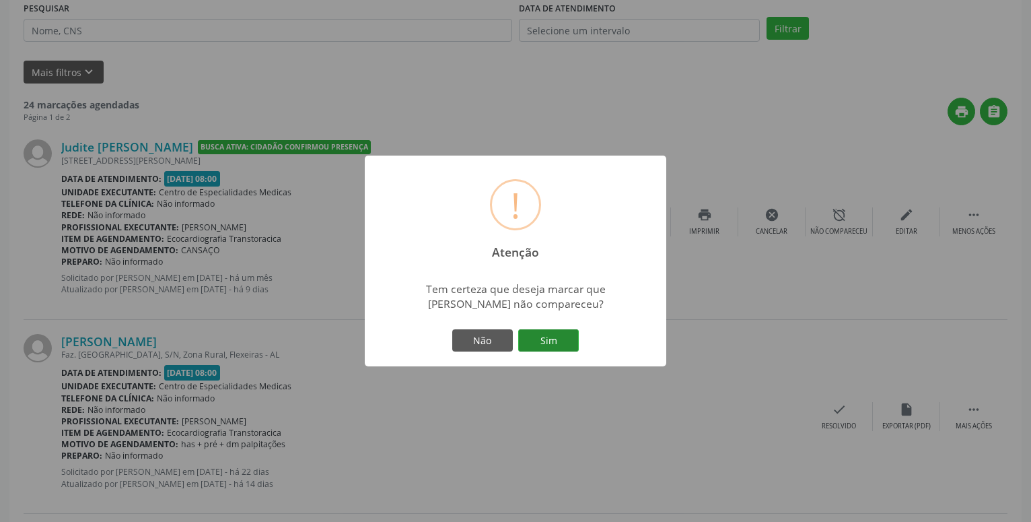
click at [547, 345] on button "Sim" at bounding box center [548, 340] width 61 height 23
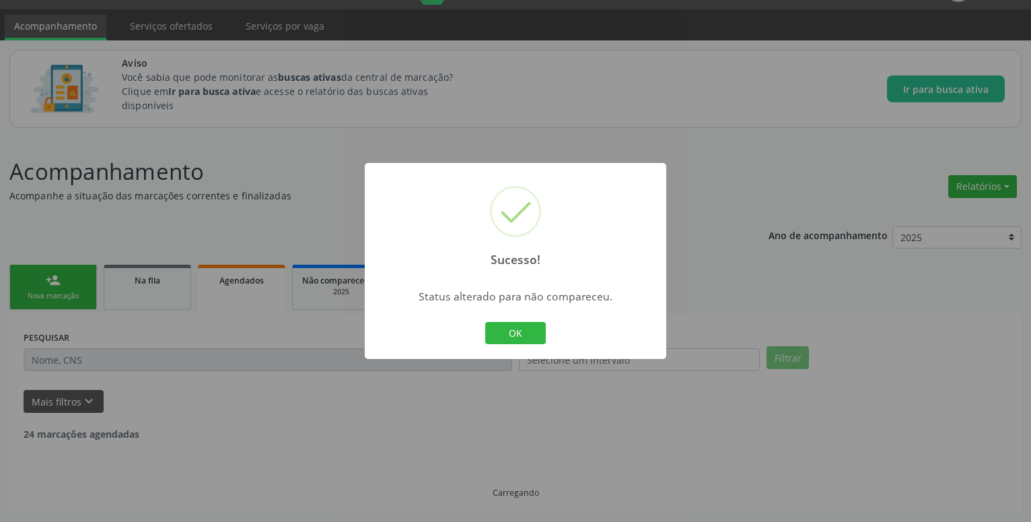
scroll to position [34, 0]
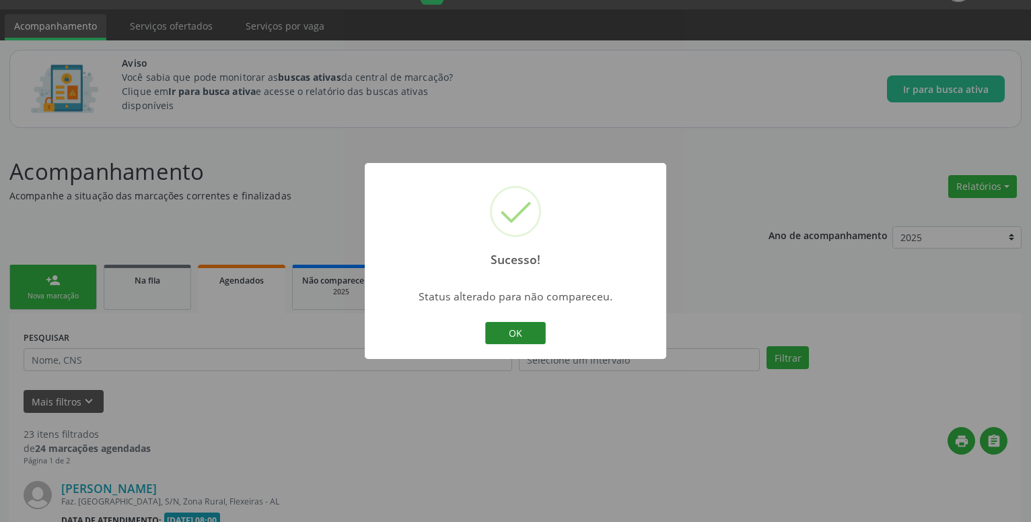
click at [504, 324] on button "OK" at bounding box center [515, 333] width 61 height 23
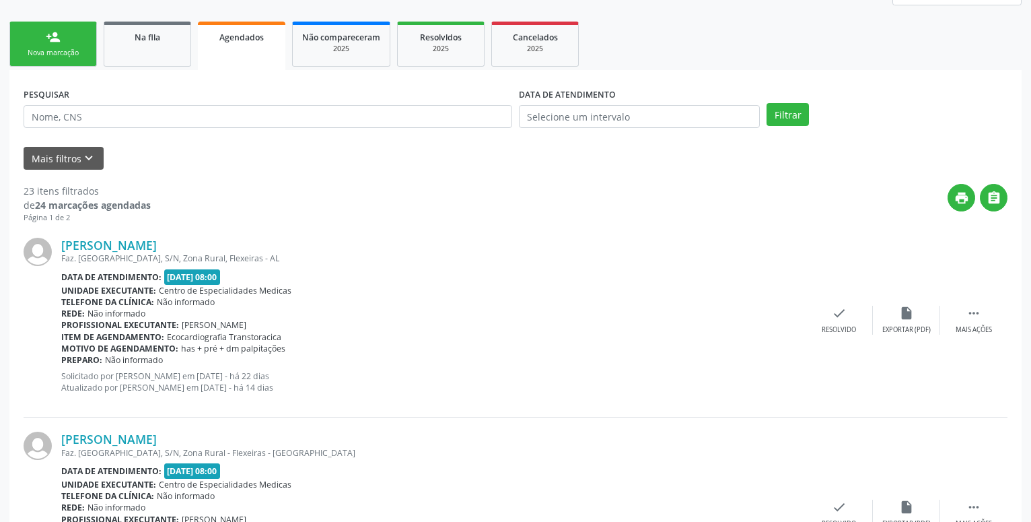
scroll to position [308, 0]
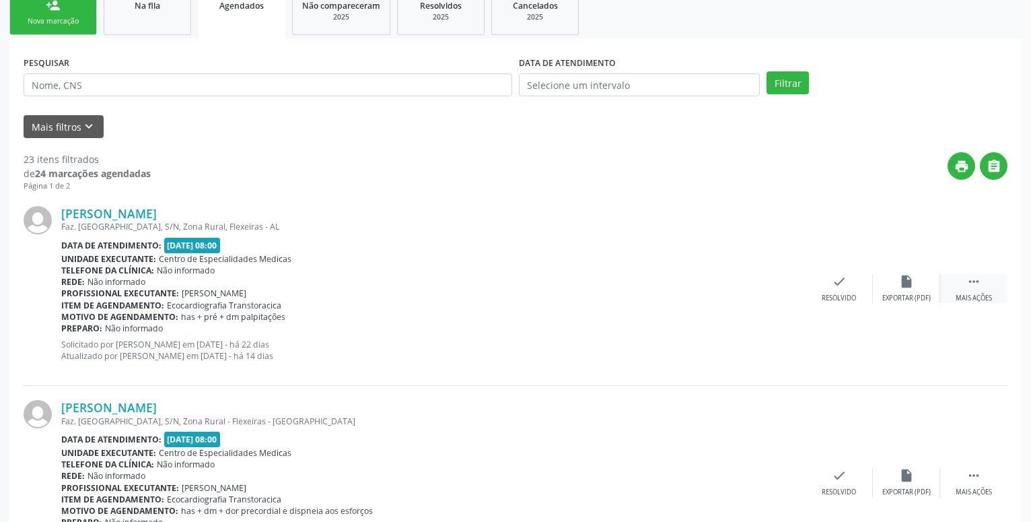
click at [993, 294] on div " Mais ações" at bounding box center [974, 288] width 67 height 29
click at [846, 282] on icon "alarm_off" at bounding box center [839, 281] width 15 height 15
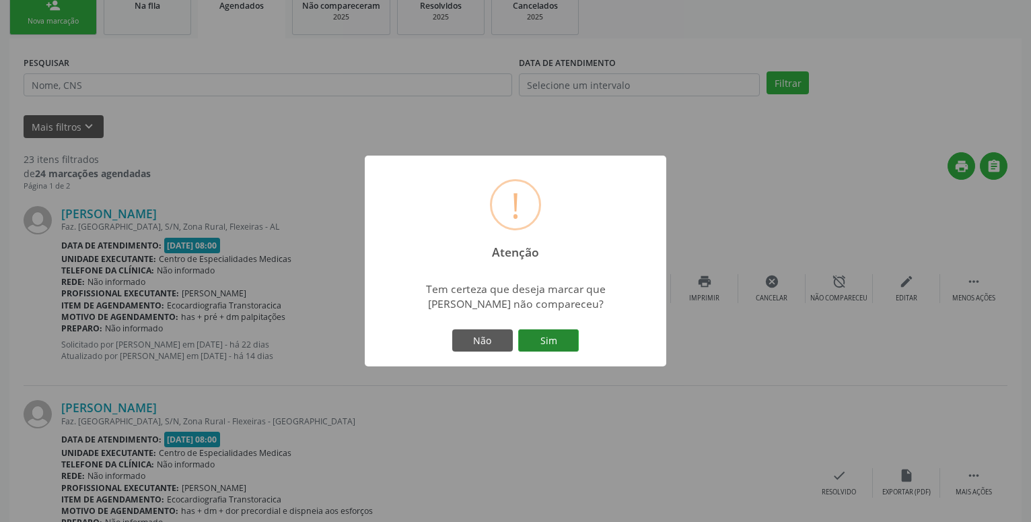
click at [553, 340] on button "Sim" at bounding box center [548, 340] width 61 height 23
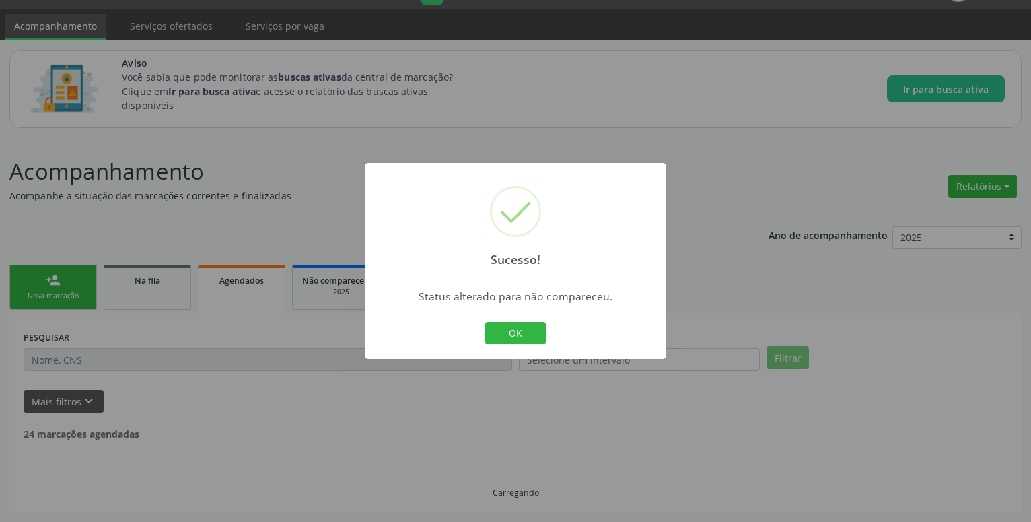
scroll to position [34, 0]
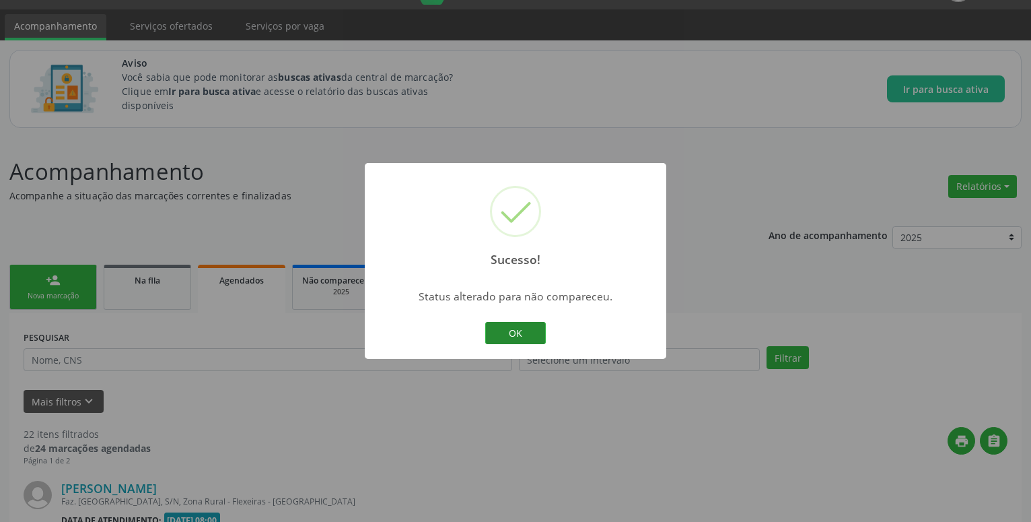
click at [541, 337] on button "OK" at bounding box center [515, 333] width 61 height 23
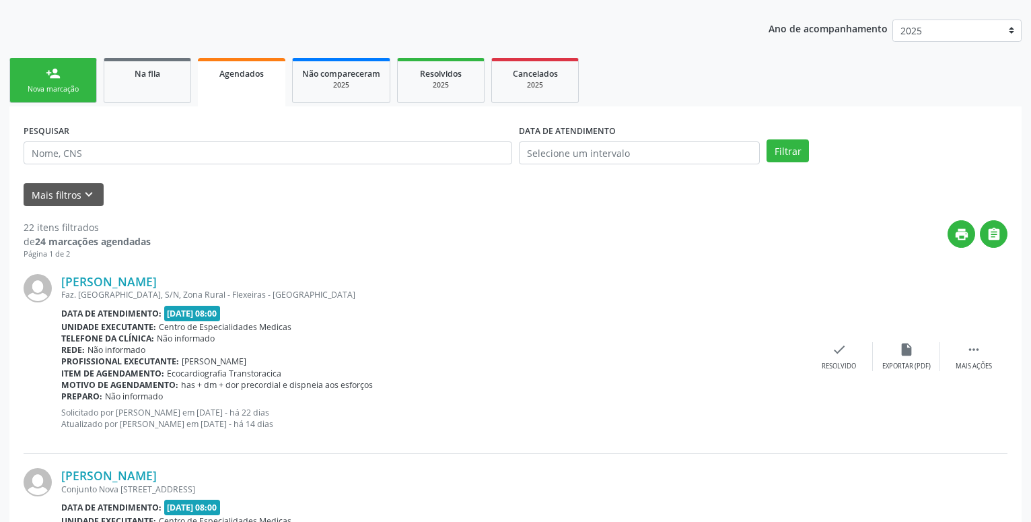
scroll to position [308, 0]
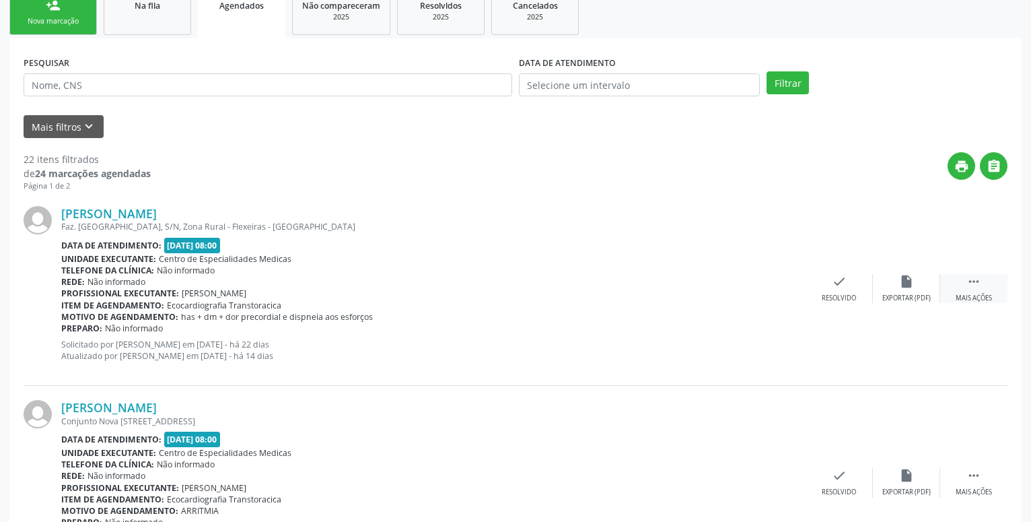
click at [978, 294] on div "Mais ações" at bounding box center [974, 298] width 36 height 9
click at [846, 283] on icon "alarm_off" at bounding box center [839, 281] width 15 height 15
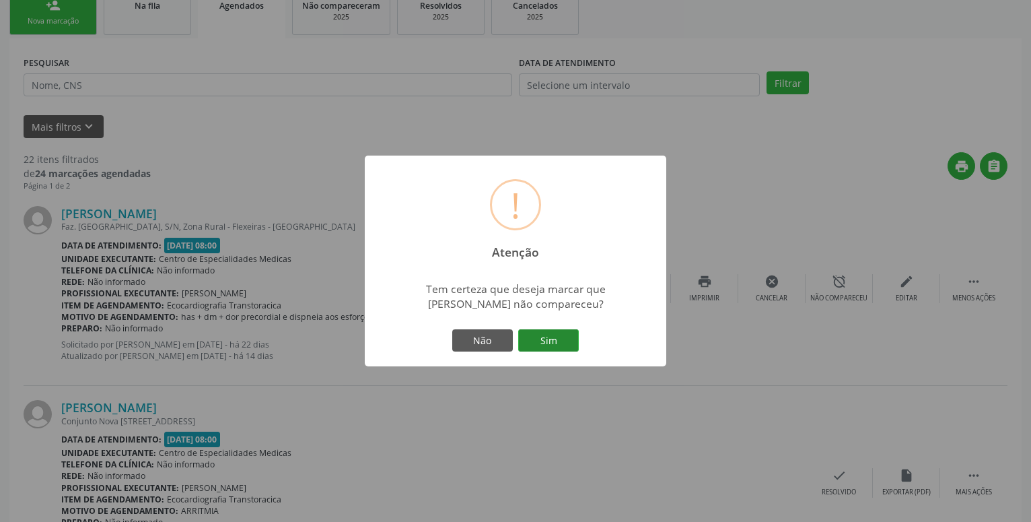
click at [555, 341] on button "Sim" at bounding box center [548, 340] width 61 height 23
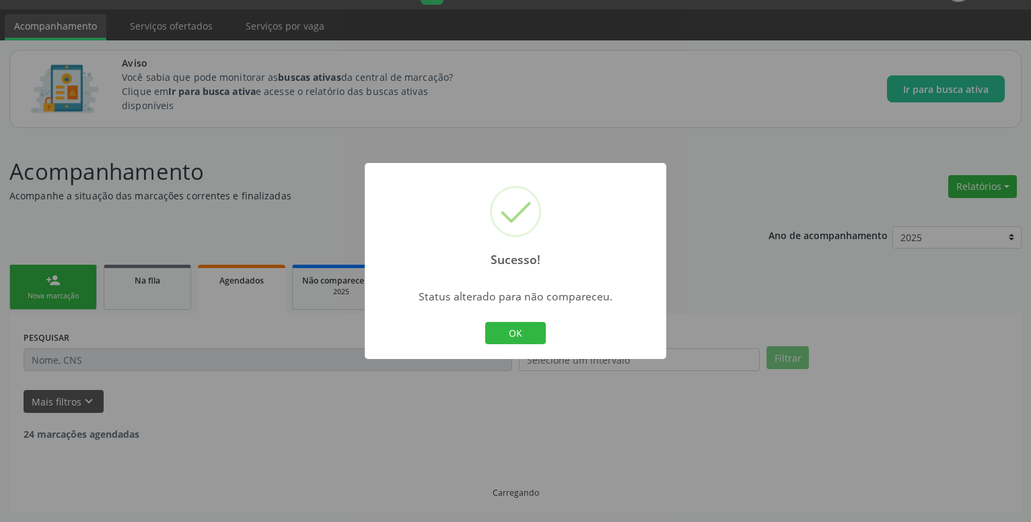
scroll to position [34, 0]
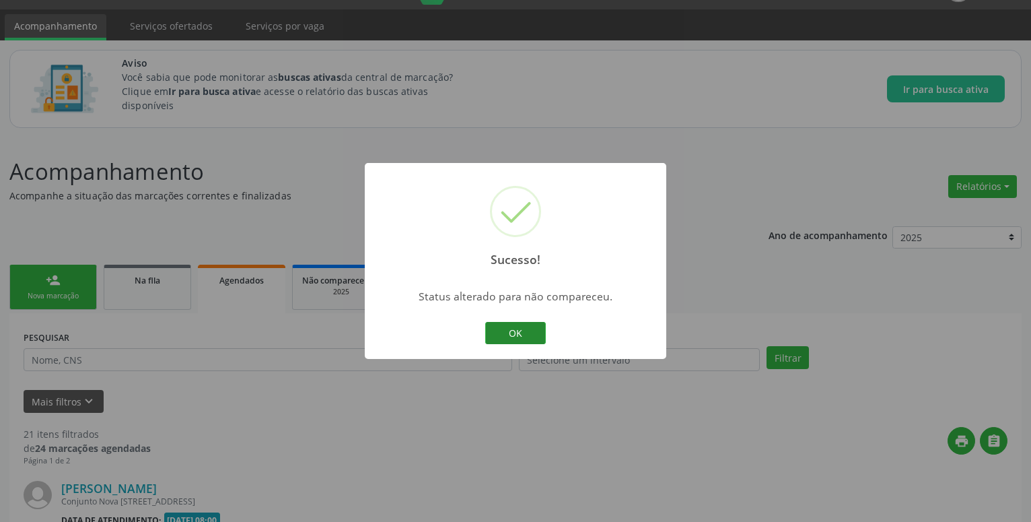
click at [526, 326] on button "OK" at bounding box center [515, 333] width 61 height 23
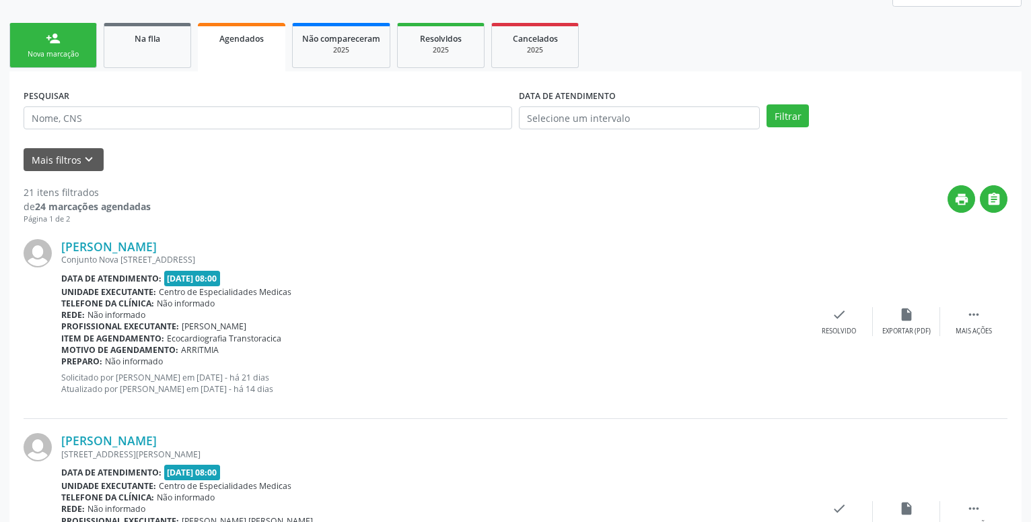
scroll to position [308, 0]
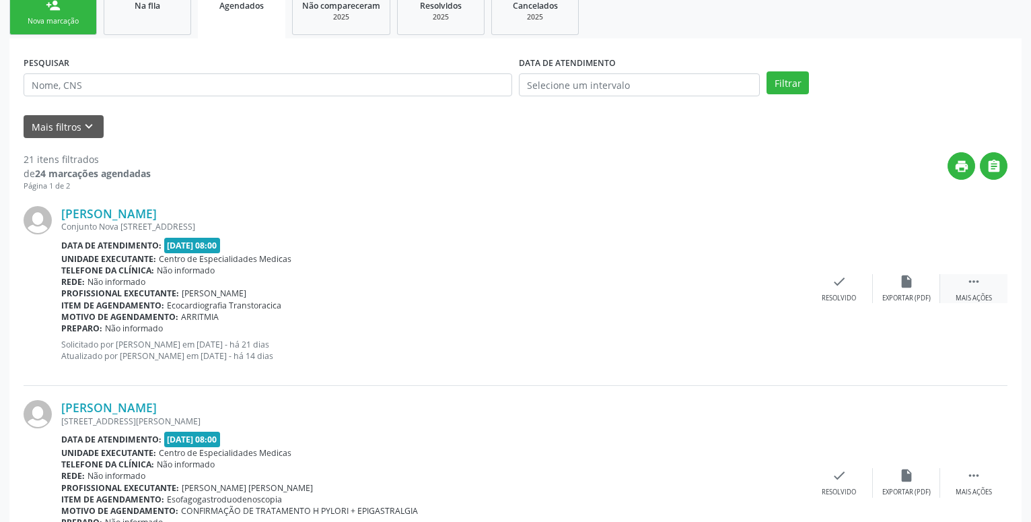
click at [976, 282] on icon "" at bounding box center [974, 281] width 15 height 15
click at [836, 285] on icon "alarm_off" at bounding box center [839, 281] width 15 height 15
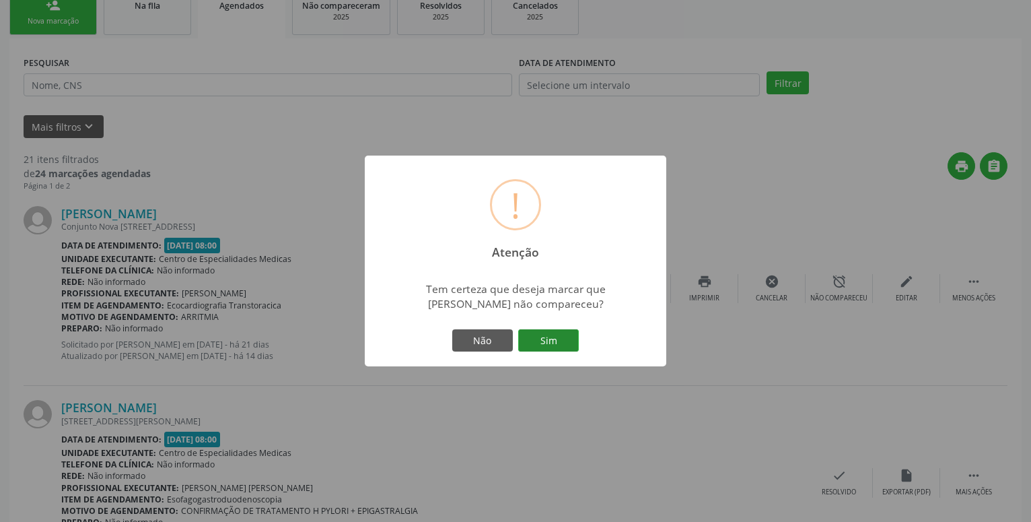
click at [561, 345] on button "Sim" at bounding box center [548, 340] width 61 height 23
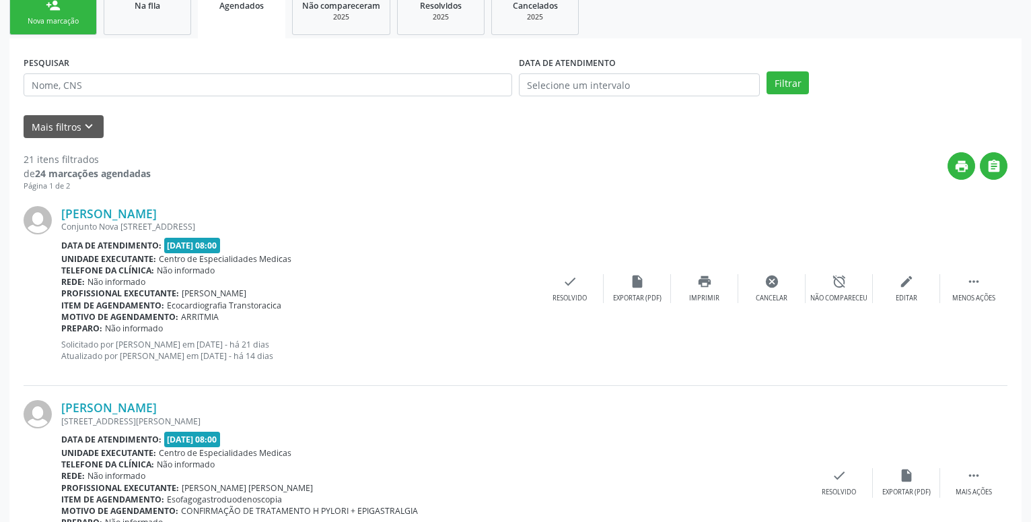
scroll to position [34, 0]
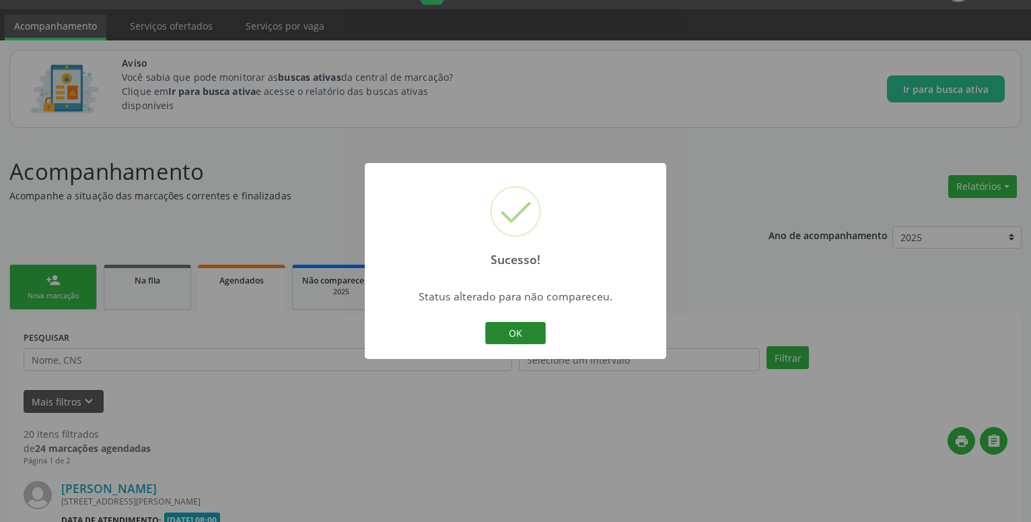
click at [533, 336] on button "OK" at bounding box center [515, 333] width 61 height 23
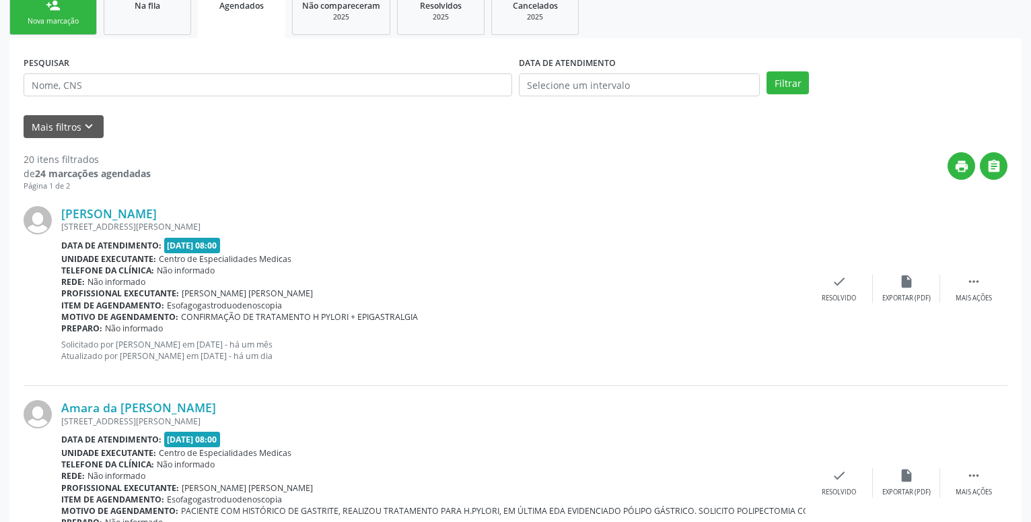
scroll to position [240, 0]
